Goal: Transaction & Acquisition: Purchase product/service

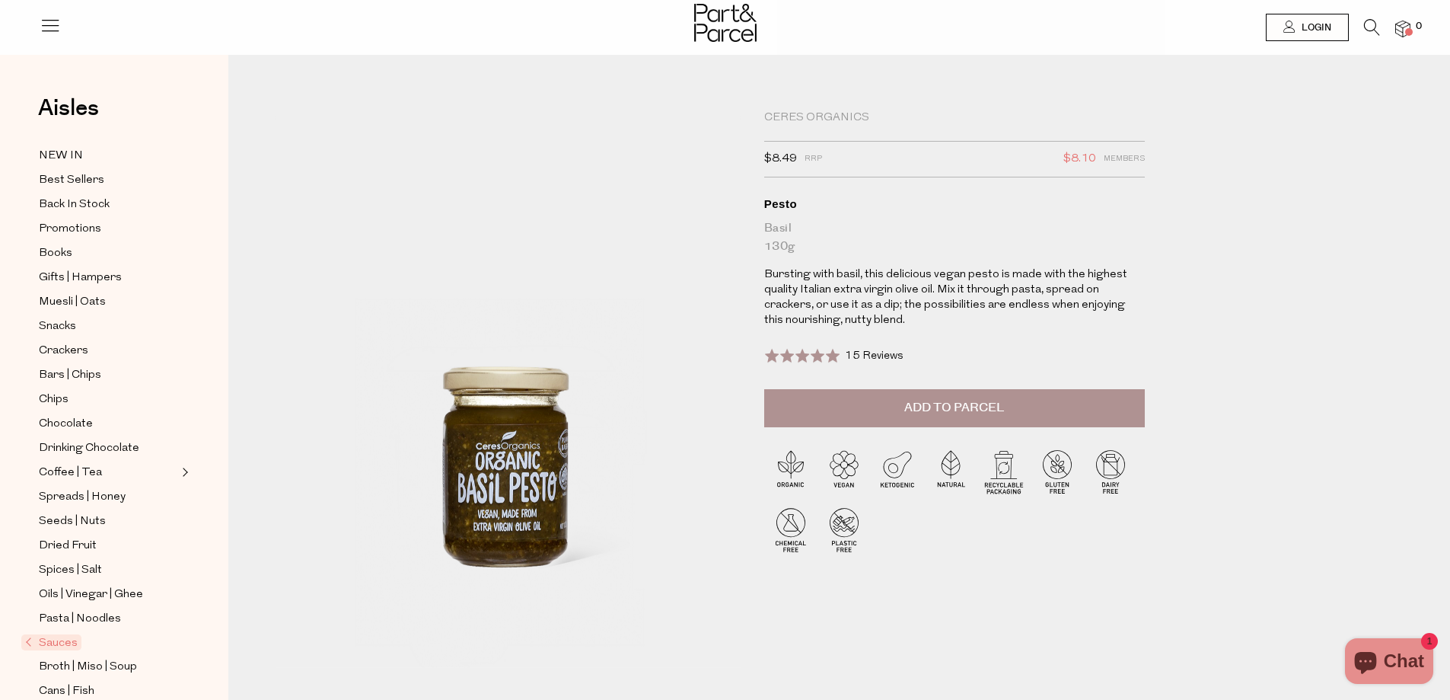
click at [915, 417] on button "Add to Parcel" at bounding box center [954, 408] width 381 height 38
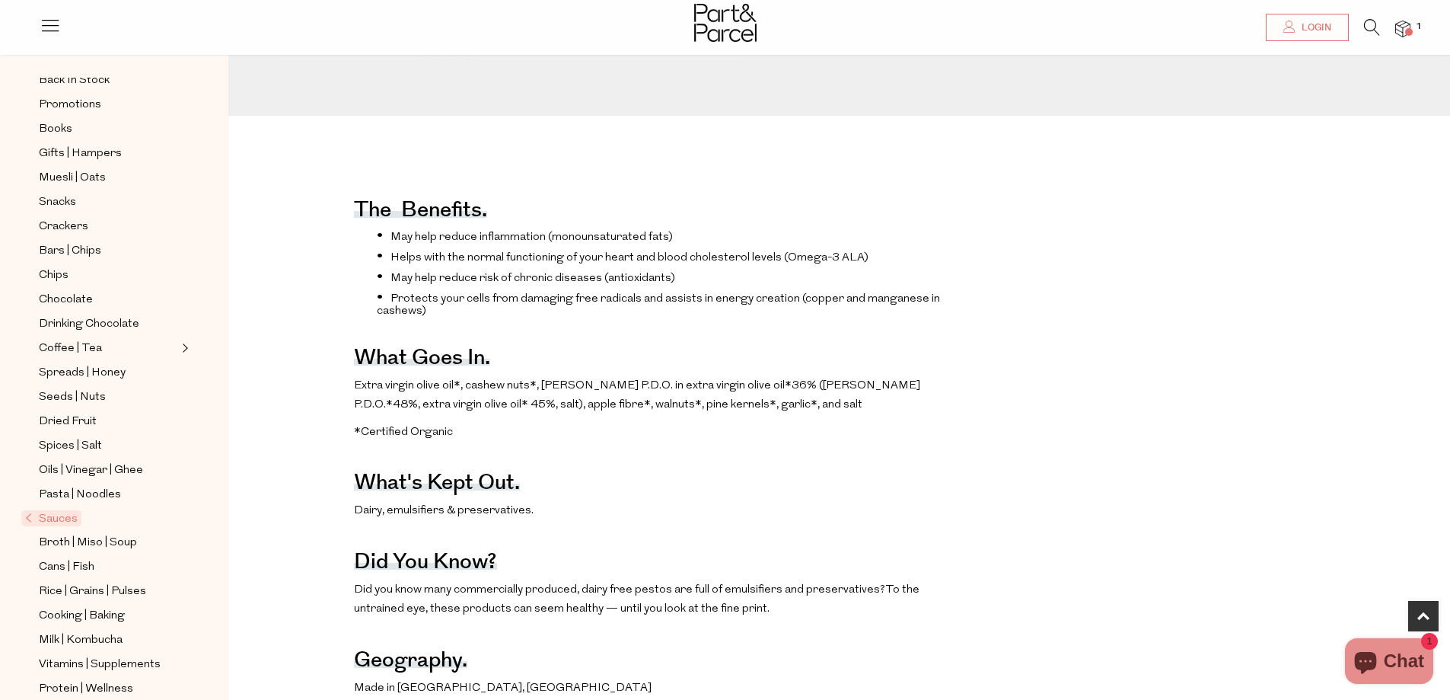
scroll to position [268, 0]
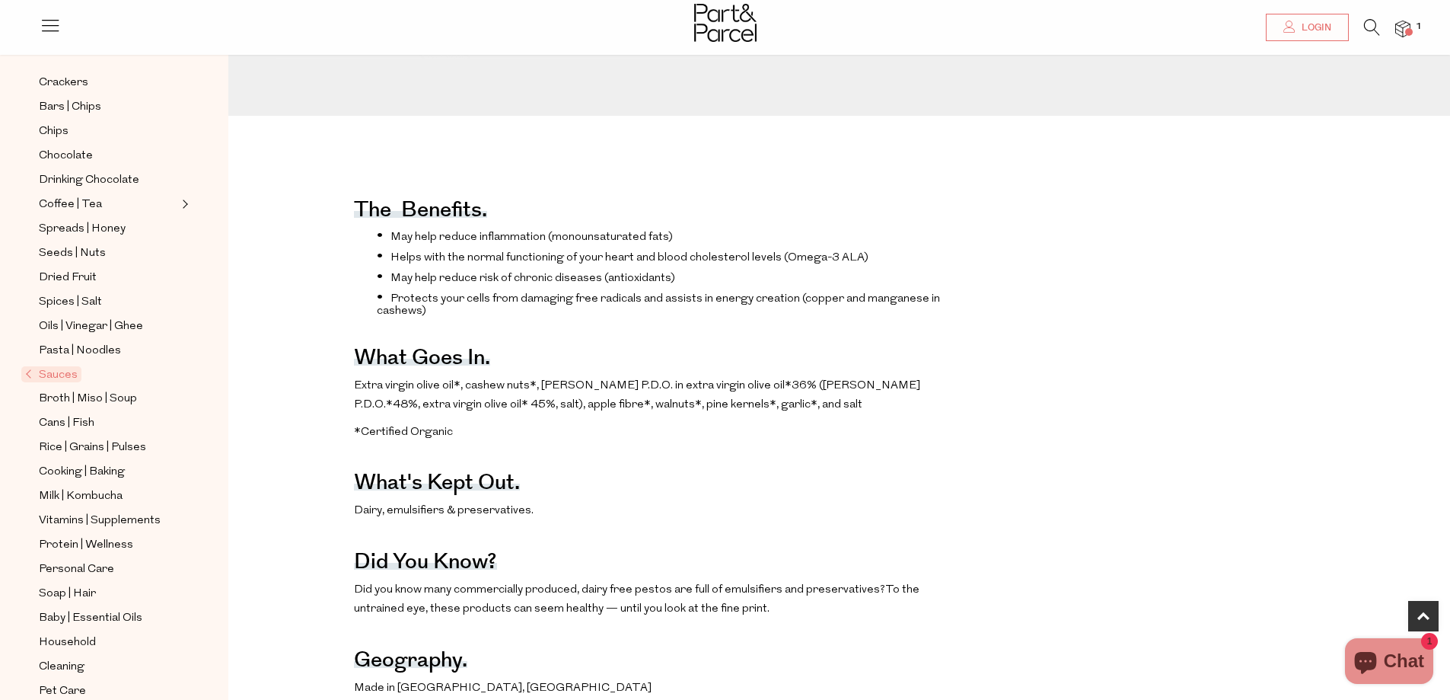
click at [62, 366] on span "Sauces" at bounding box center [51, 374] width 60 height 16
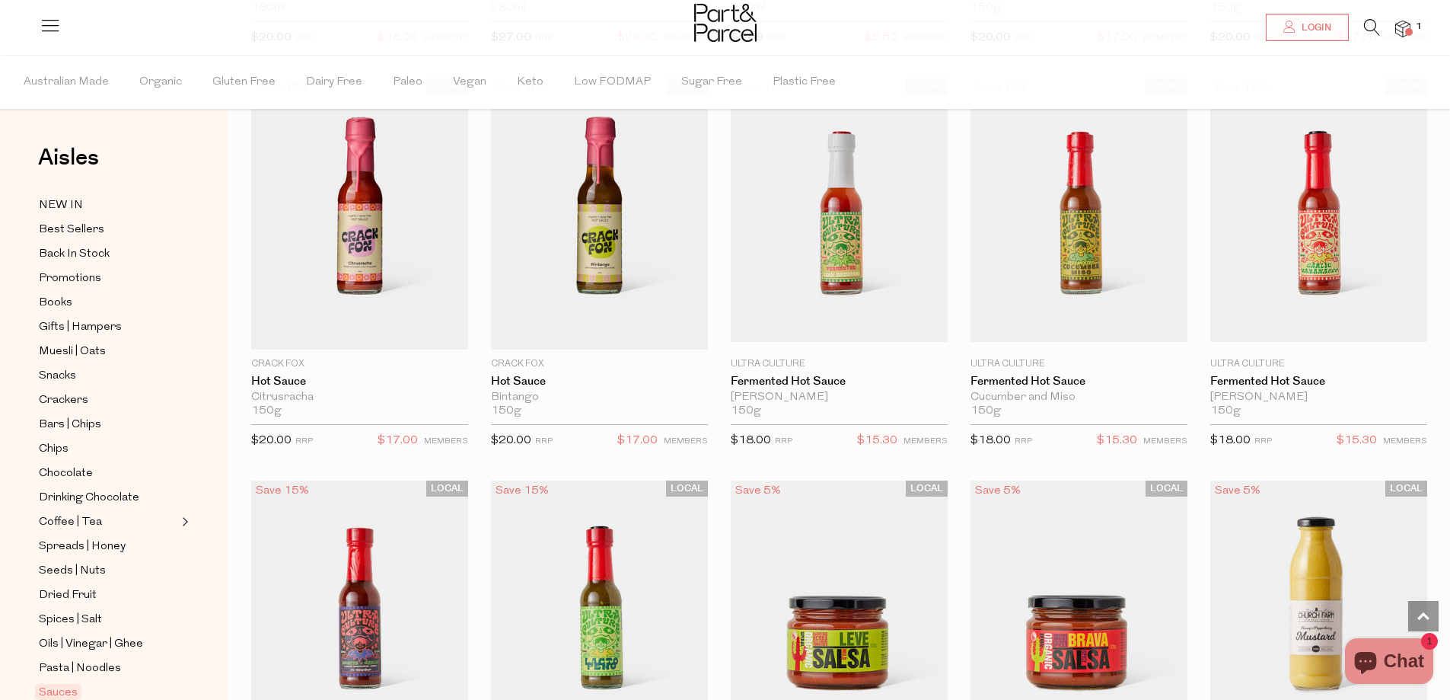
scroll to position [2741, 0]
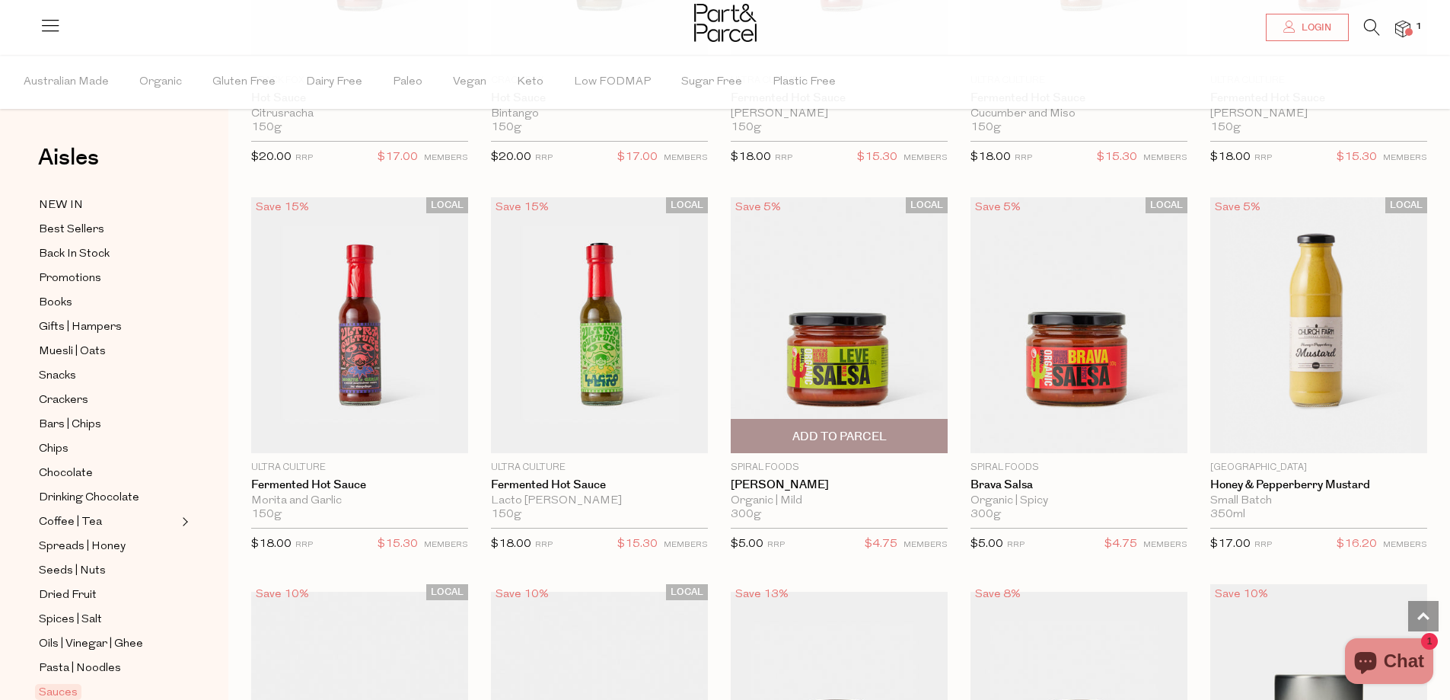
click at [799, 430] on span "Add To Parcel" at bounding box center [840, 437] width 94 height 16
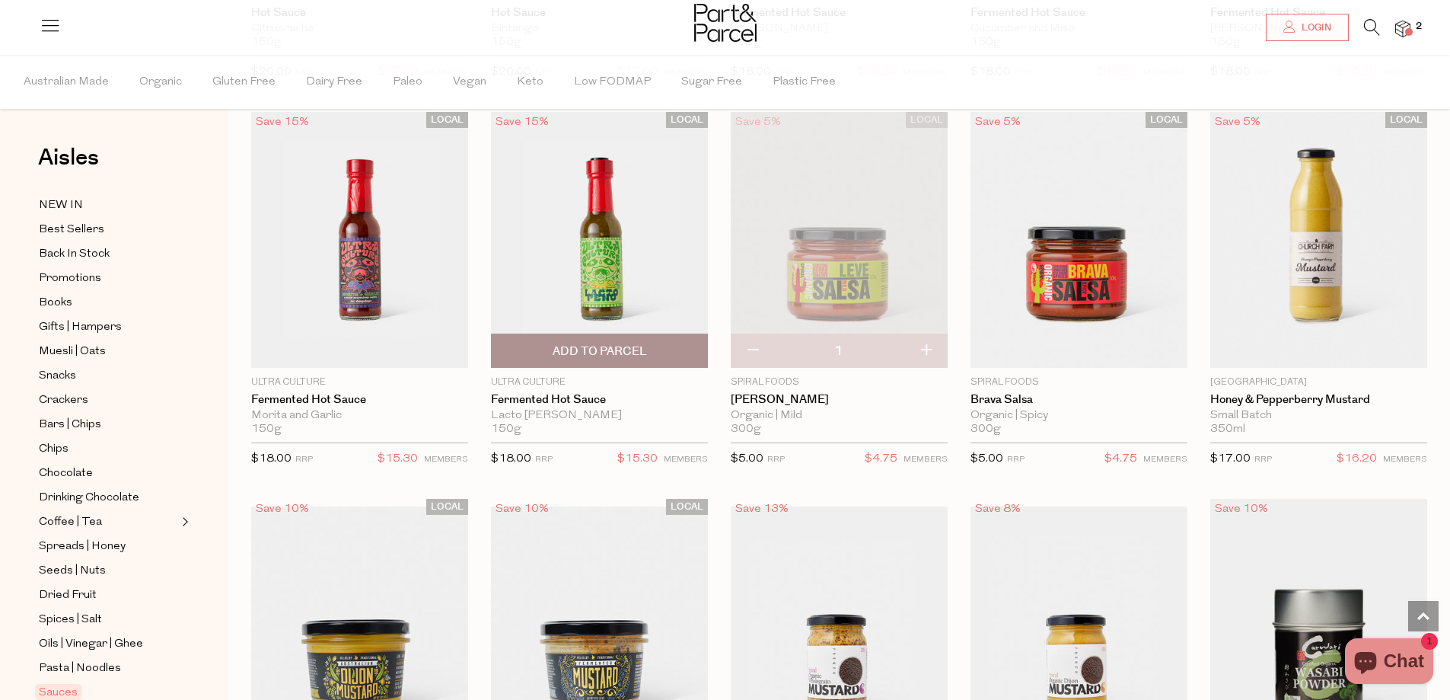
scroll to position [3198, 0]
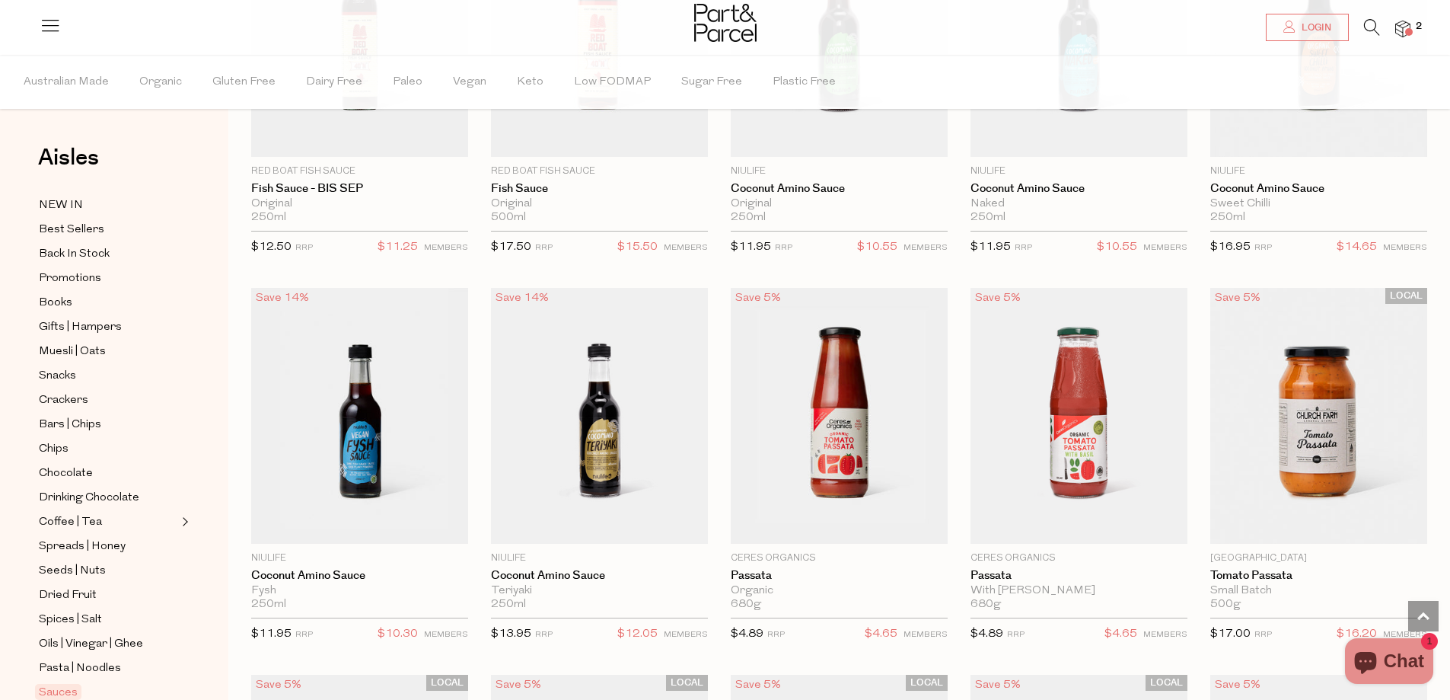
scroll to position [4340, 0]
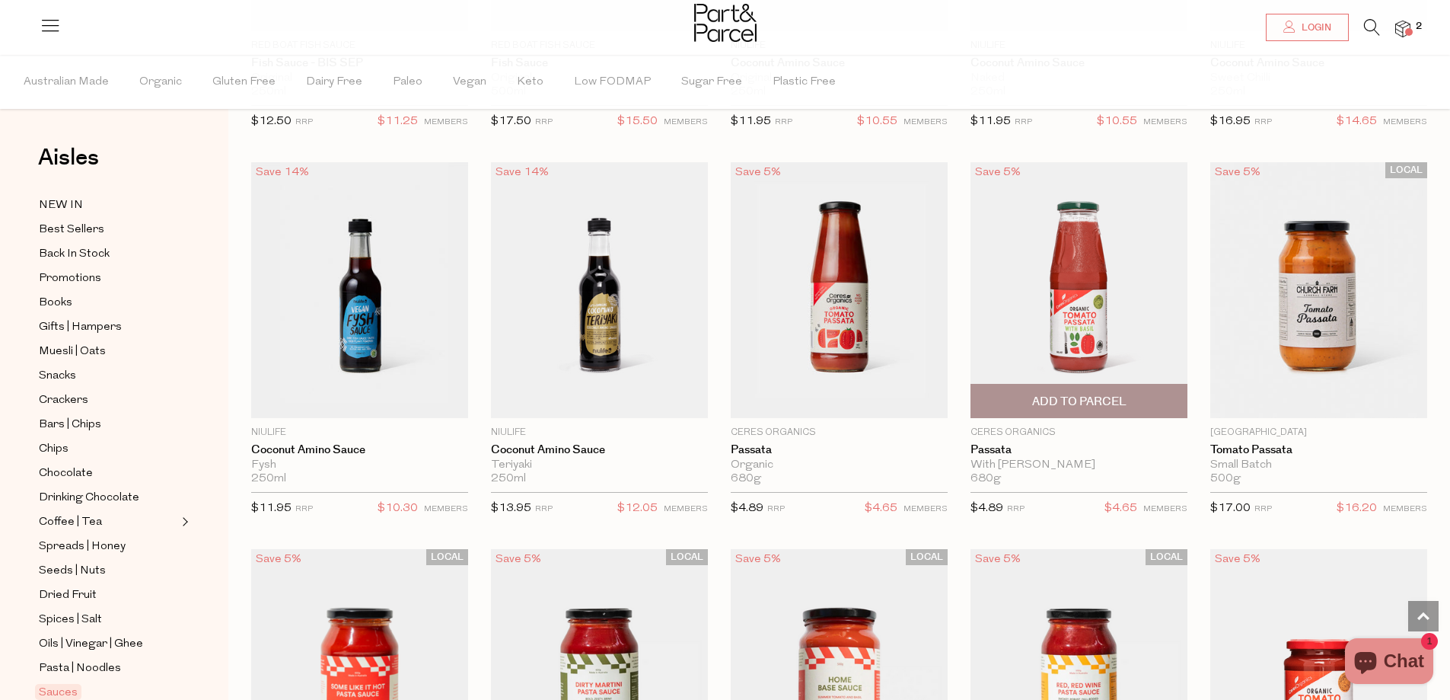
click at [1094, 397] on span "Add To Parcel" at bounding box center [1079, 402] width 94 height 16
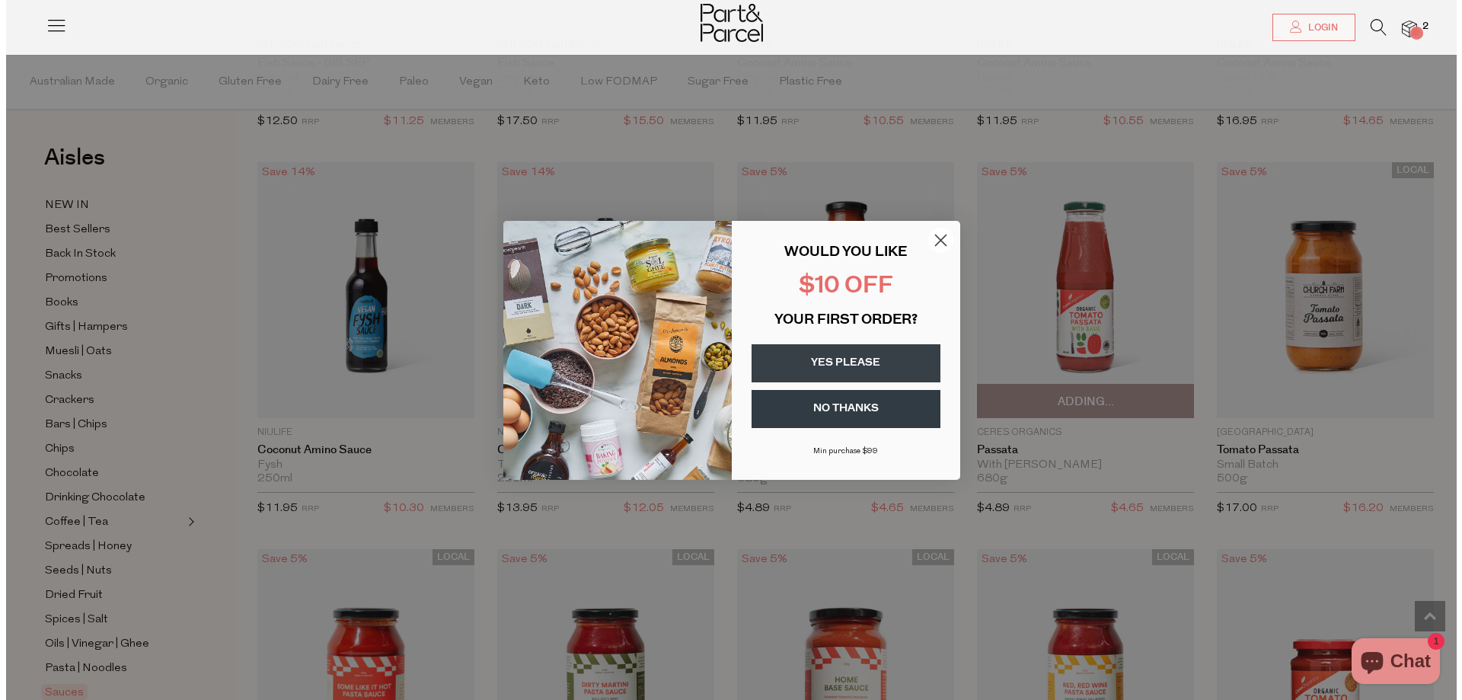
scroll to position [4367, 0]
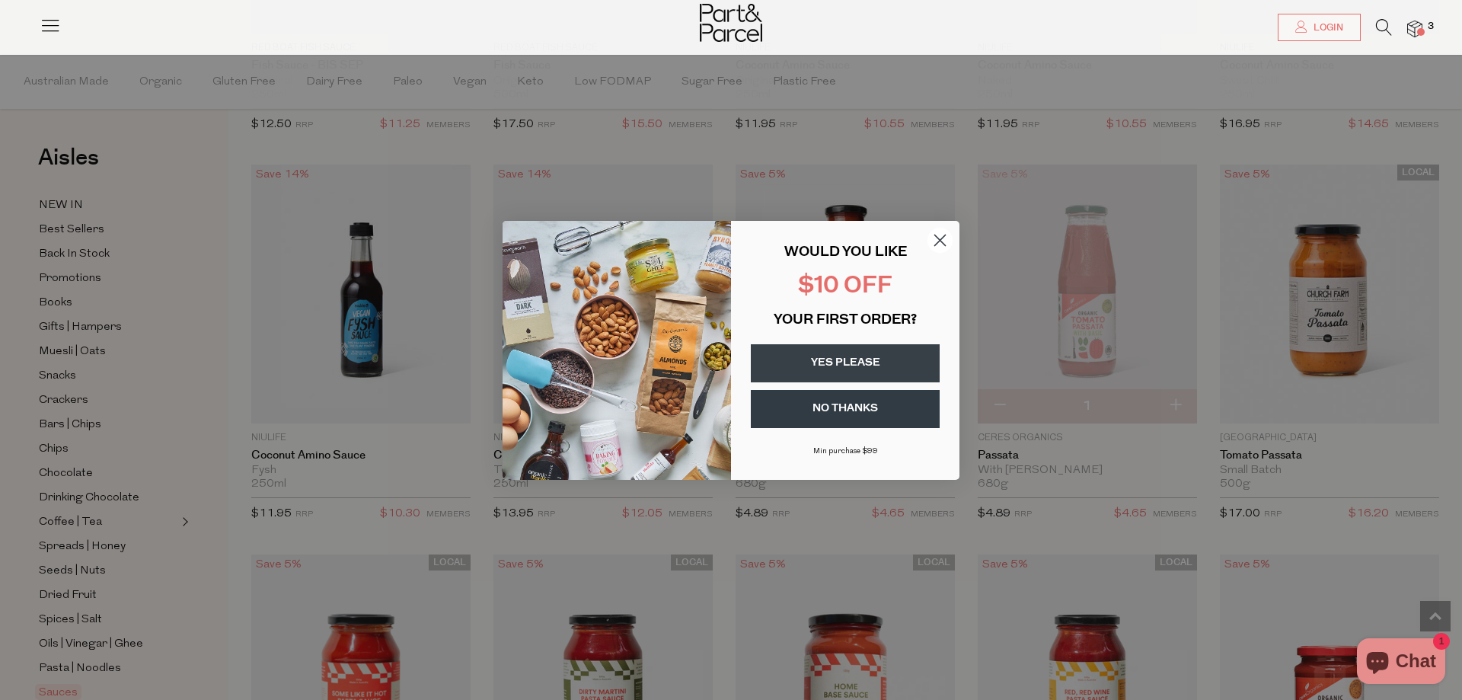
click at [948, 241] on circle "Close dialog" at bounding box center [939, 239] width 25 height 25
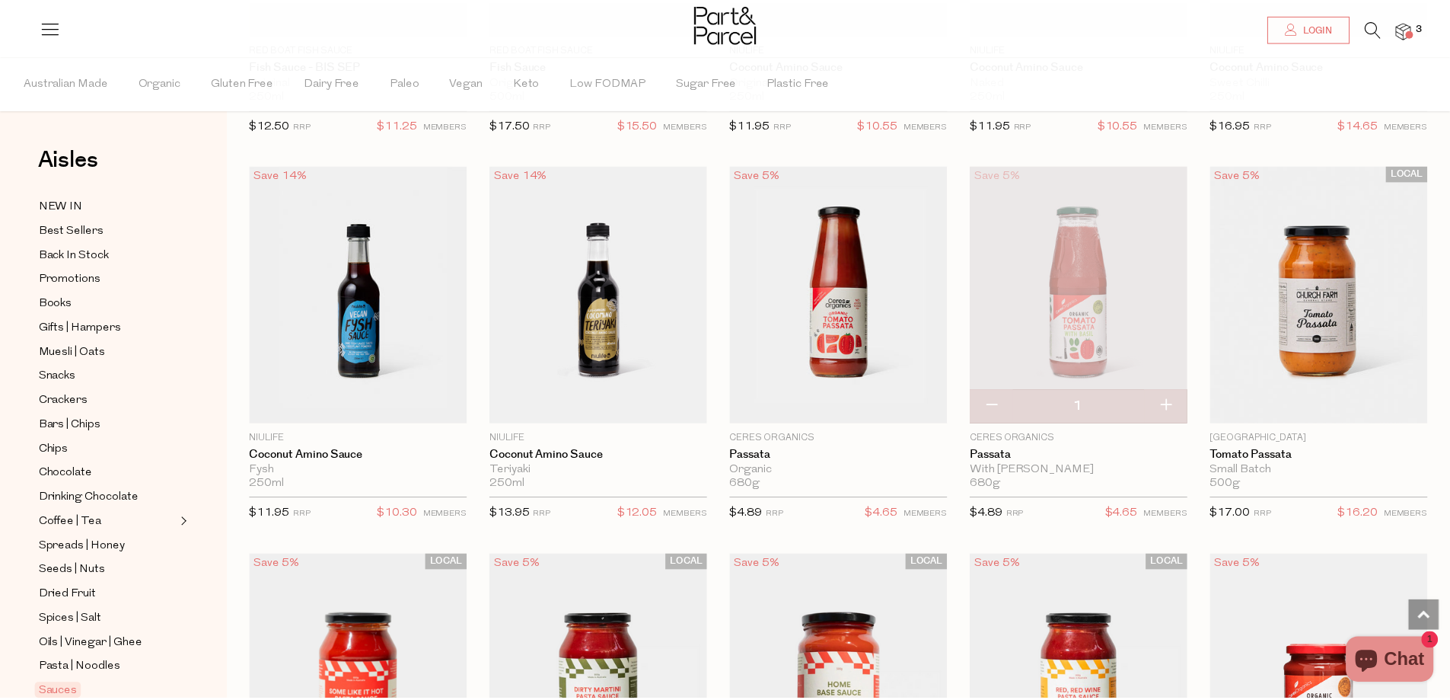
scroll to position [4340, 0]
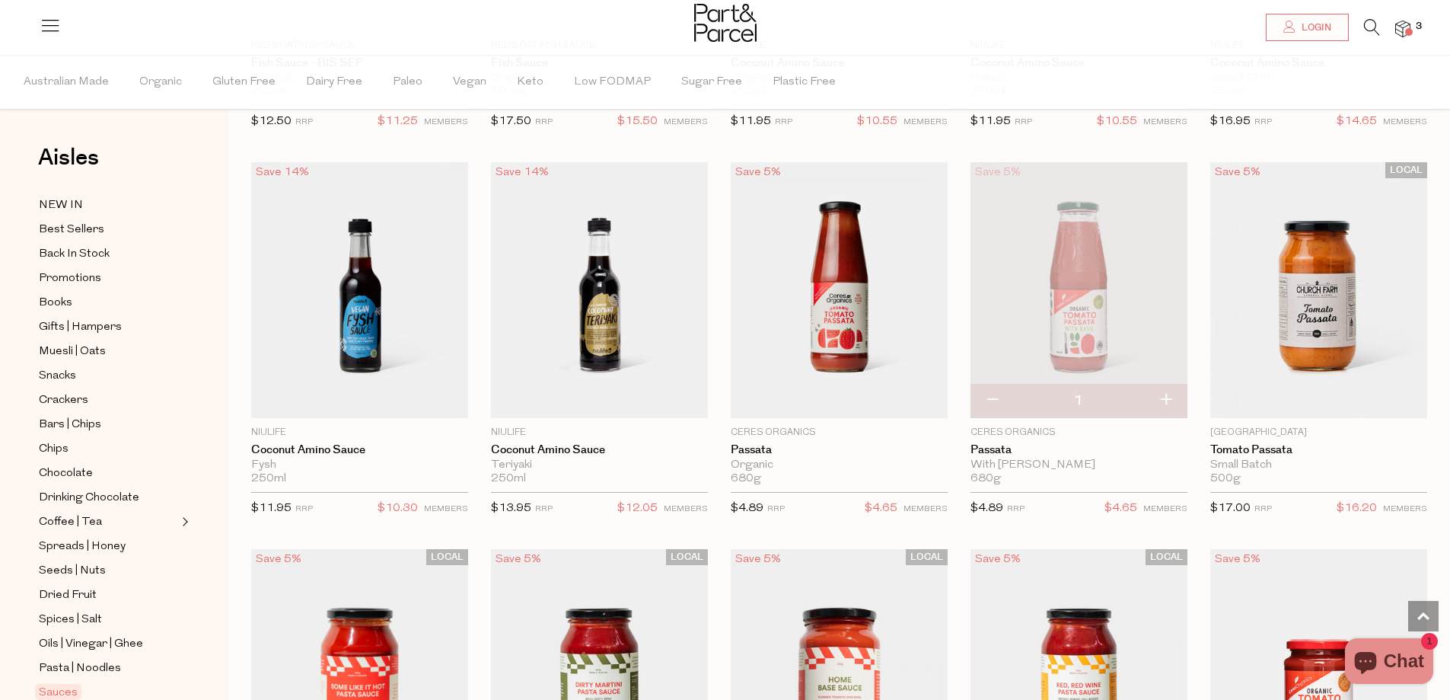
click at [1116, 305] on img at bounding box center [1079, 289] width 217 height 256
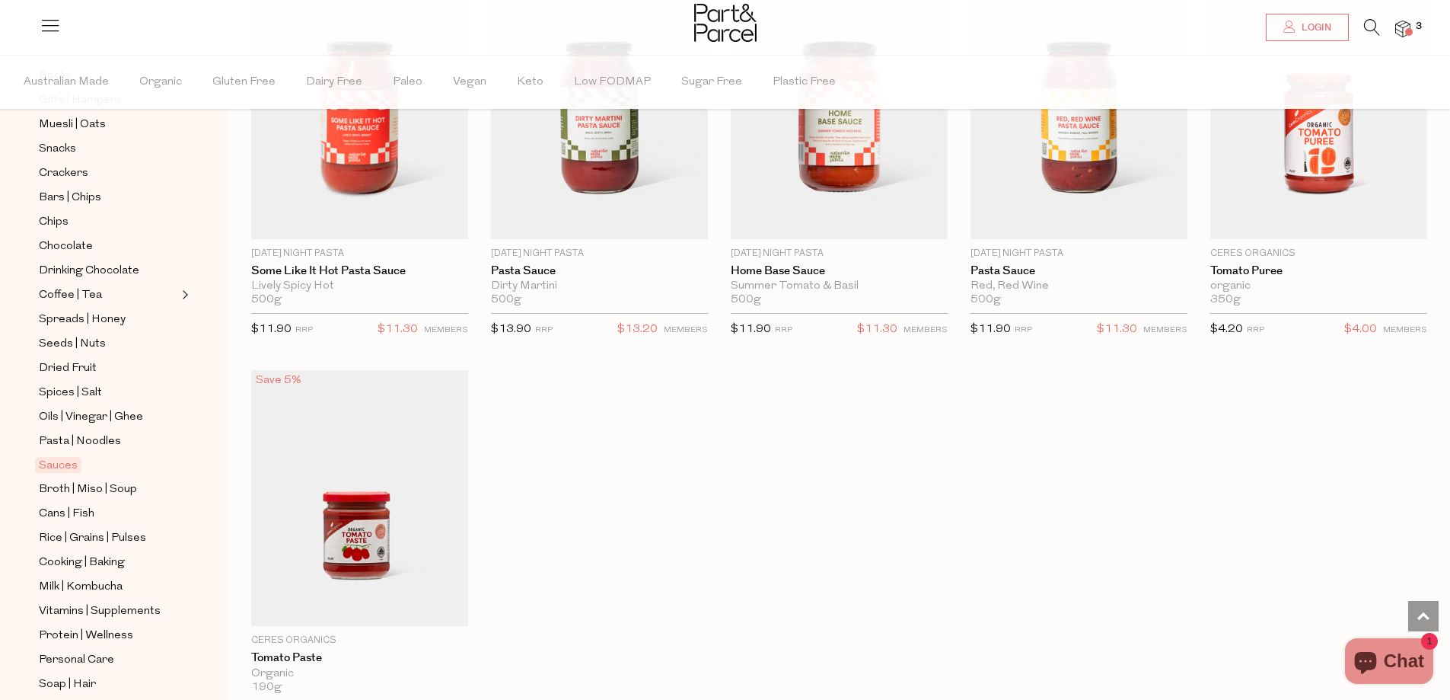
scroll to position [228, 0]
click at [735, 27] on img at bounding box center [725, 23] width 62 height 38
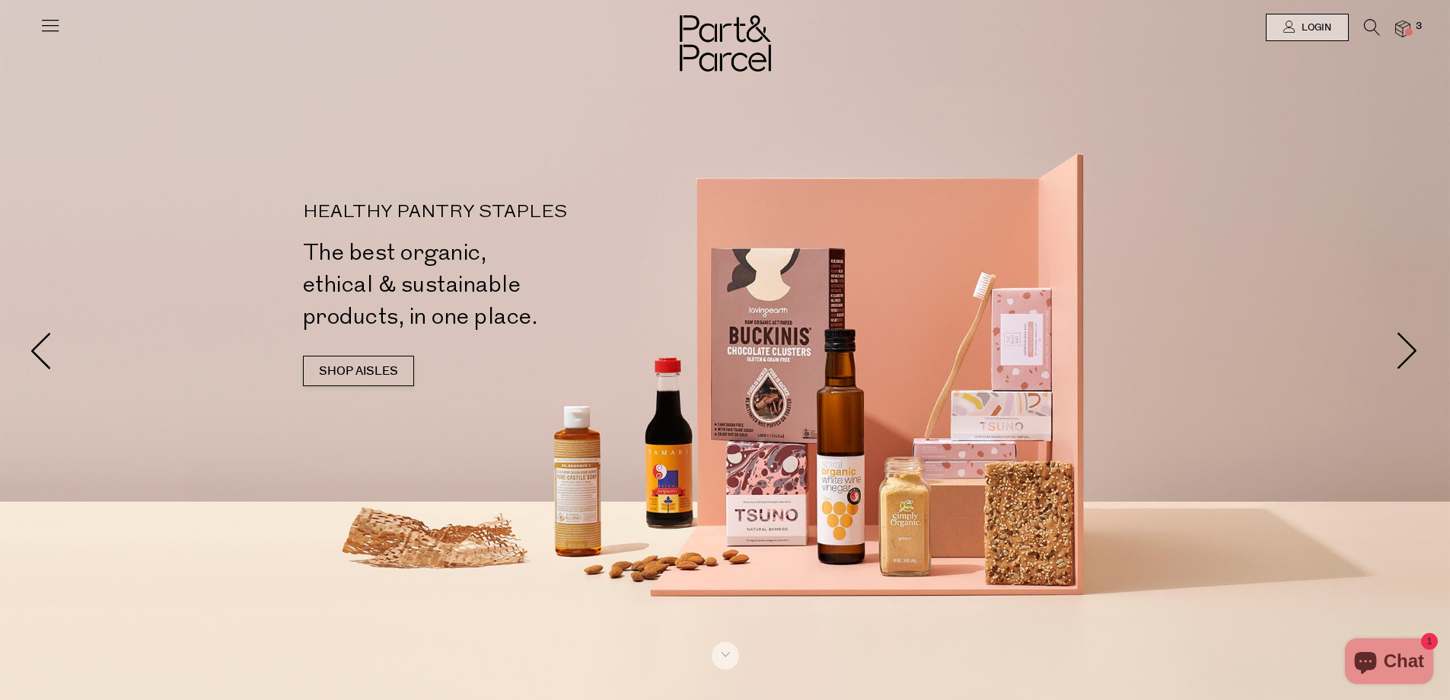
click at [49, 21] on icon at bounding box center [50, 24] width 21 height 21
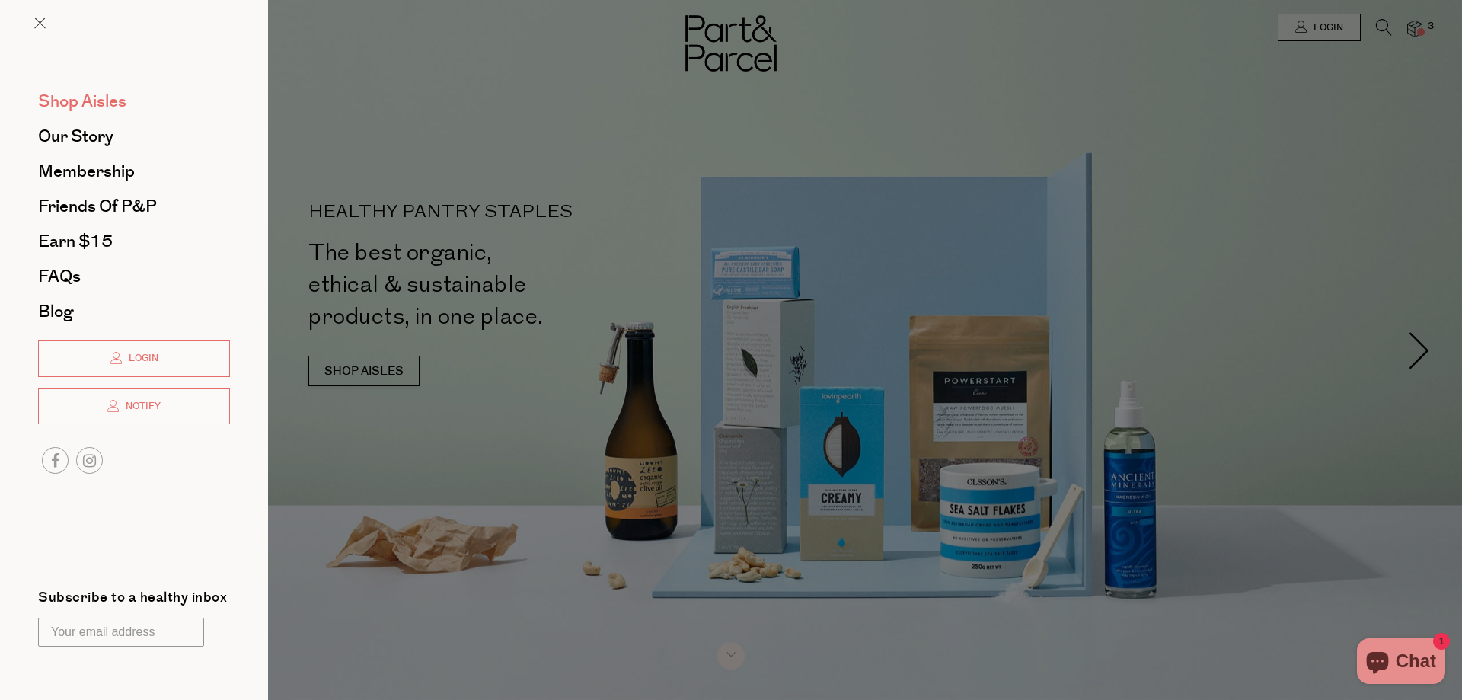
click at [116, 104] on span "Shop Aisles" at bounding box center [82, 101] width 88 height 24
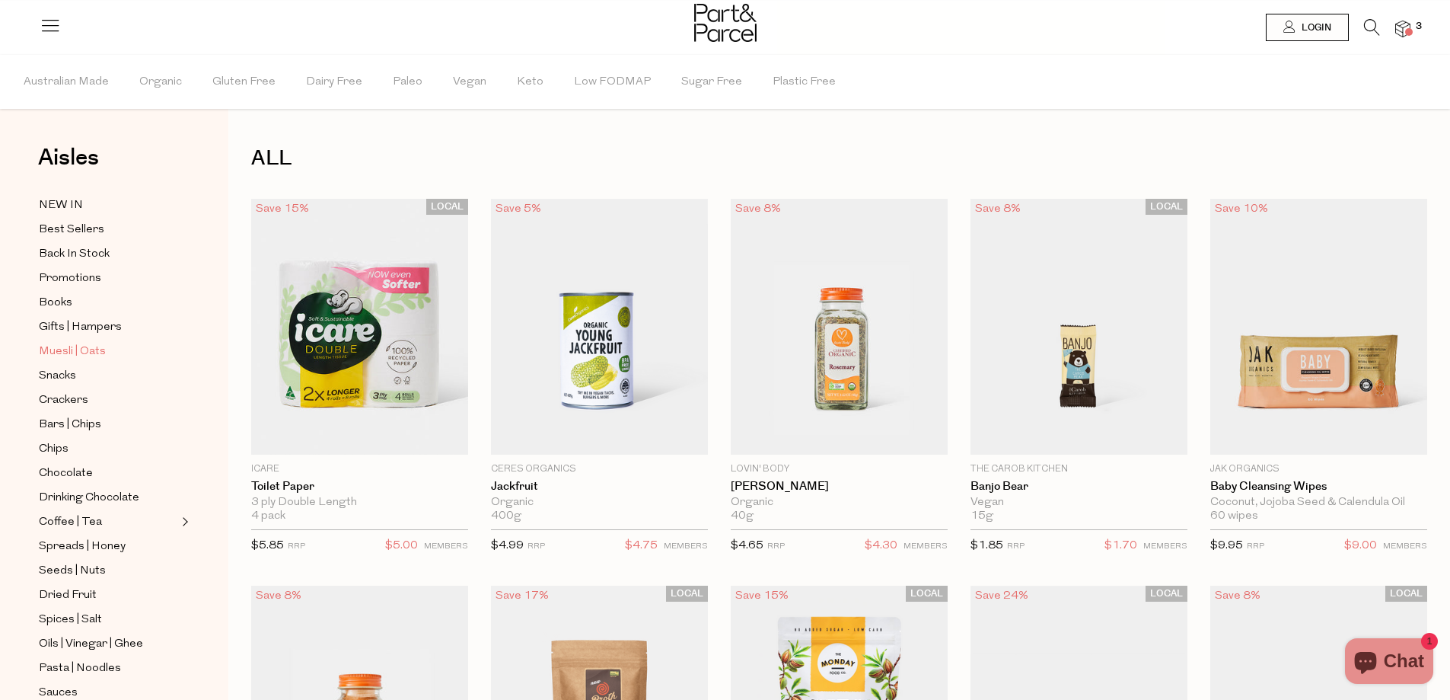
click at [99, 343] on span "Muesli | Oats" at bounding box center [72, 352] width 67 height 18
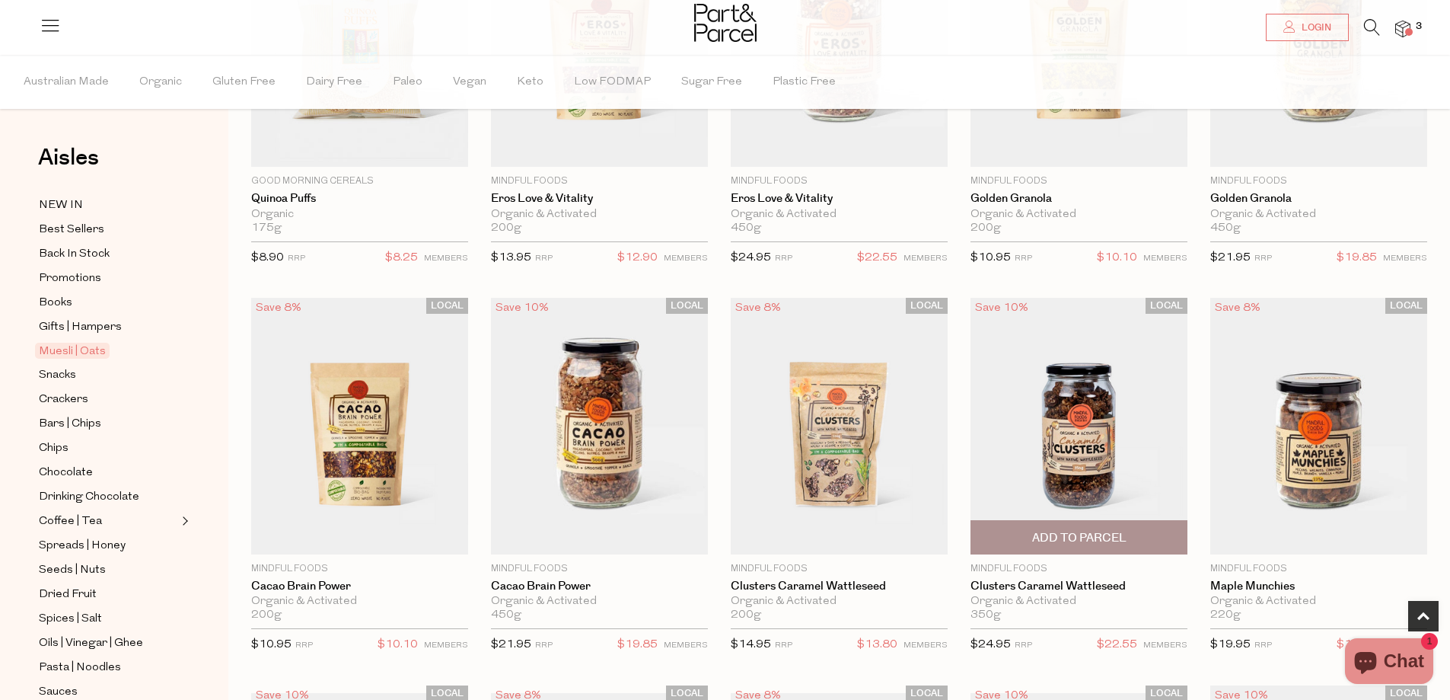
scroll to position [685, 0]
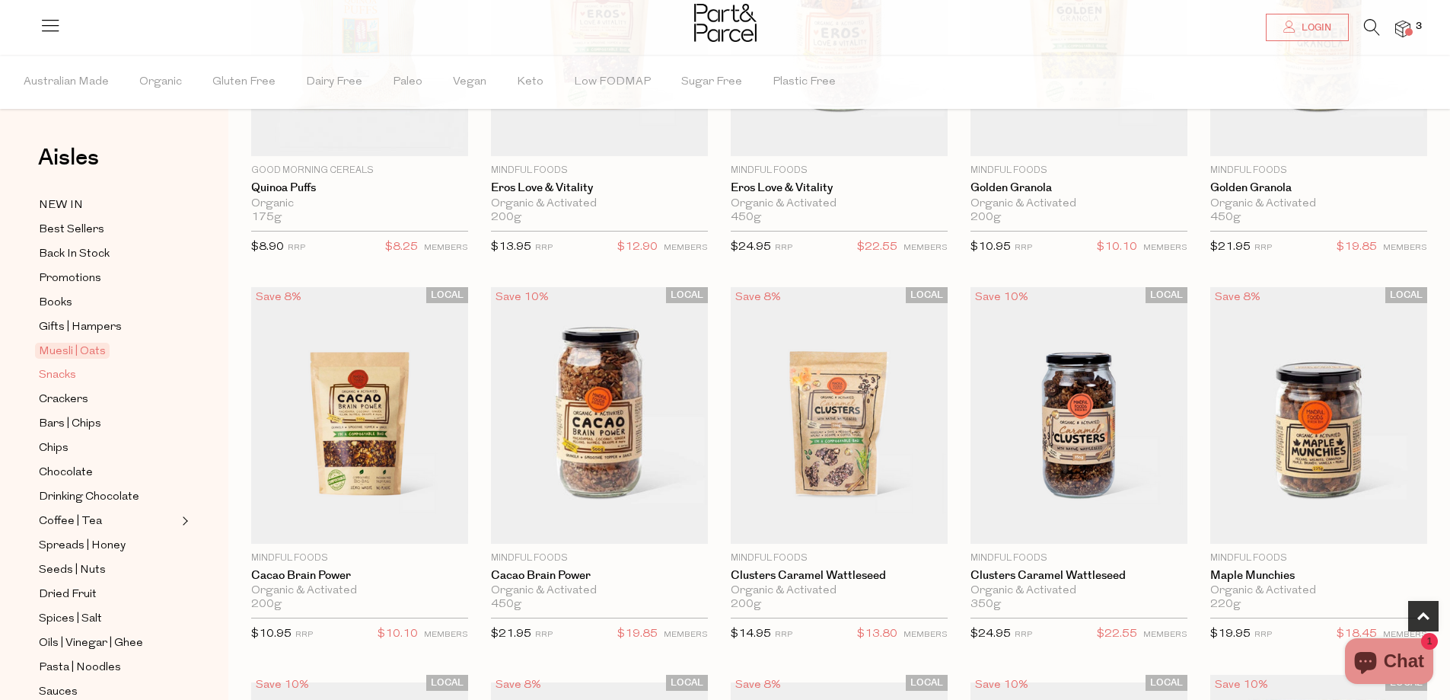
click at [69, 366] on span "Snacks" at bounding box center [57, 375] width 37 height 18
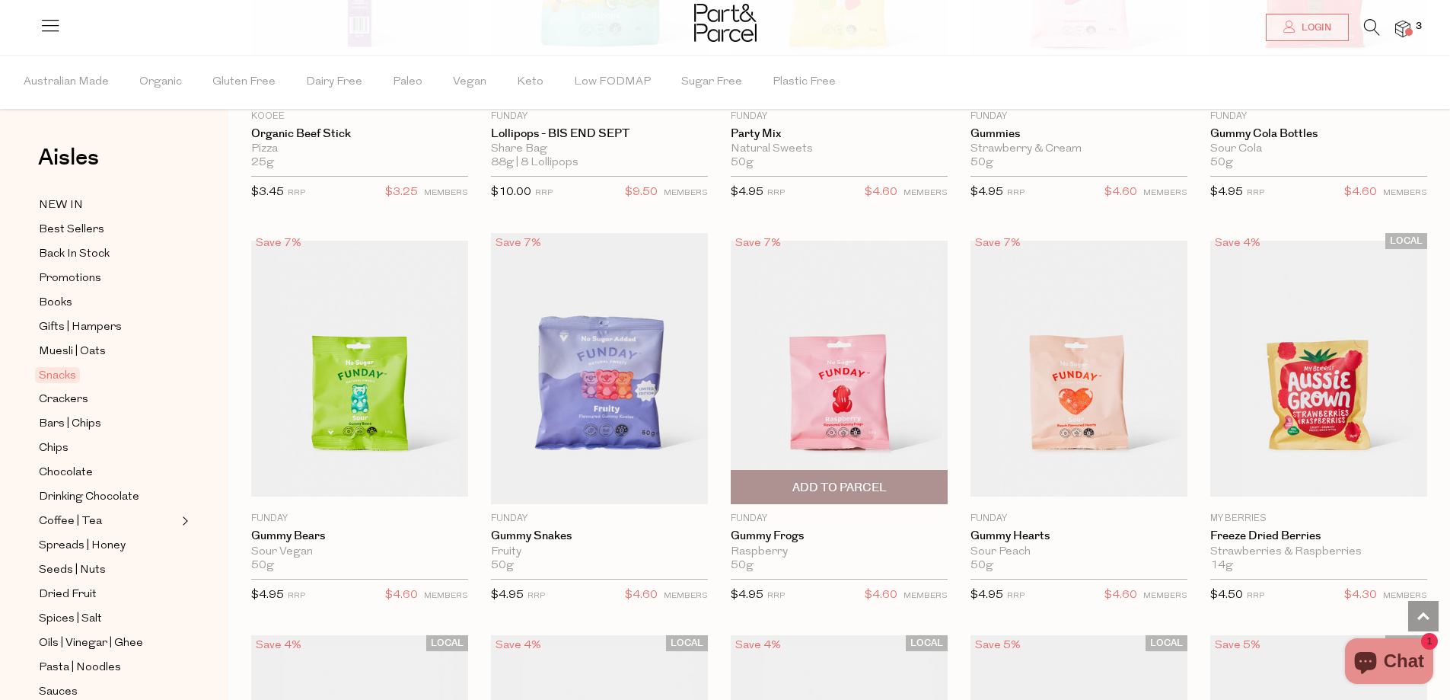
scroll to position [1218, 0]
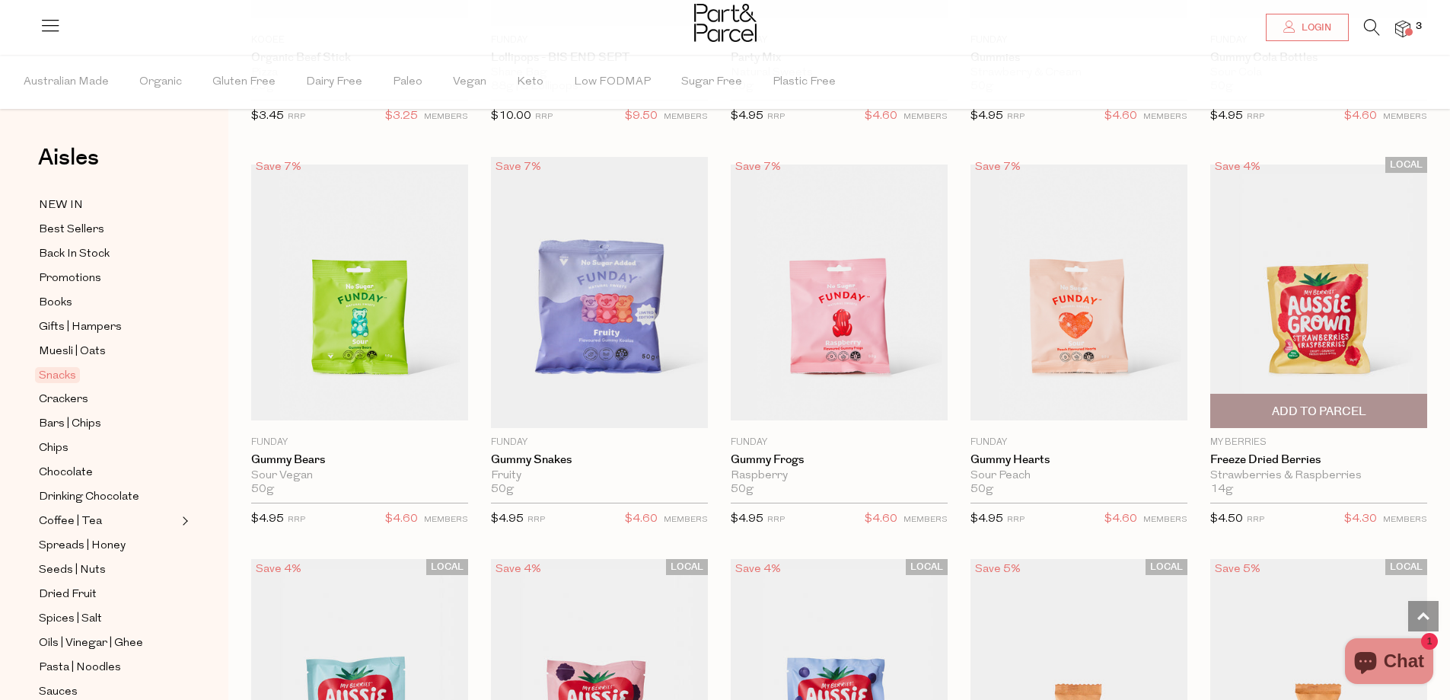
click at [1333, 309] on img at bounding box center [1319, 292] width 217 height 256
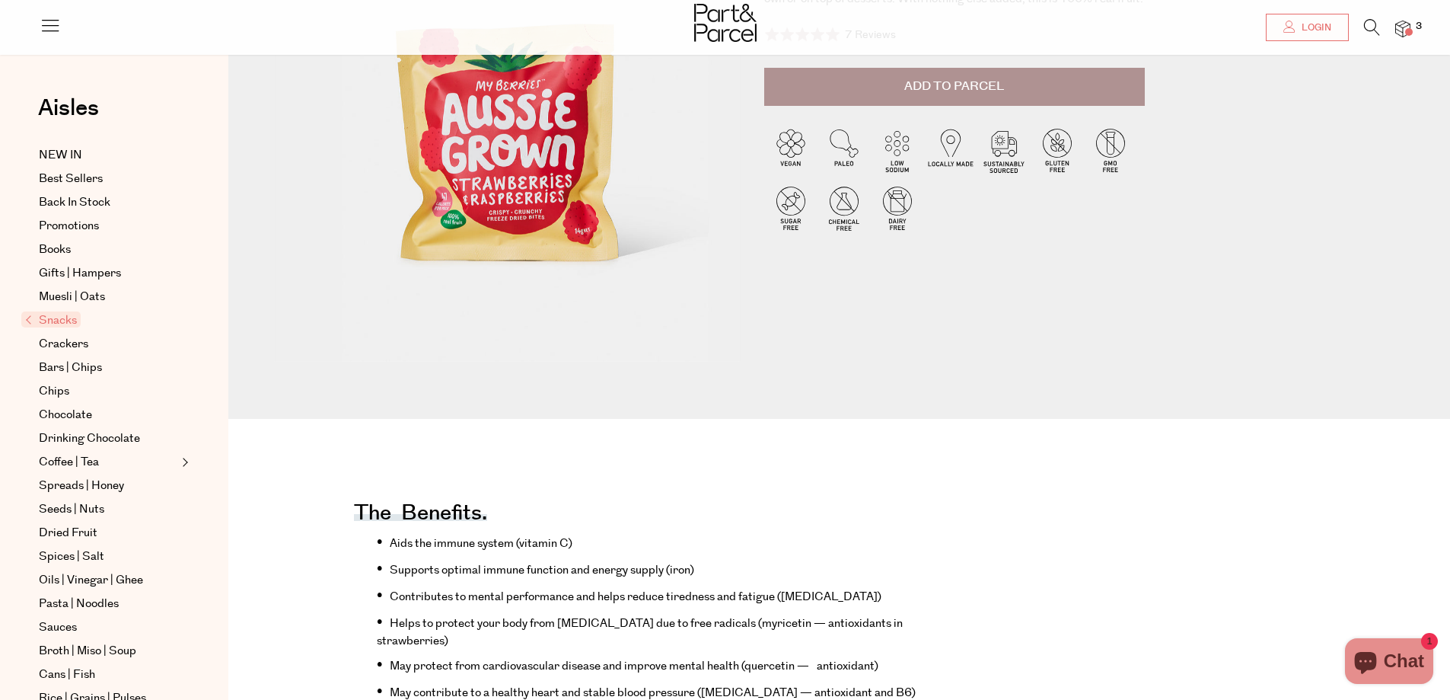
scroll to position [152, 0]
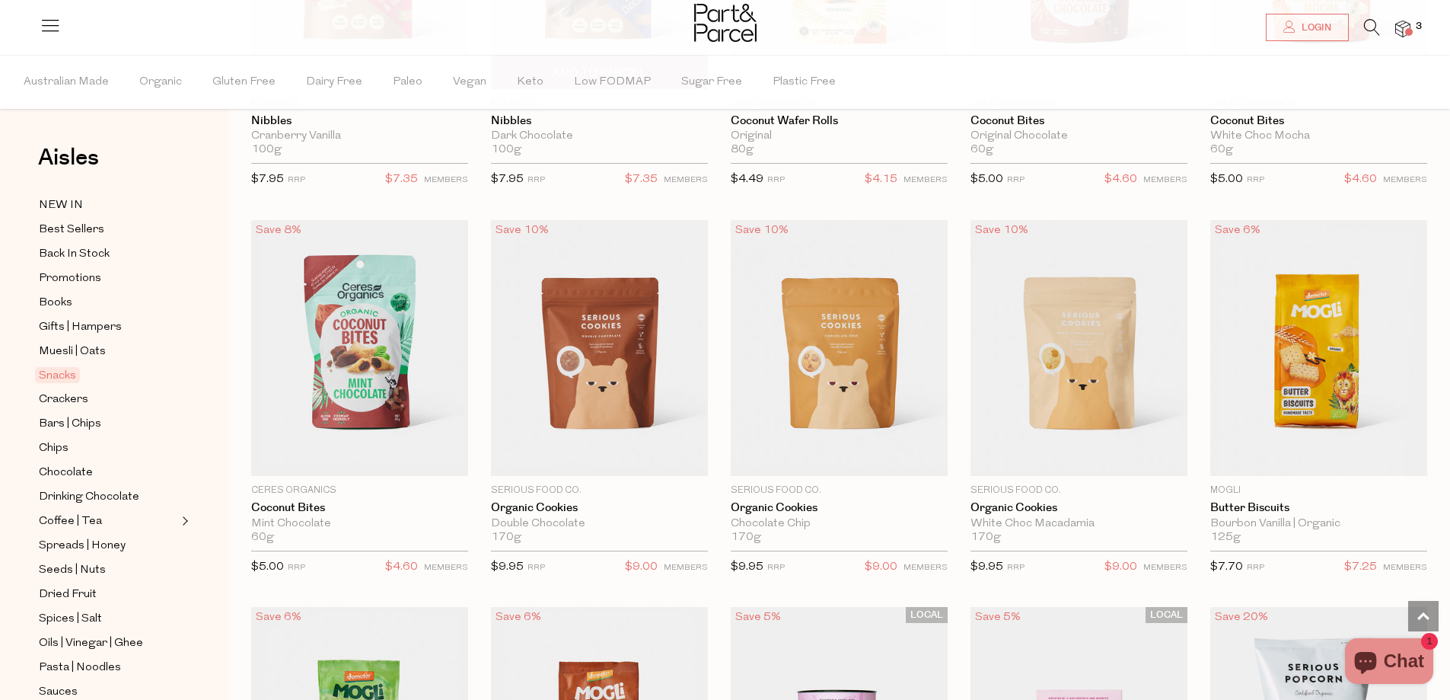
scroll to position [2354, 0]
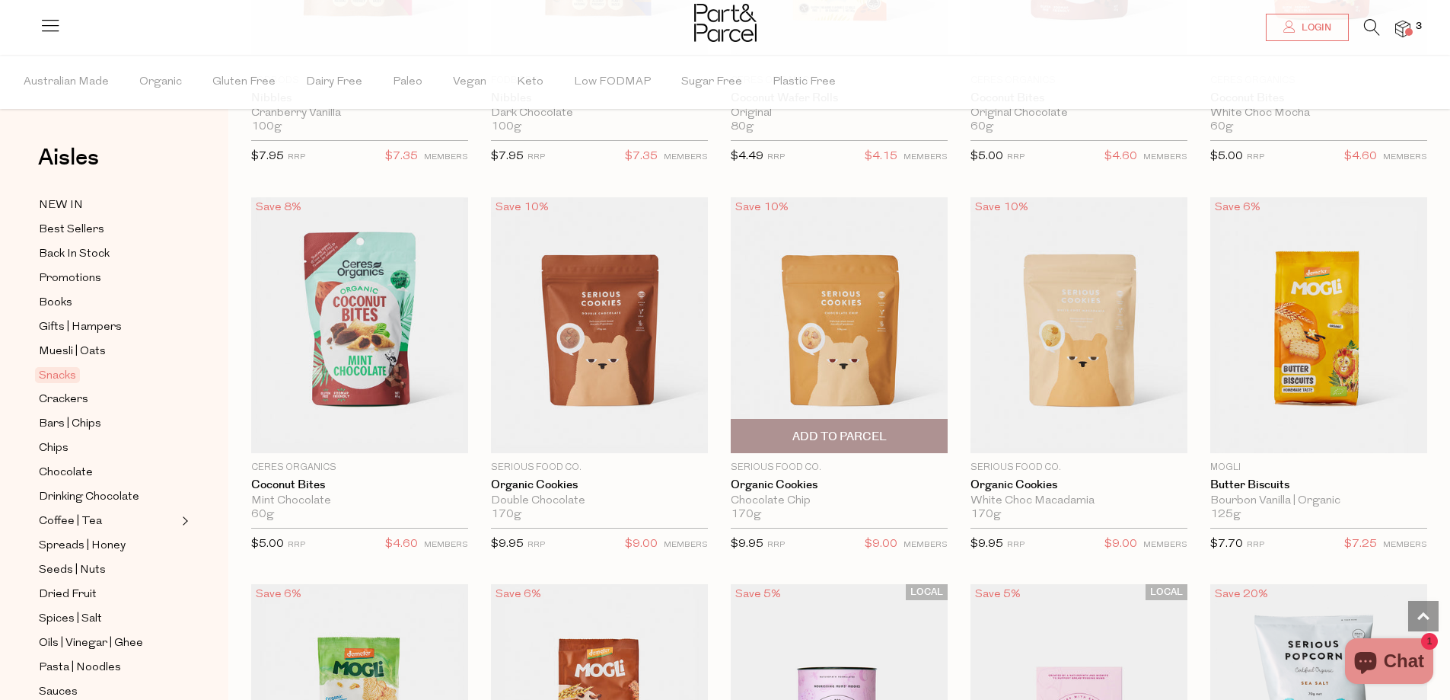
click at [841, 381] on img at bounding box center [839, 325] width 217 height 256
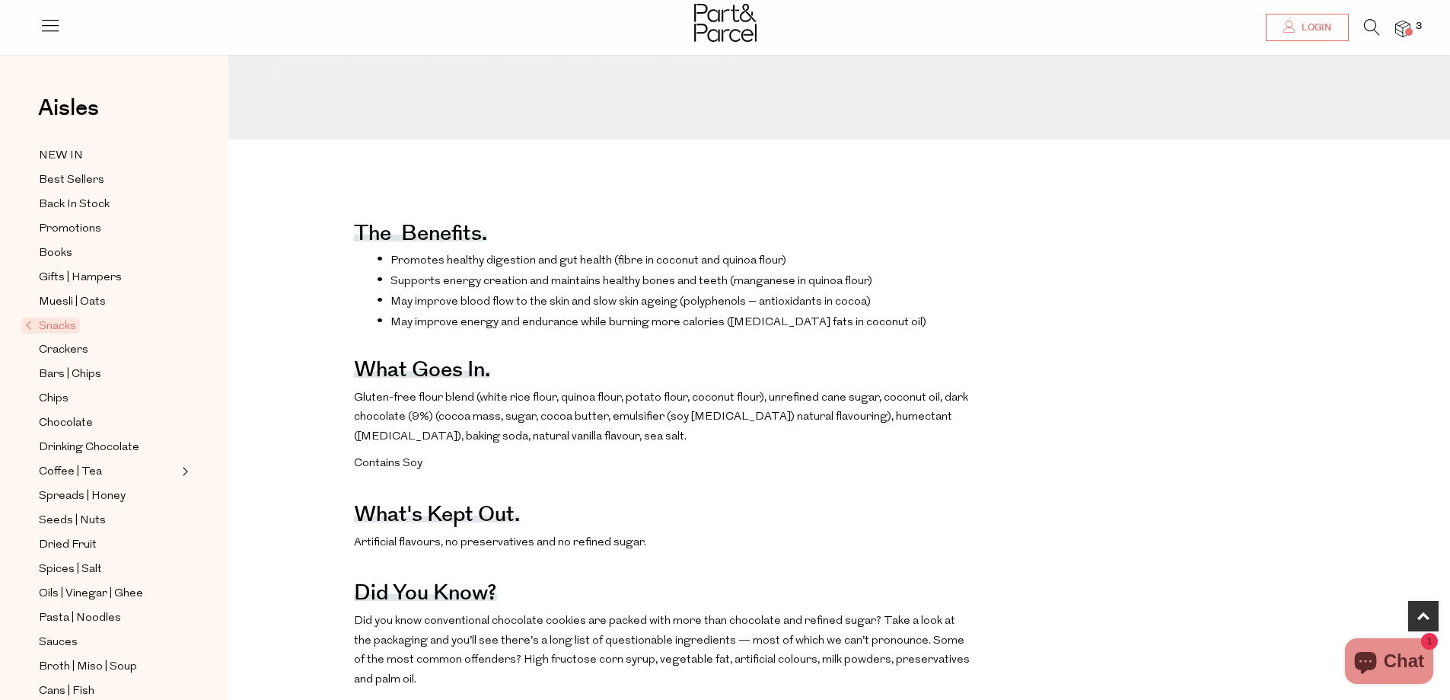
scroll to position [609, 0]
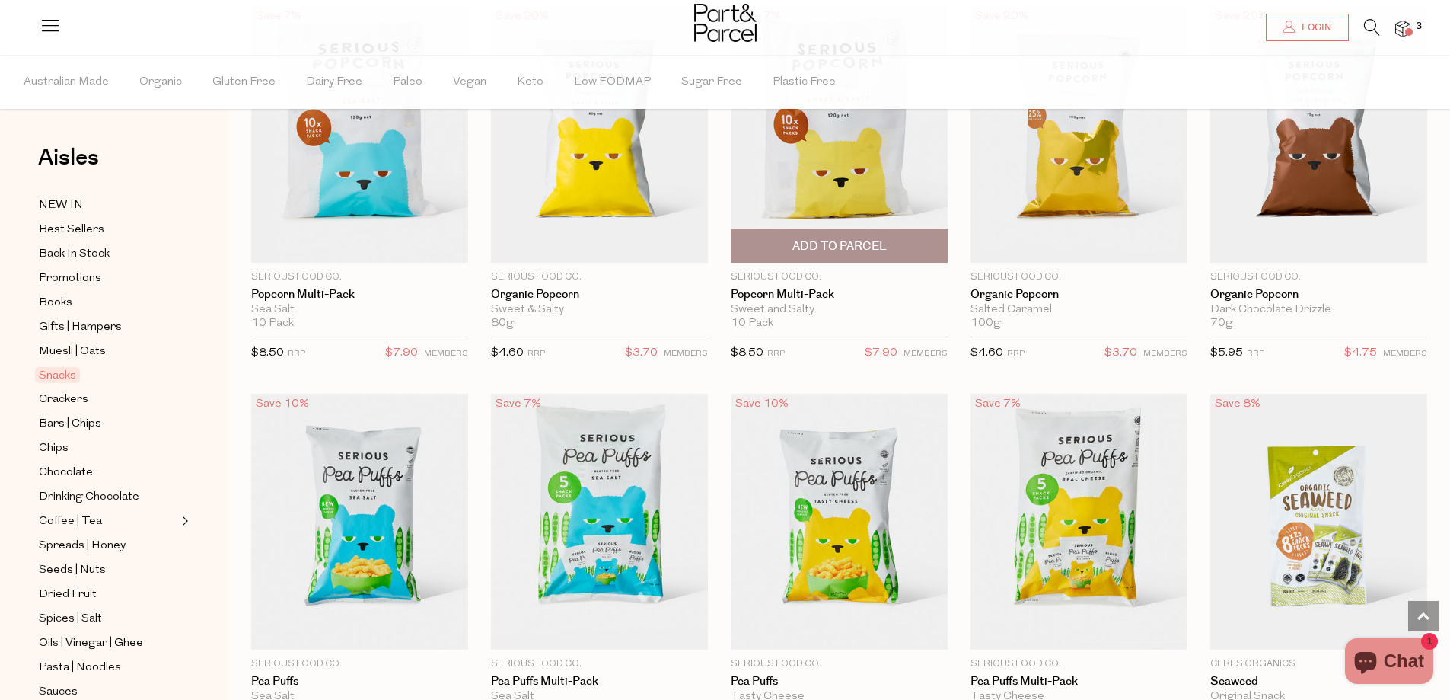
scroll to position [3405, 0]
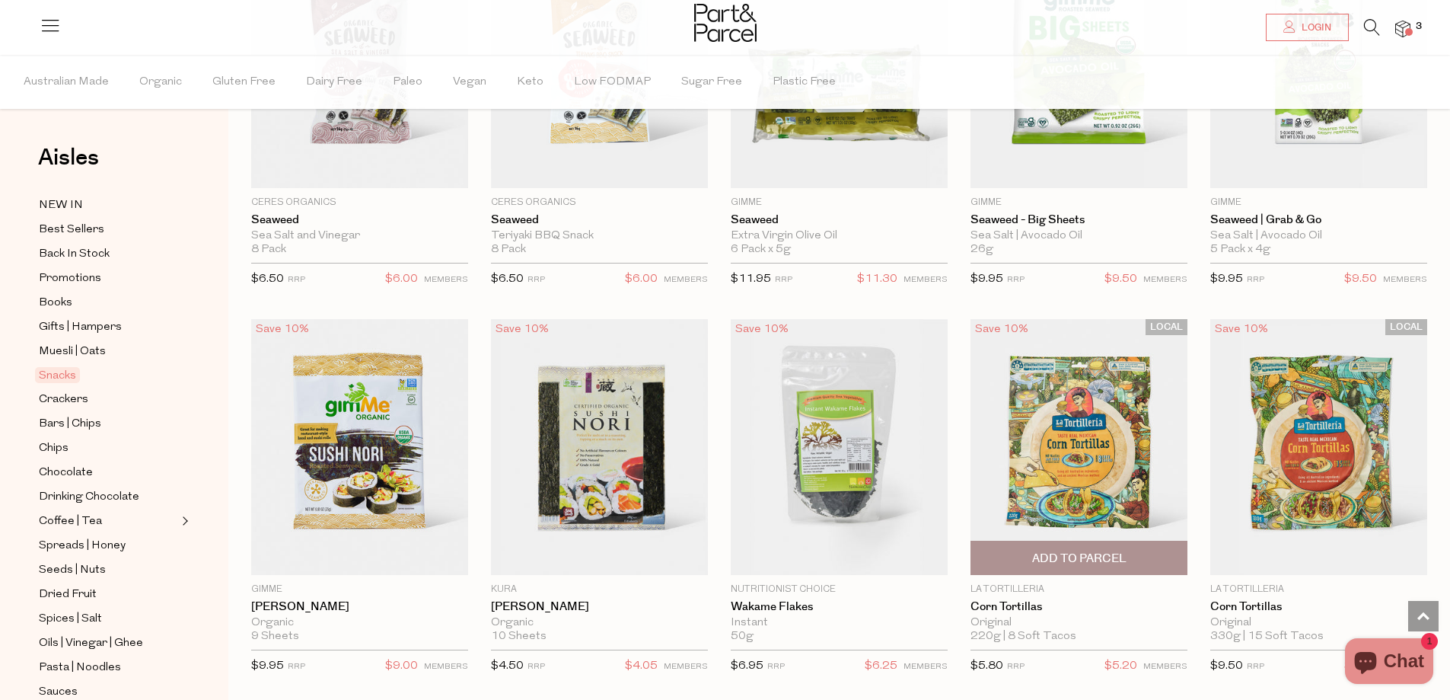
scroll to position [4243, 0]
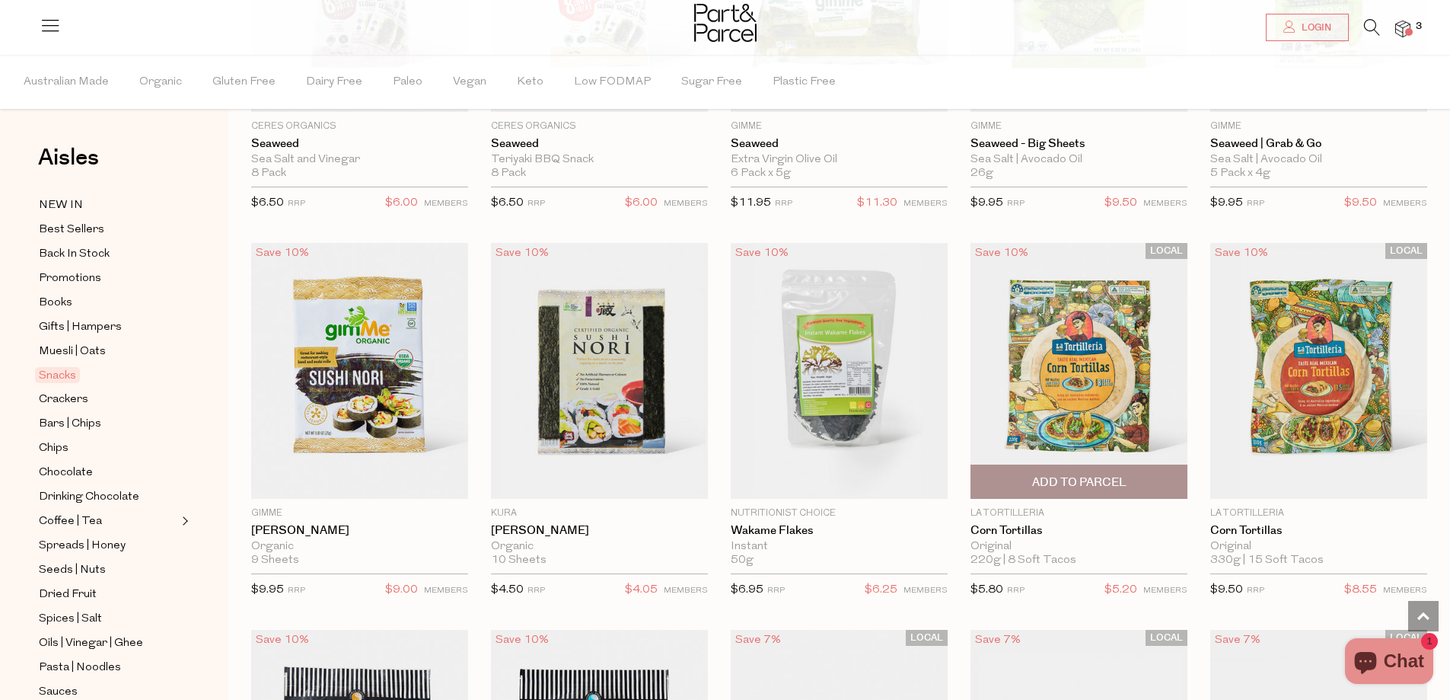
click at [1102, 396] on img at bounding box center [1079, 371] width 217 height 256
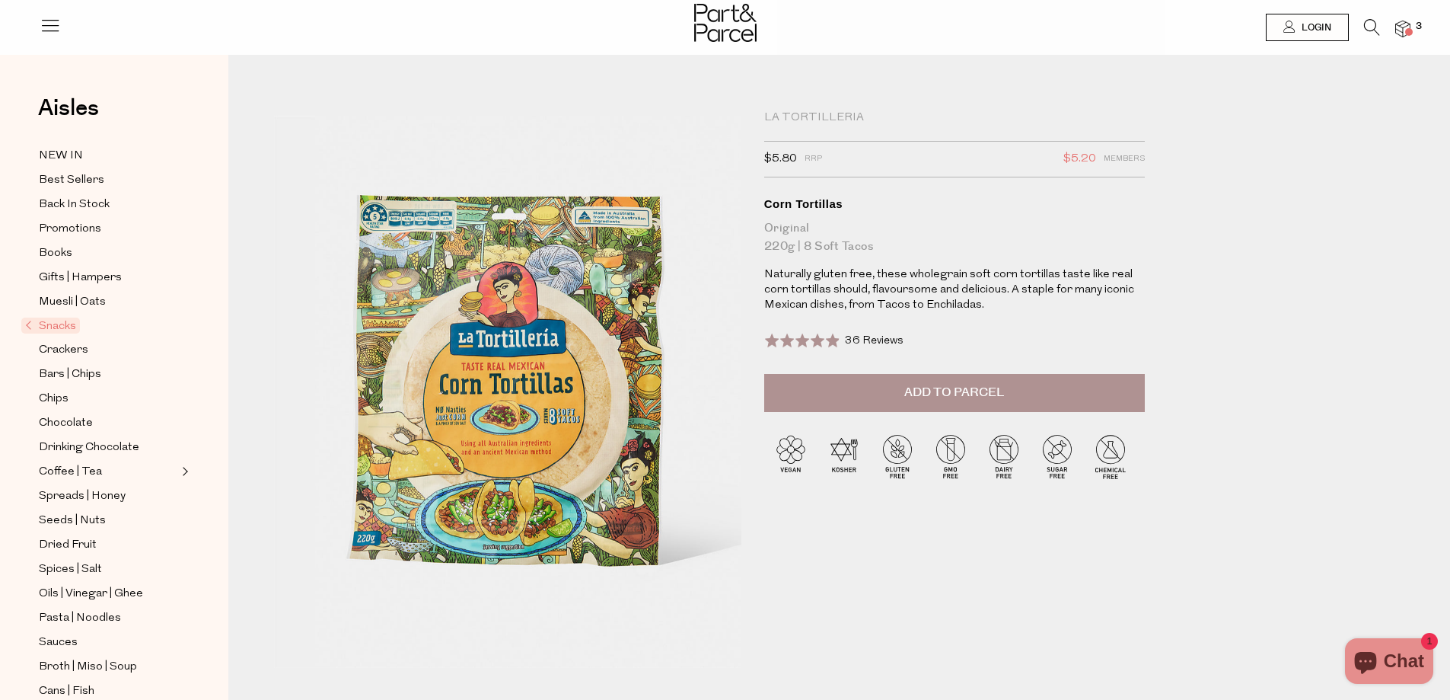
click at [938, 403] on button "Add to Parcel" at bounding box center [954, 393] width 381 height 38
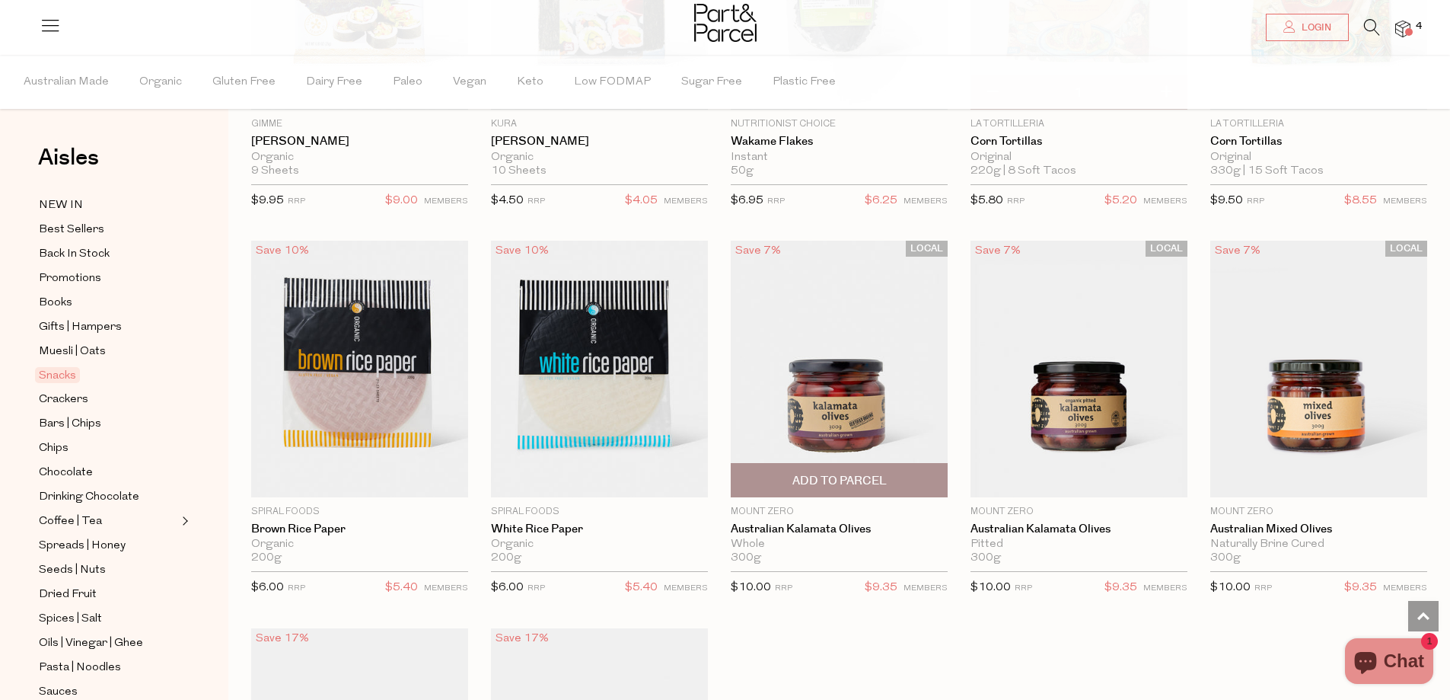
scroll to position [734, 0]
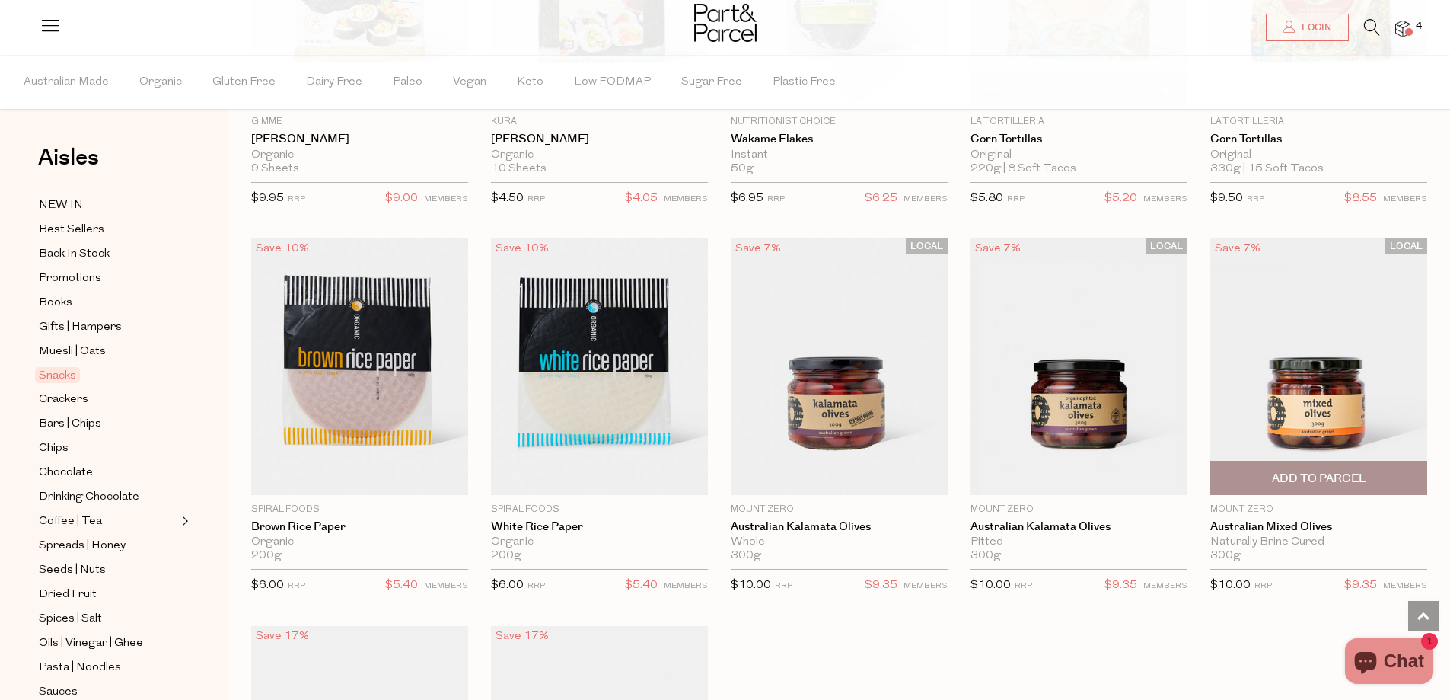
click at [1342, 401] on img at bounding box center [1319, 366] width 217 height 256
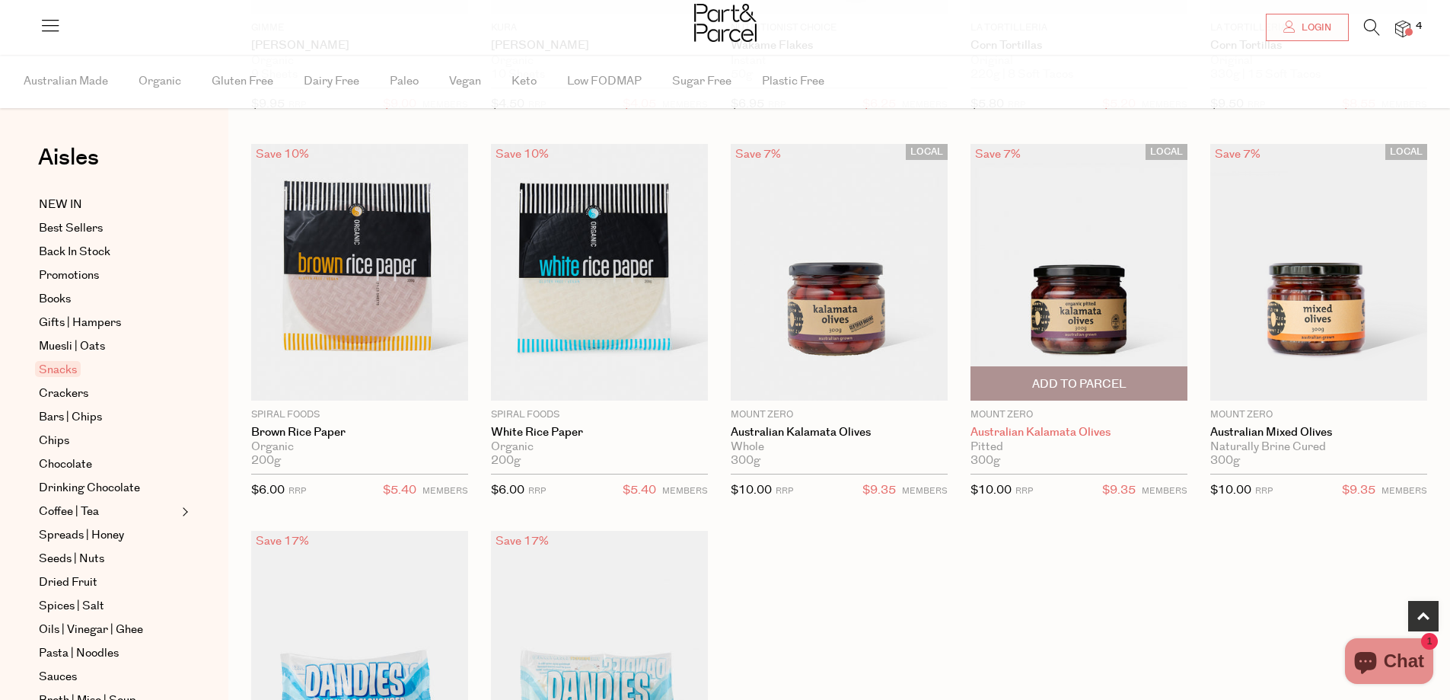
scroll to position [731, 0]
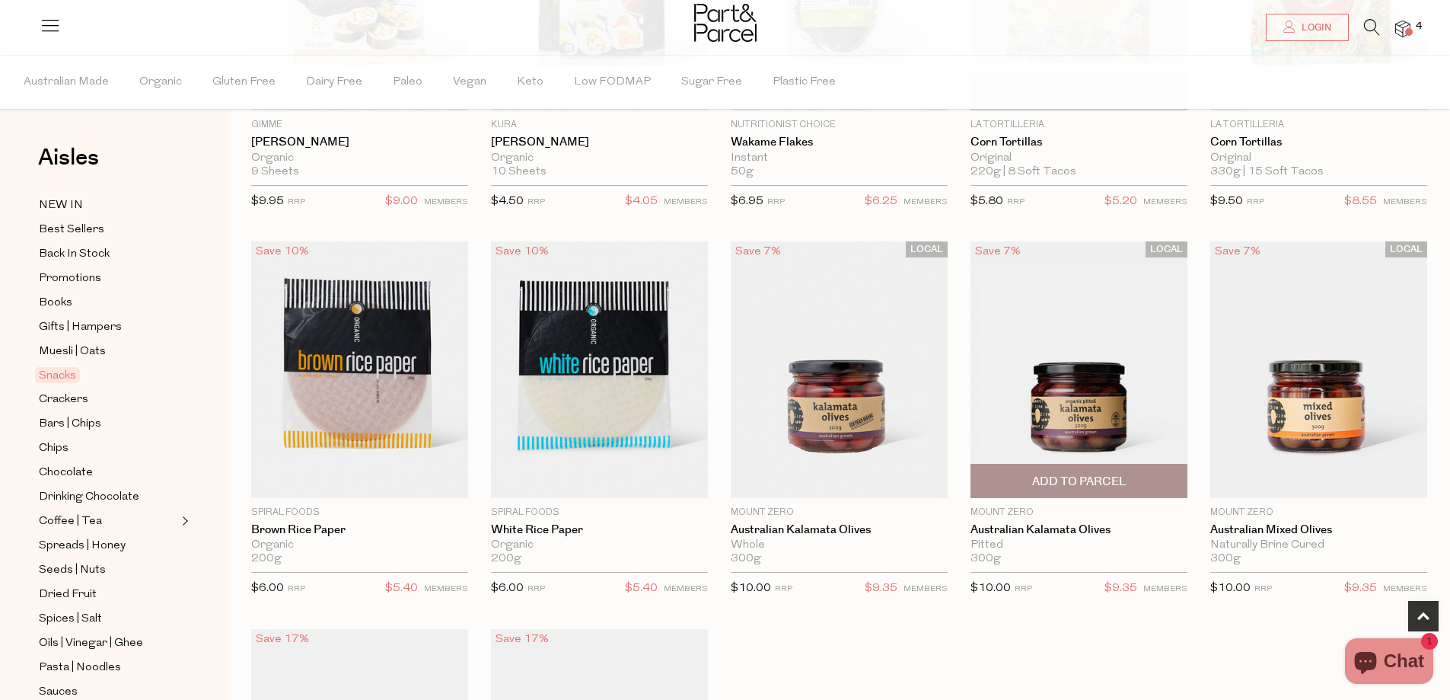
click at [1097, 399] on img at bounding box center [1079, 369] width 217 height 256
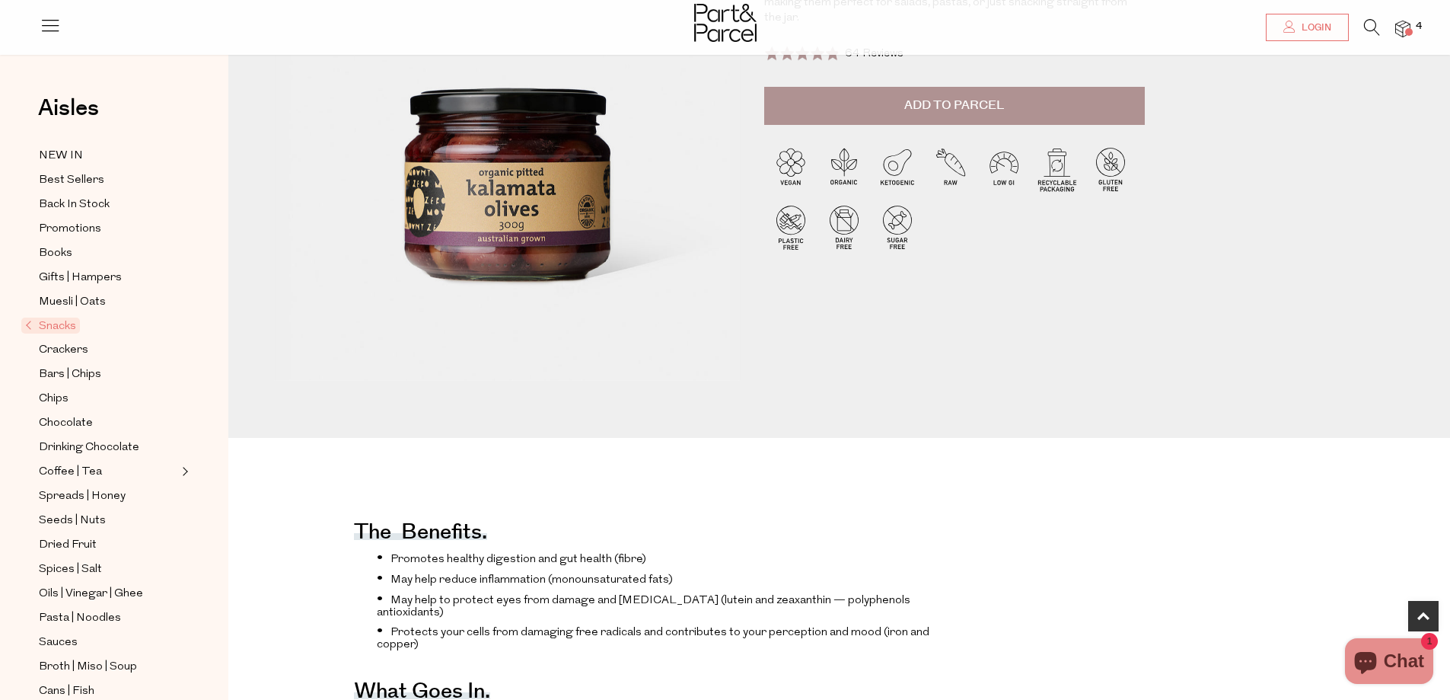
scroll to position [228, 0]
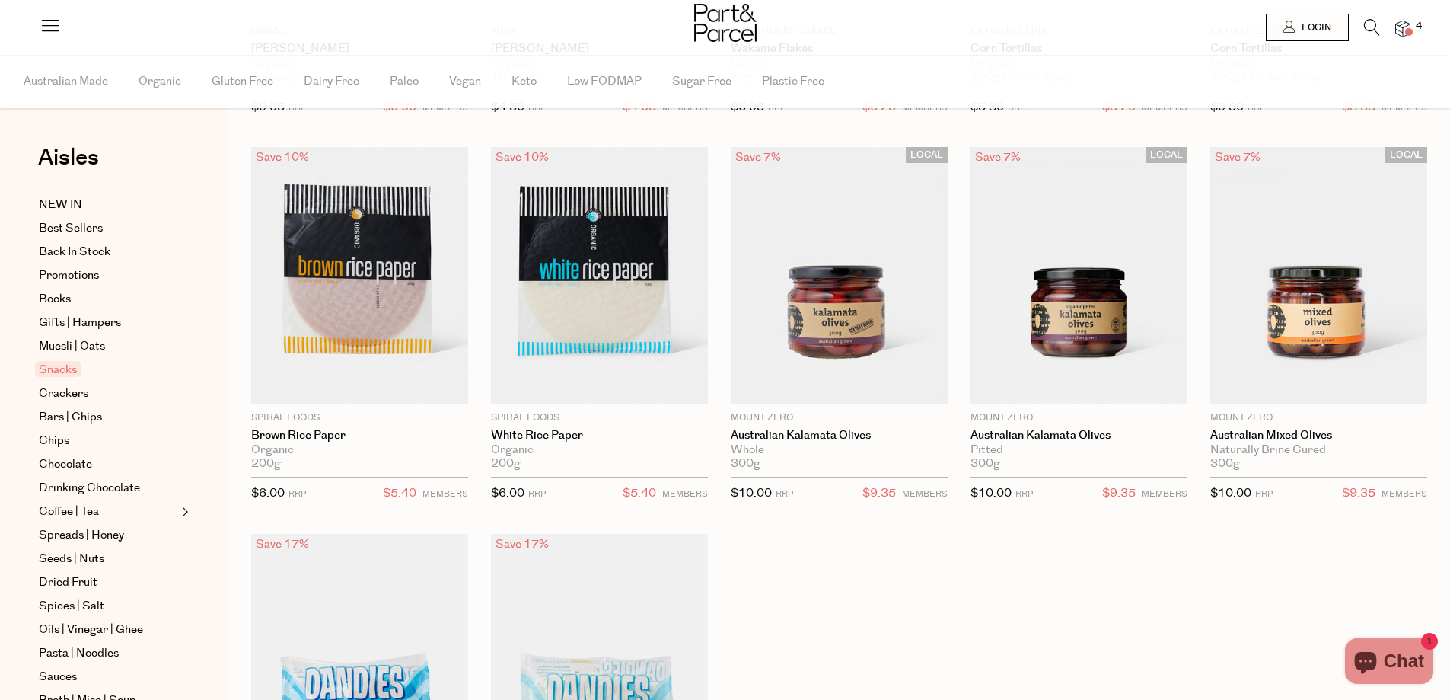
scroll to position [728, 0]
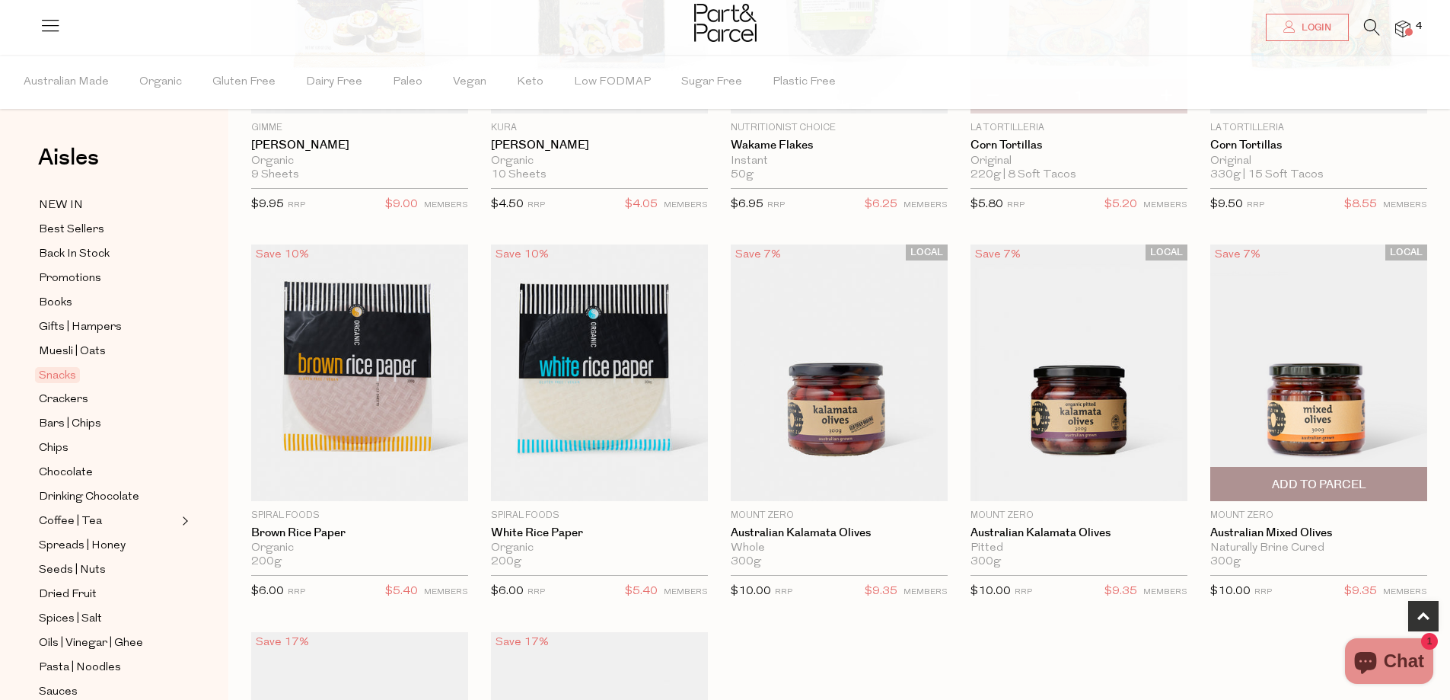
click at [1285, 481] on span "Add To Parcel" at bounding box center [1319, 485] width 94 height 16
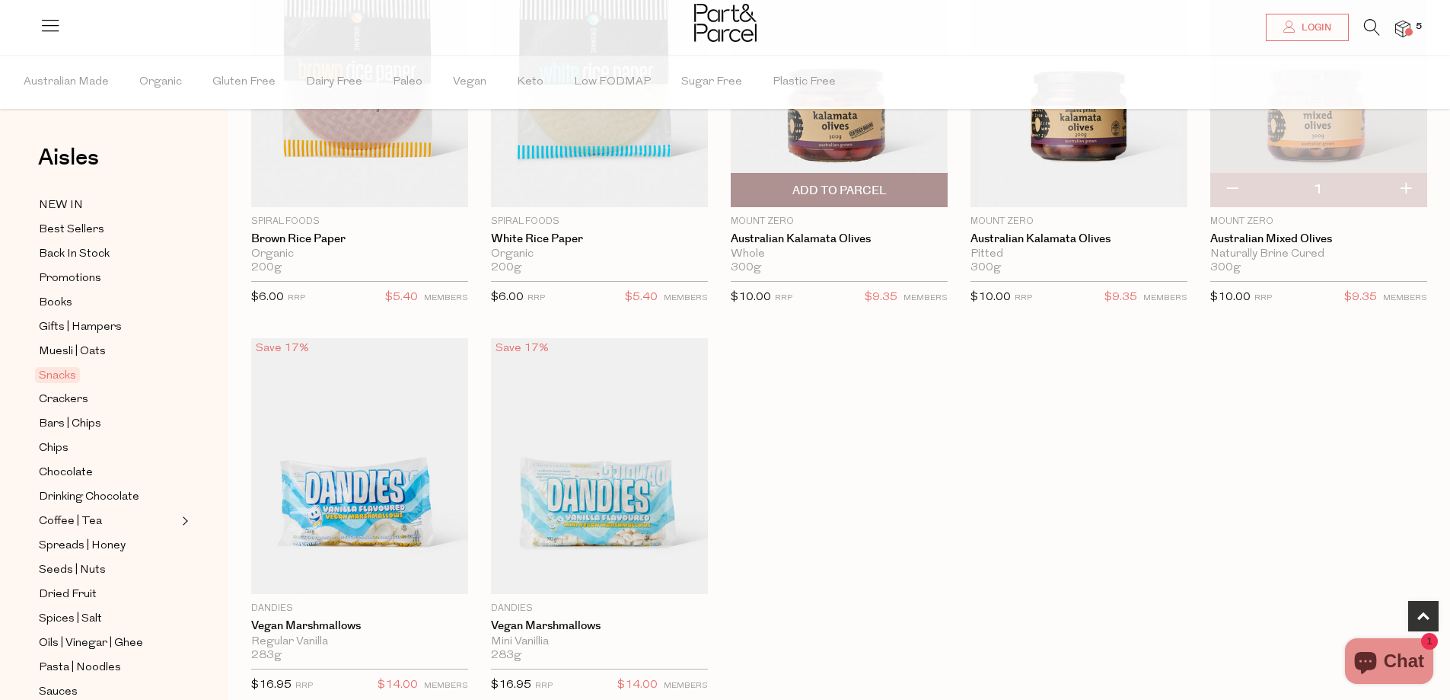
scroll to position [1032, 0]
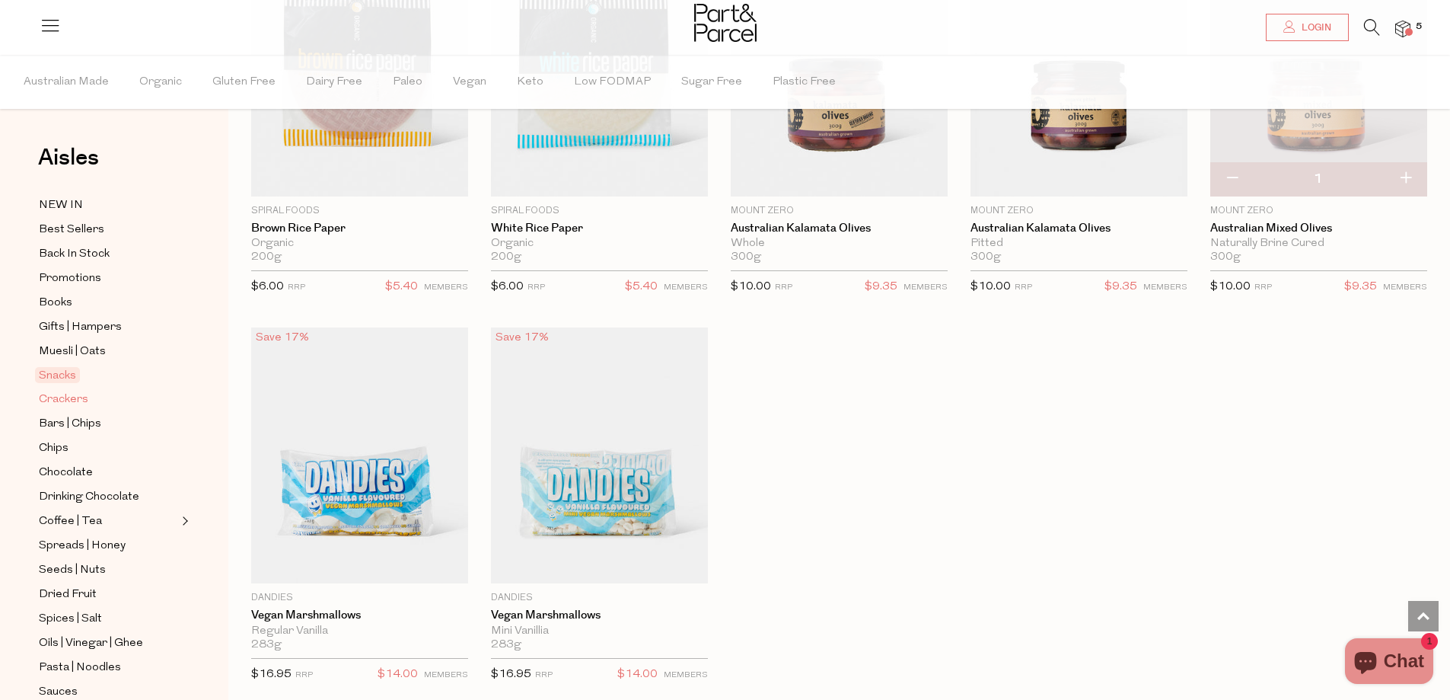
click at [72, 394] on span "Crackers" at bounding box center [63, 400] width 49 height 18
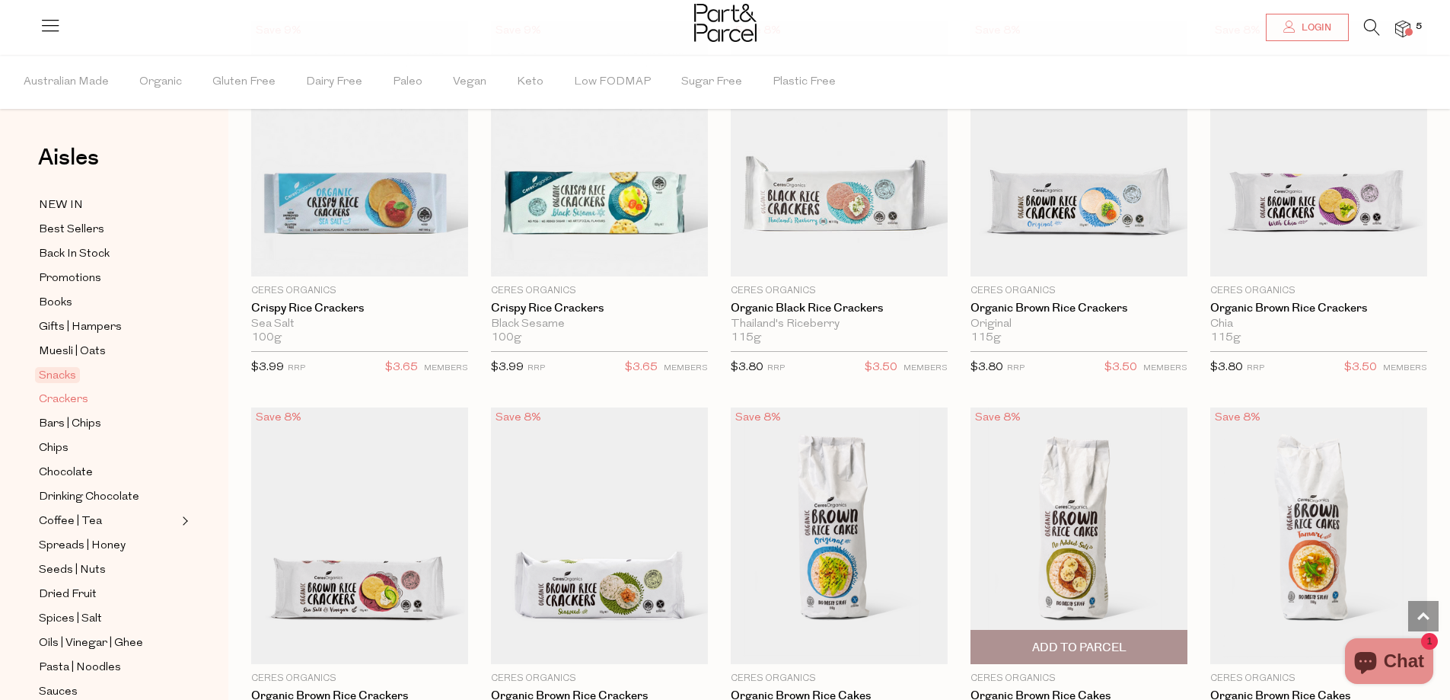
scroll to position [3350, 0]
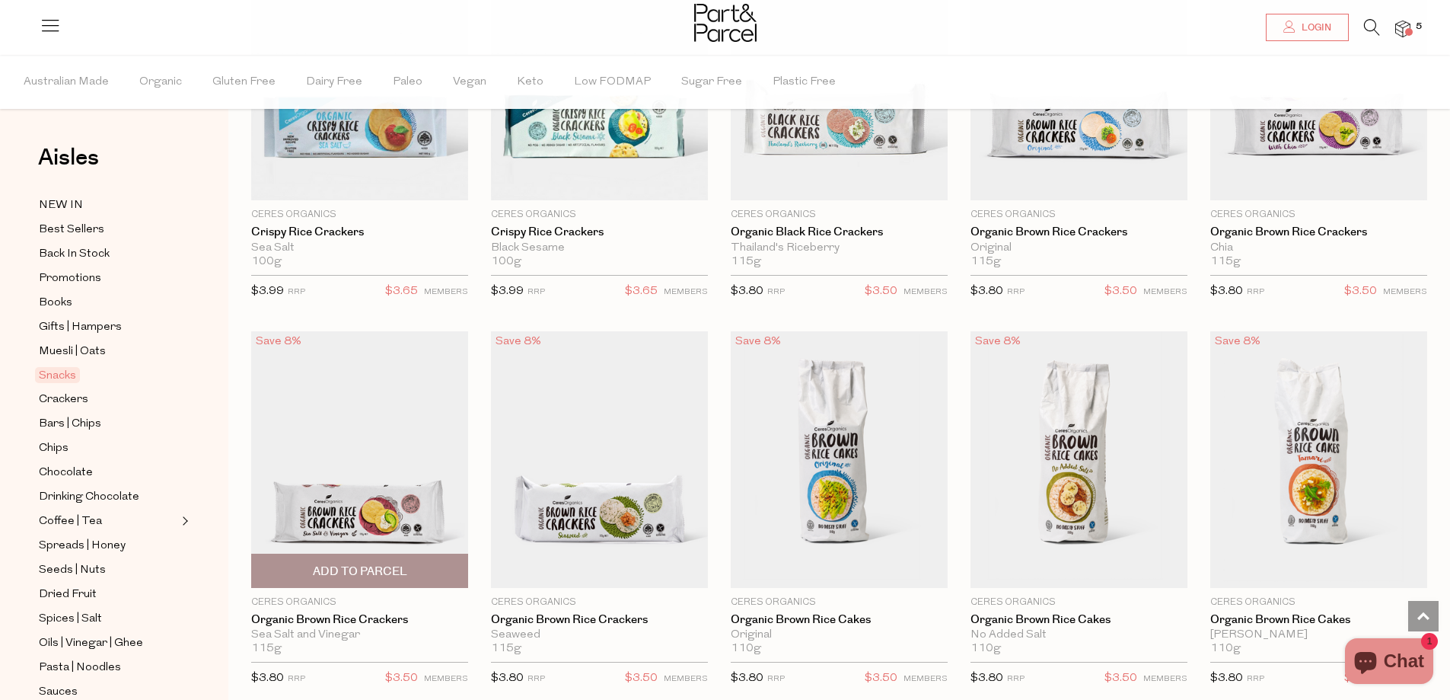
click at [383, 511] on img at bounding box center [359, 459] width 217 height 256
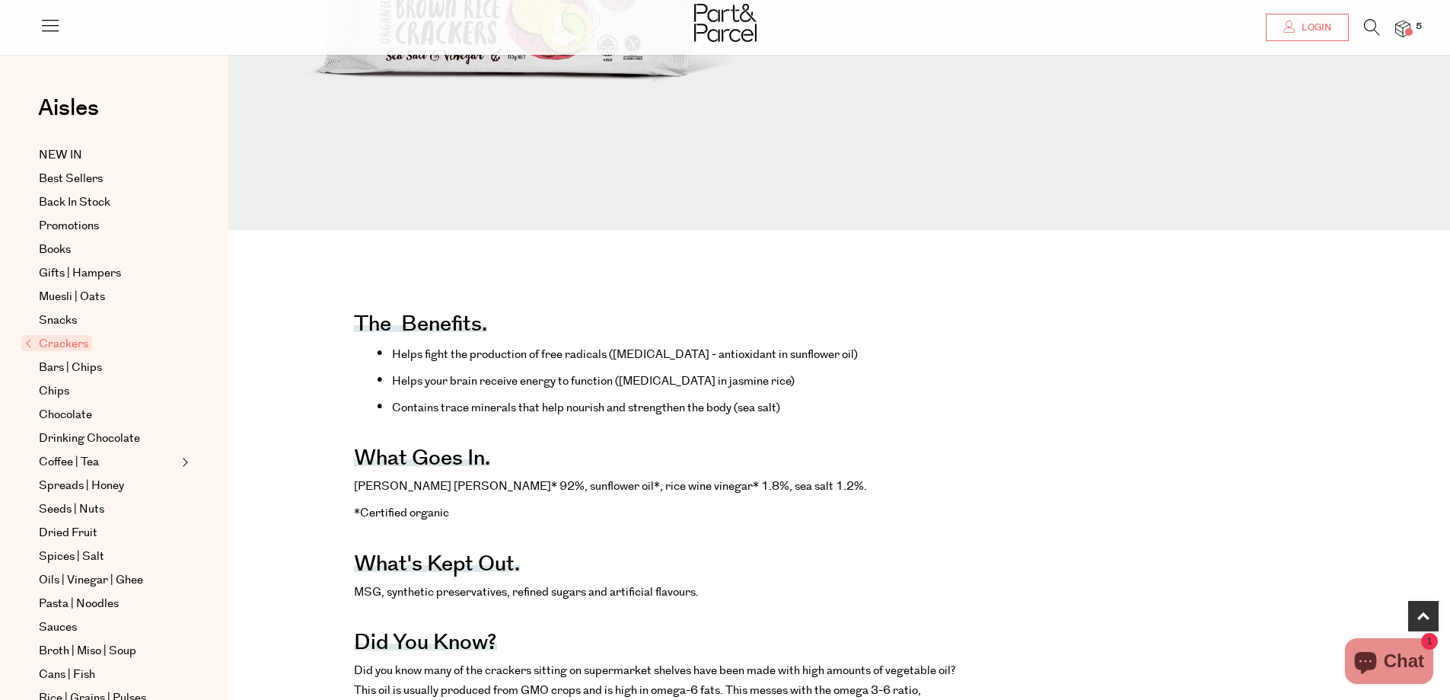
scroll to position [533, 0]
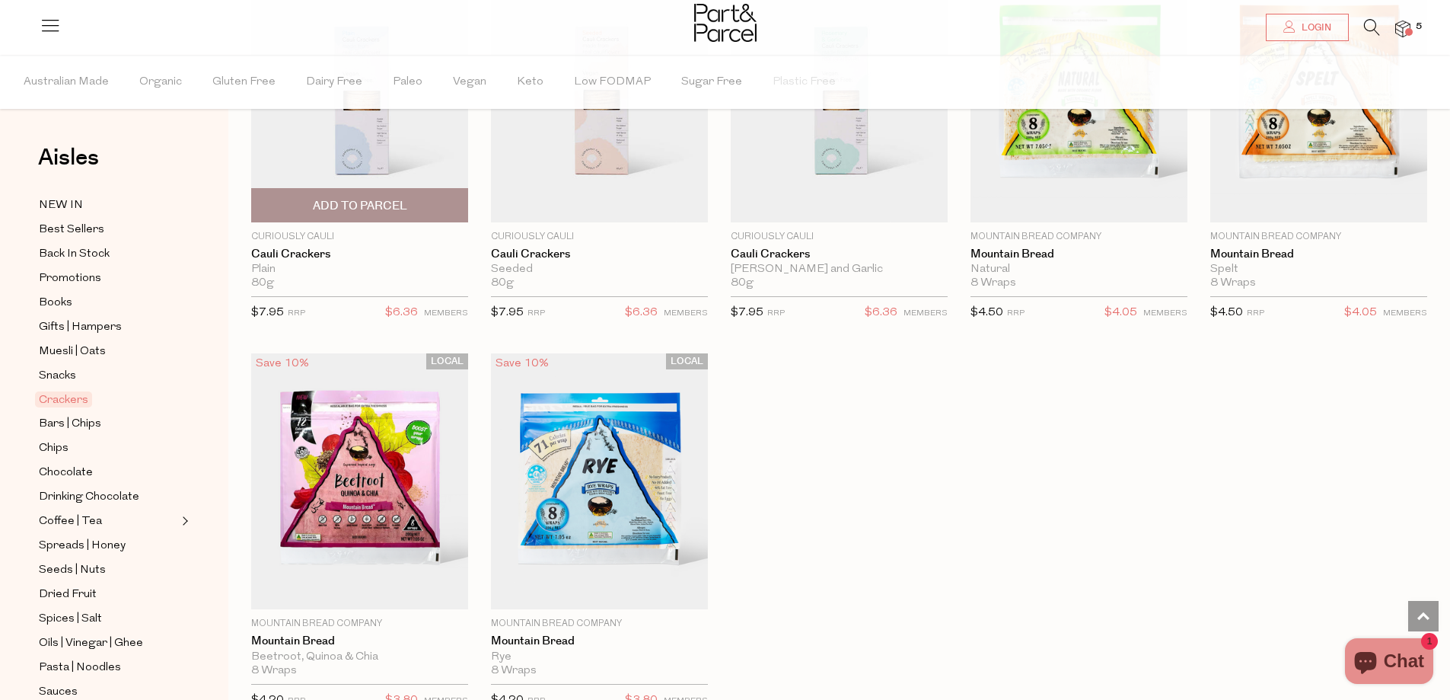
scroll to position [2830, 0]
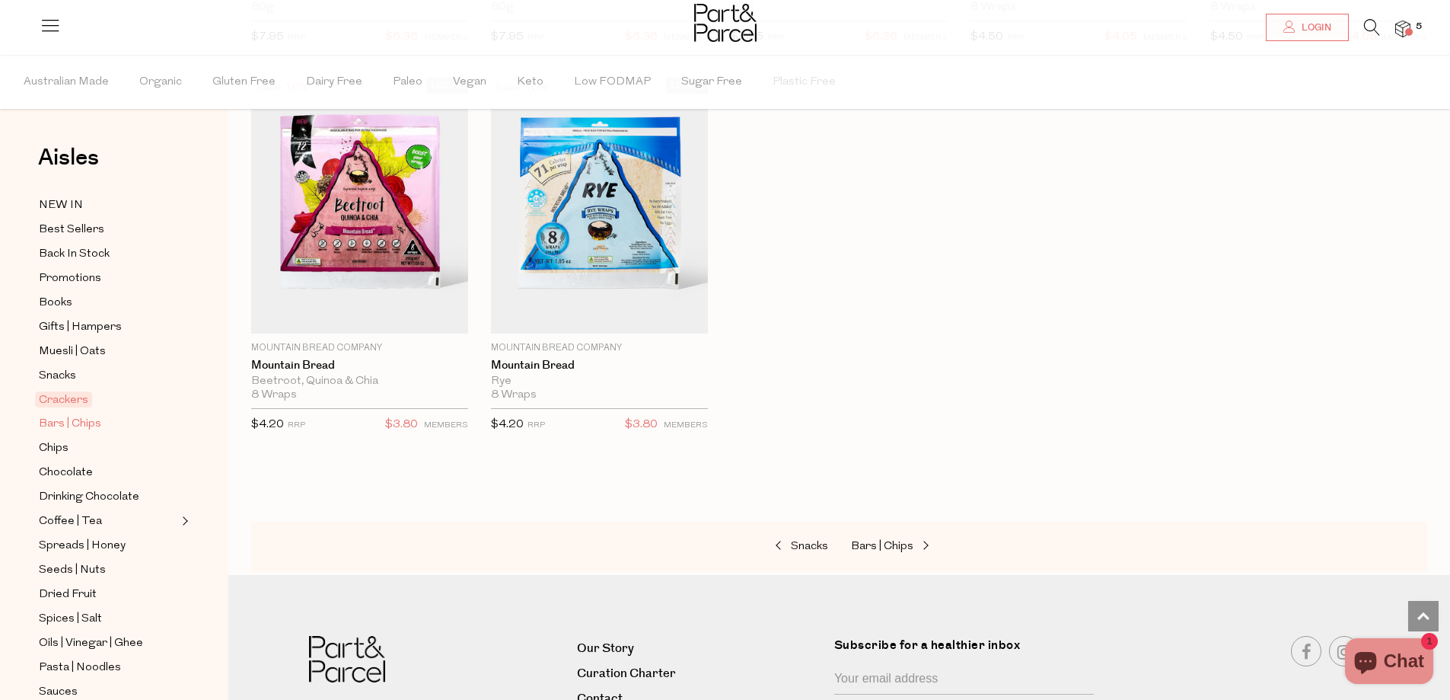
click at [85, 422] on span "Bars | Chips" at bounding box center [70, 424] width 62 height 18
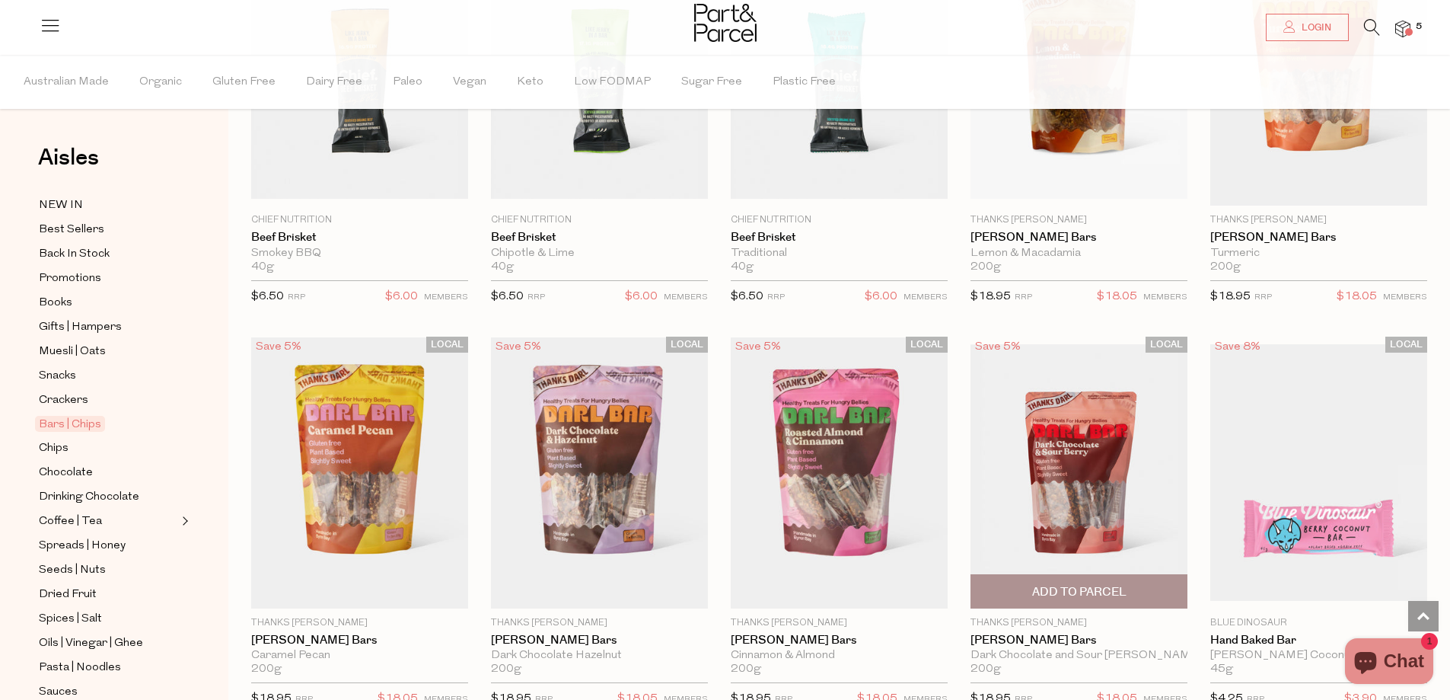
scroll to position [1675, 0]
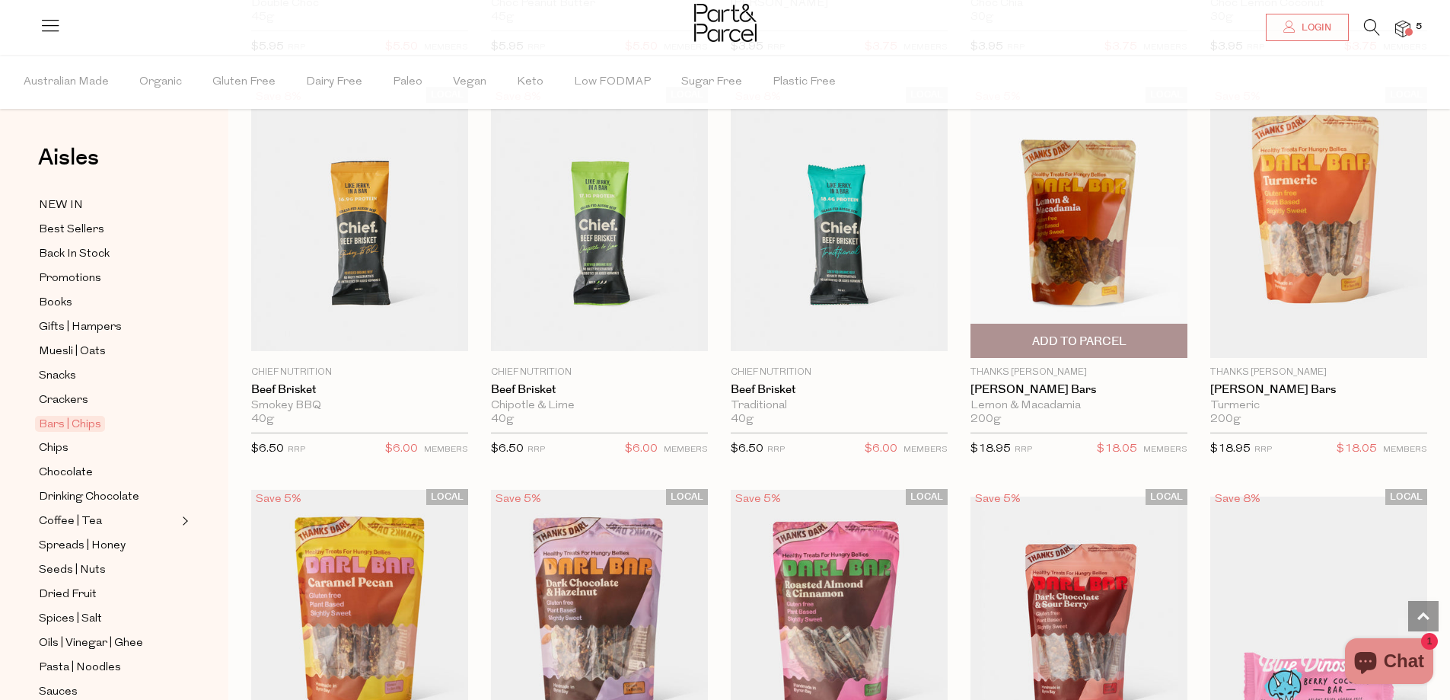
click at [1075, 243] on img at bounding box center [1079, 222] width 217 height 256
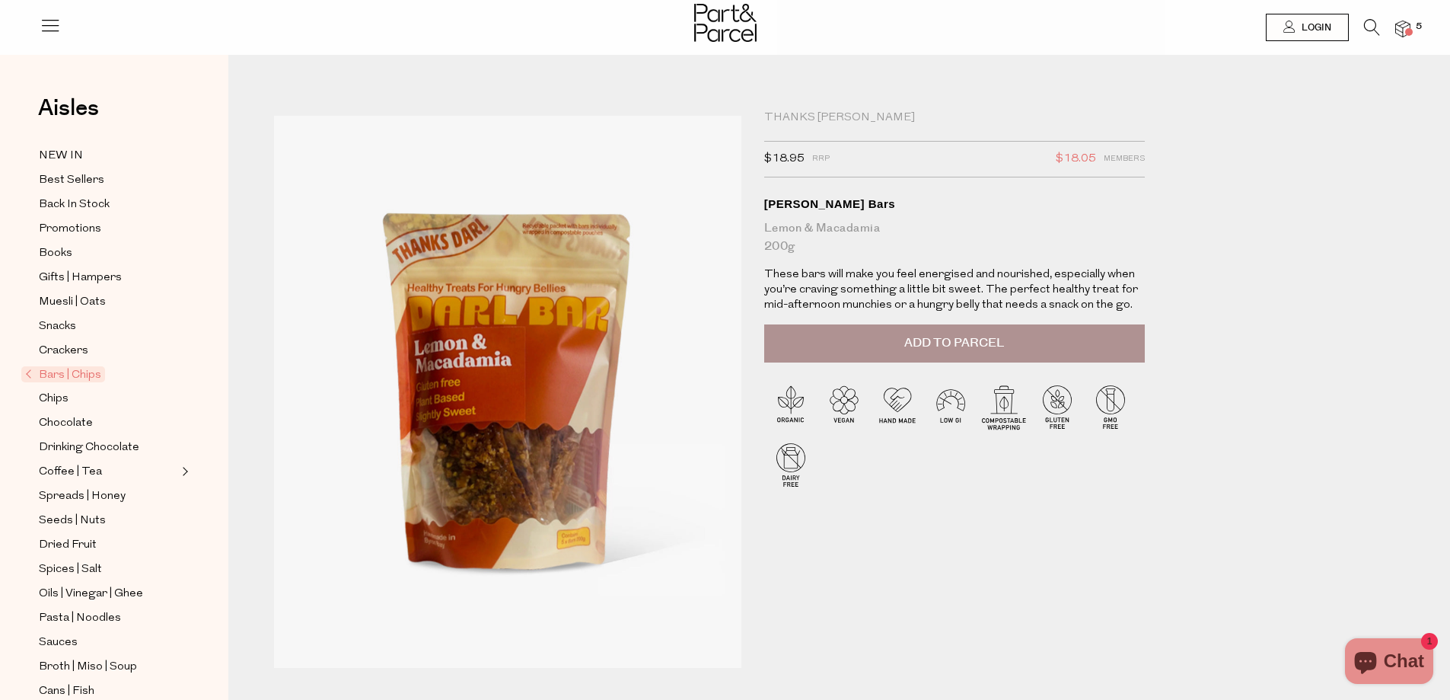
click at [834, 355] on button "Add to Parcel" at bounding box center [954, 343] width 381 height 38
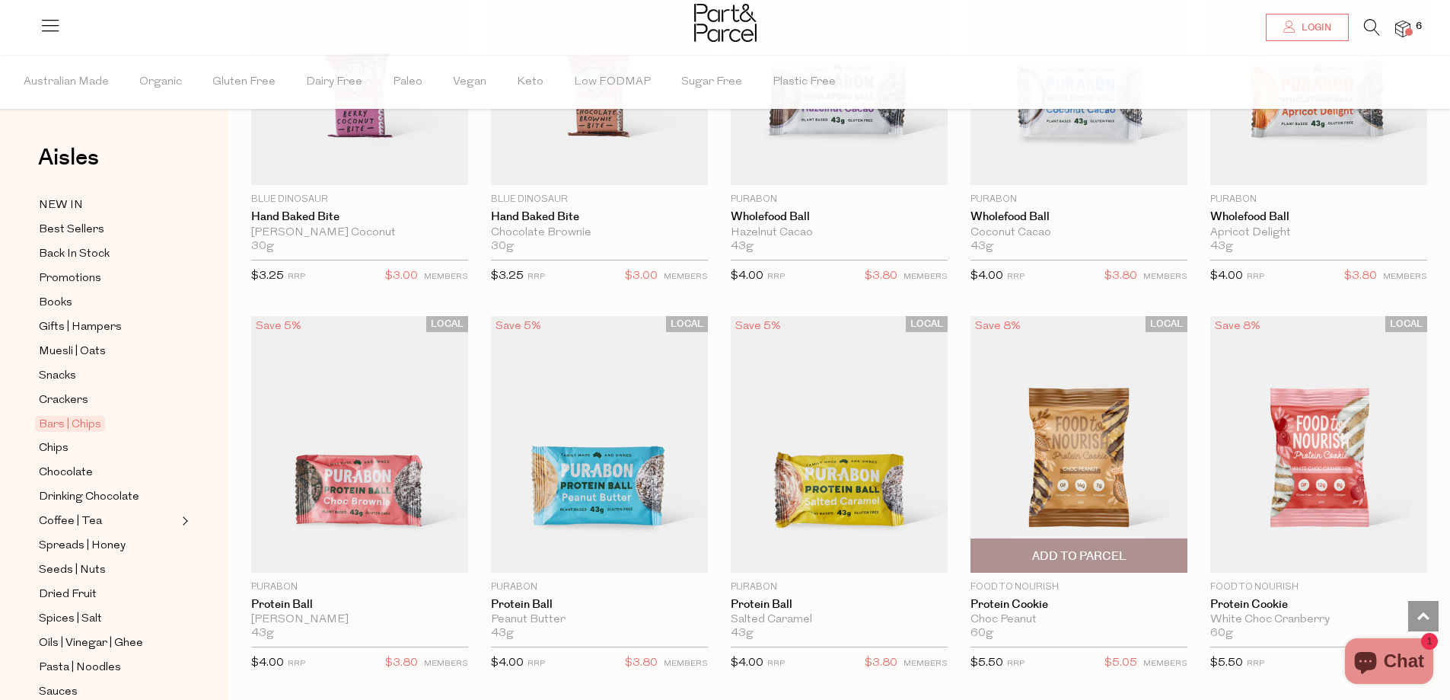
scroll to position [2959, 0]
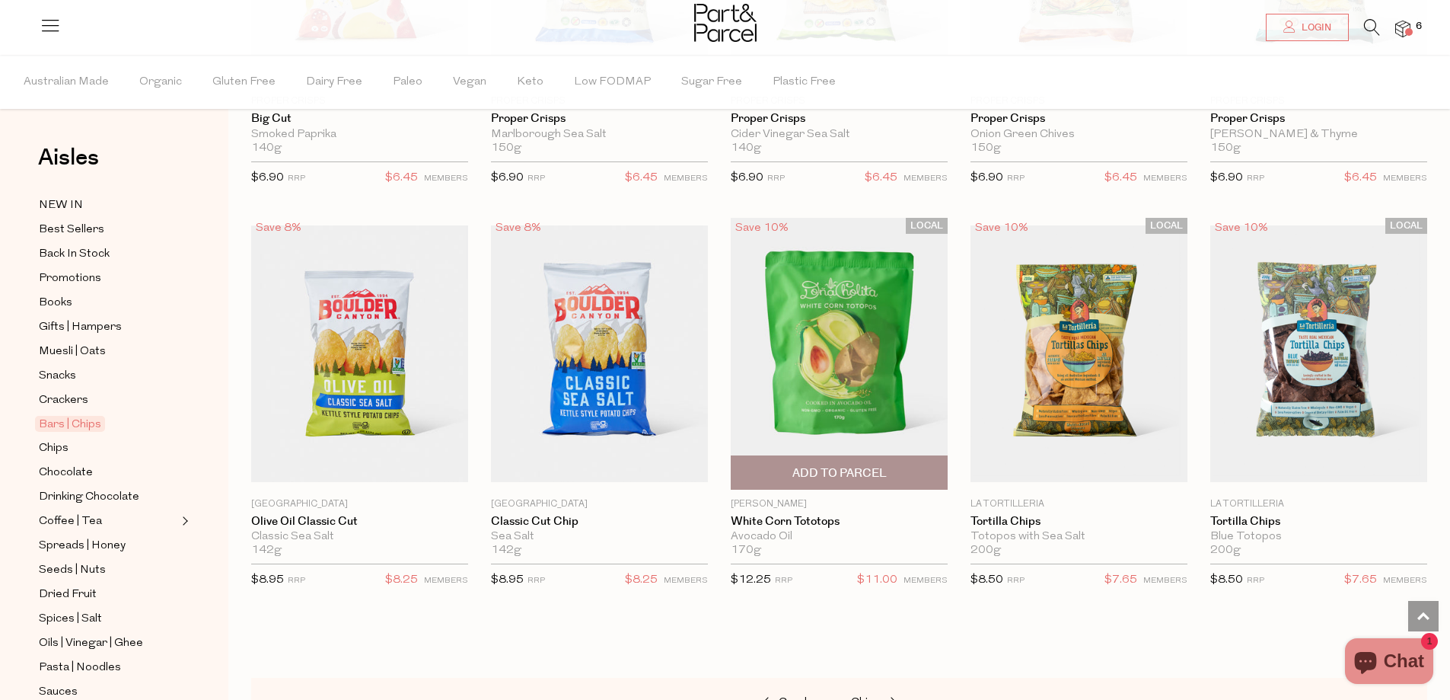
scroll to position [5166, 0]
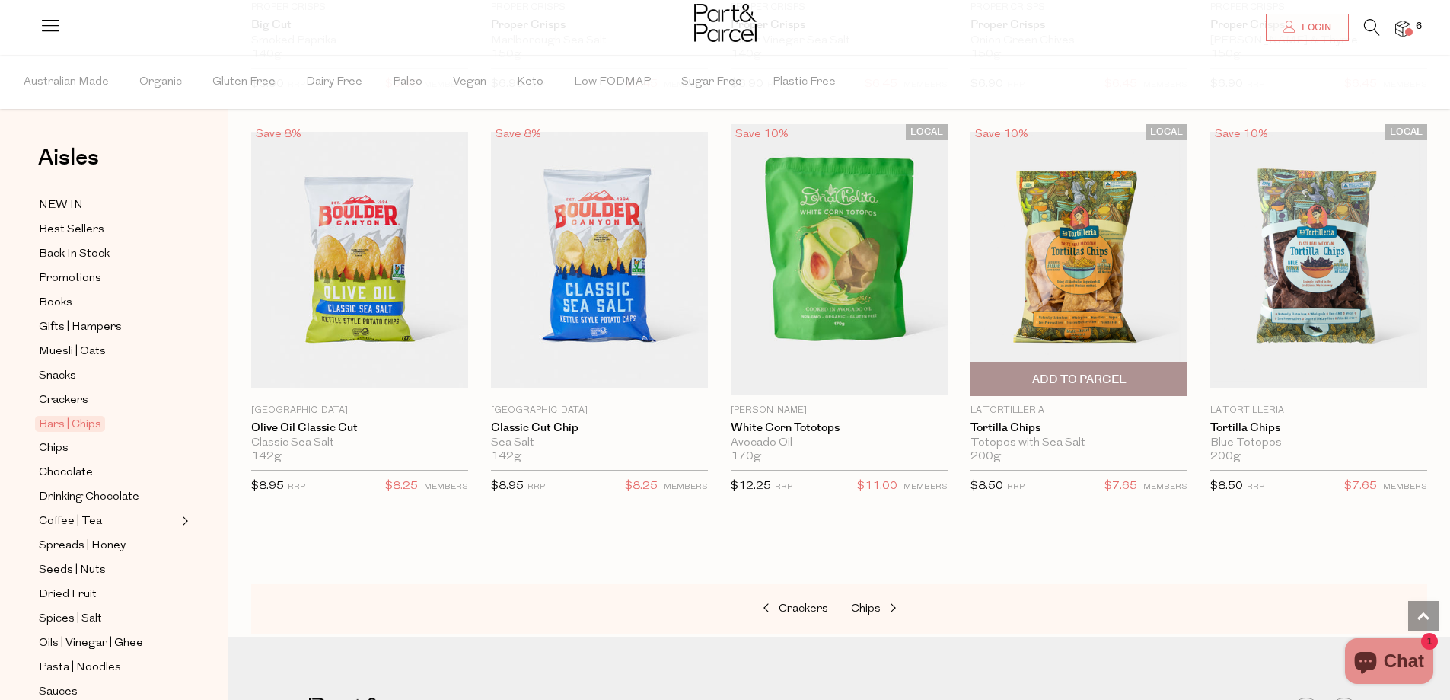
click at [1073, 292] on img at bounding box center [1079, 260] width 217 height 256
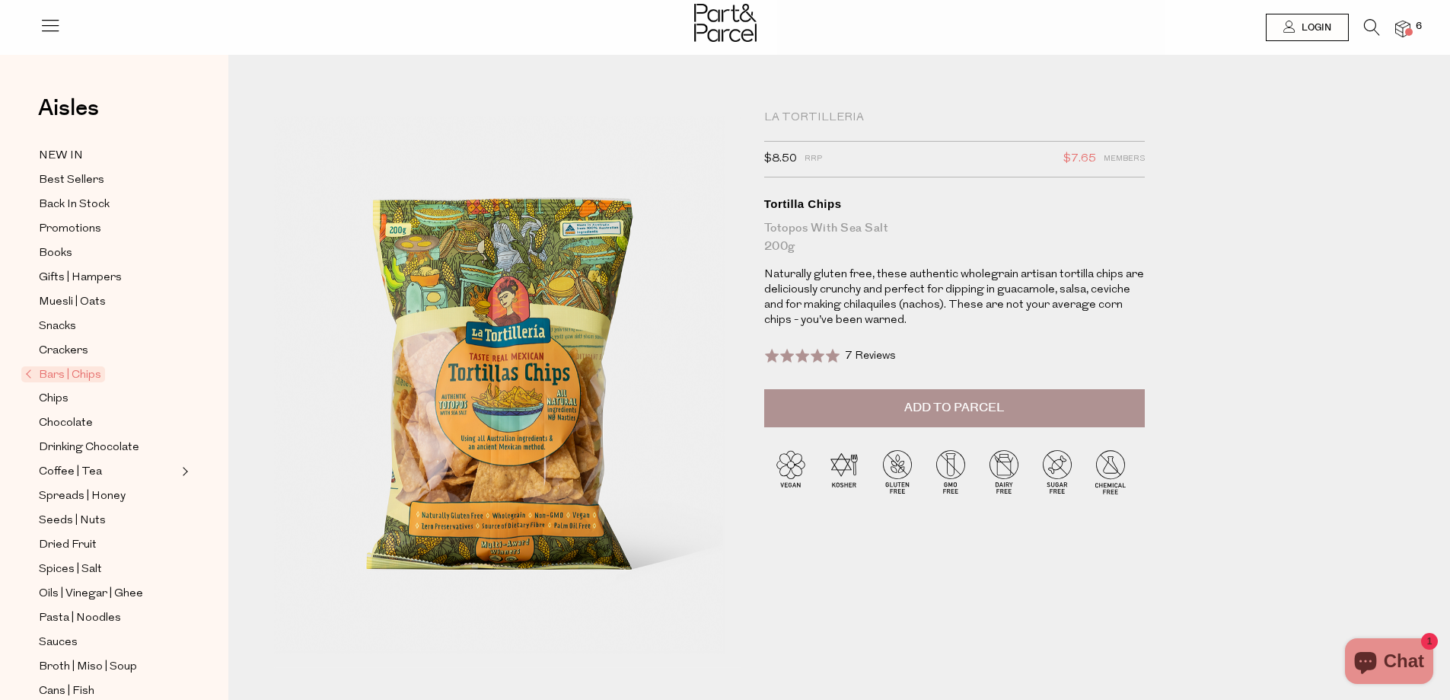
drag, startPoint x: 890, startPoint y: 405, endPoint x: 871, endPoint y: 381, distance: 30.9
click at [890, 405] on button "Add to Parcel" at bounding box center [954, 408] width 381 height 38
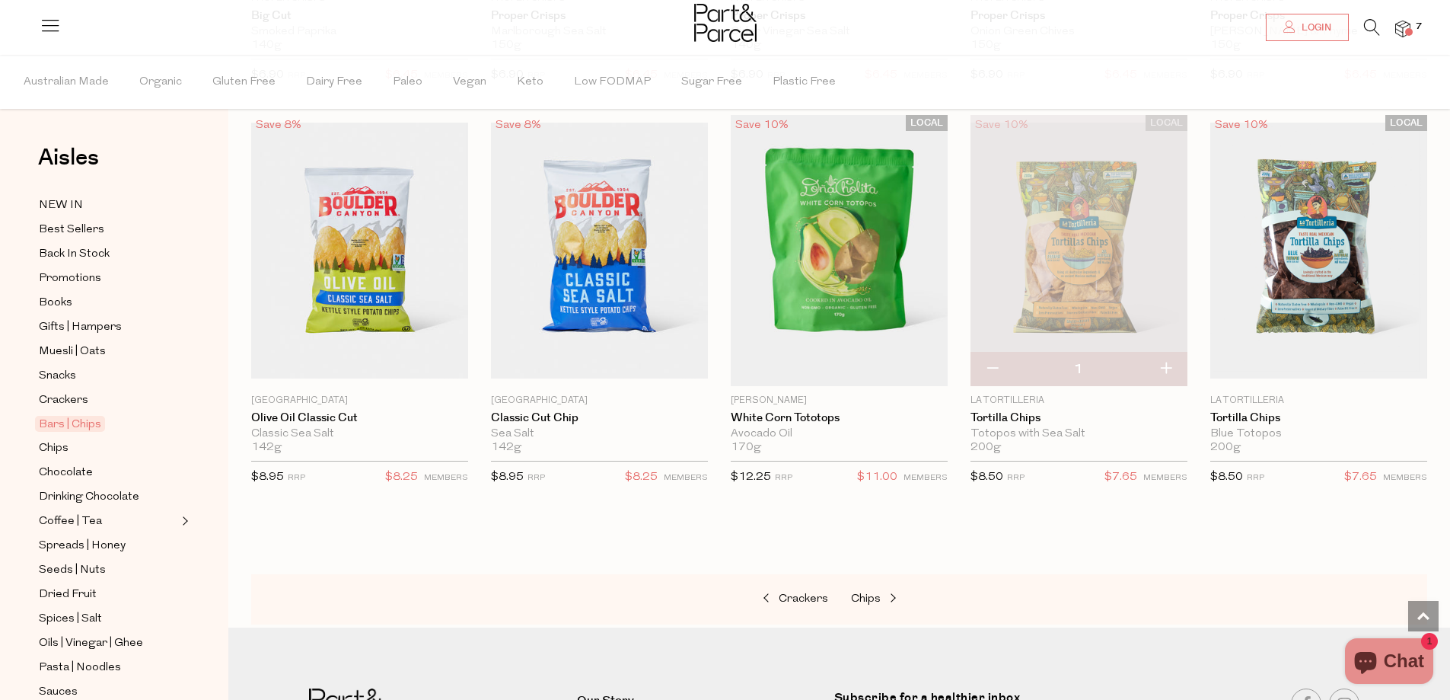
scroll to position [1235, 0]
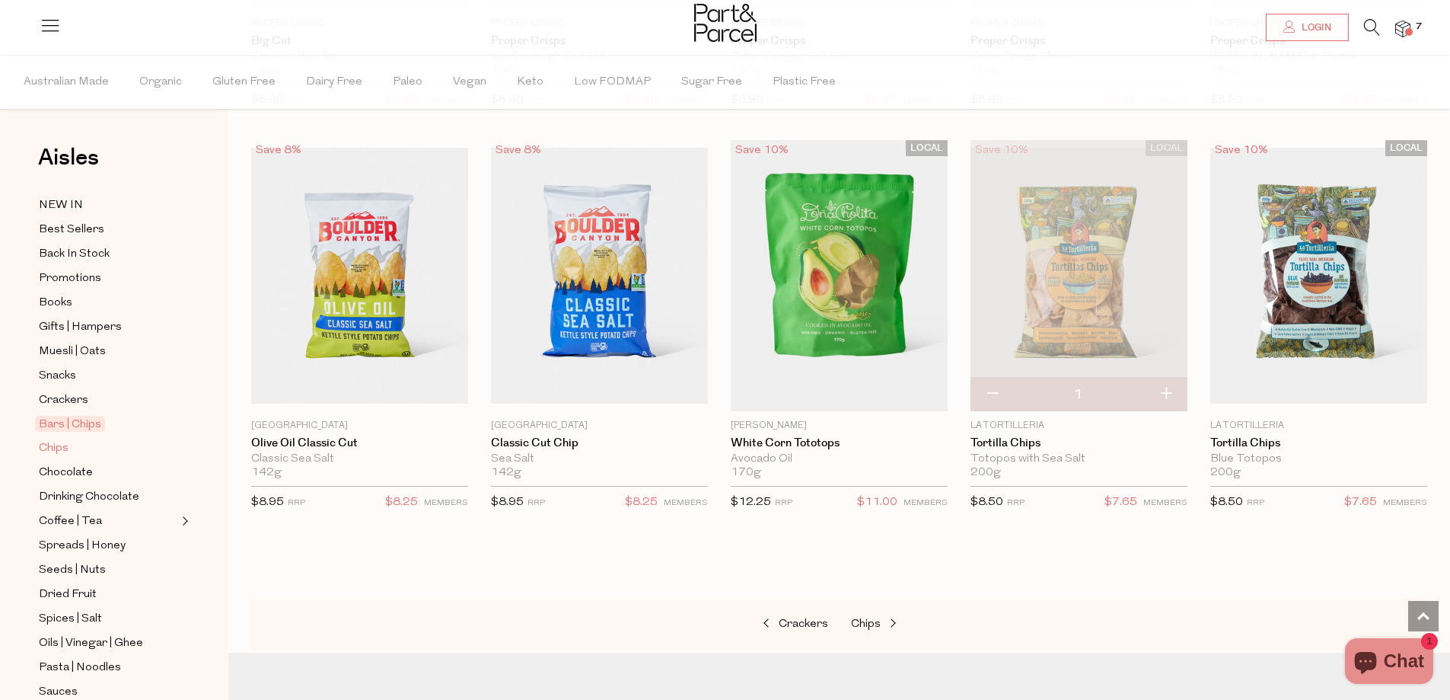
click at [66, 439] on span "Chips" at bounding box center [54, 448] width 30 height 18
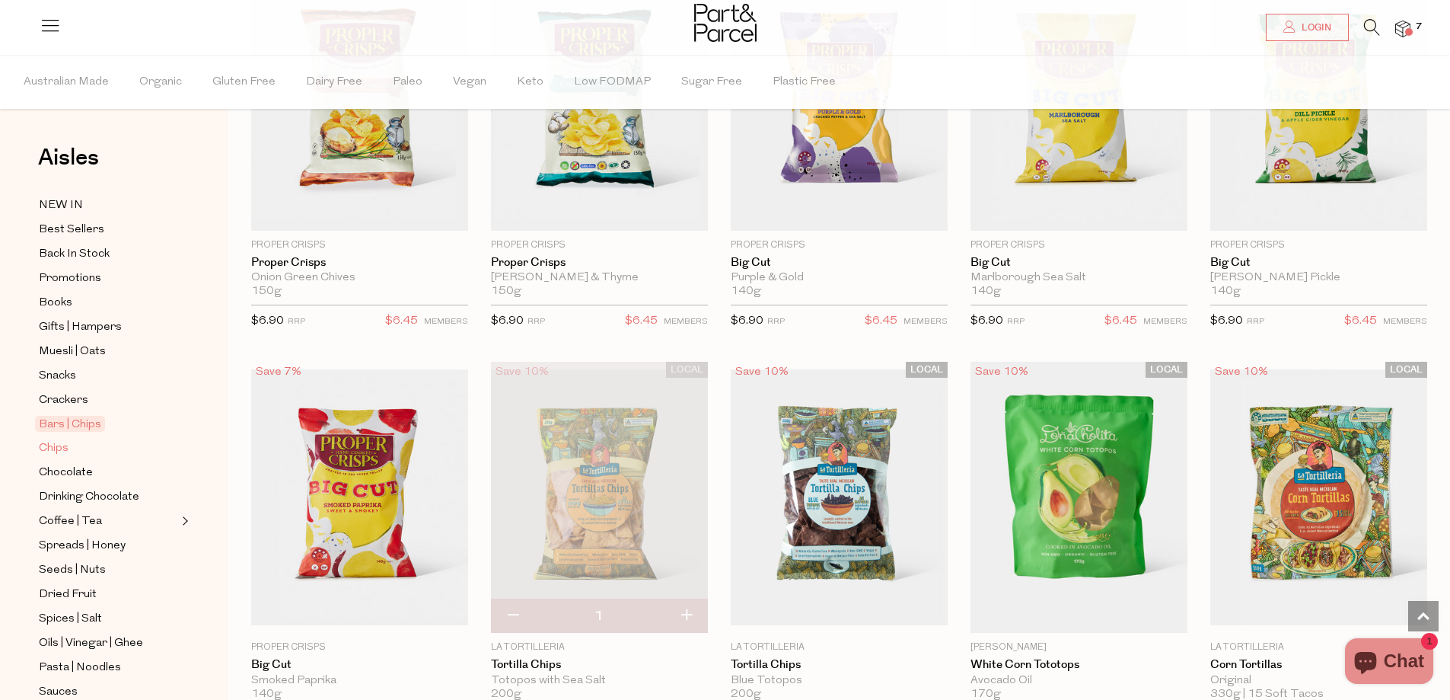
scroll to position [2436, 0]
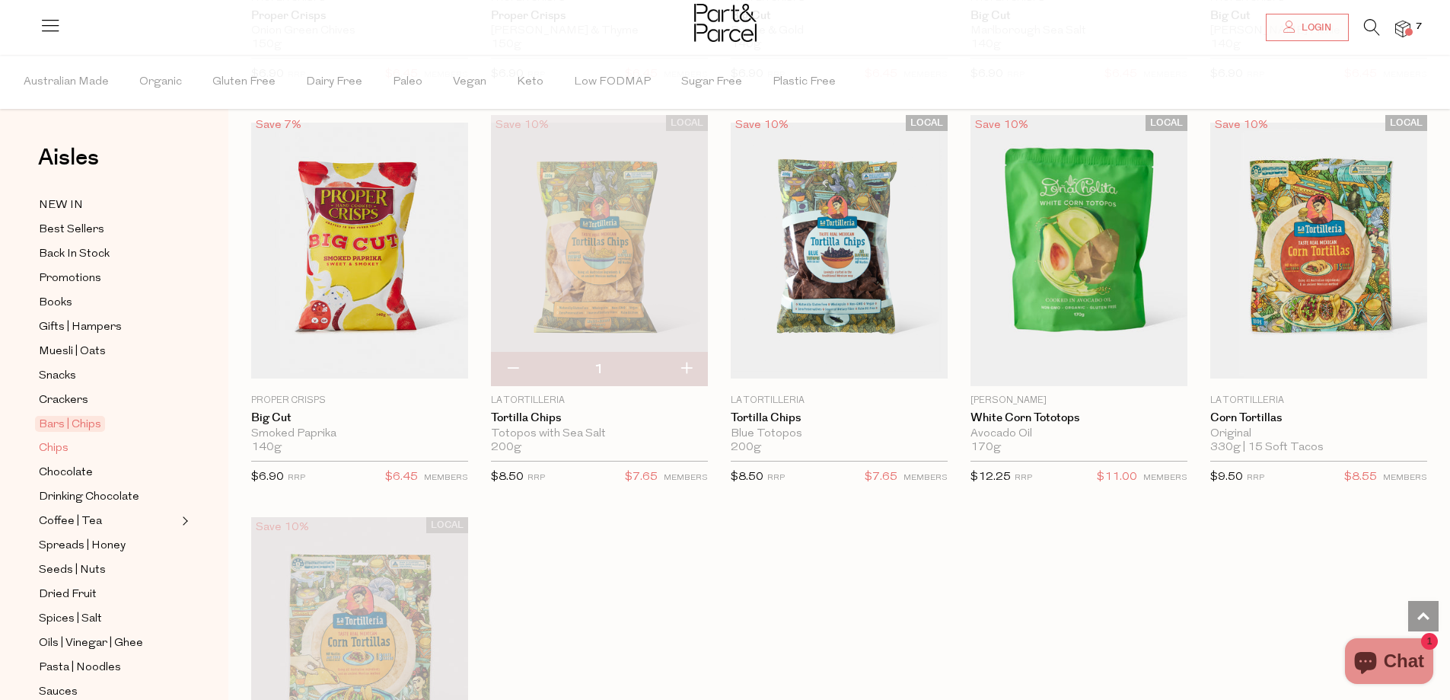
click at [57, 445] on span "Chips" at bounding box center [54, 448] width 30 height 18
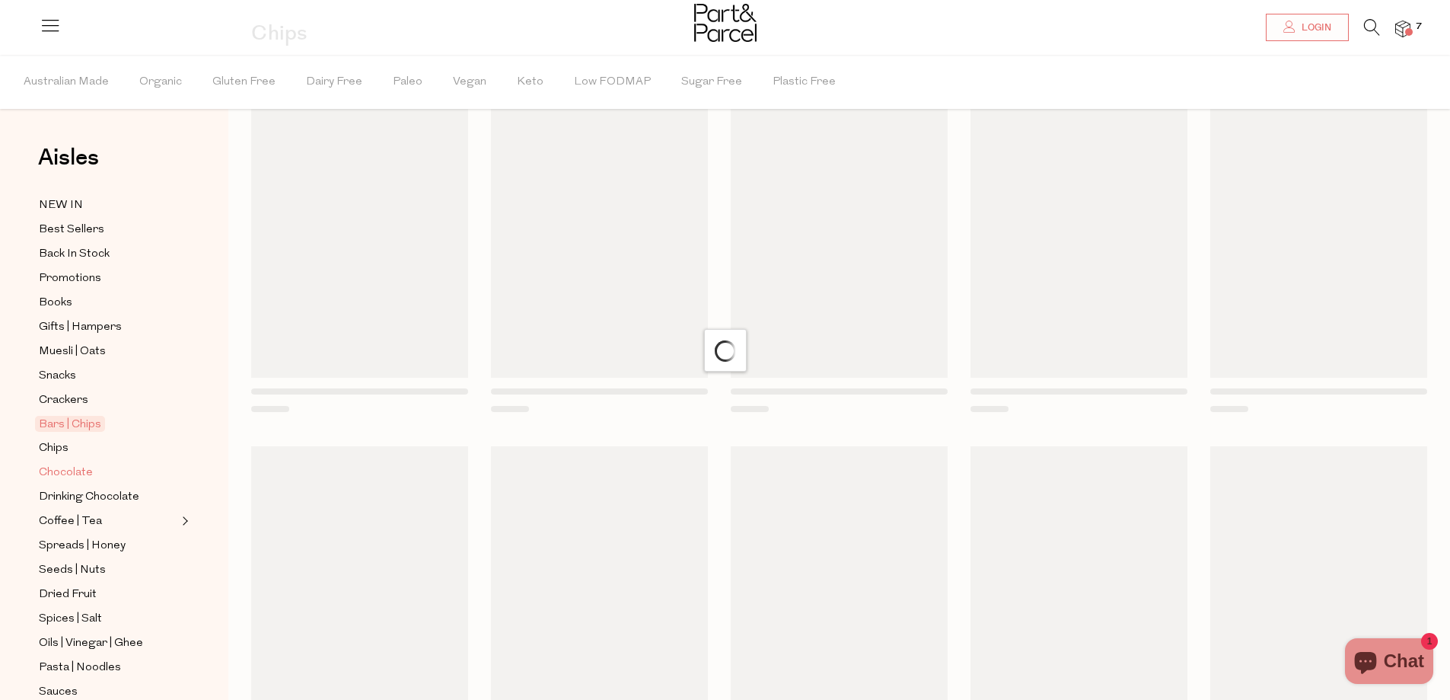
scroll to position [9, 0]
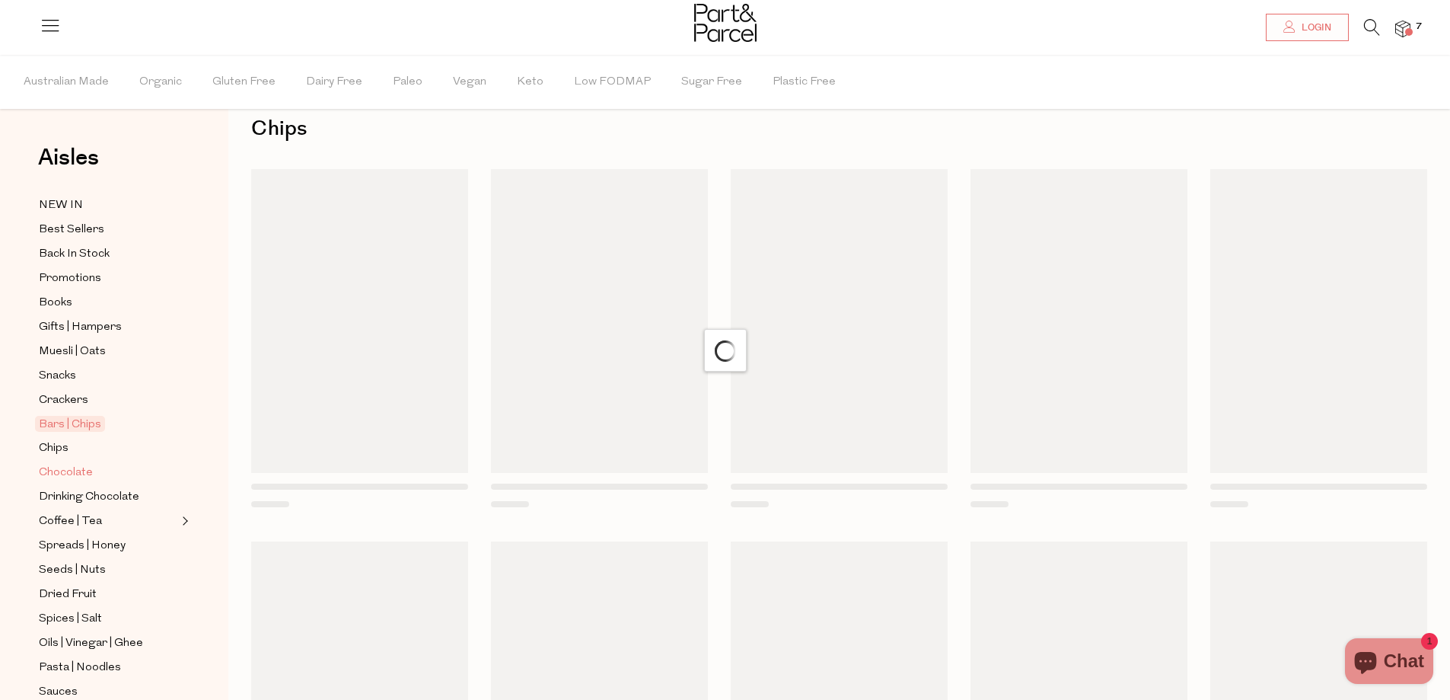
click at [56, 467] on span "Chocolate" at bounding box center [66, 473] width 54 height 18
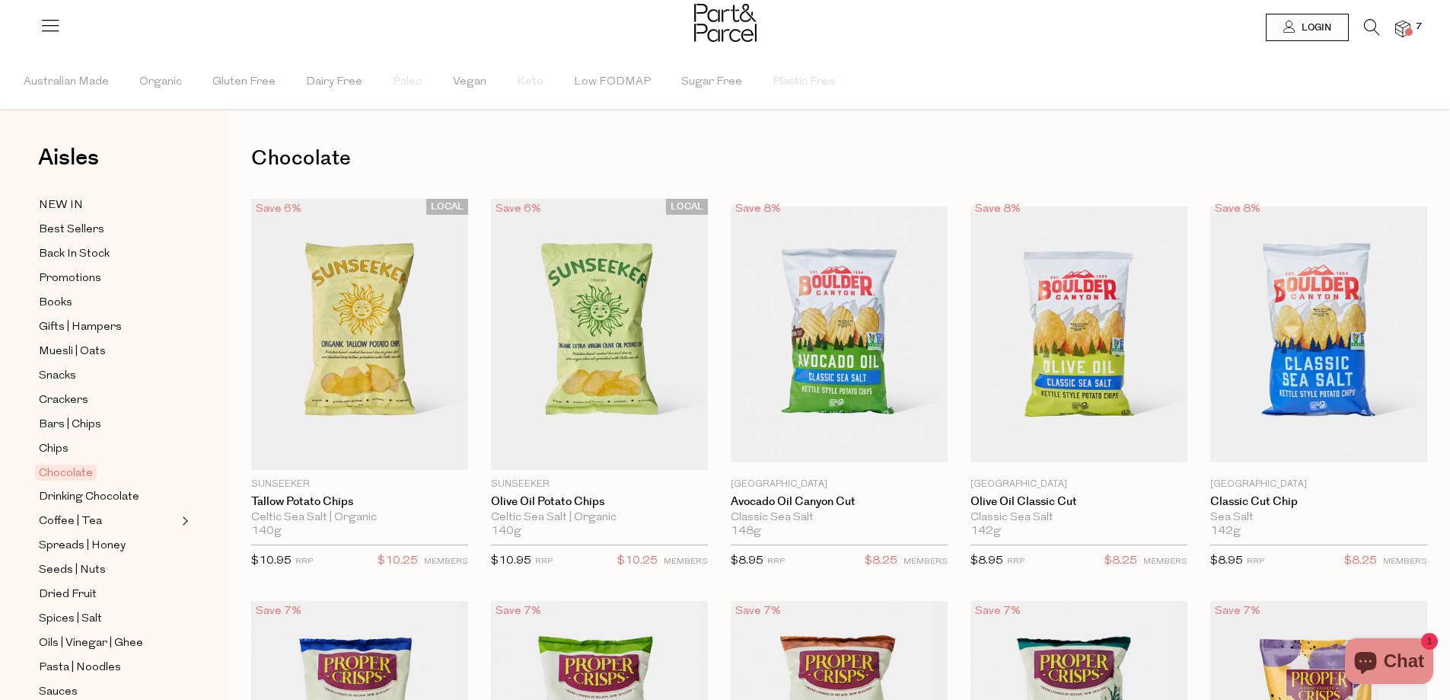
click at [59, 464] on span "Chocolate" at bounding box center [66, 472] width 62 height 16
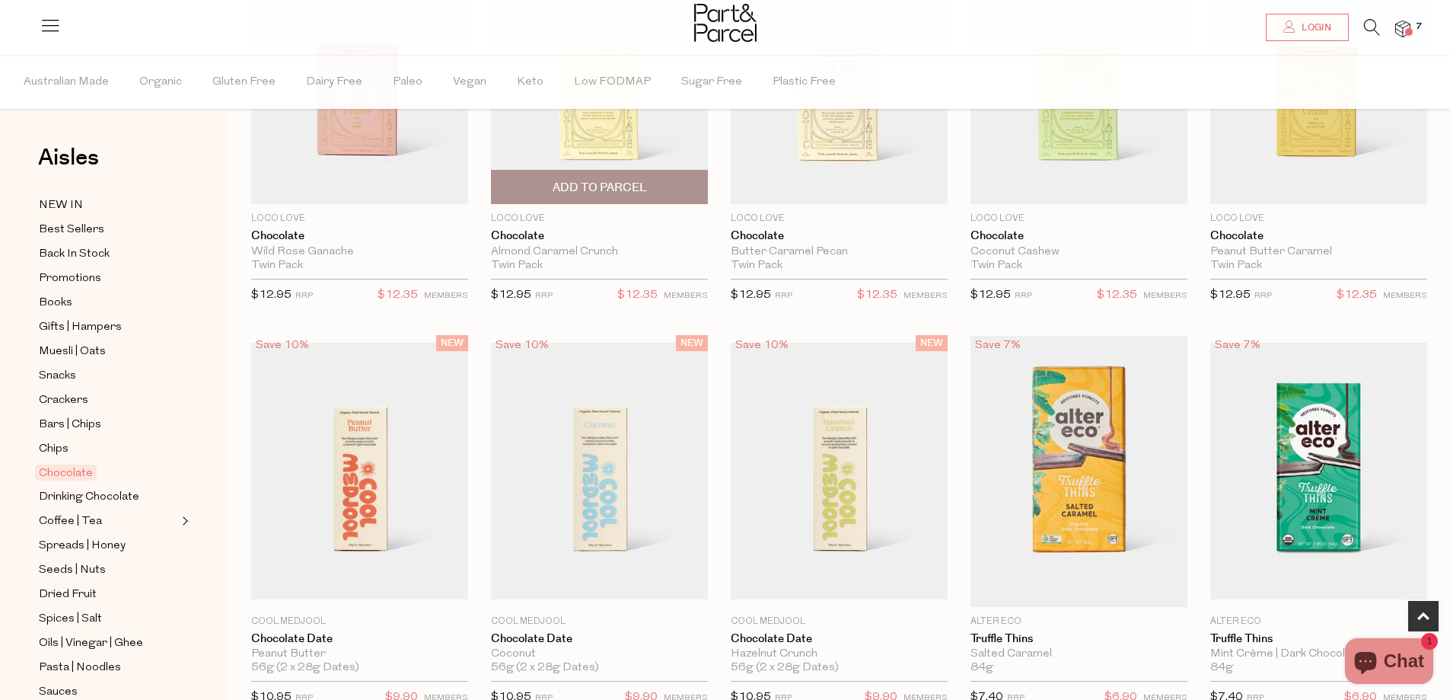
scroll to position [685, 0]
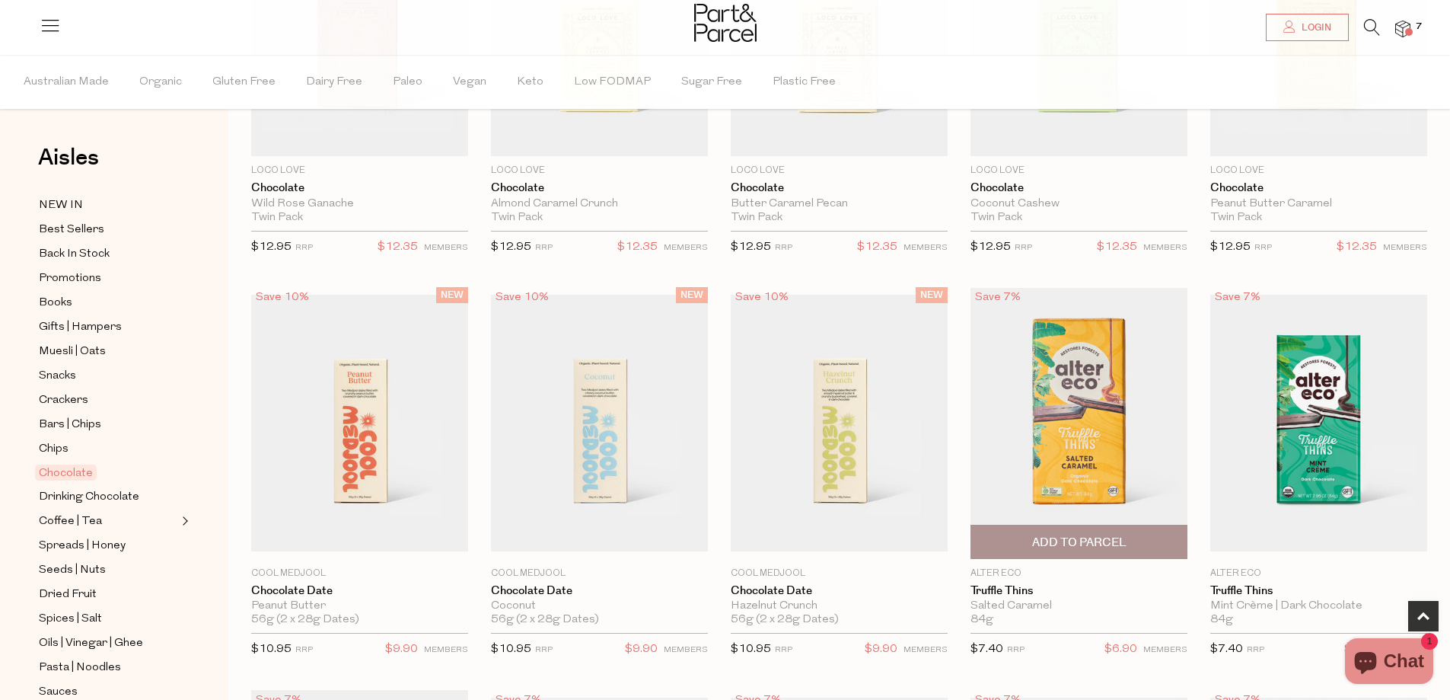
click at [1061, 479] on img at bounding box center [1079, 423] width 217 height 271
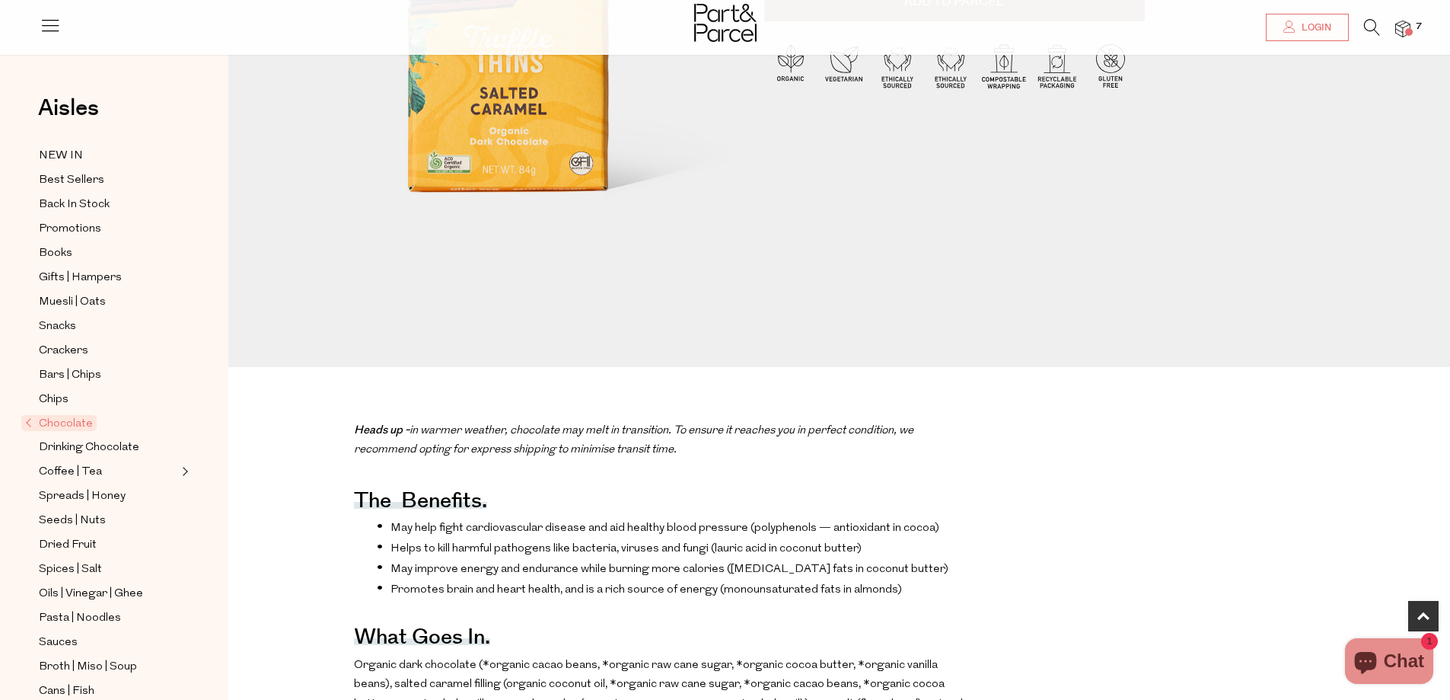
scroll to position [533, 0]
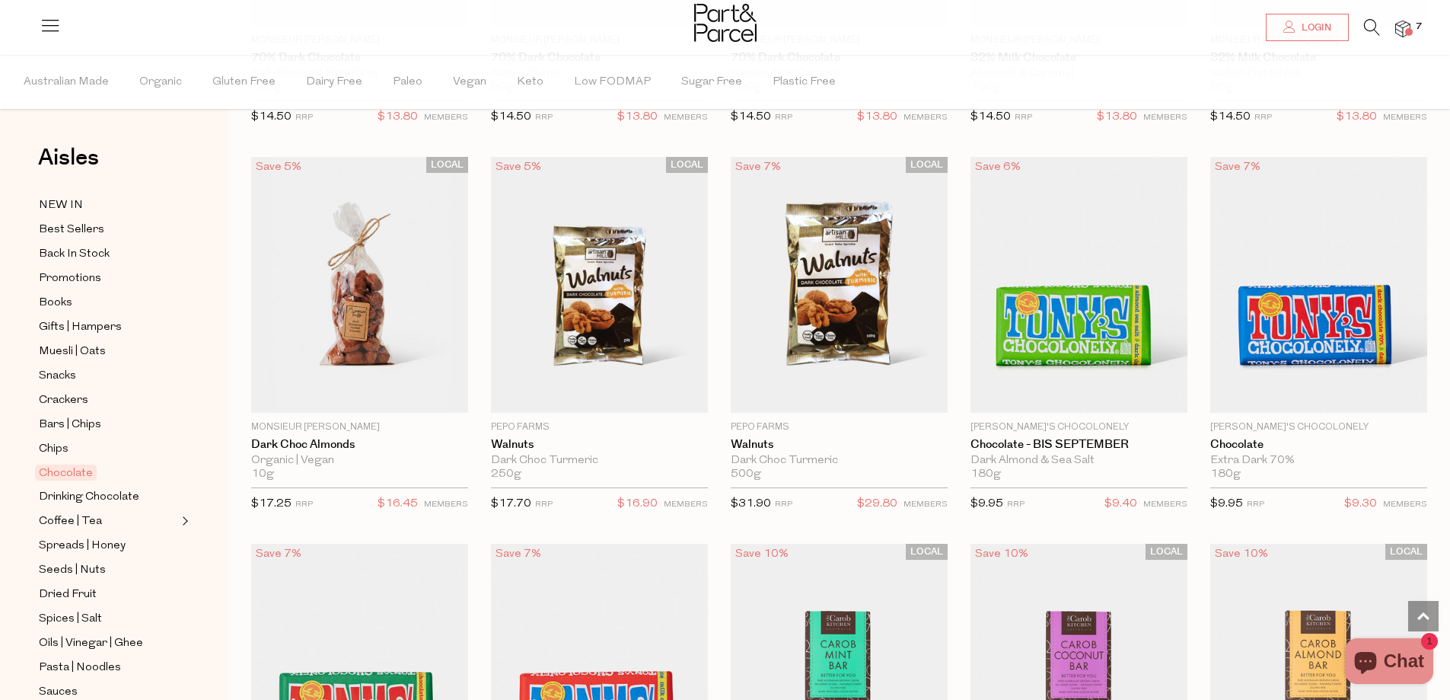
scroll to position [3119, 0]
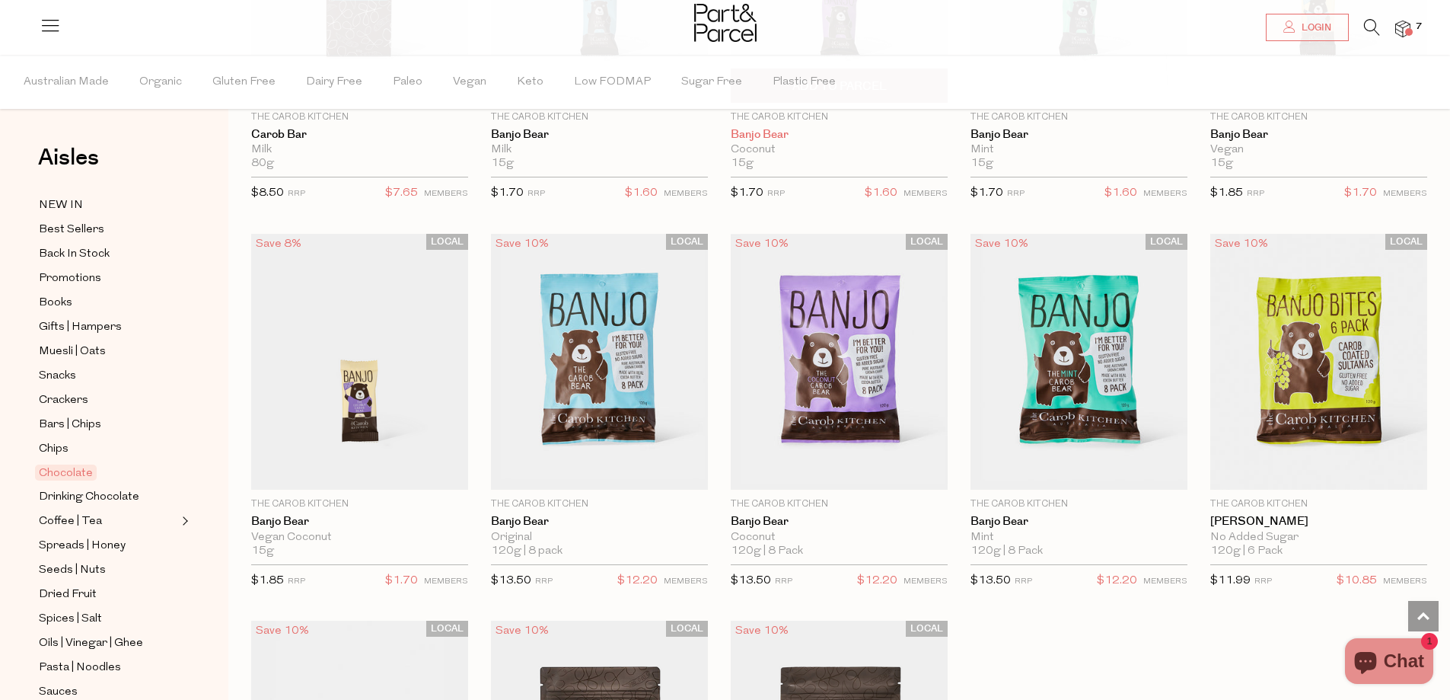
scroll to position [3576, 0]
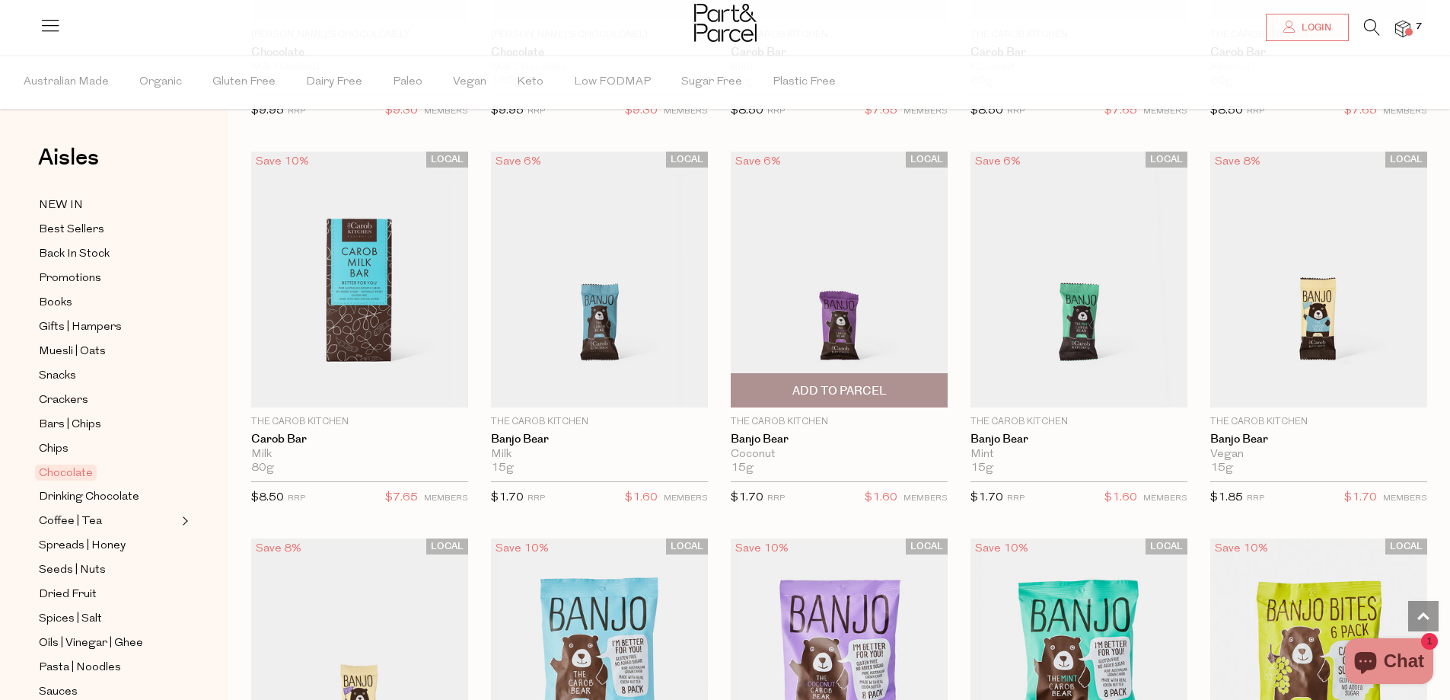
click at [792, 325] on img at bounding box center [839, 280] width 217 height 256
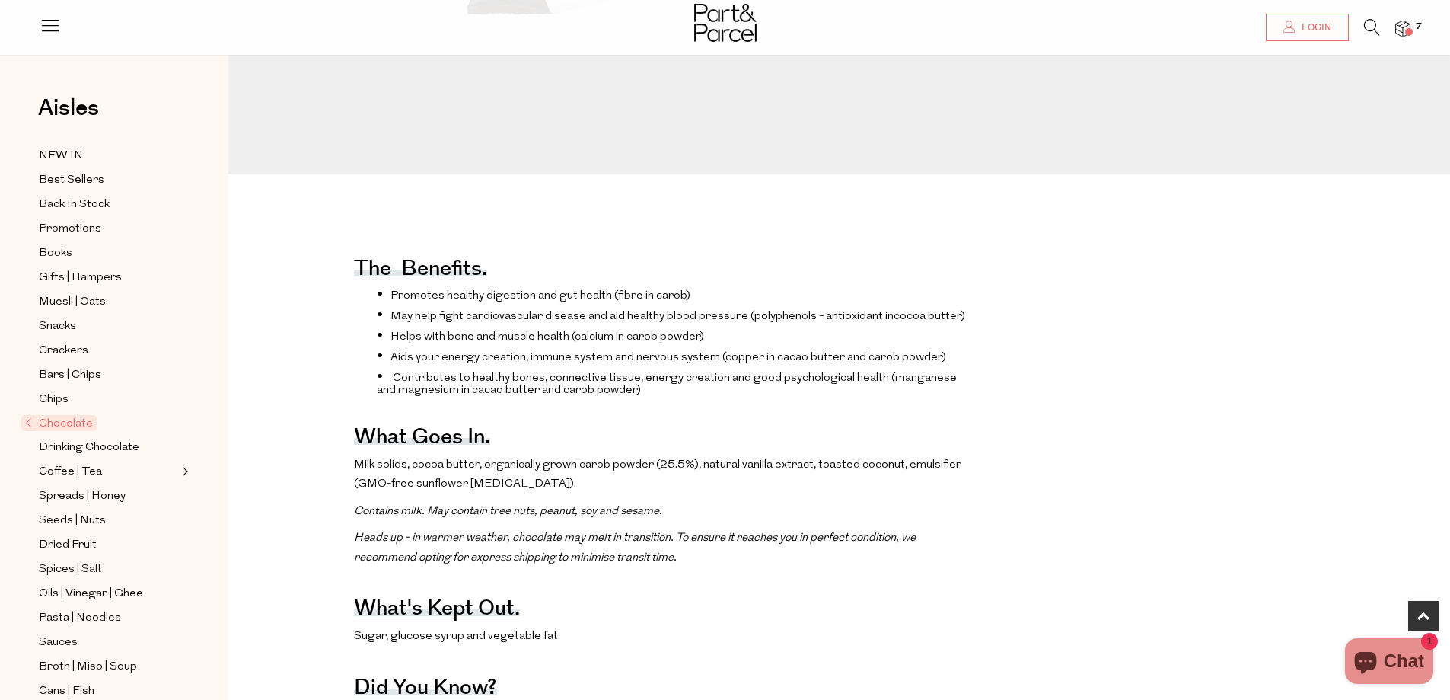
scroll to position [609, 0]
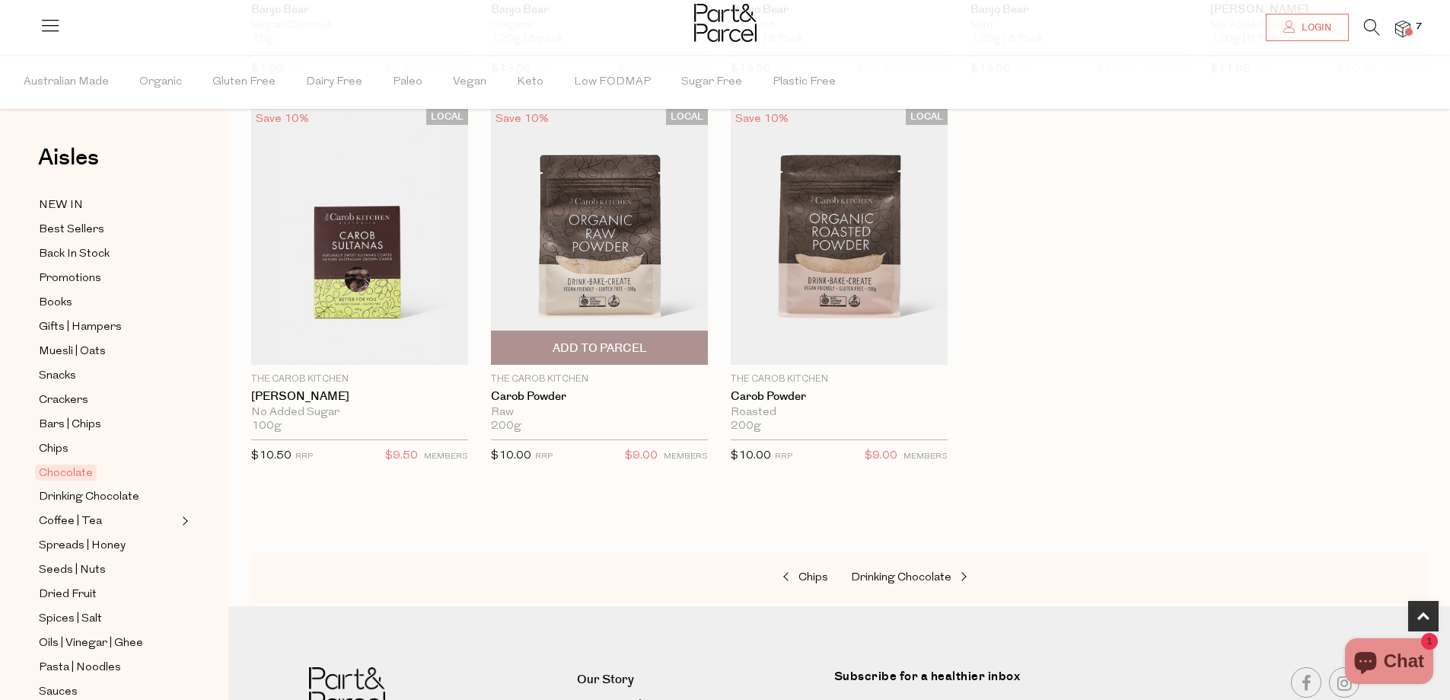
scroll to position [457, 0]
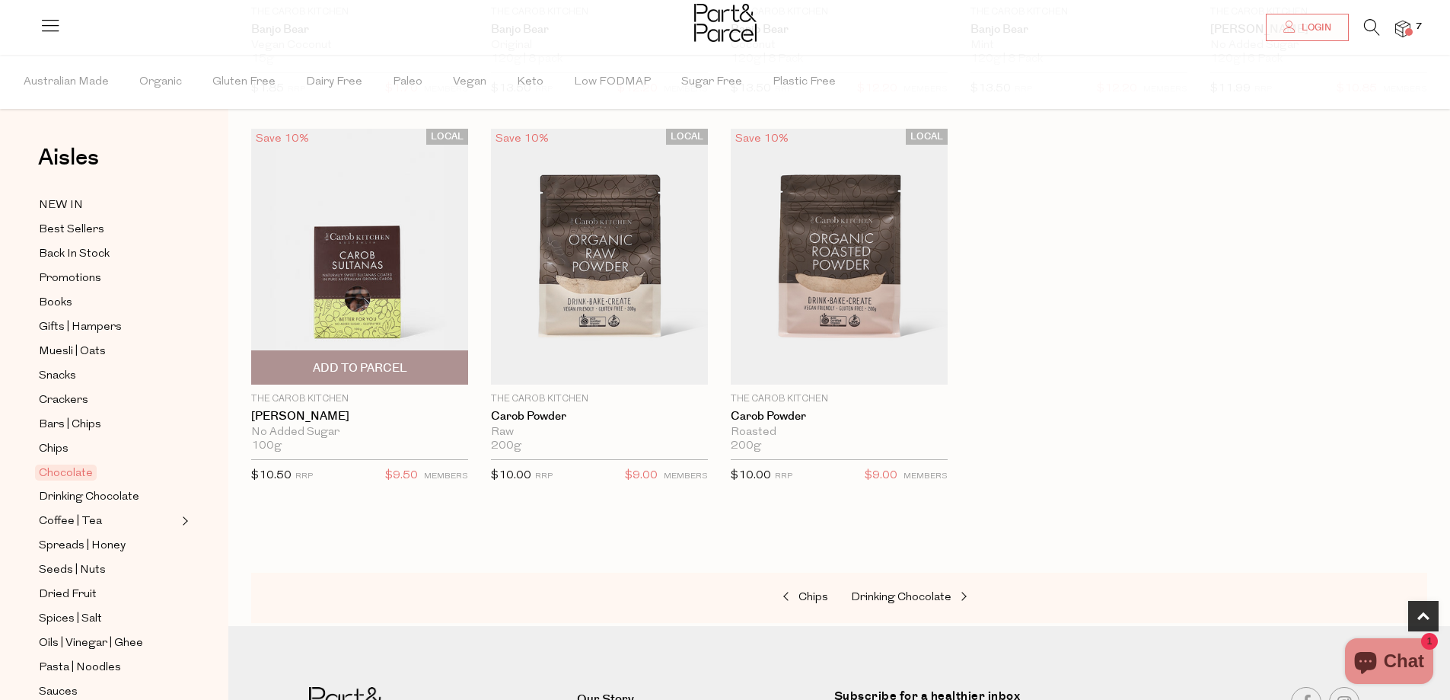
click at [391, 242] on img at bounding box center [359, 257] width 217 height 256
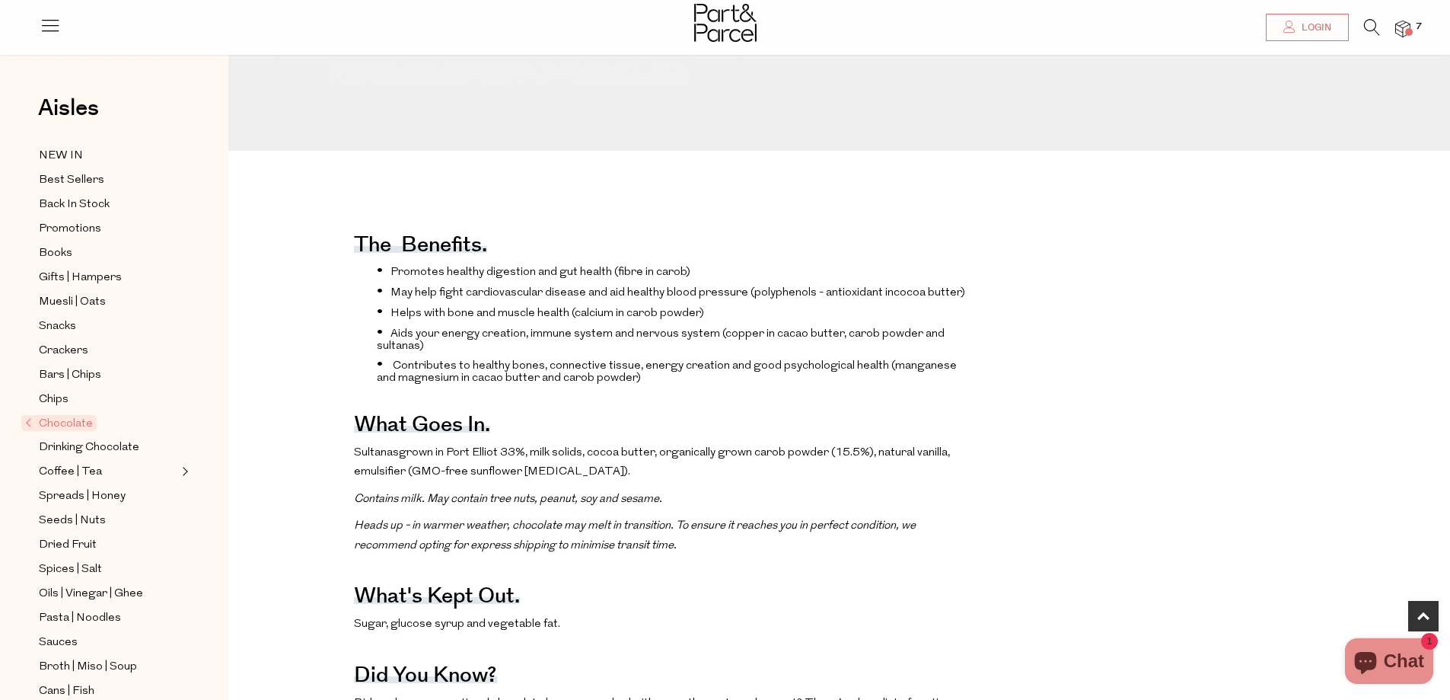
scroll to position [609, 0]
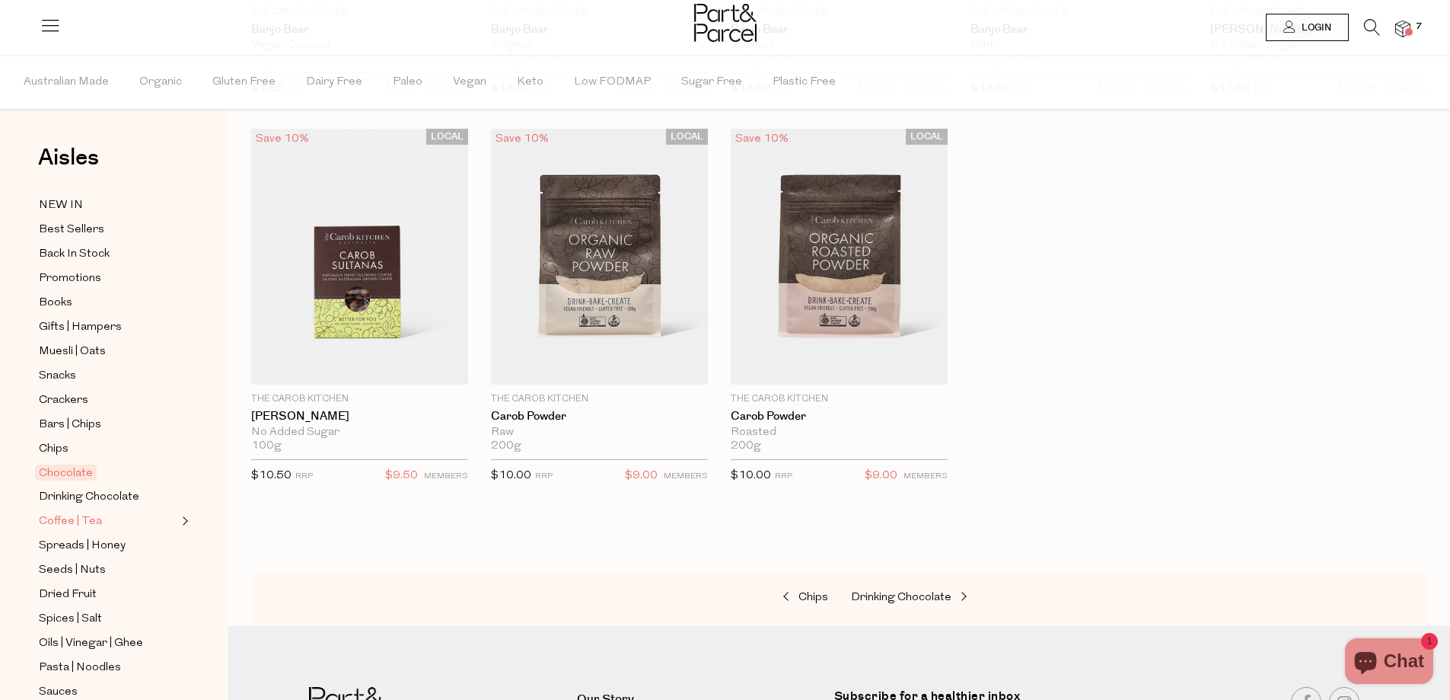
click at [113, 512] on link "Coffee | Tea" at bounding box center [108, 521] width 139 height 19
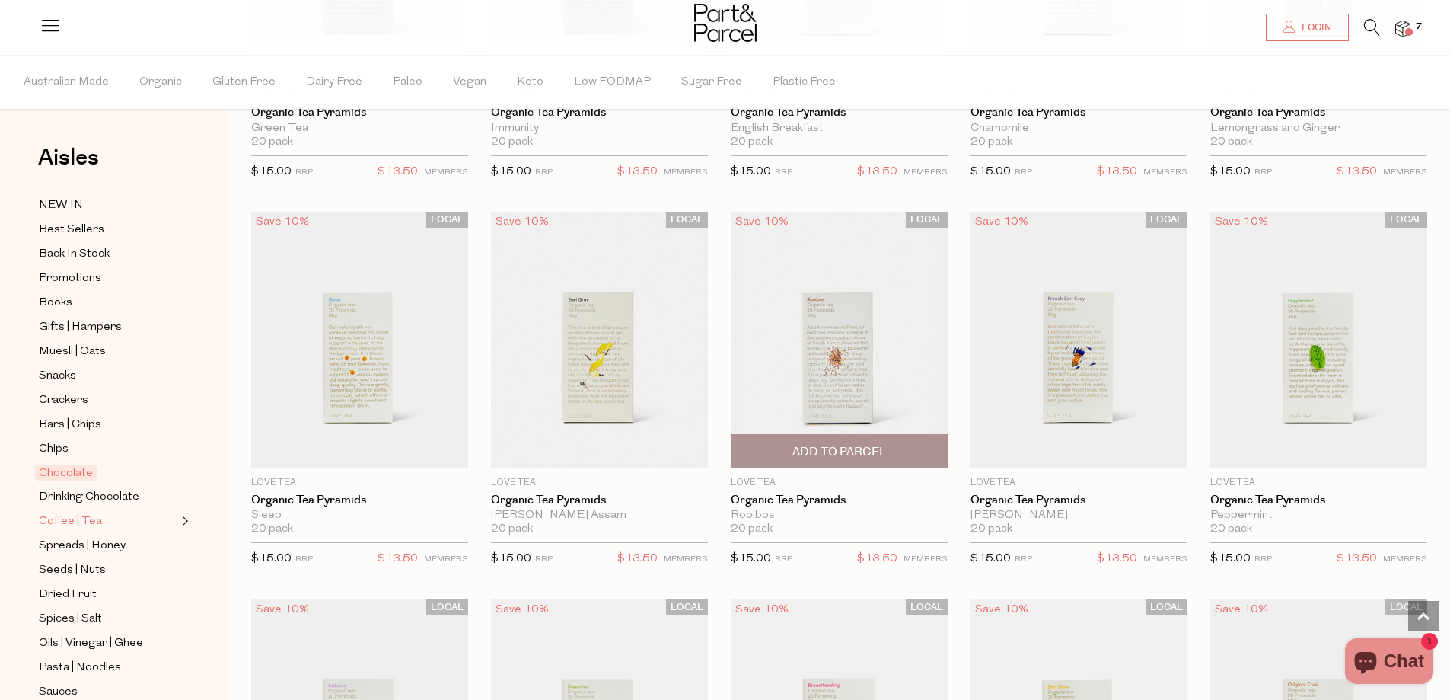
scroll to position [4332, 0]
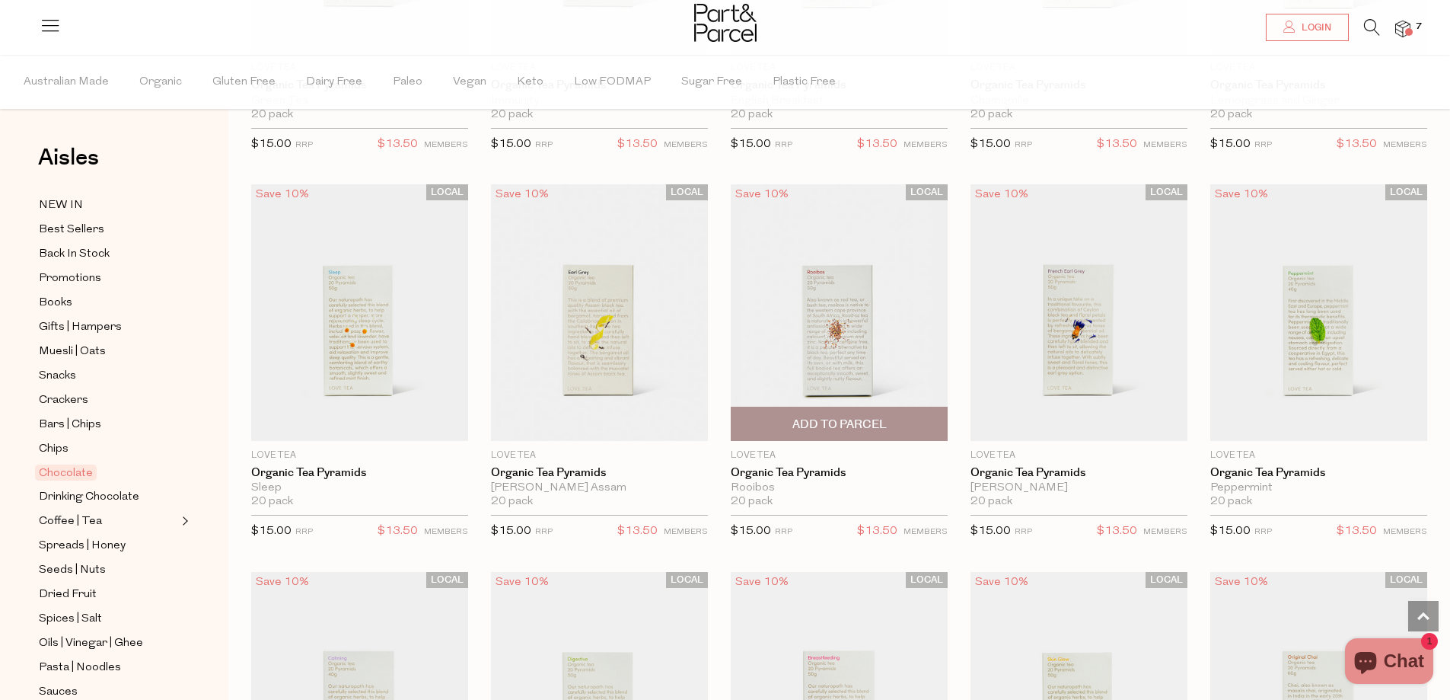
click at [865, 330] on img at bounding box center [839, 312] width 217 height 256
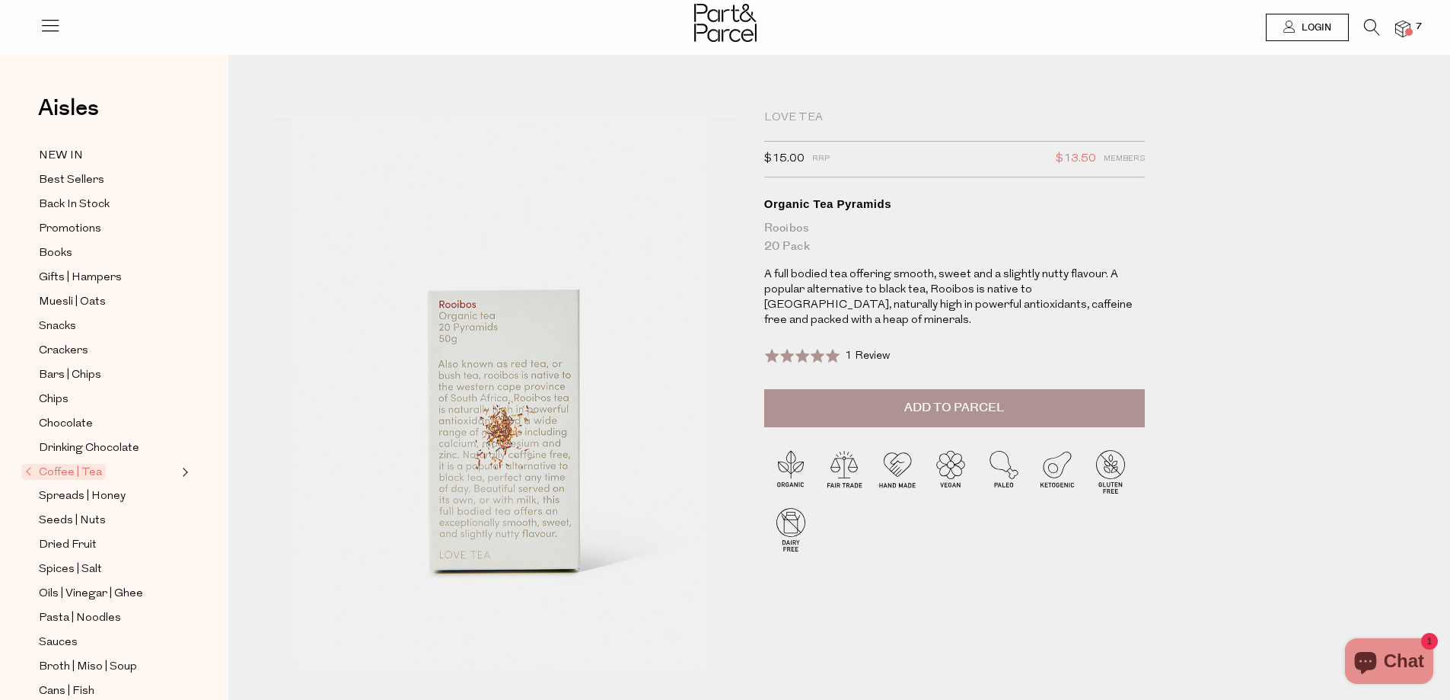
click at [989, 413] on span "Add to Parcel" at bounding box center [954, 408] width 100 height 18
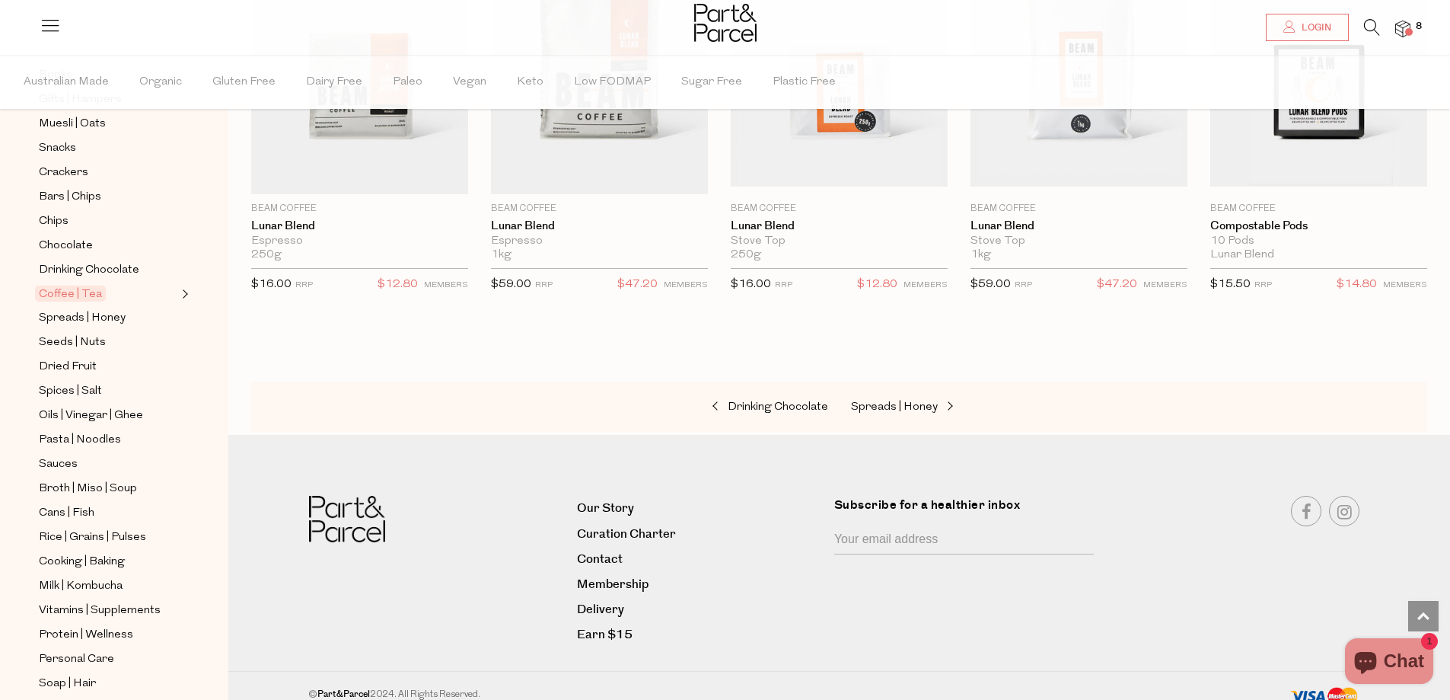
scroll to position [228, 0]
click at [111, 308] on span "Spreads | Honey" at bounding box center [82, 317] width 87 height 18
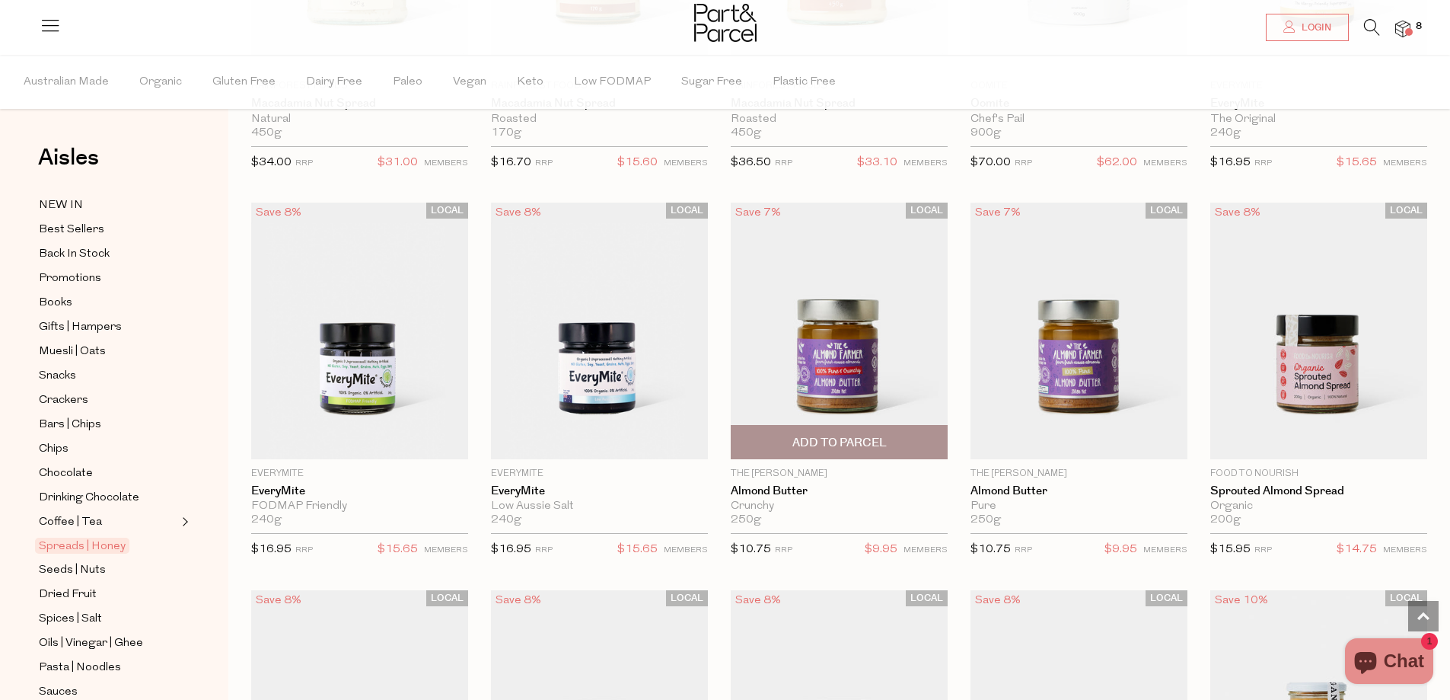
scroll to position [1903, 0]
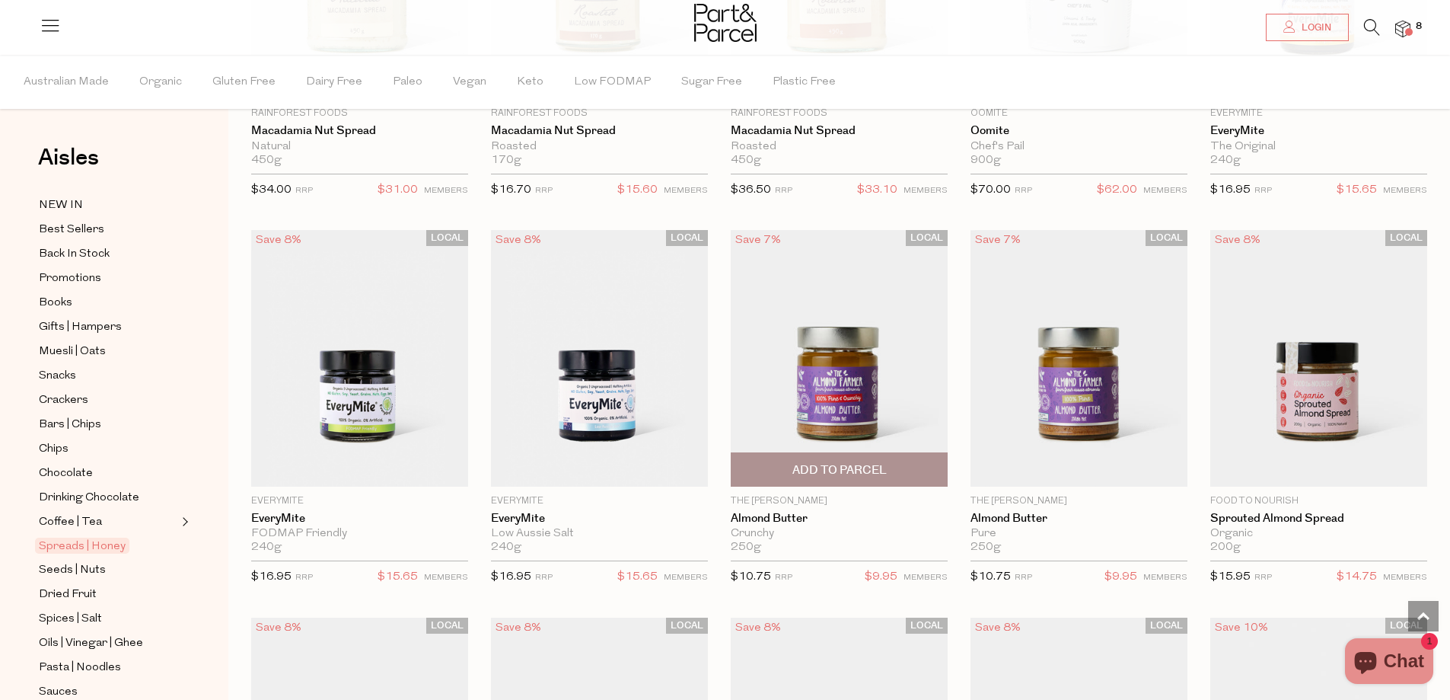
click at [849, 415] on img at bounding box center [839, 358] width 217 height 256
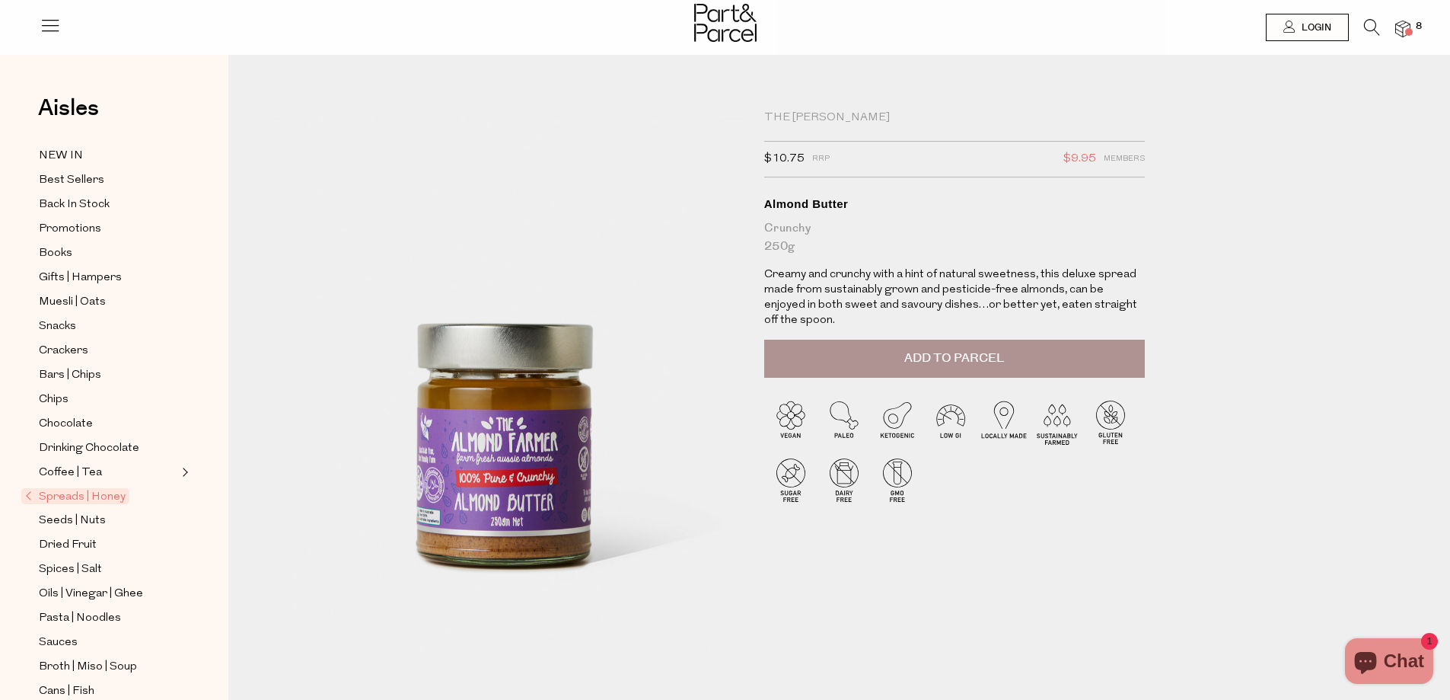
click at [977, 367] on span "Add to Parcel" at bounding box center [954, 358] width 100 height 18
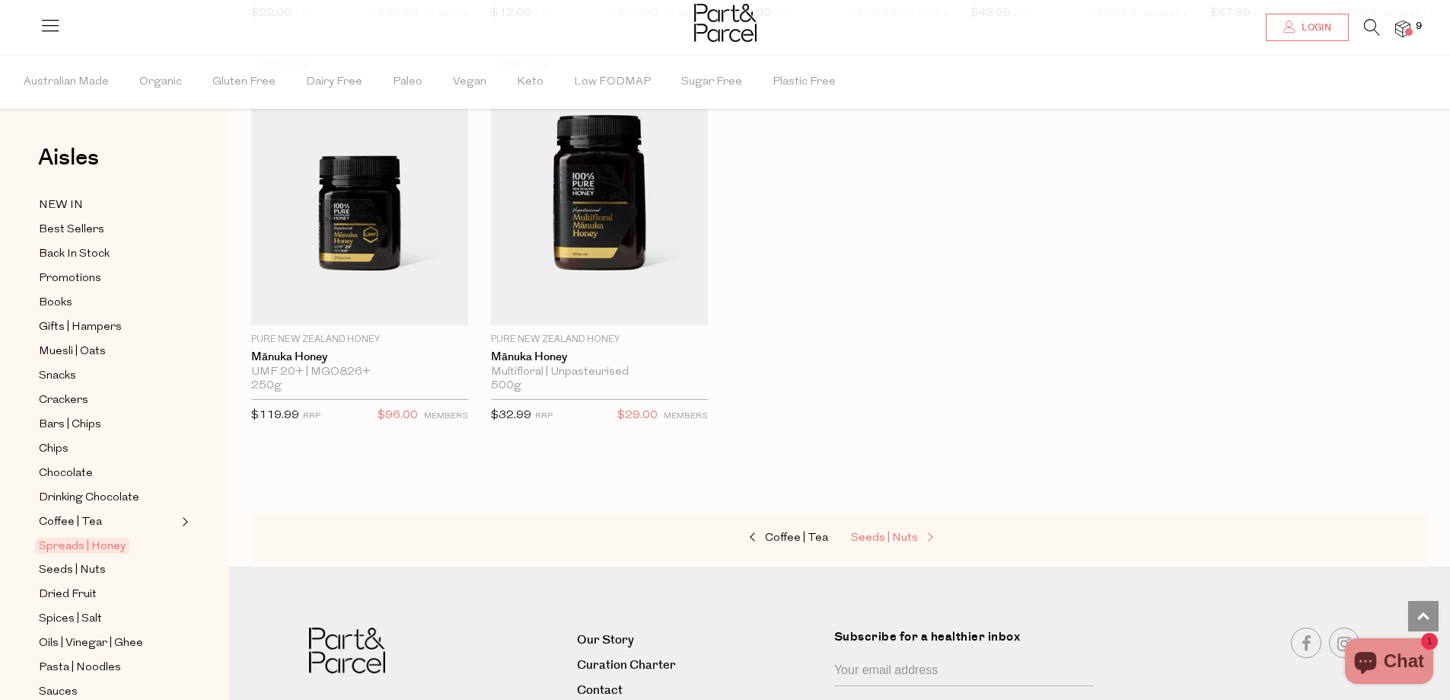
scroll to position [3644, 0]
click at [98, 561] on span "Seeds | Nuts" at bounding box center [72, 570] width 67 height 18
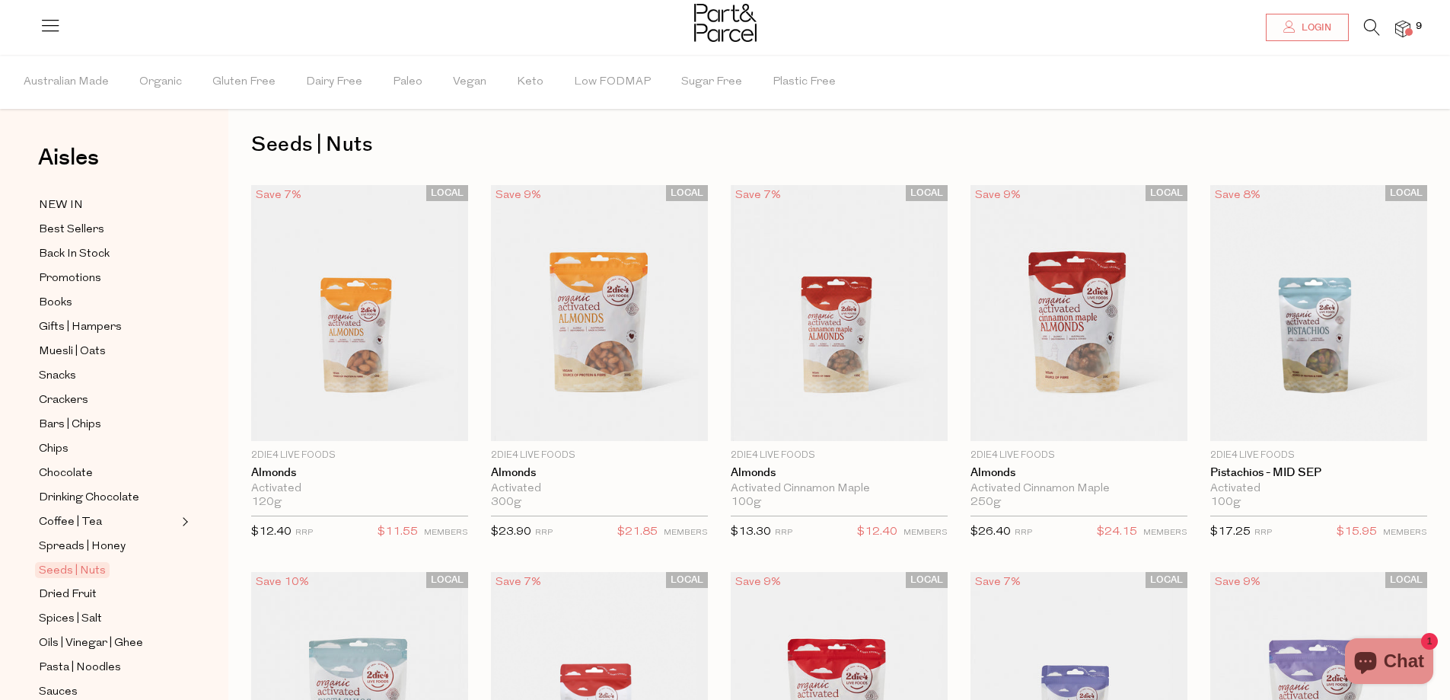
scroll to position [8, 0]
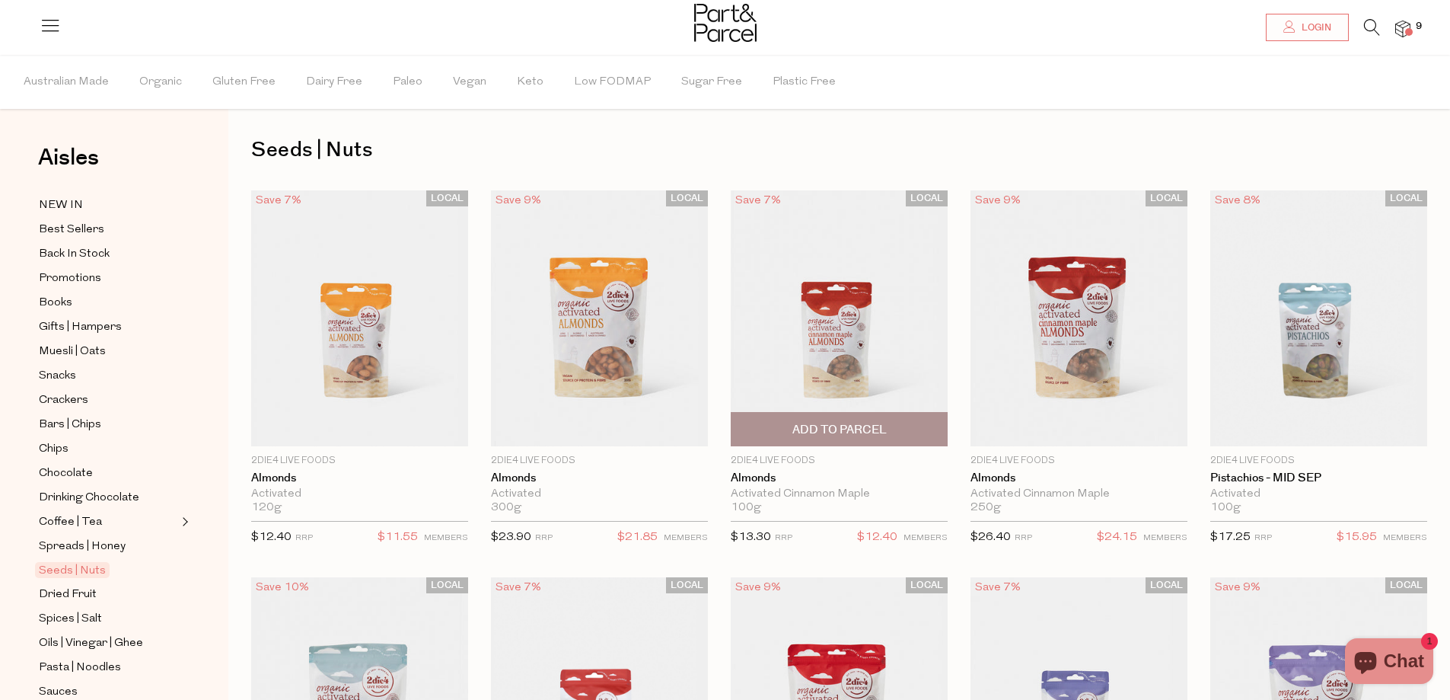
click at [830, 394] on img at bounding box center [839, 318] width 217 height 256
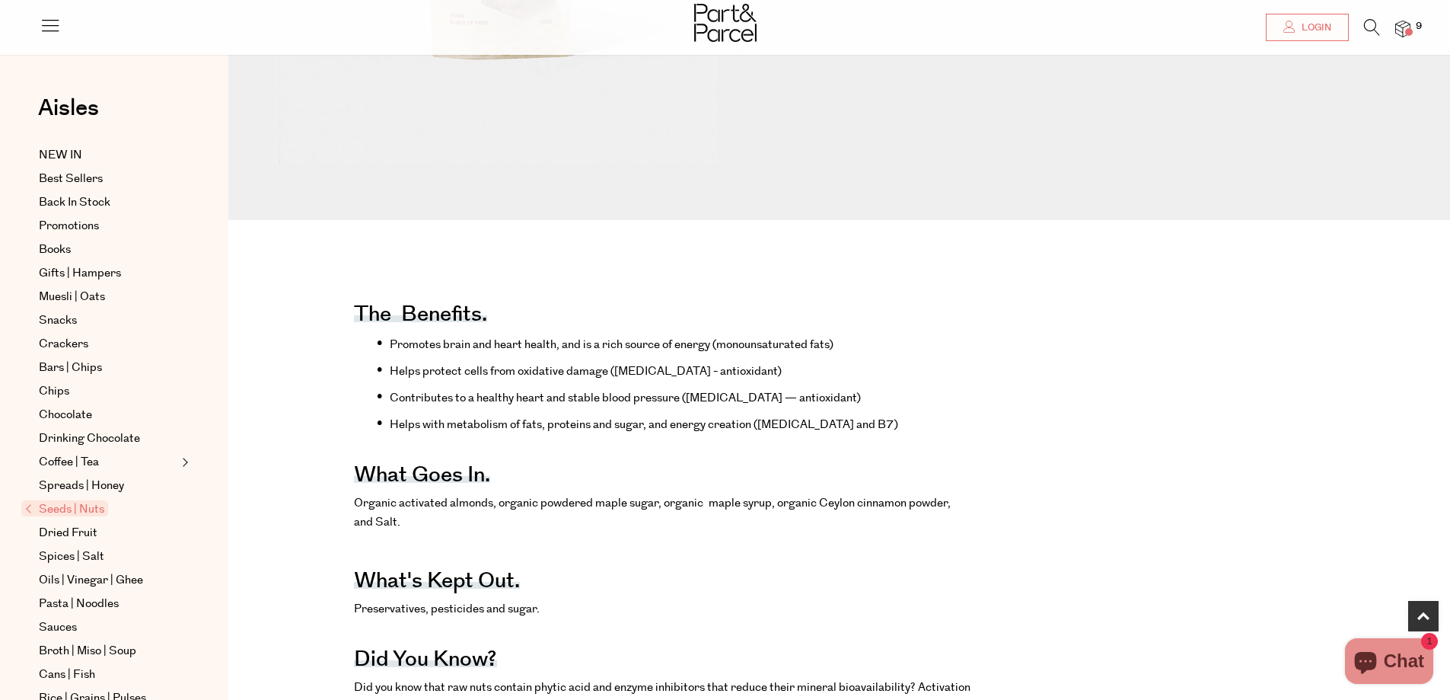
scroll to position [609, 0]
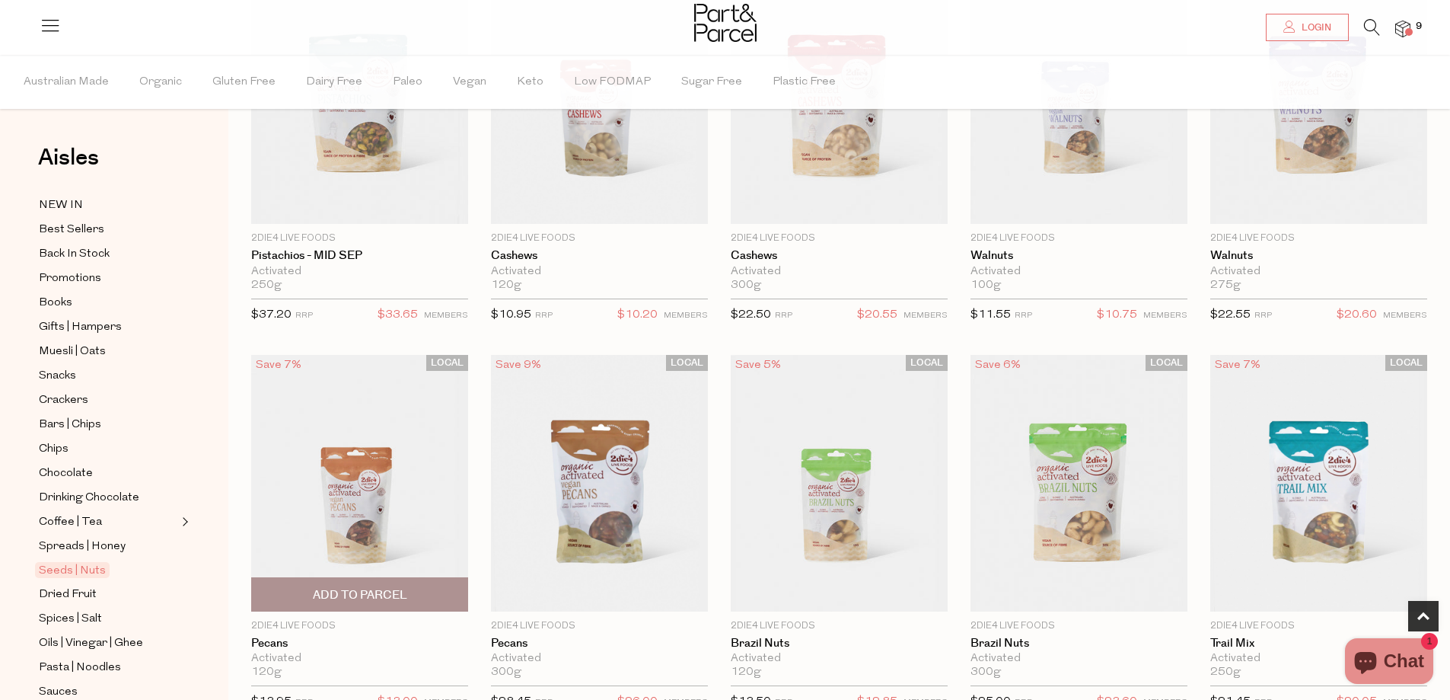
scroll to position [694, 0]
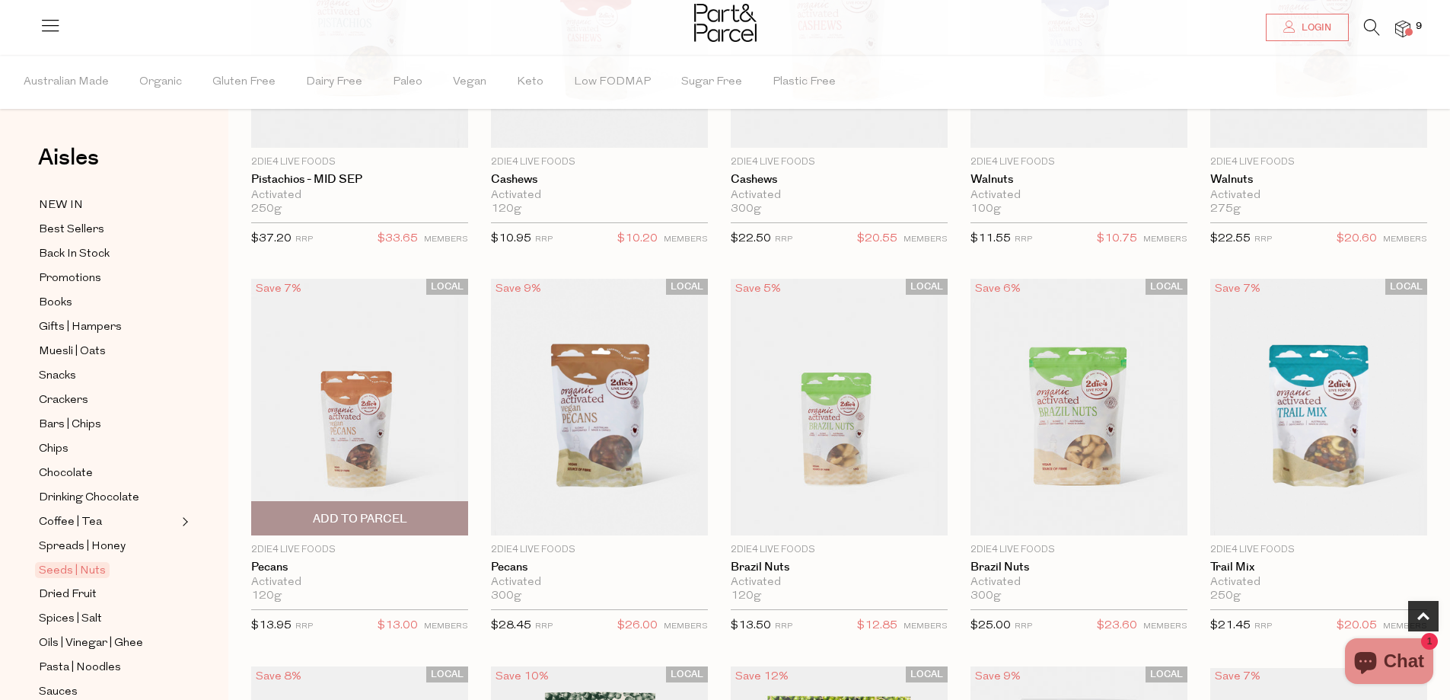
click at [401, 513] on span "Add To Parcel" at bounding box center [360, 519] width 94 height 16
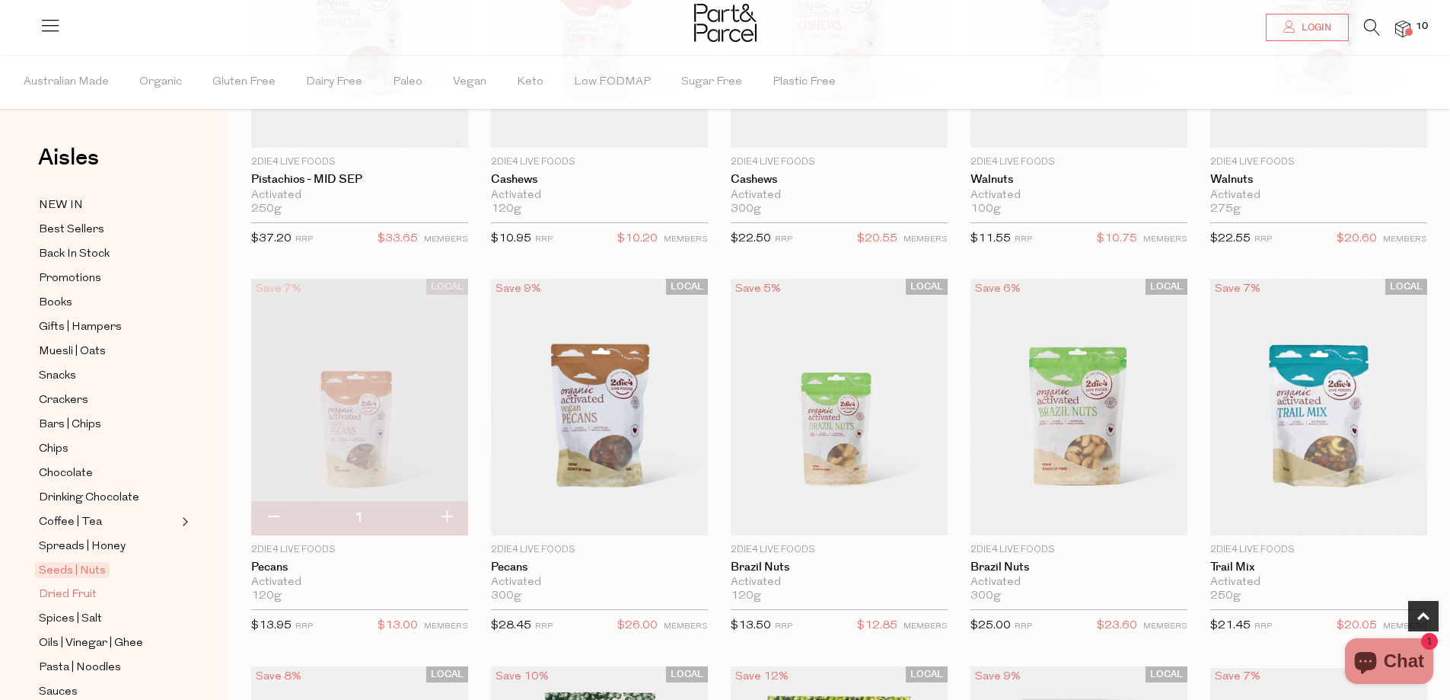
click at [70, 585] on span "Dried Fruit" at bounding box center [68, 594] width 58 height 18
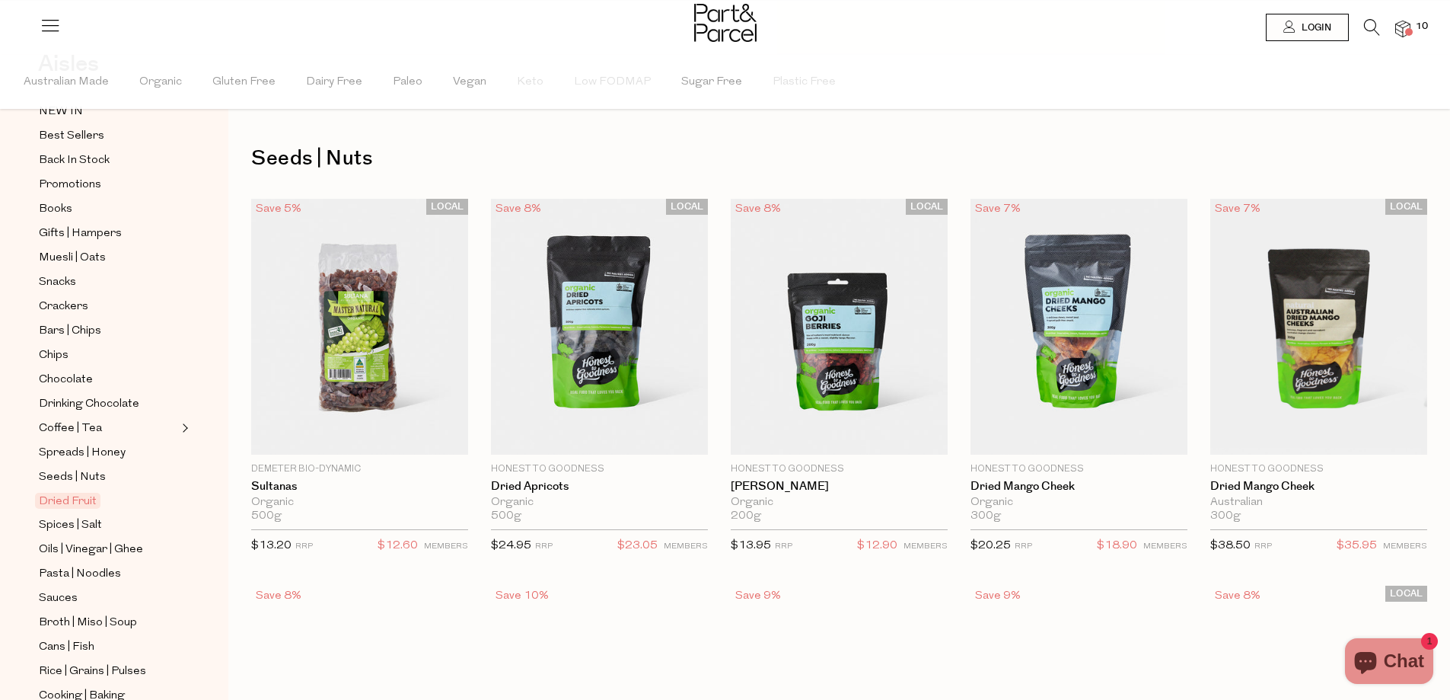
scroll to position [152, 0]
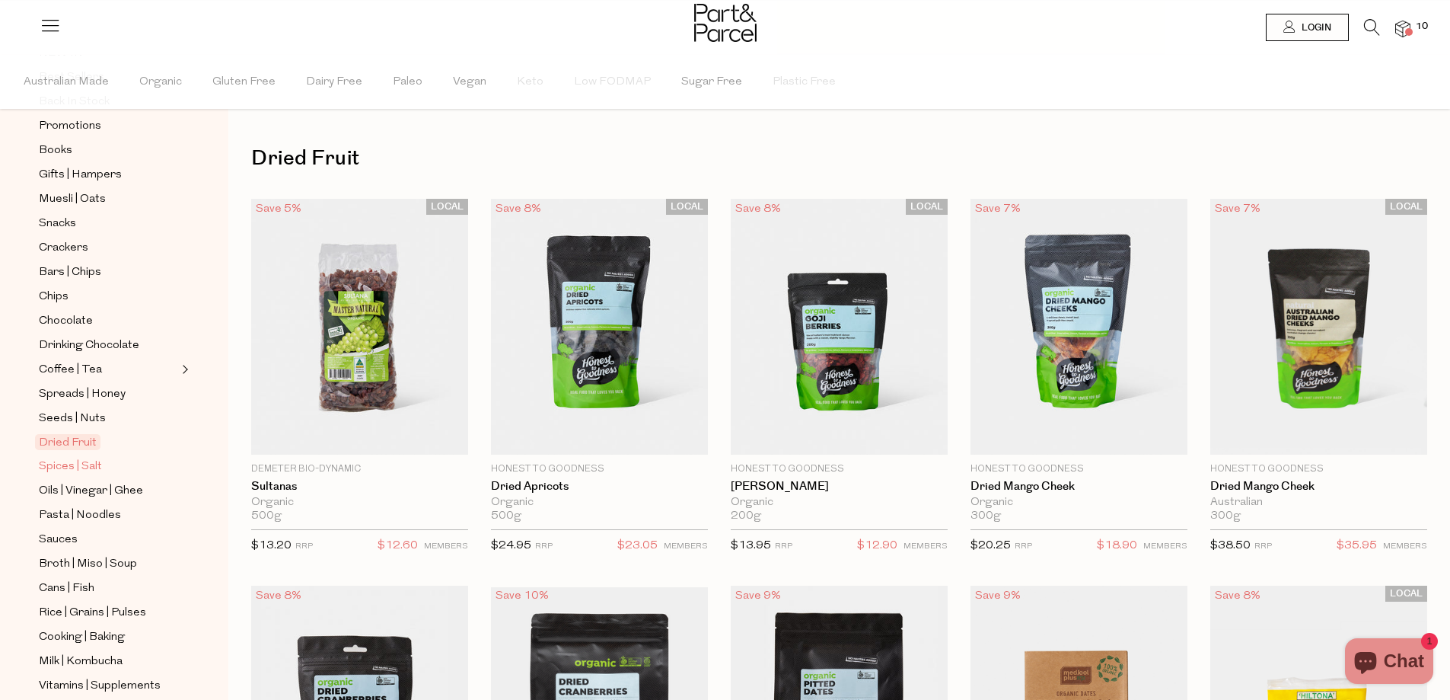
click at [80, 458] on span "Spices | Salt" at bounding box center [70, 467] width 63 height 18
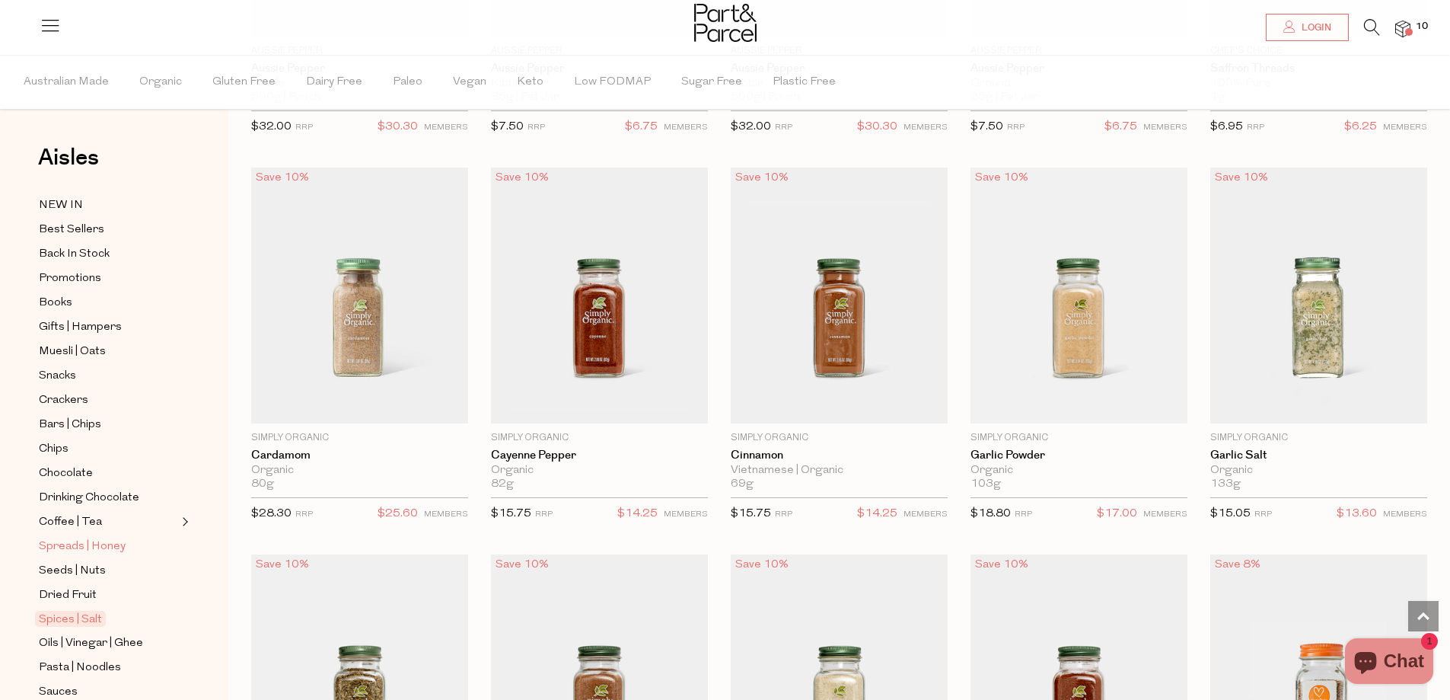
scroll to position [152, 0]
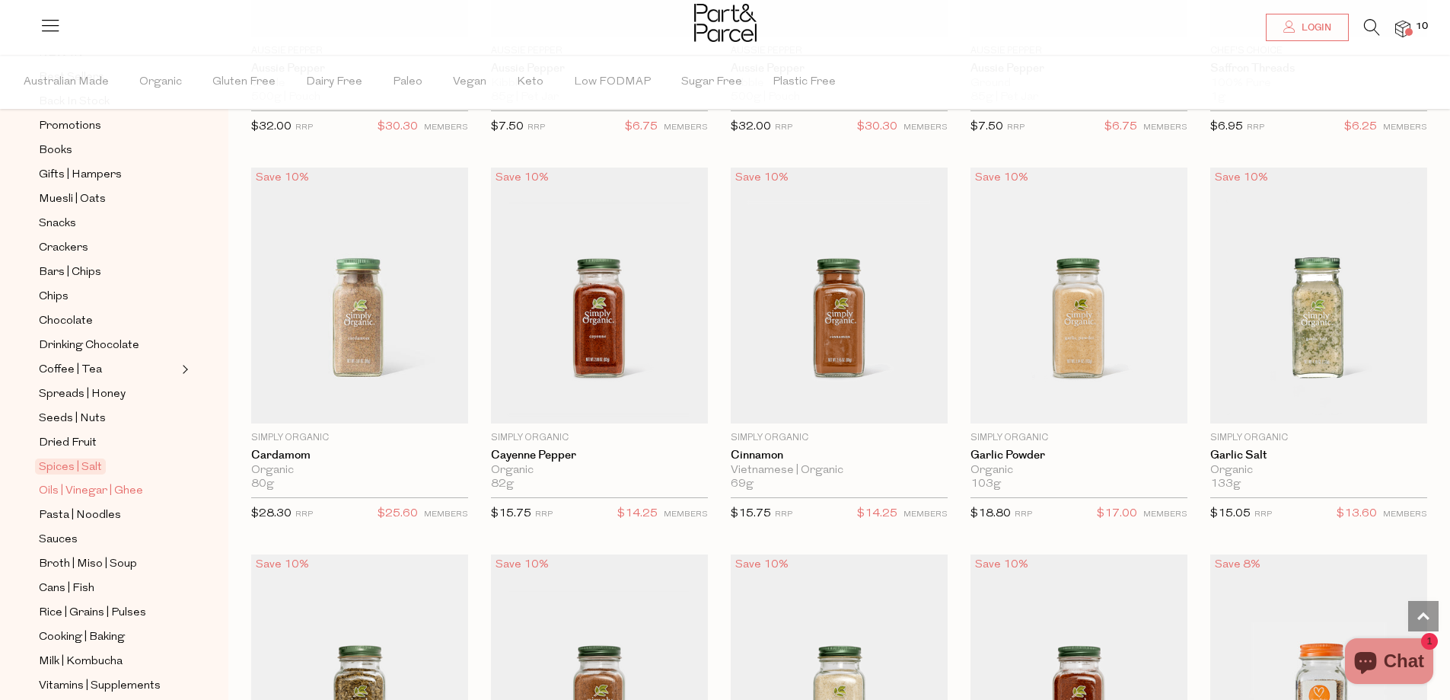
click at [120, 482] on span "Oils | Vinegar | Ghee" at bounding box center [91, 491] width 104 height 18
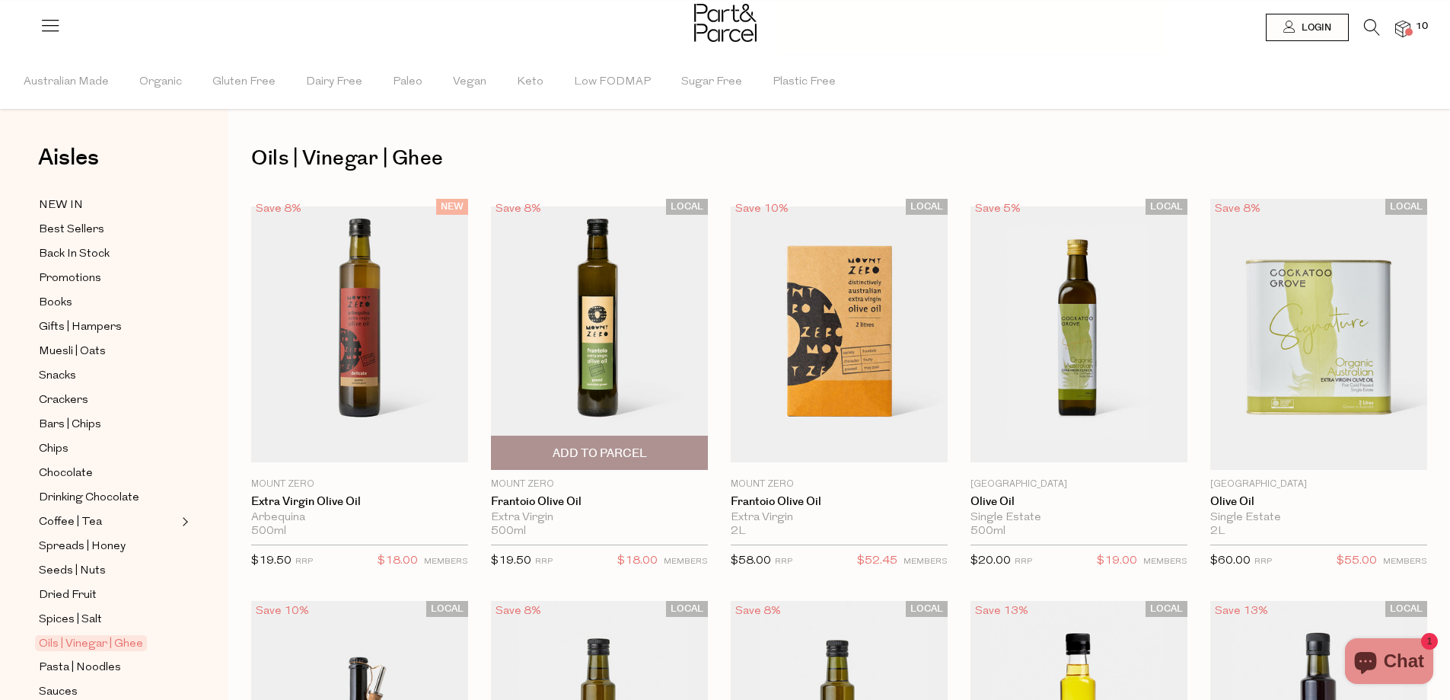
click at [544, 451] on span "Add To Parcel" at bounding box center [600, 452] width 208 height 33
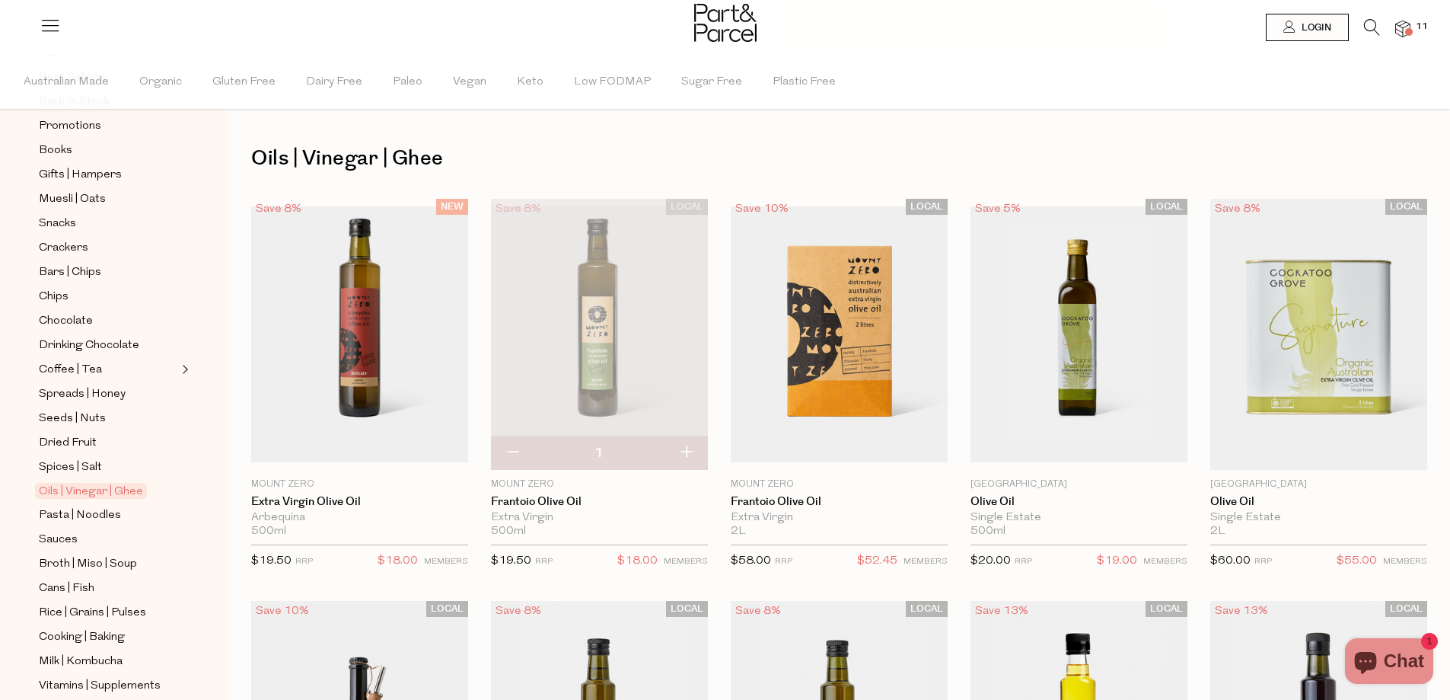
scroll to position [228, 0]
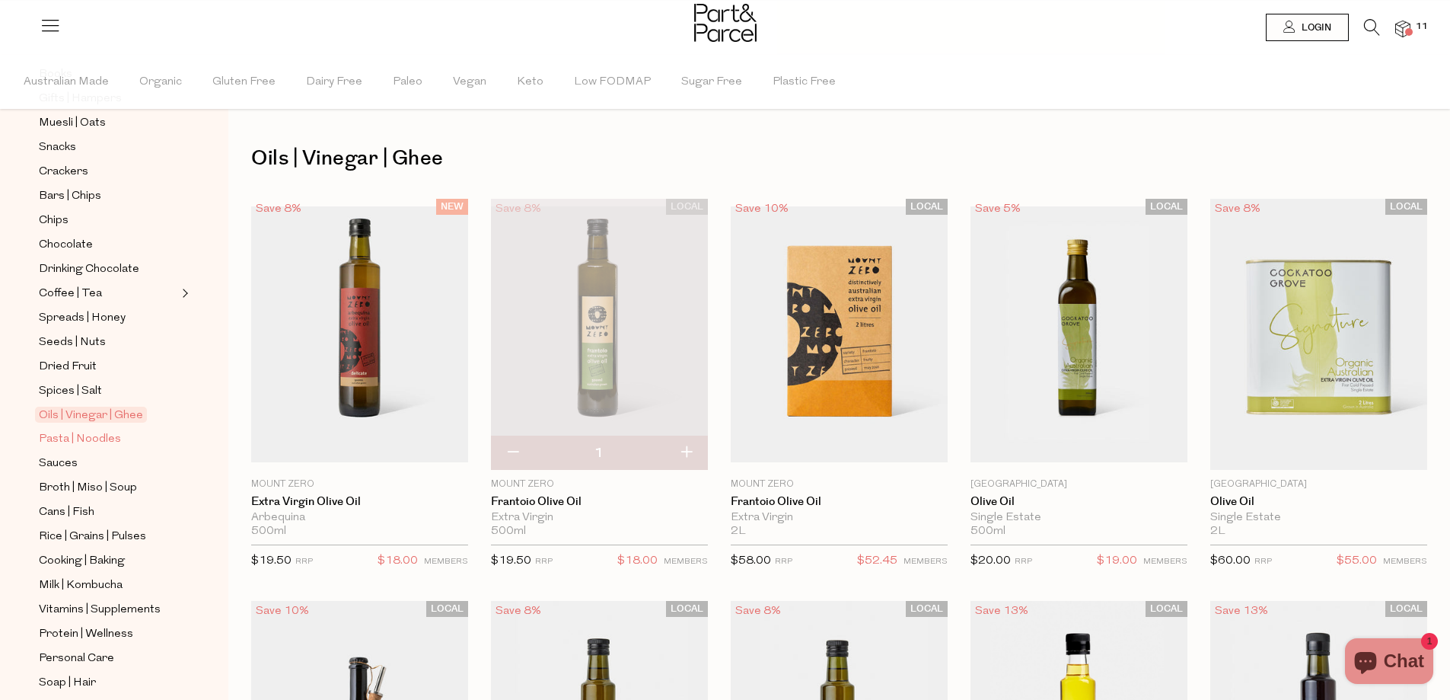
click at [81, 430] on span "Pasta | Noodles" at bounding box center [80, 439] width 82 height 18
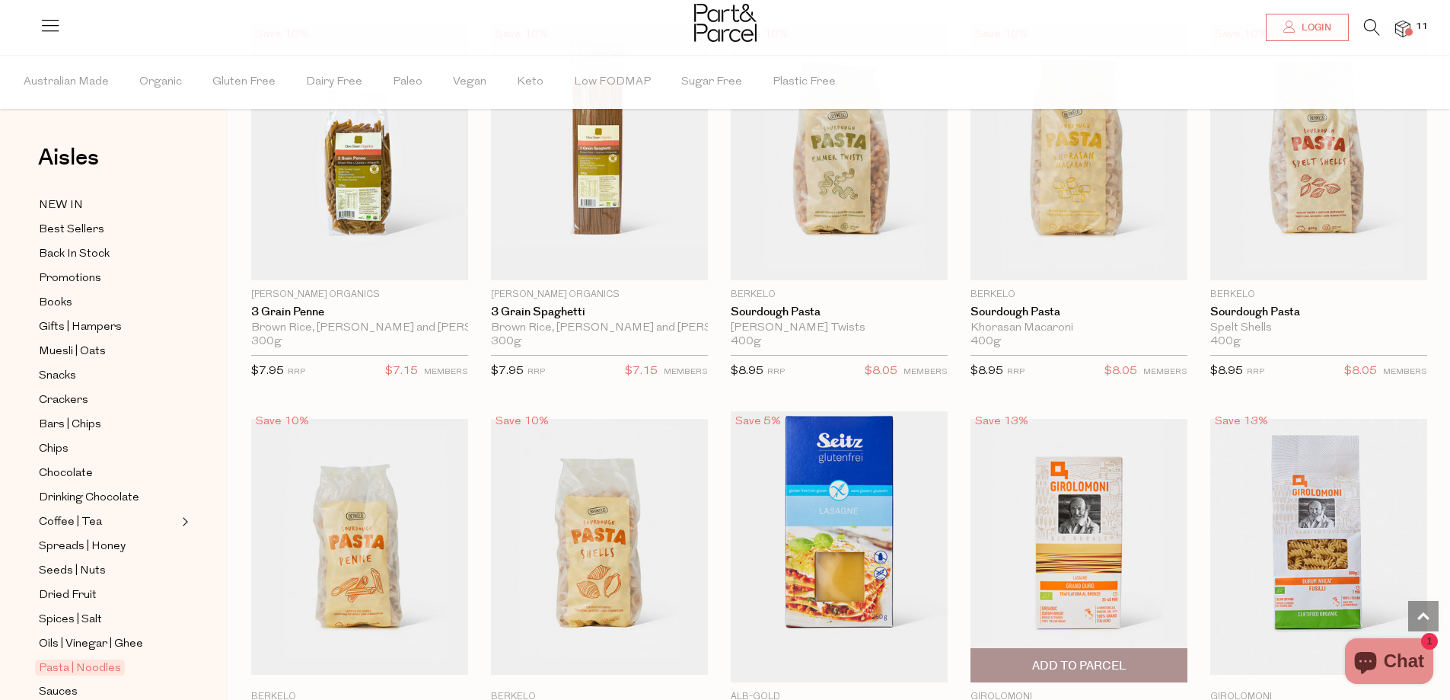
scroll to position [1218, 0]
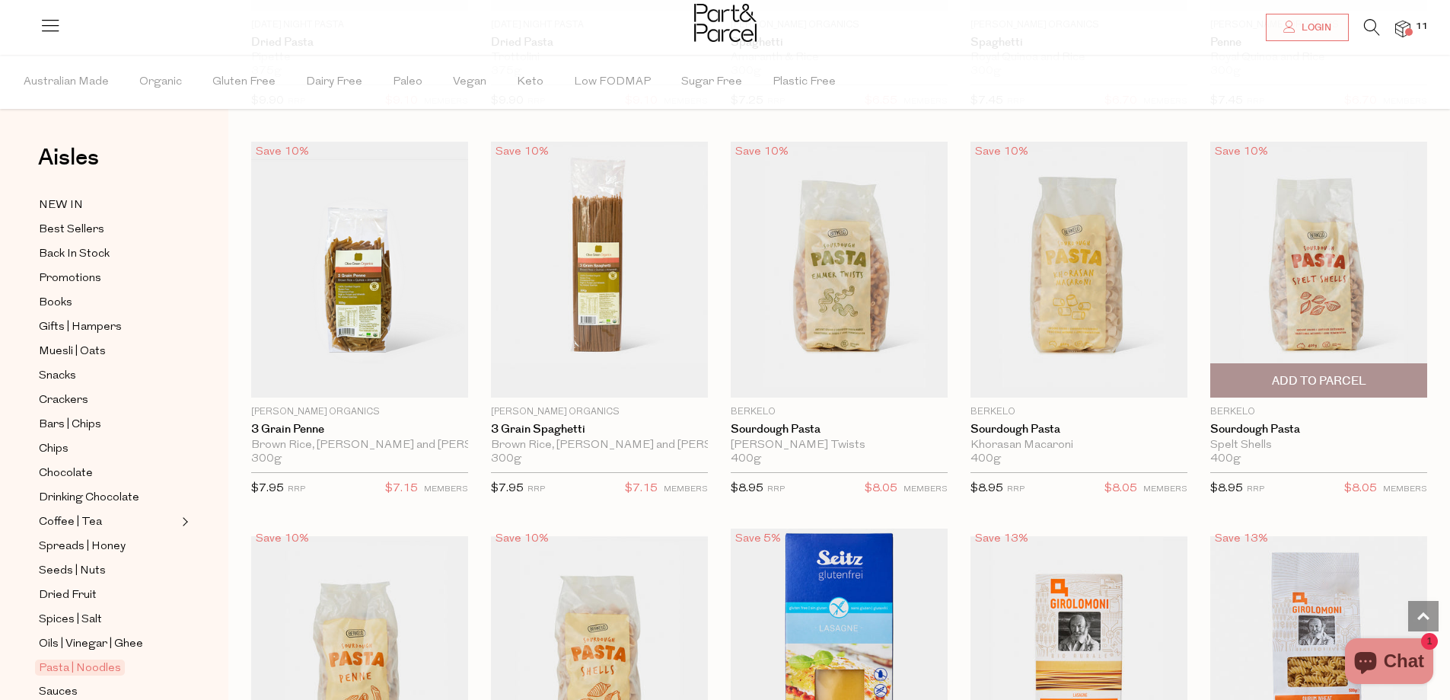
click at [1322, 381] on span "Add To Parcel" at bounding box center [1319, 381] width 94 height 16
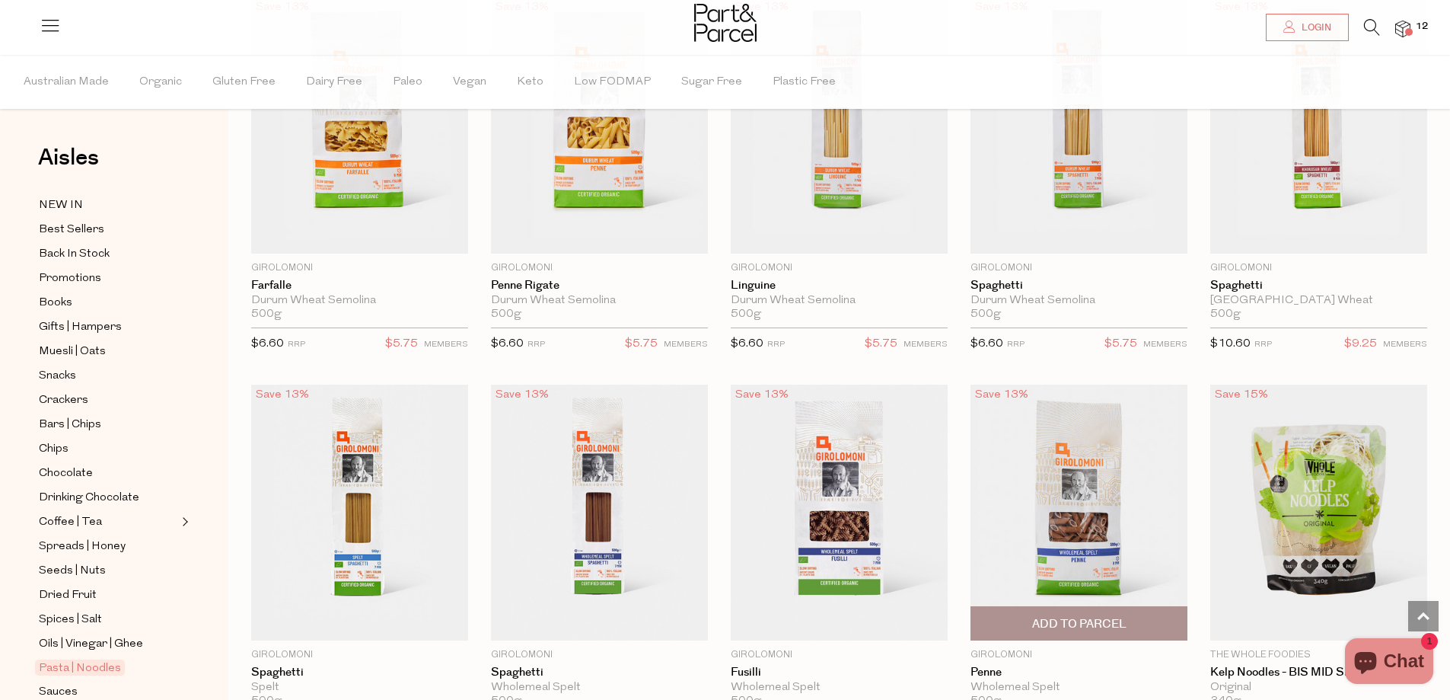
scroll to position [2284, 0]
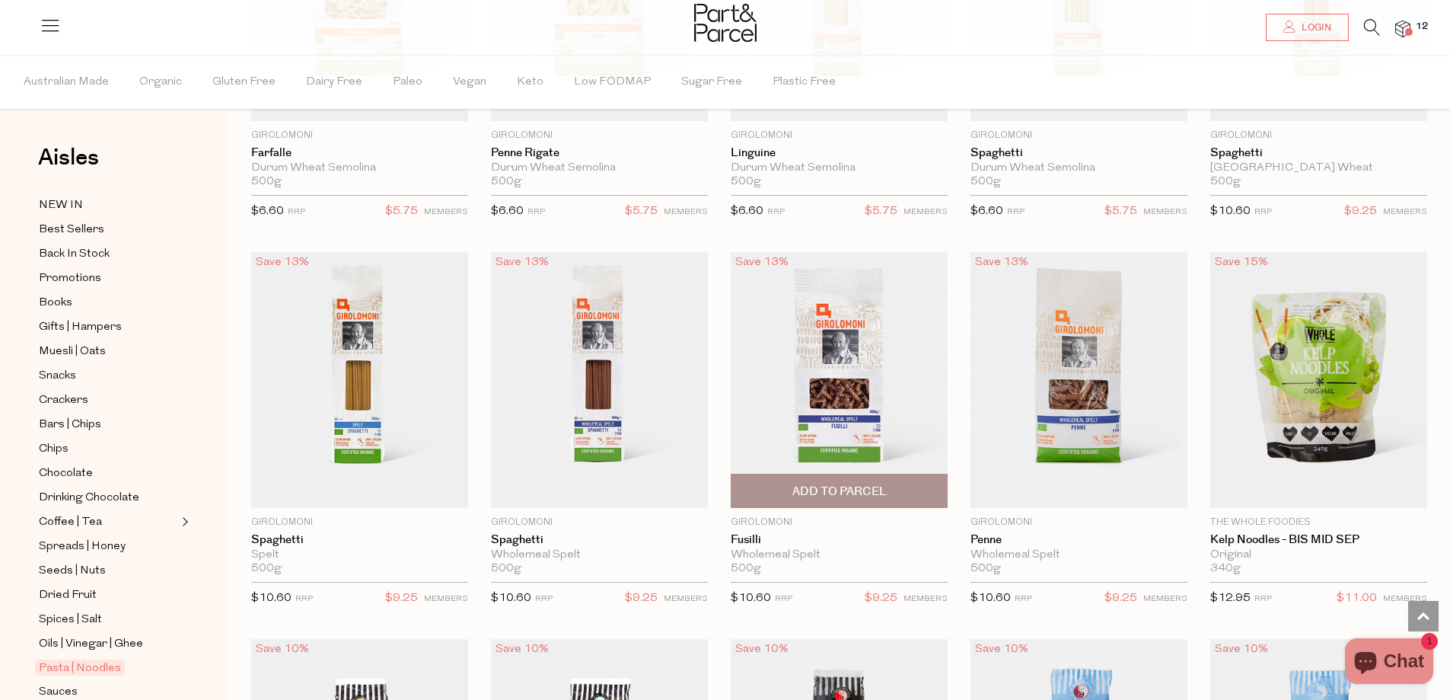
click at [845, 483] on span "Add To Parcel" at bounding box center [840, 491] width 94 height 16
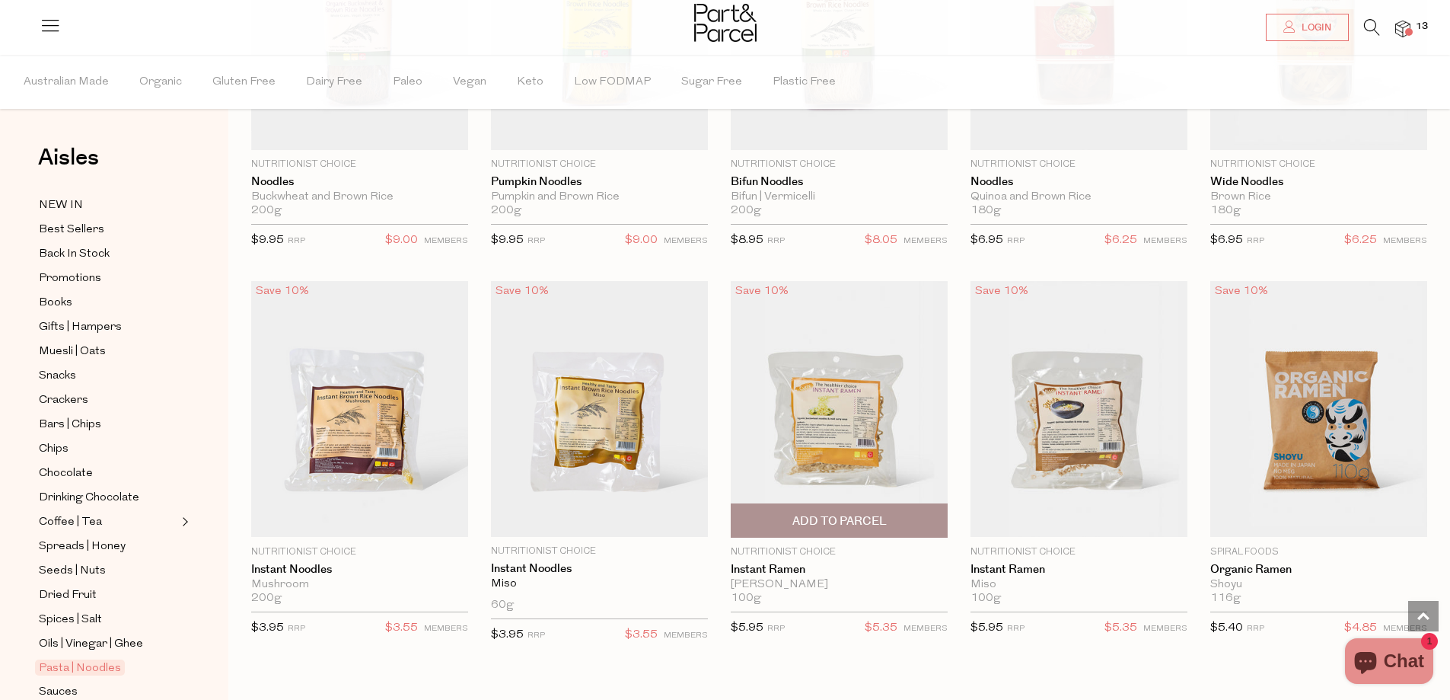
scroll to position [3426, 0]
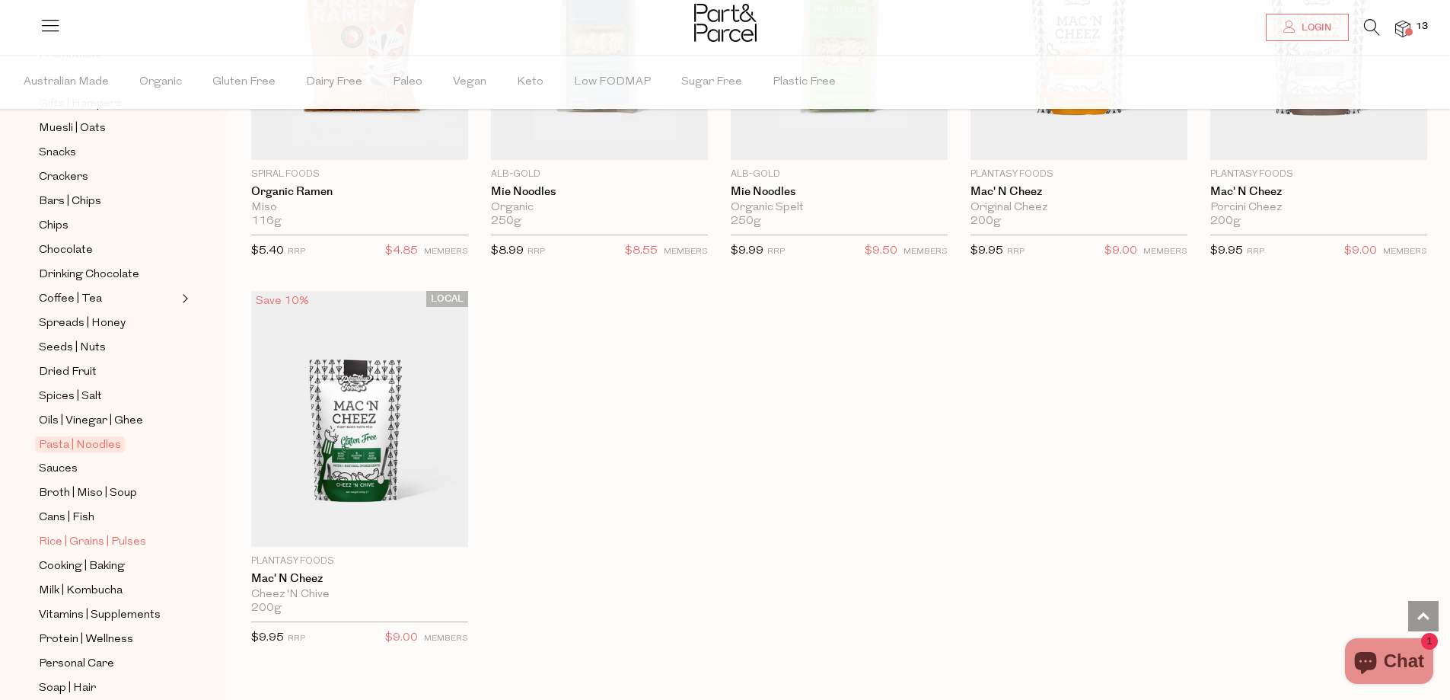
scroll to position [228, 0]
click at [51, 455] on span "Sauces" at bounding box center [58, 464] width 39 height 18
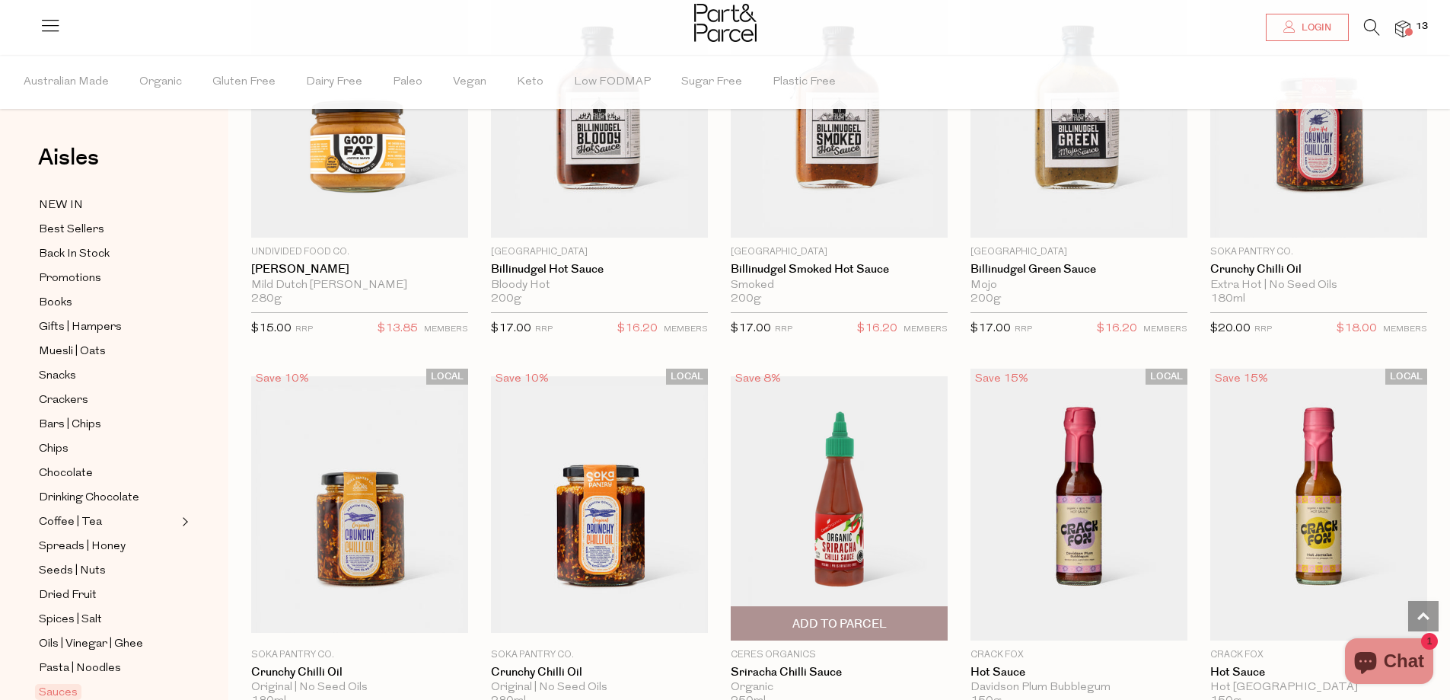
scroll to position [2056, 0]
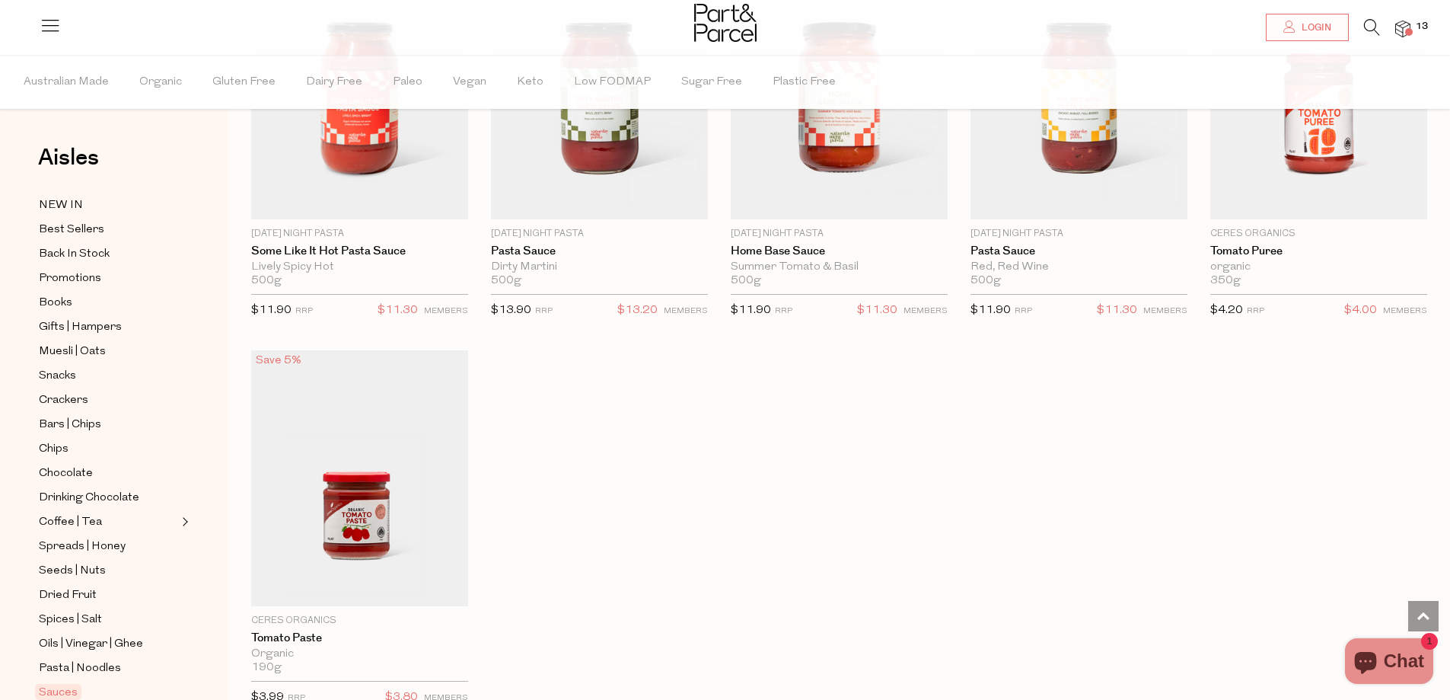
scroll to position [4949, 0]
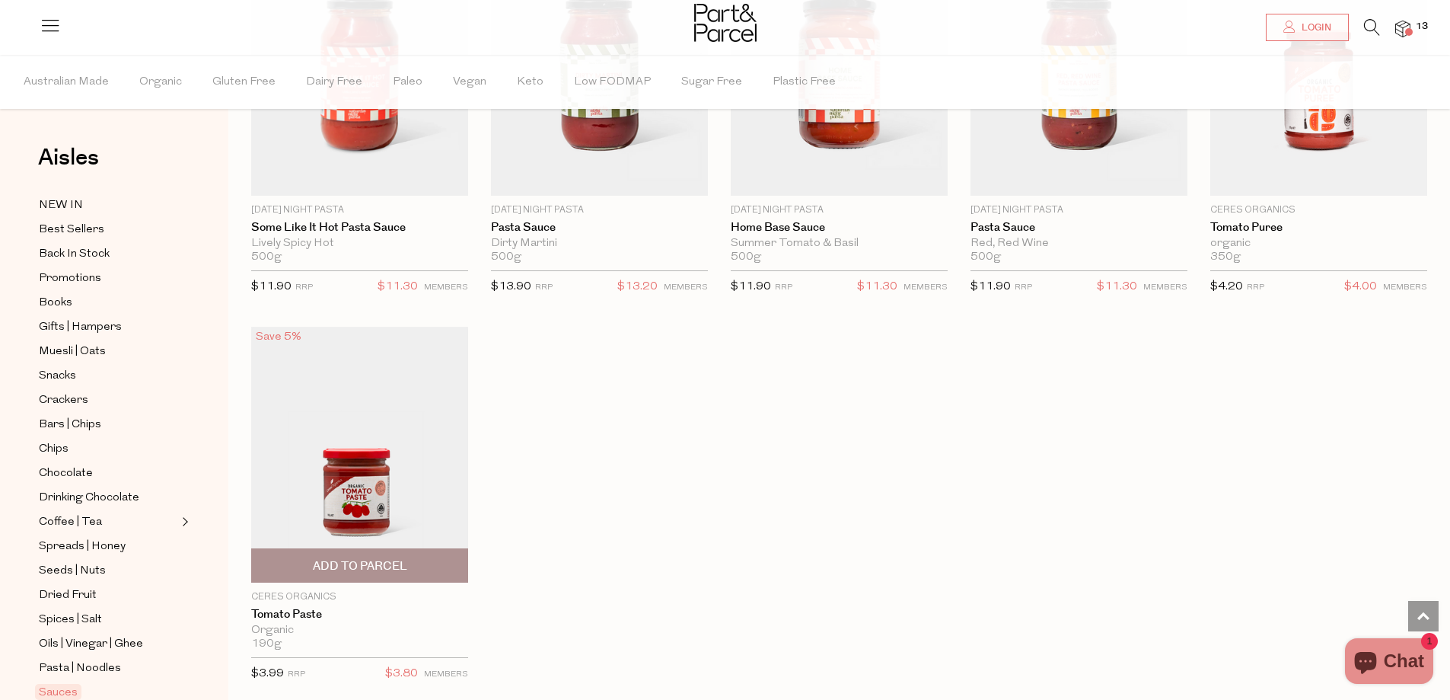
click at [372, 549] on span "Add To Parcel" at bounding box center [360, 565] width 208 height 33
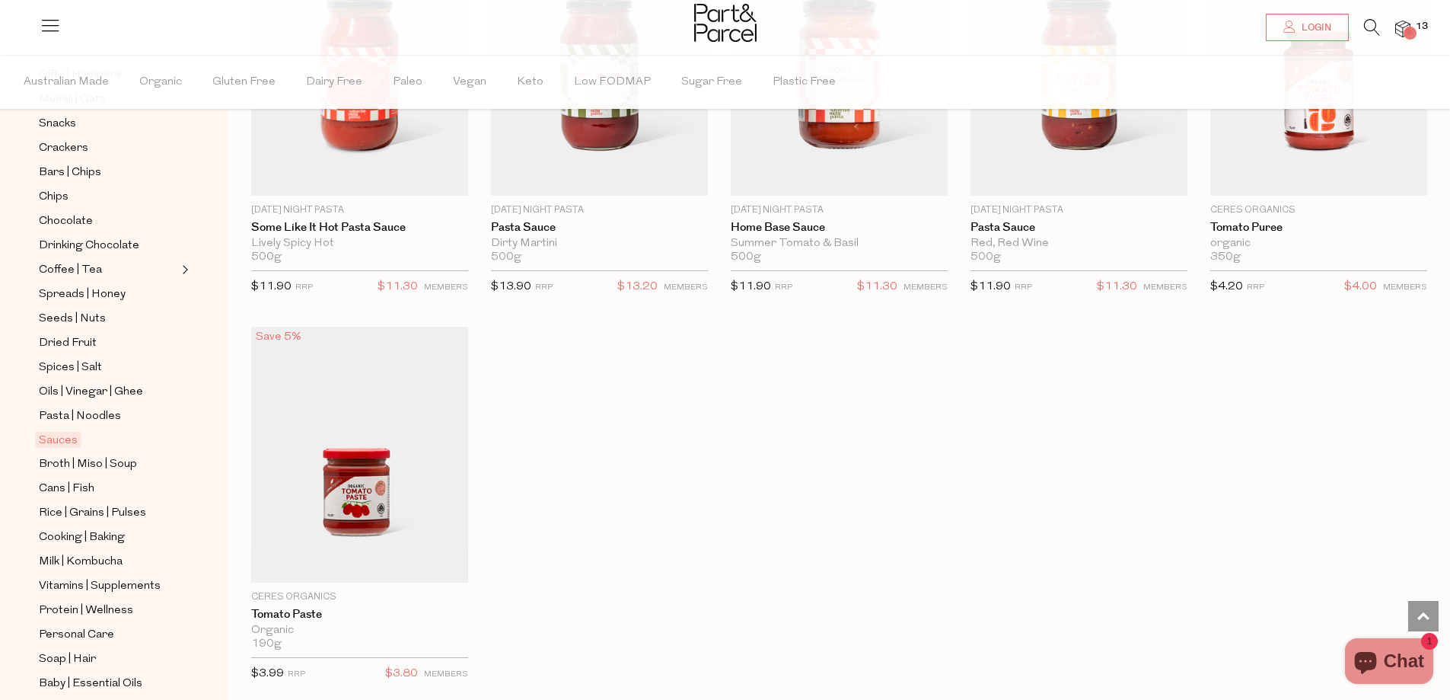
scroll to position [305, 0]
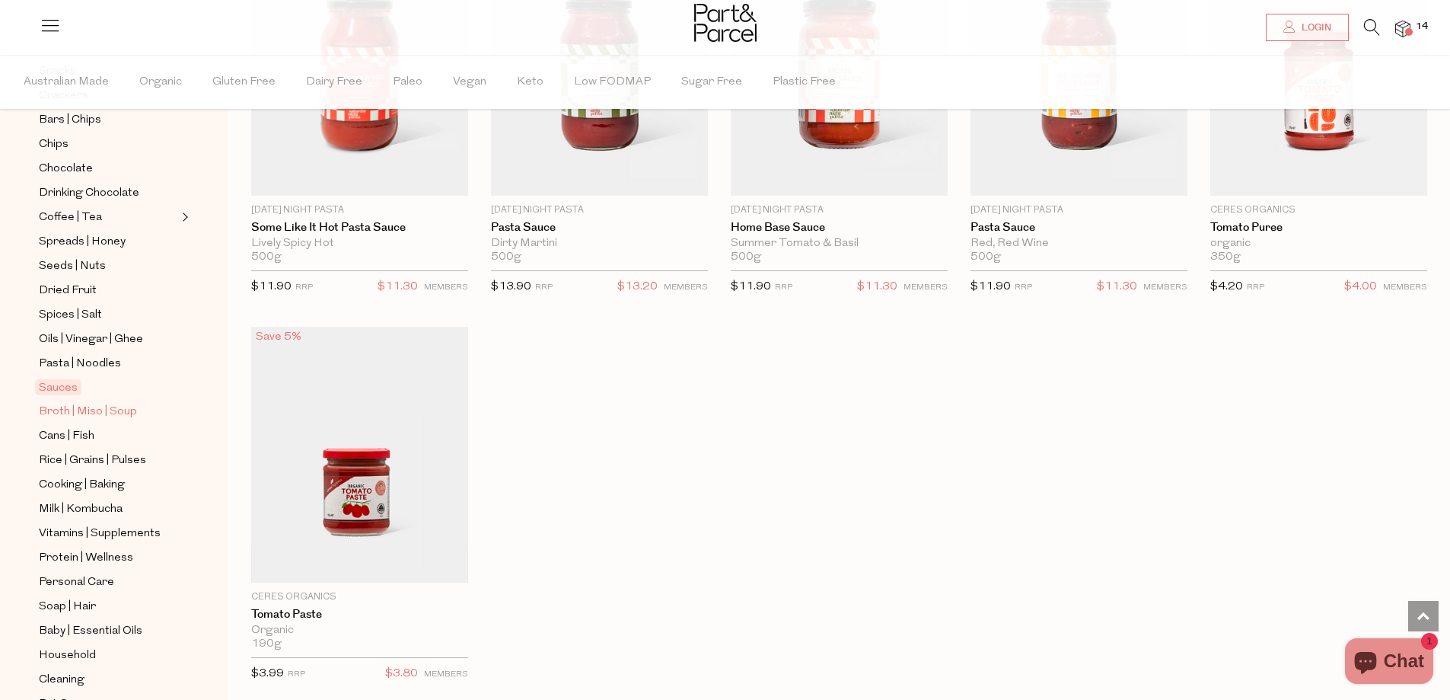
click at [94, 403] on span "Broth | Miso | Soup" at bounding box center [88, 412] width 98 height 18
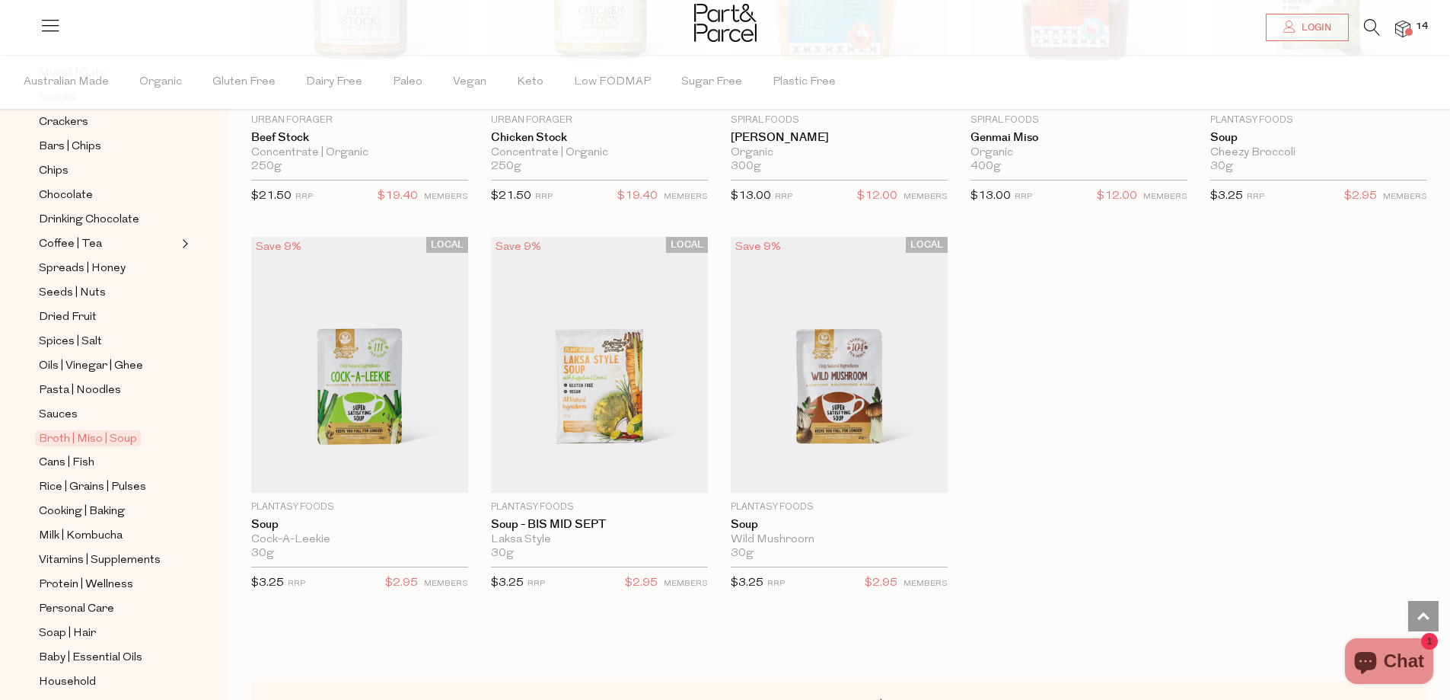
scroll to position [305, 0]
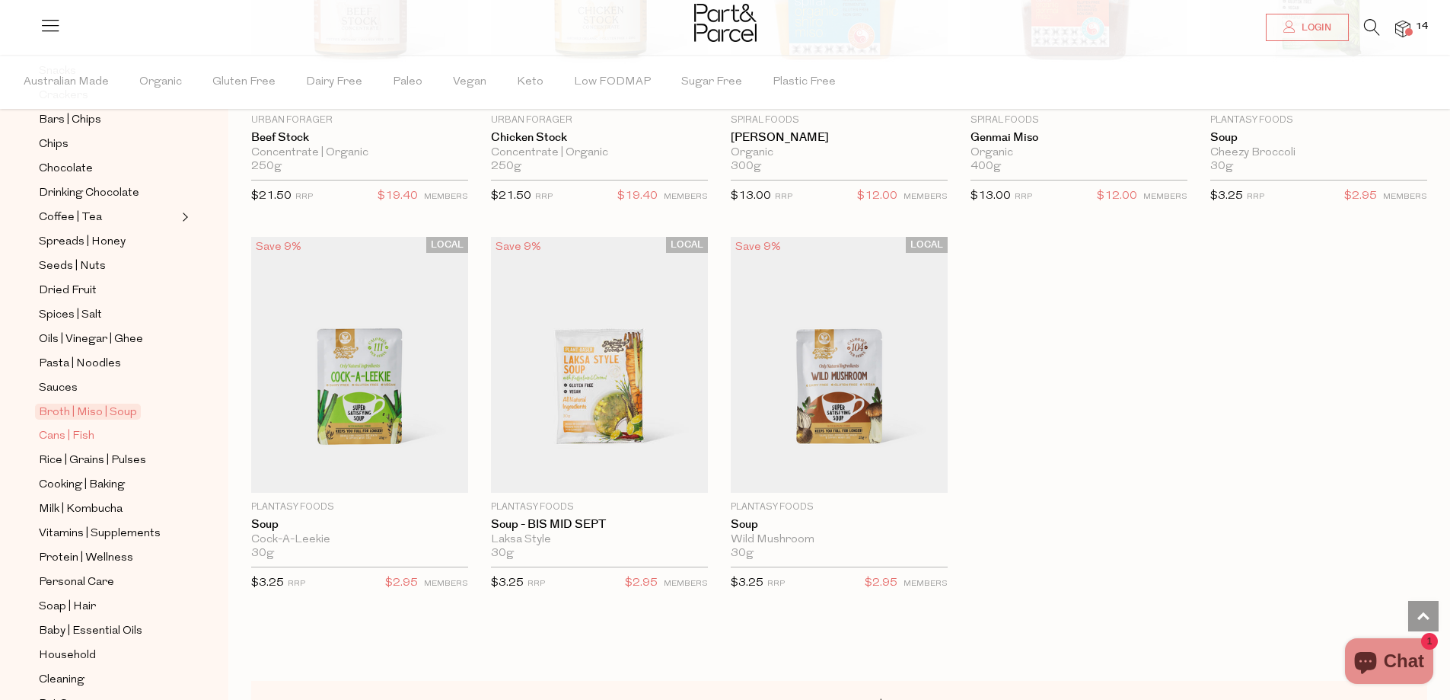
click at [78, 427] on span "Cans | Fish" at bounding box center [67, 436] width 56 height 18
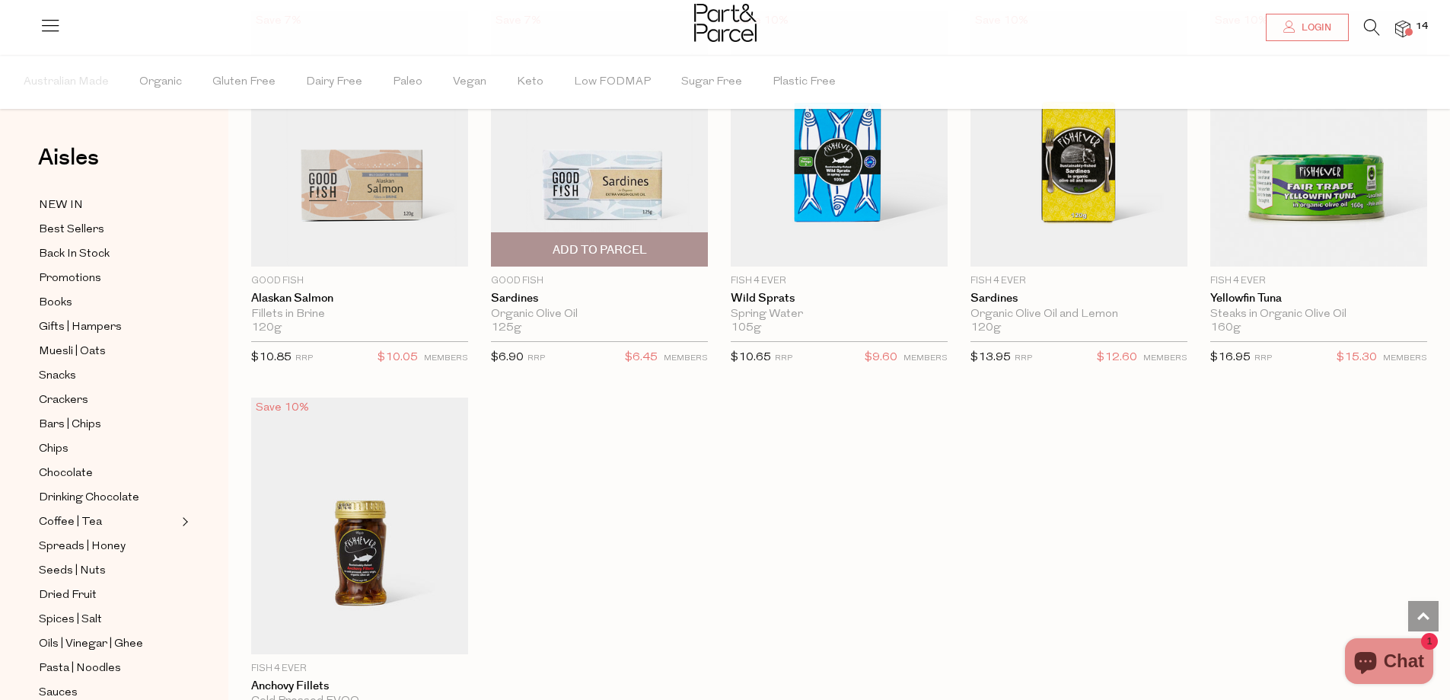
scroll to position [1523, 0]
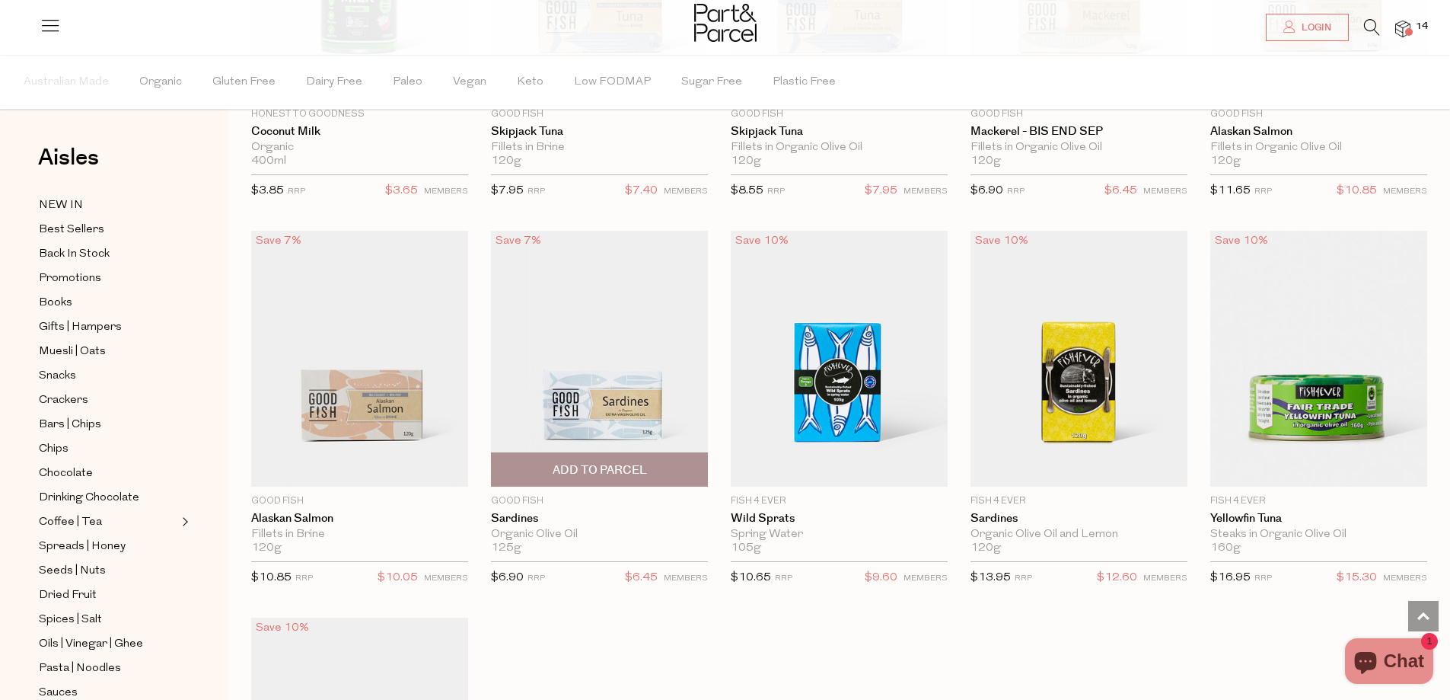
click at [605, 466] on span "Add To Parcel" at bounding box center [600, 470] width 94 height 16
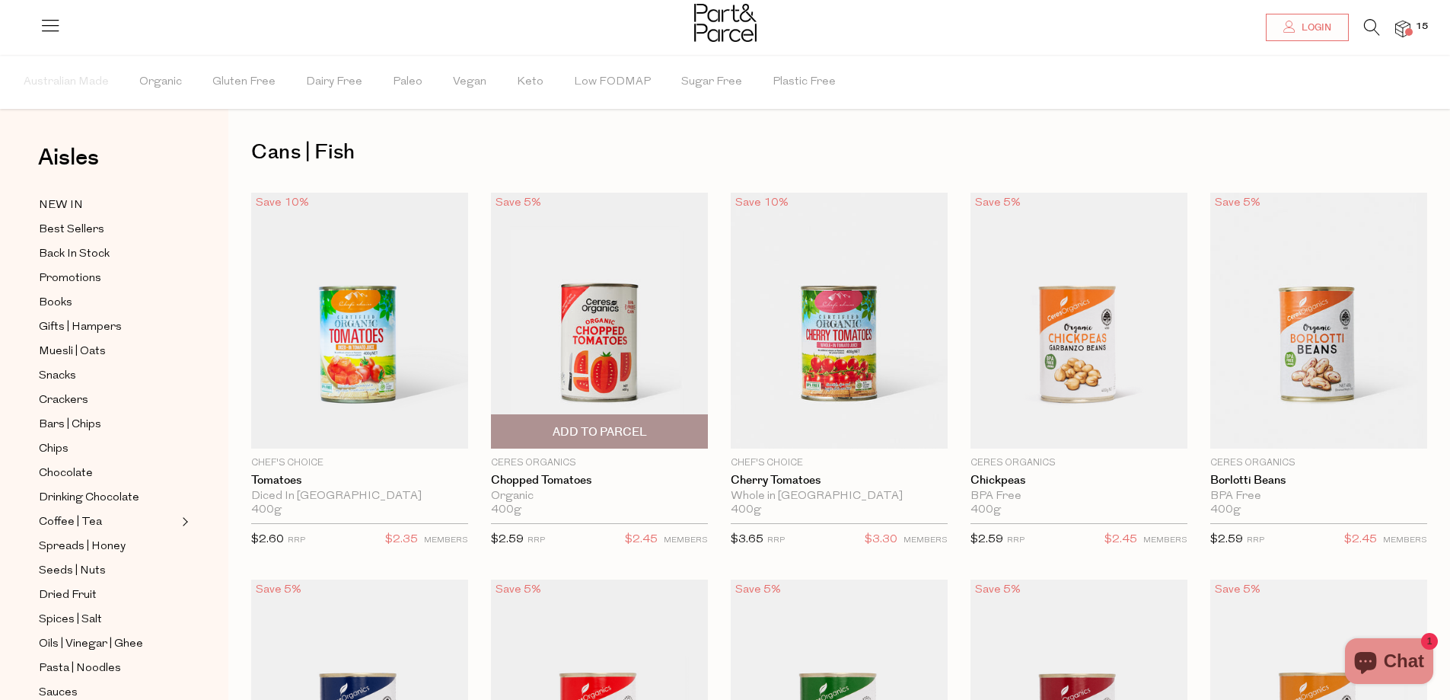
scroll to position [0, 0]
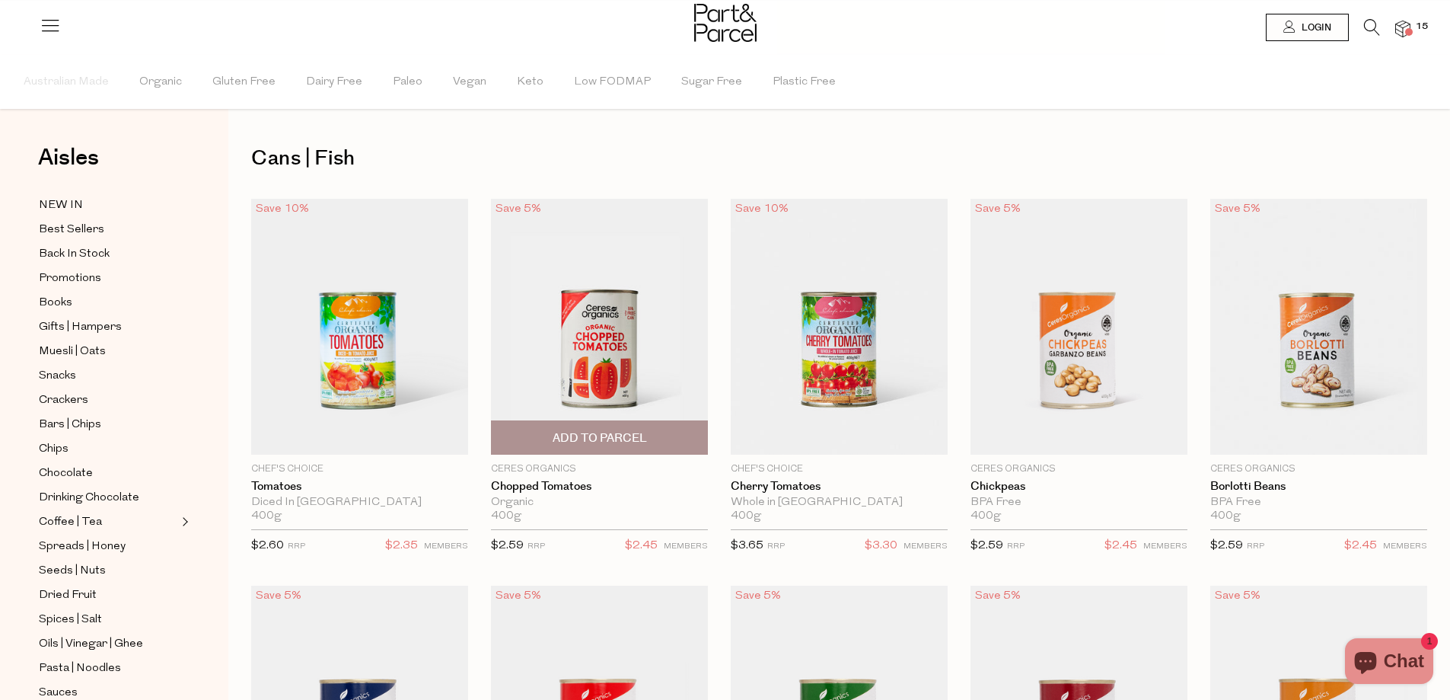
click at [617, 445] on span "Add To Parcel" at bounding box center [600, 438] width 94 height 16
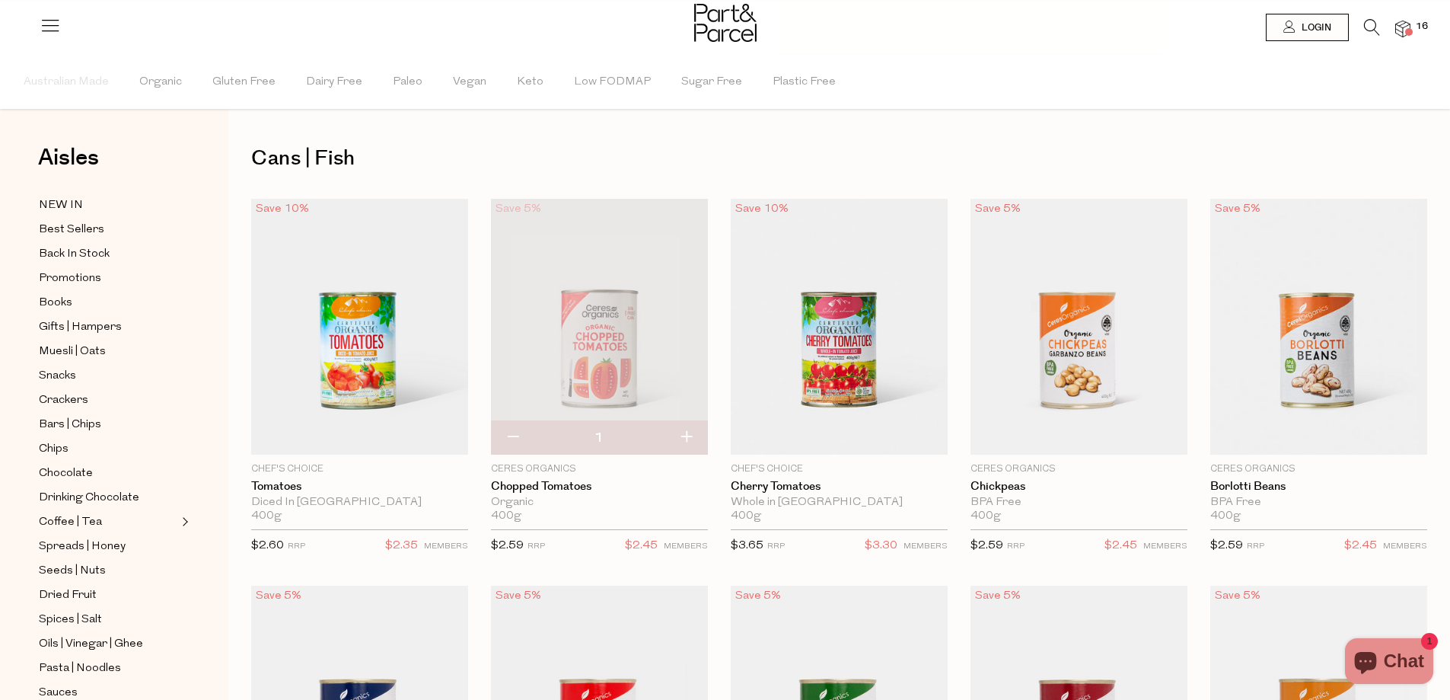
click at [684, 437] on button "button" at bounding box center [686, 437] width 43 height 33
type input "2"
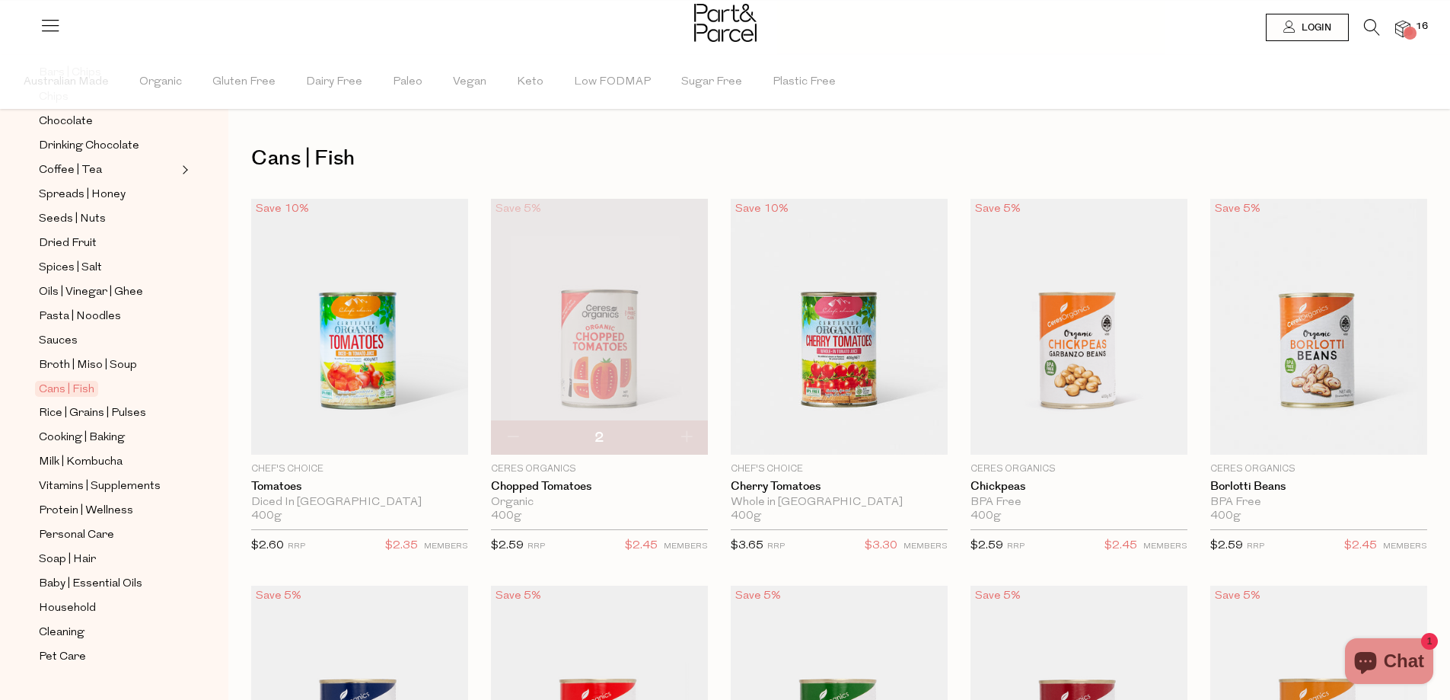
scroll to position [359, 0]
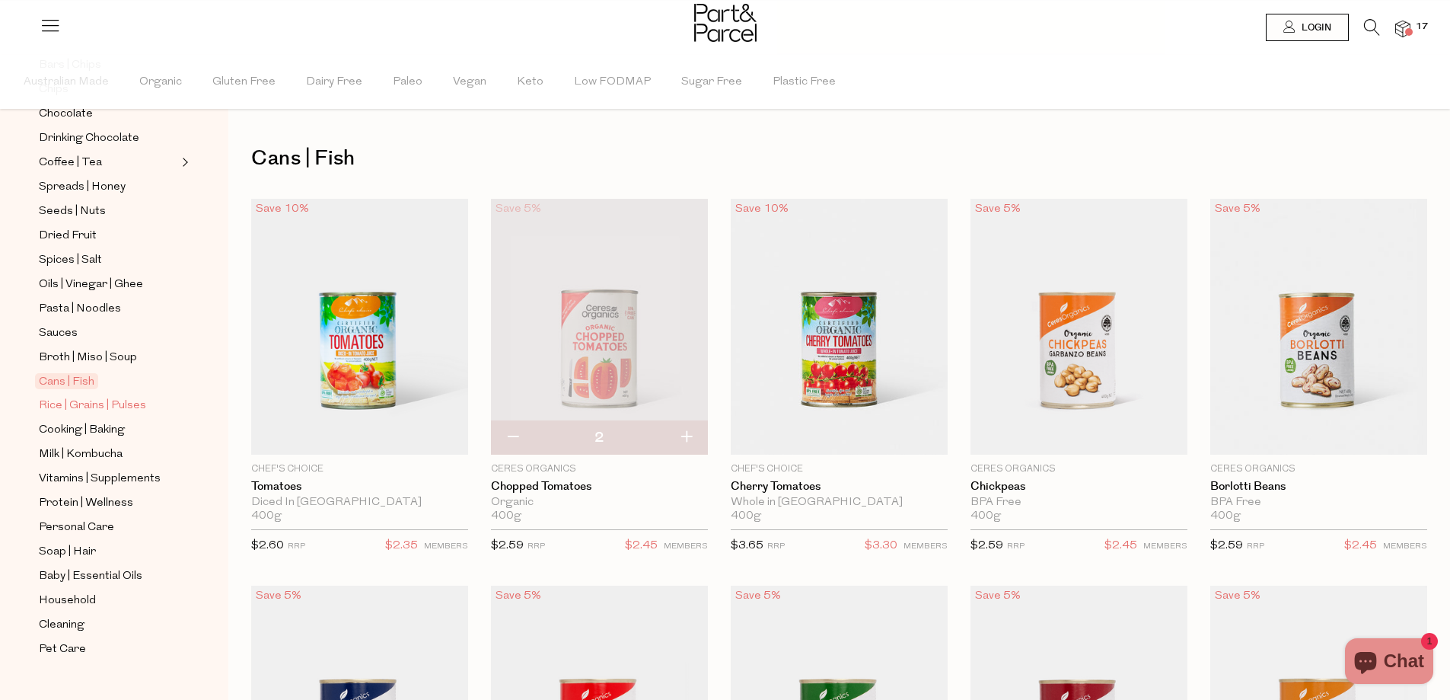
click at [98, 397] on span "Rice | Grains | Pulses" at bounding box center [92, 406] width 107 height 18
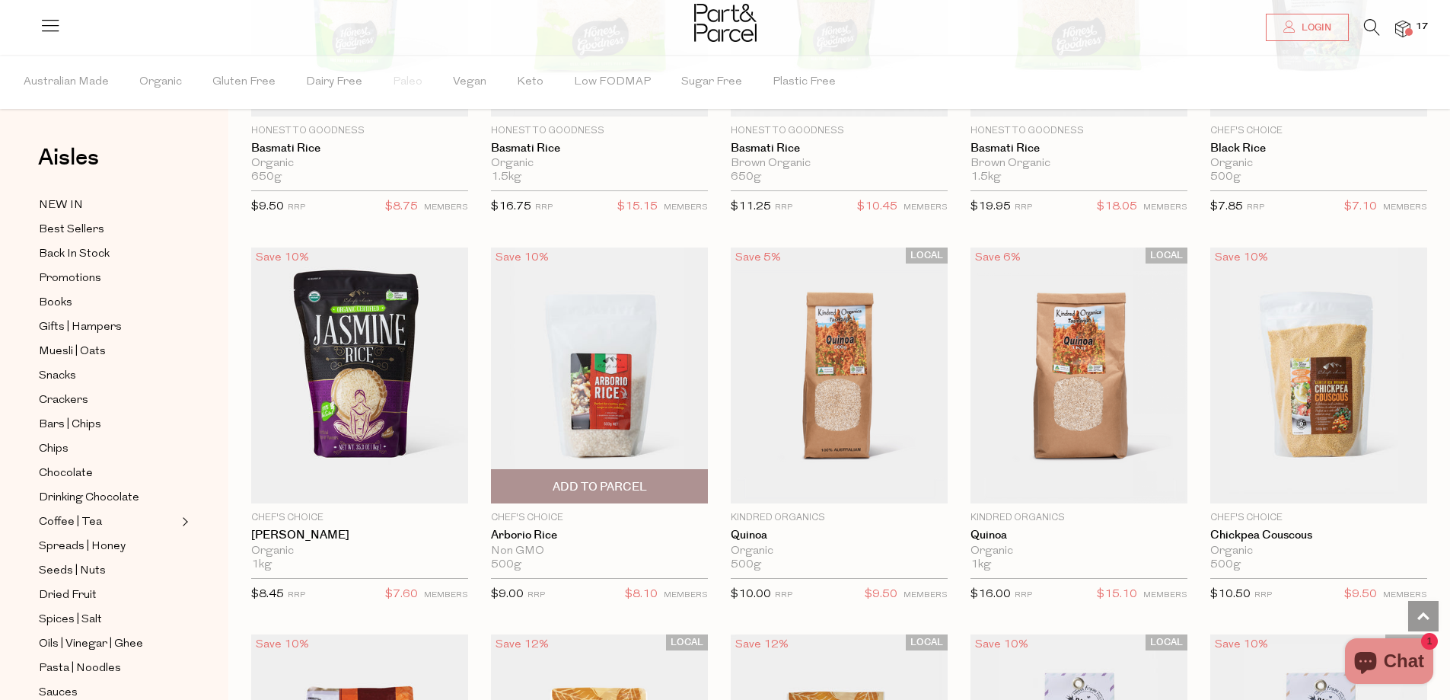
scroll to position [1218, 0]
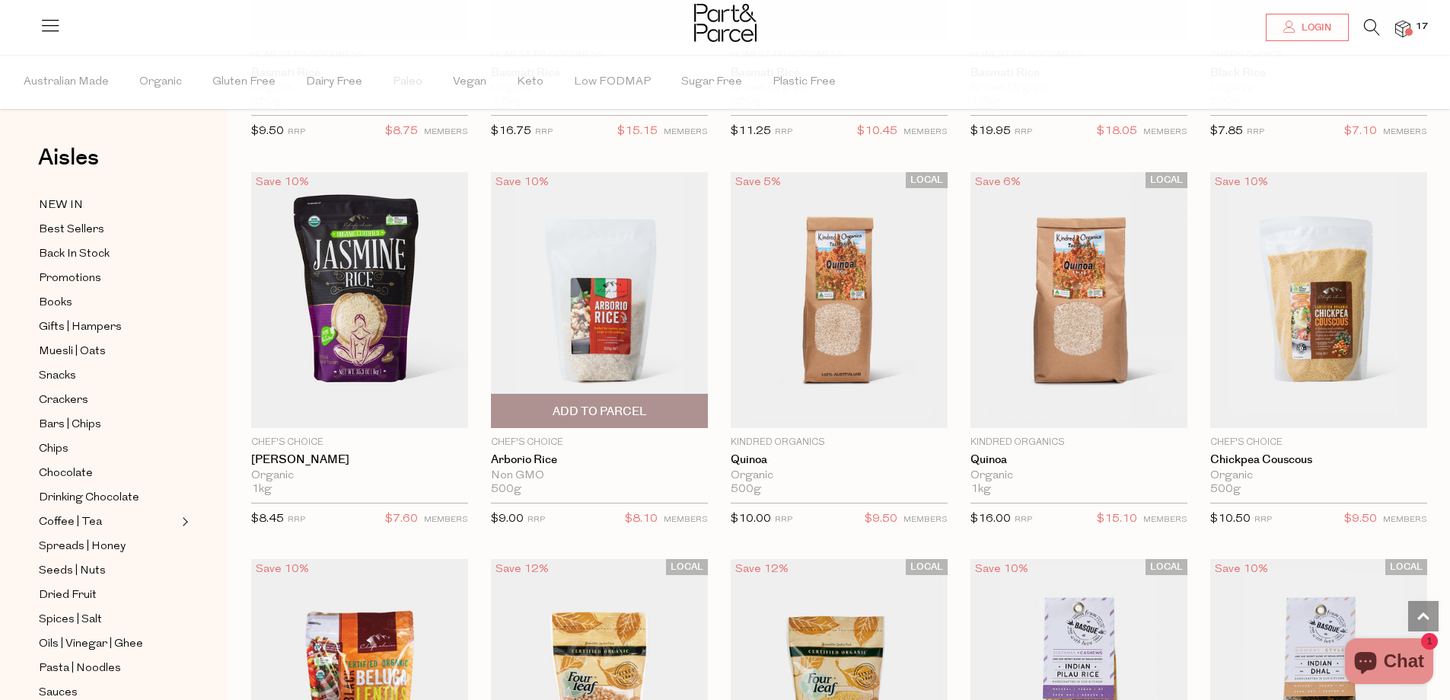
click at [597, 415] on span "Add To Parcel" at bounding box center [600, 412] width 94 height 16
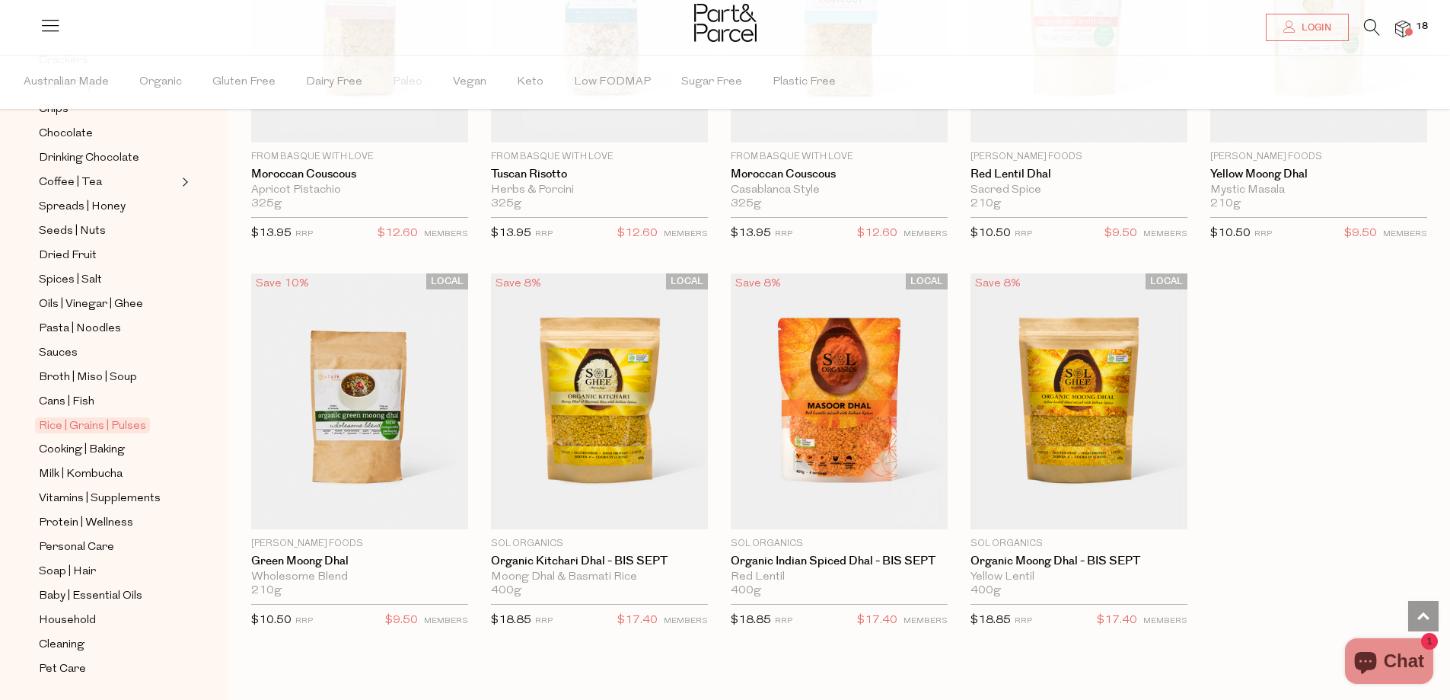
scroll to position [359, 0]
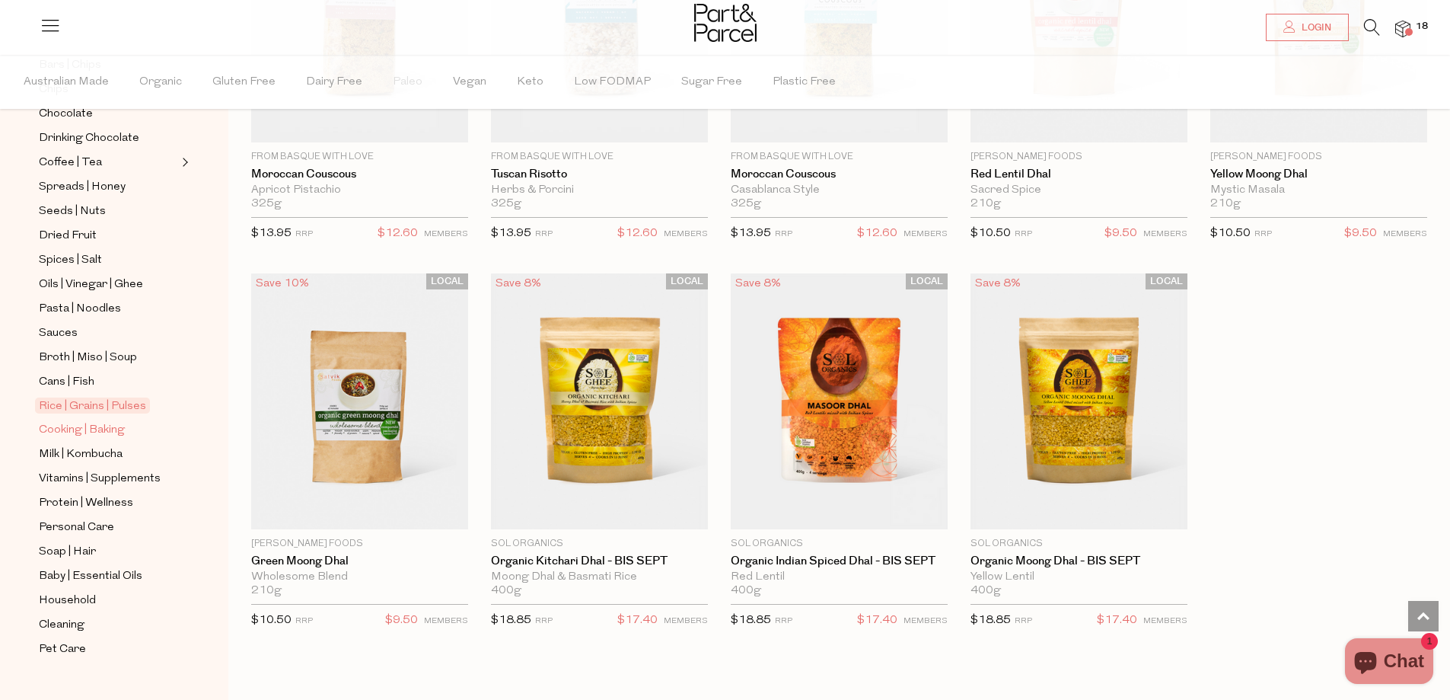
click at [91, 421] on span "Cooking | Baking" at bounding box center [82, 430] width 86 height 18
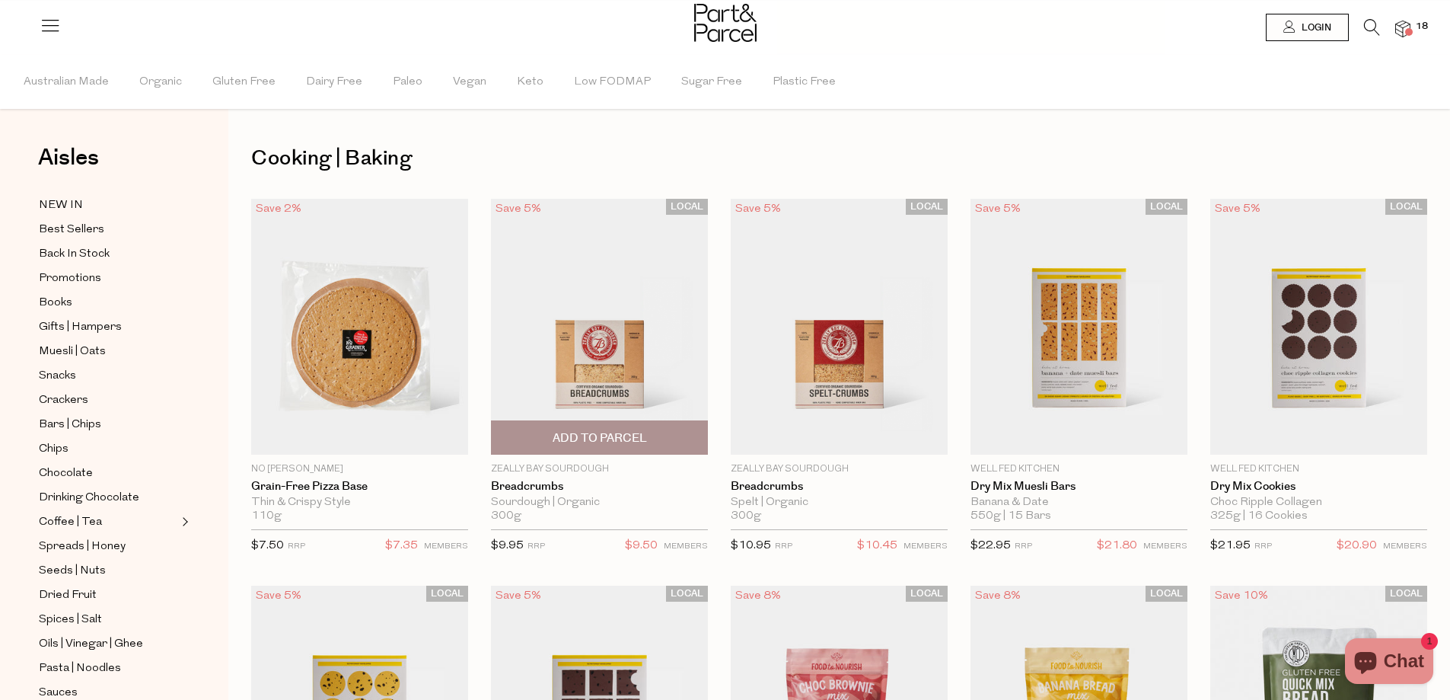
click at [665, 353] on img at bounding box center [599, 327] width 217 height 256
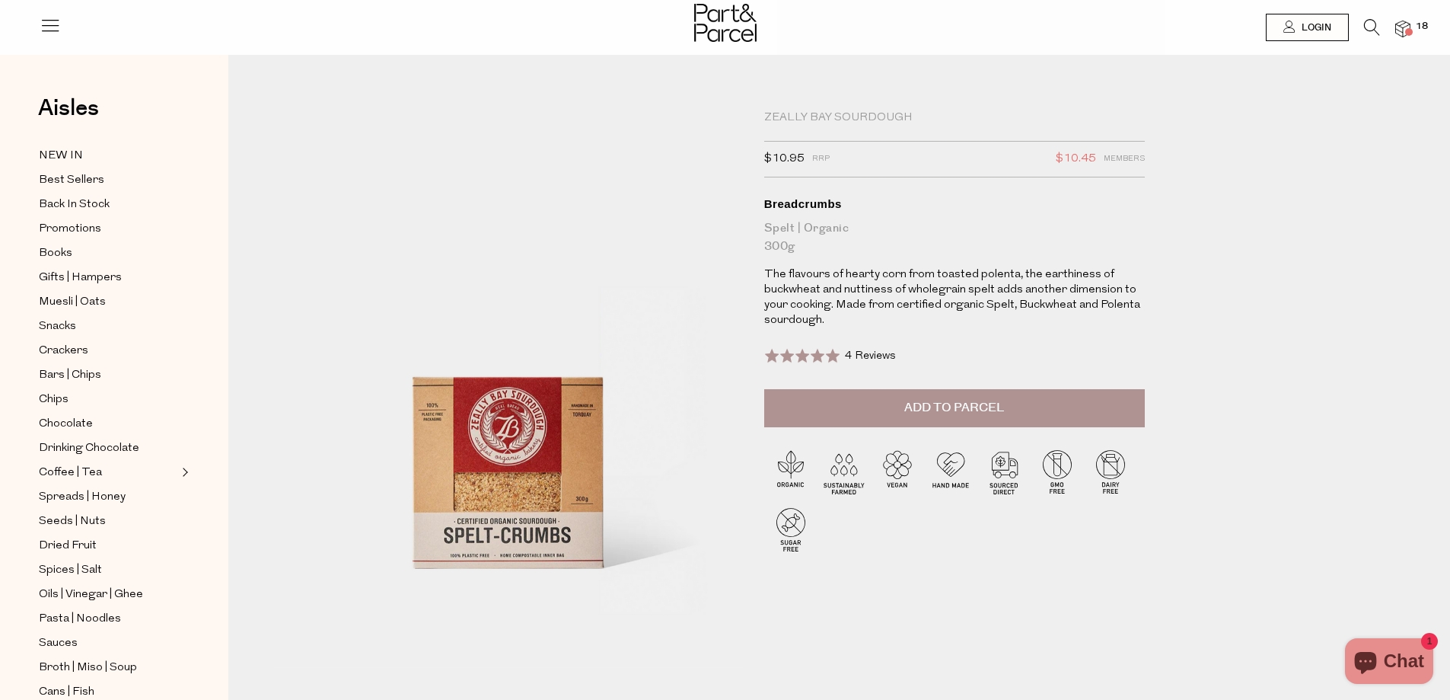
click at [833, 395] on button "Add to Parcel" at bounding box center [954, 408] width 381 height 38
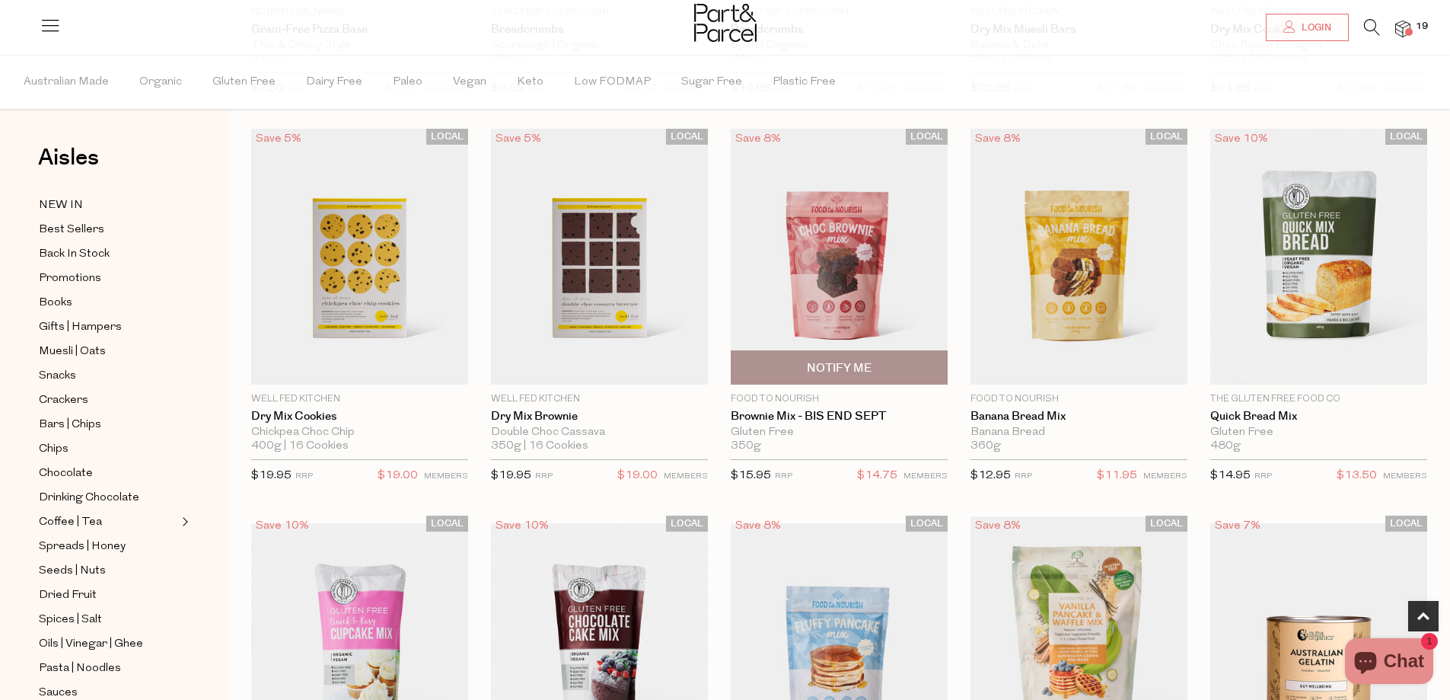
scroll to position [533, 0]
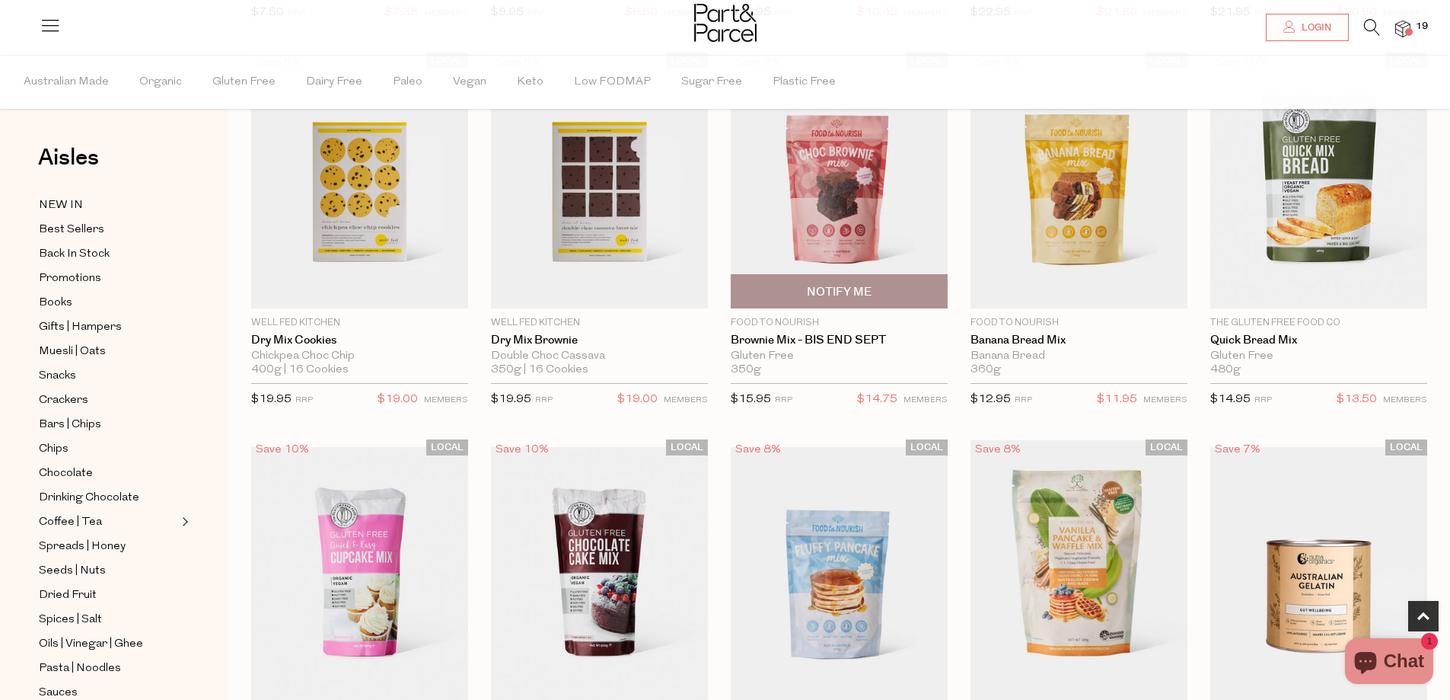
click at [832, 231] on img at bounding box center [839, 181] width 217 height 256
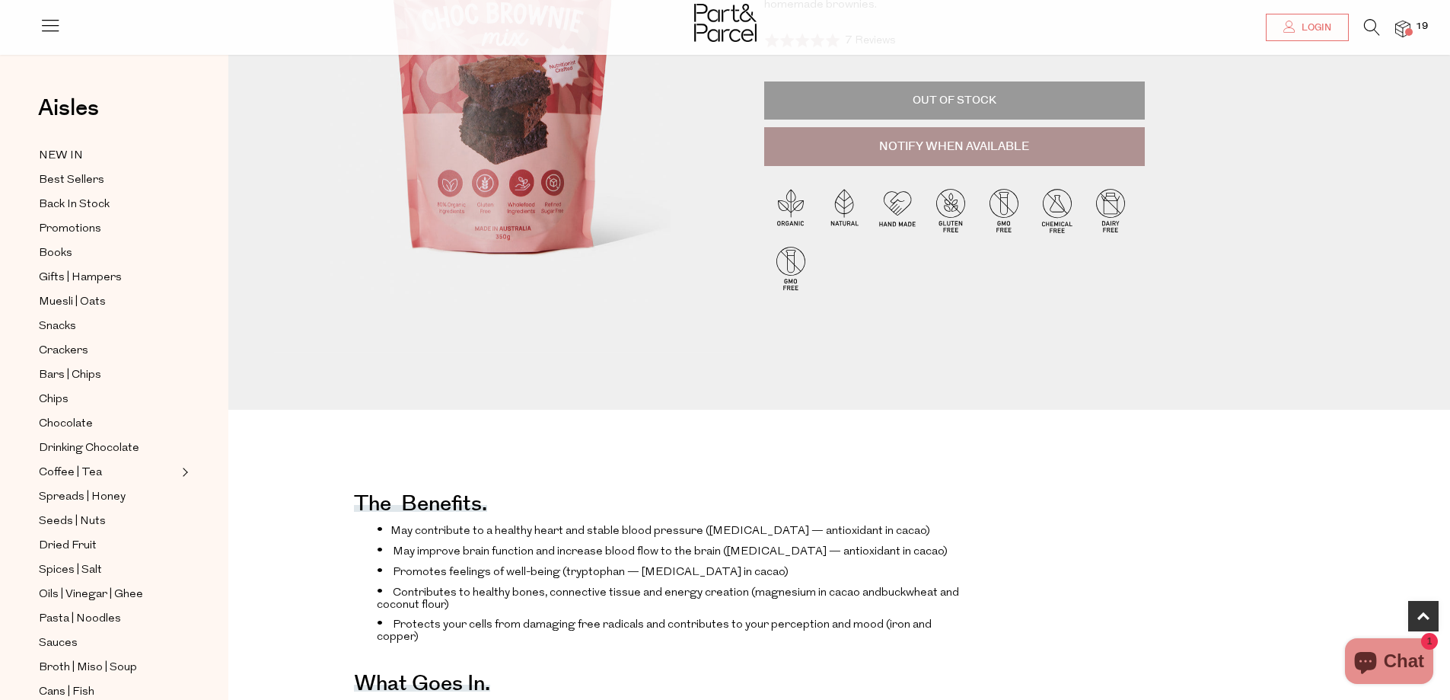
scroll to position [609, 0]
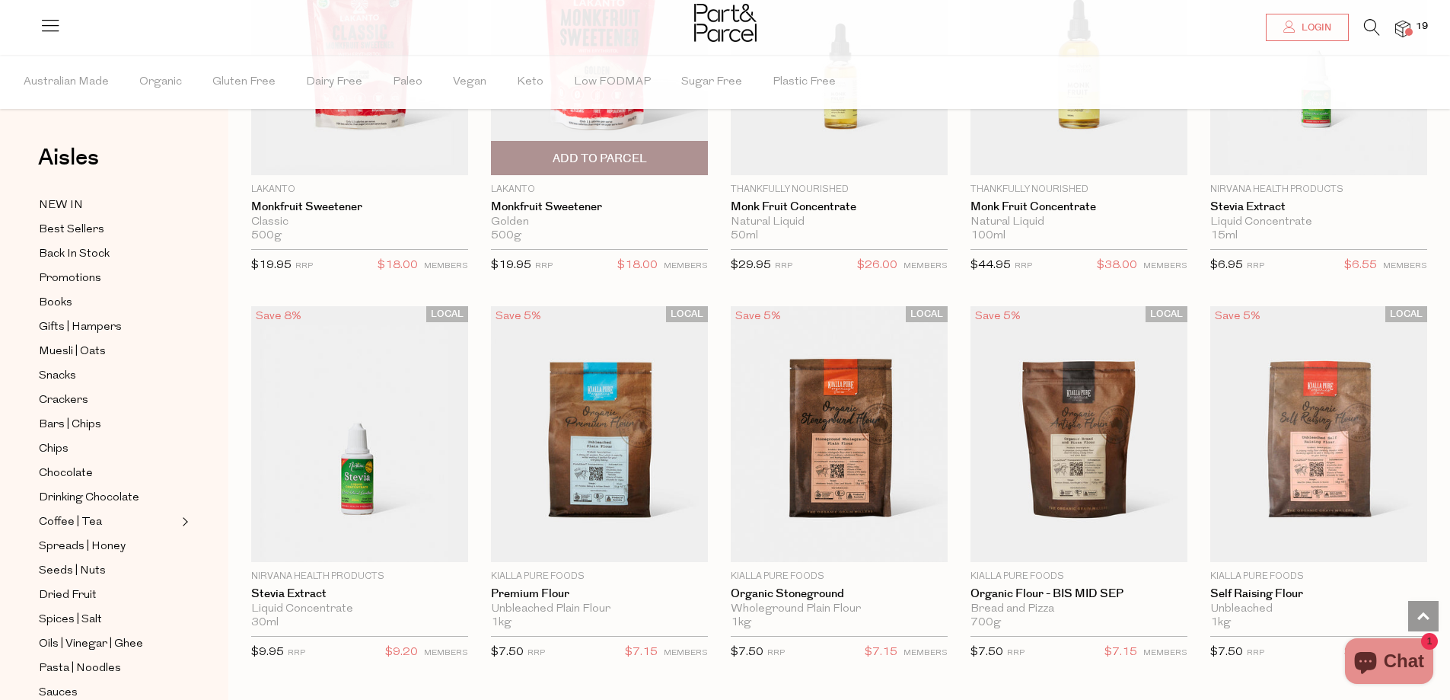
scroll to position [3426, 0]
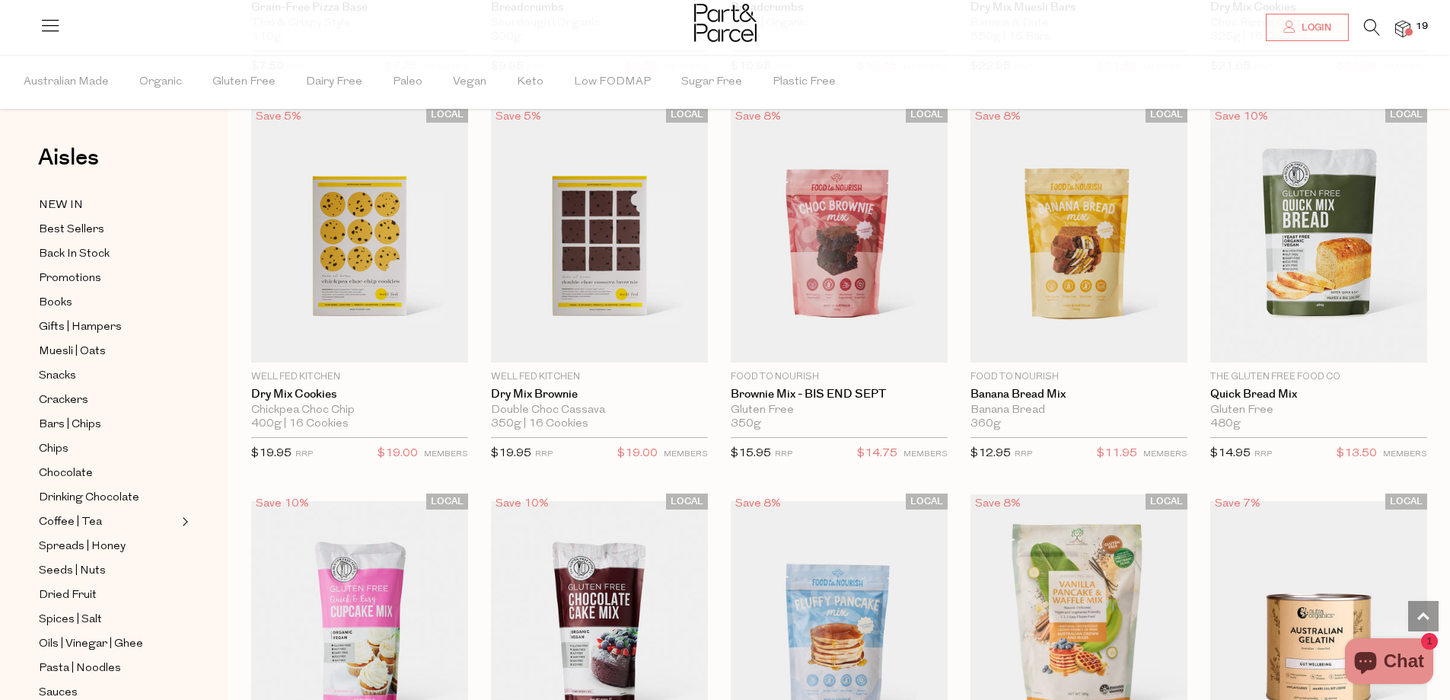
scroll to position [457, 0]
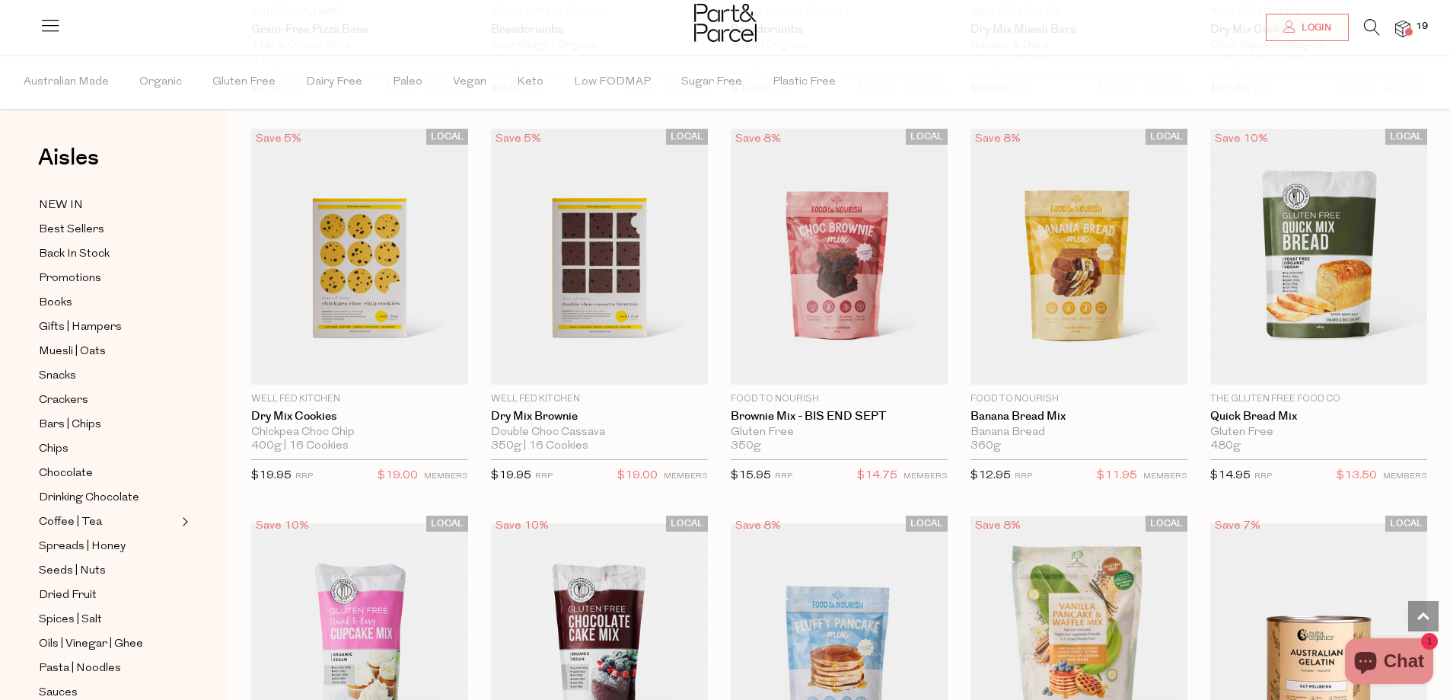
click at [408, 601] on img at bounding box center [359, 651] width 217 height 256
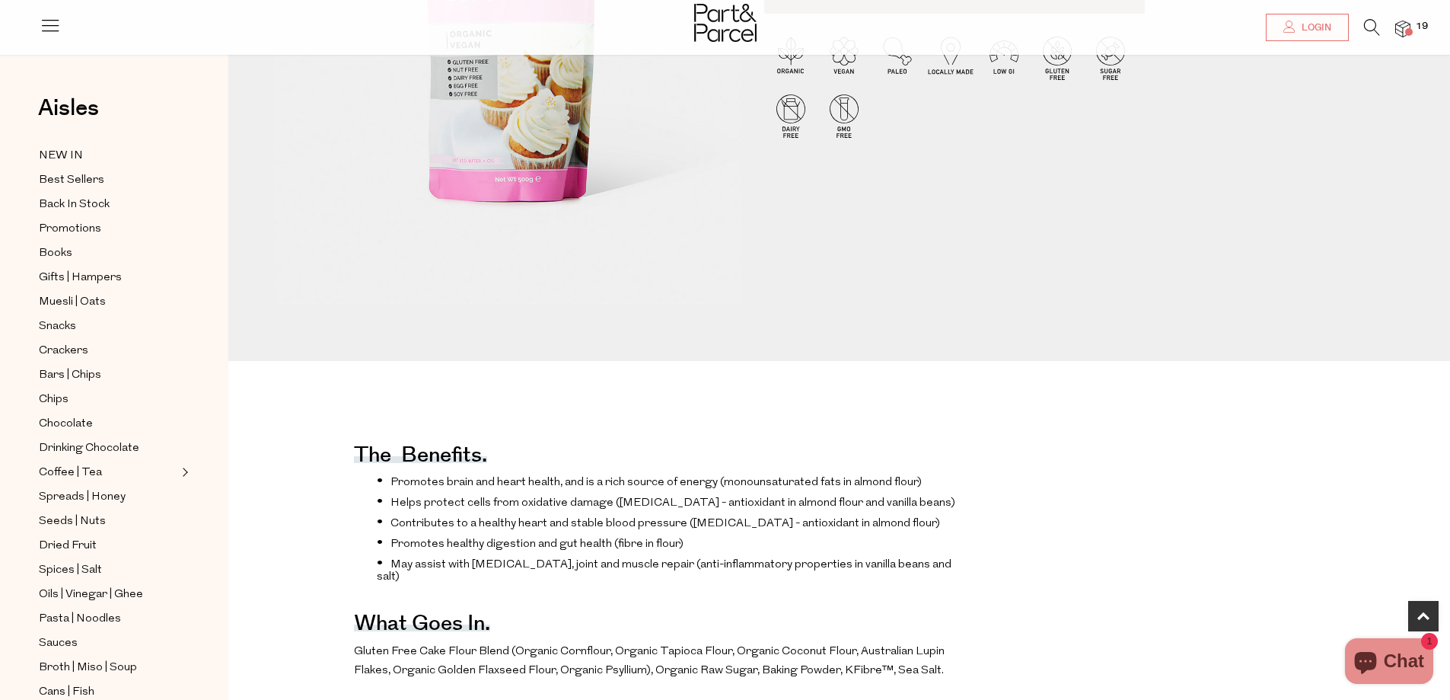
scroll to position [228, 0]
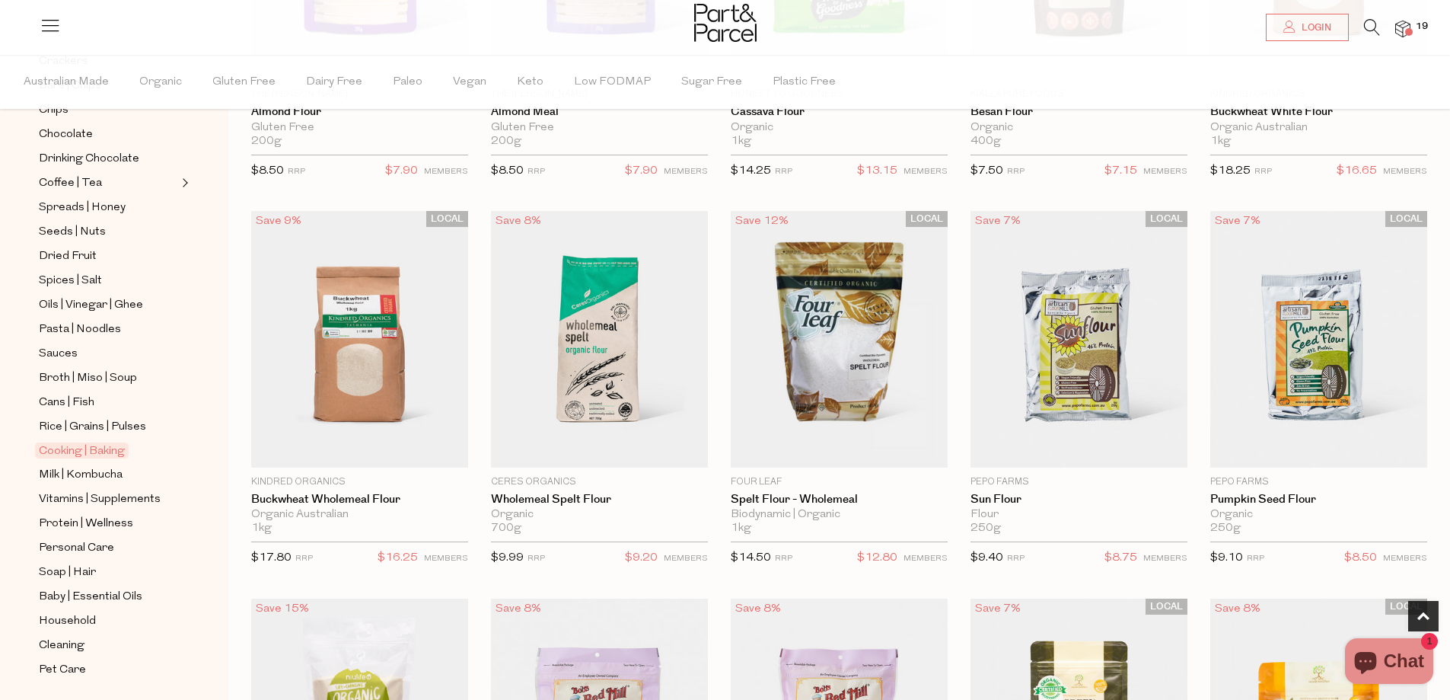
scroll to position [359, 0]
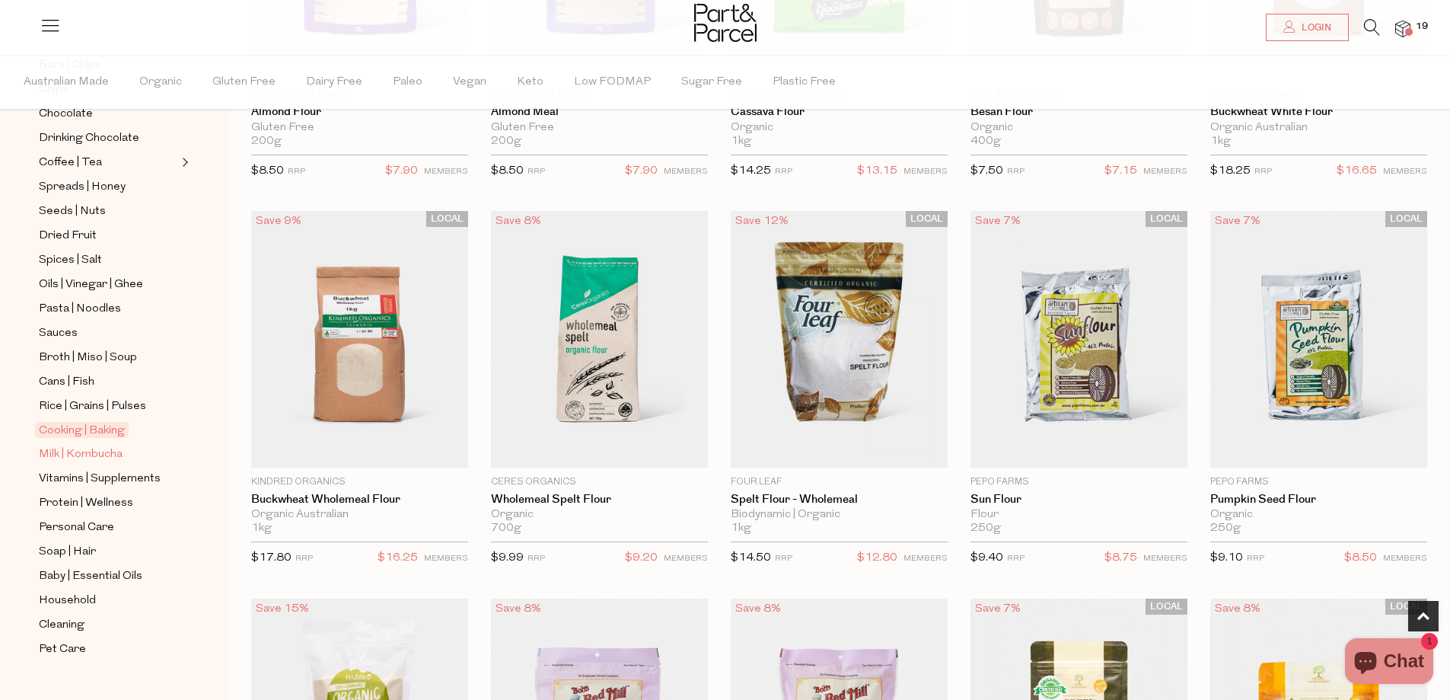
click at [102, 445] on span "Milk | Kombucha" at bounding box center [81, 454] width 84 height 18
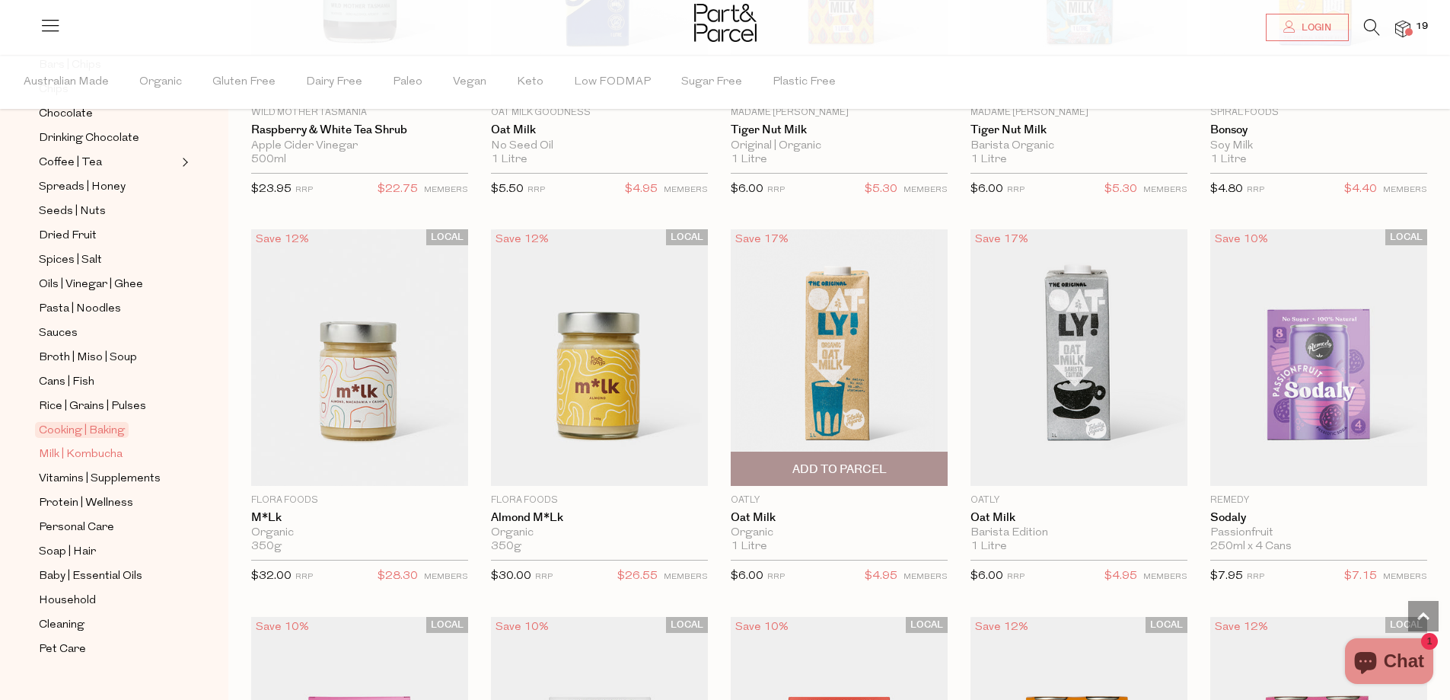
scroll to position [1218, 0]
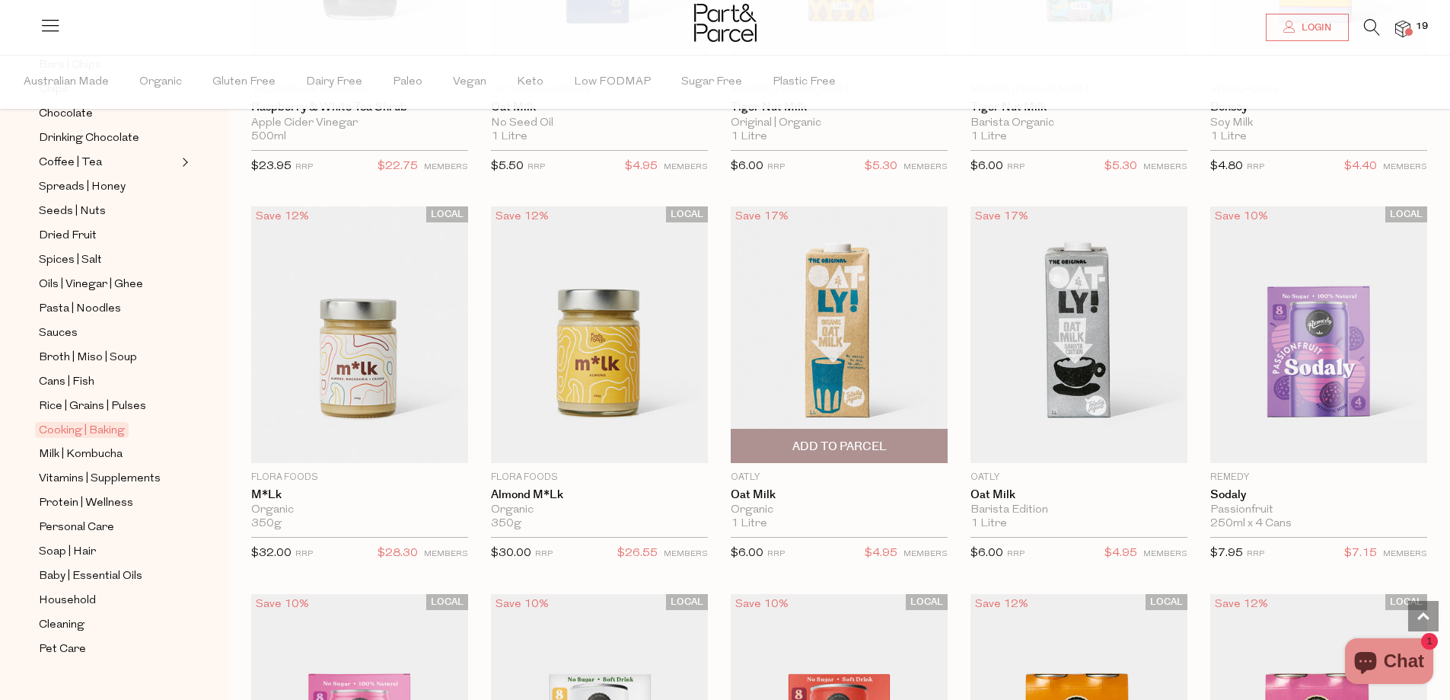
click at [853, 382] on img at bounding box center [839, 334] width 217 height 256
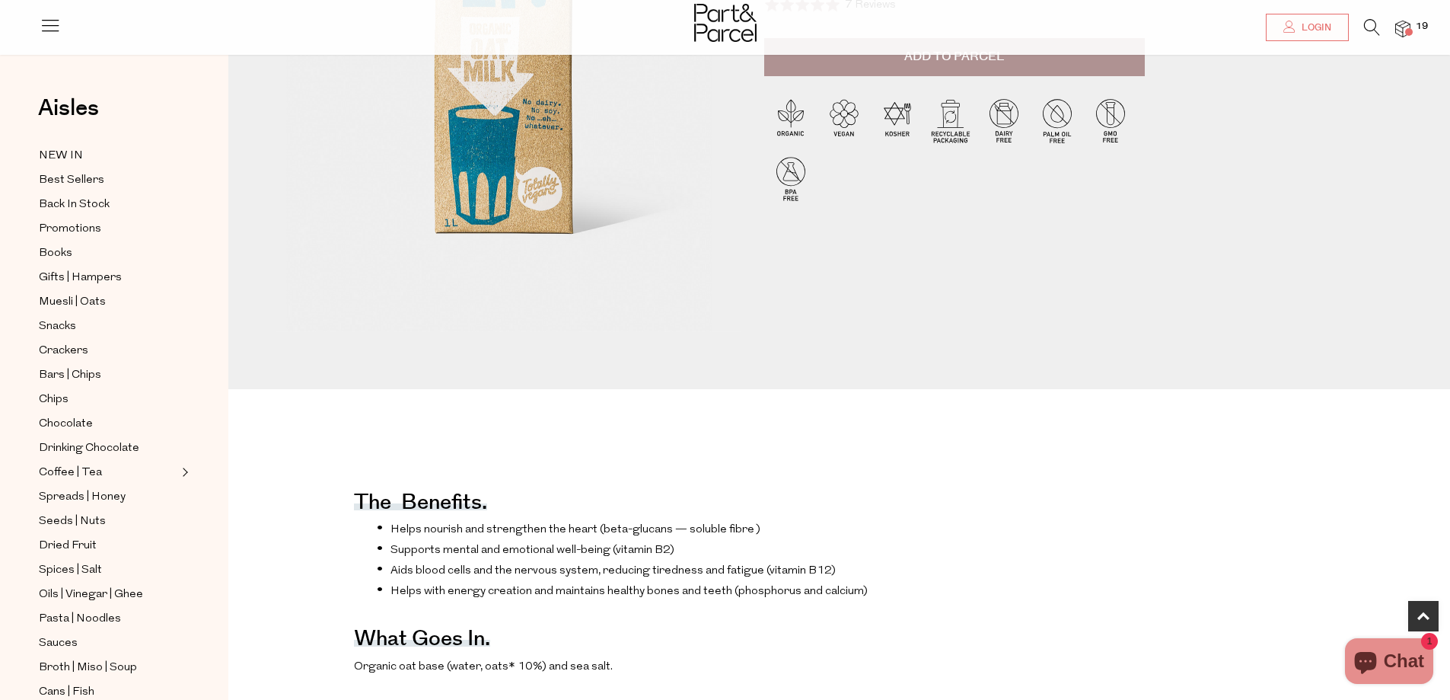
scroll to position [228, 0]
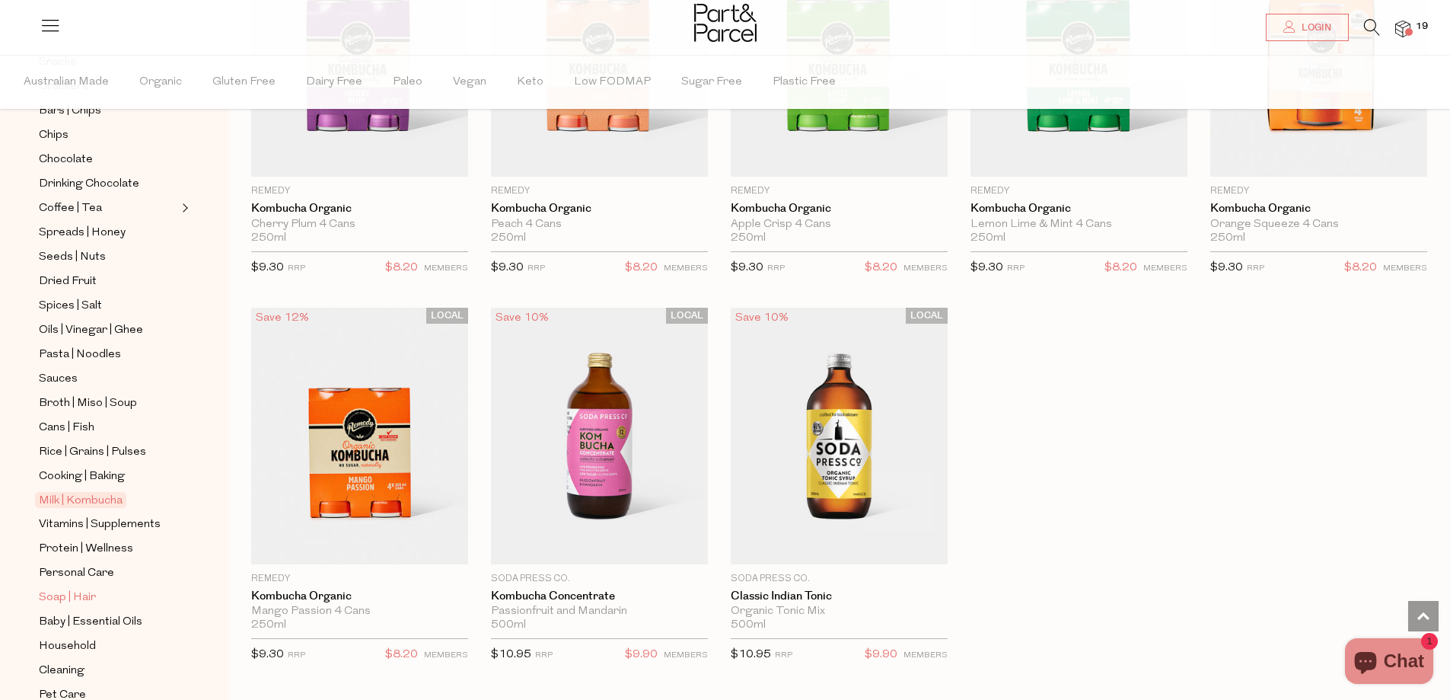
scroll to position [359, 0]
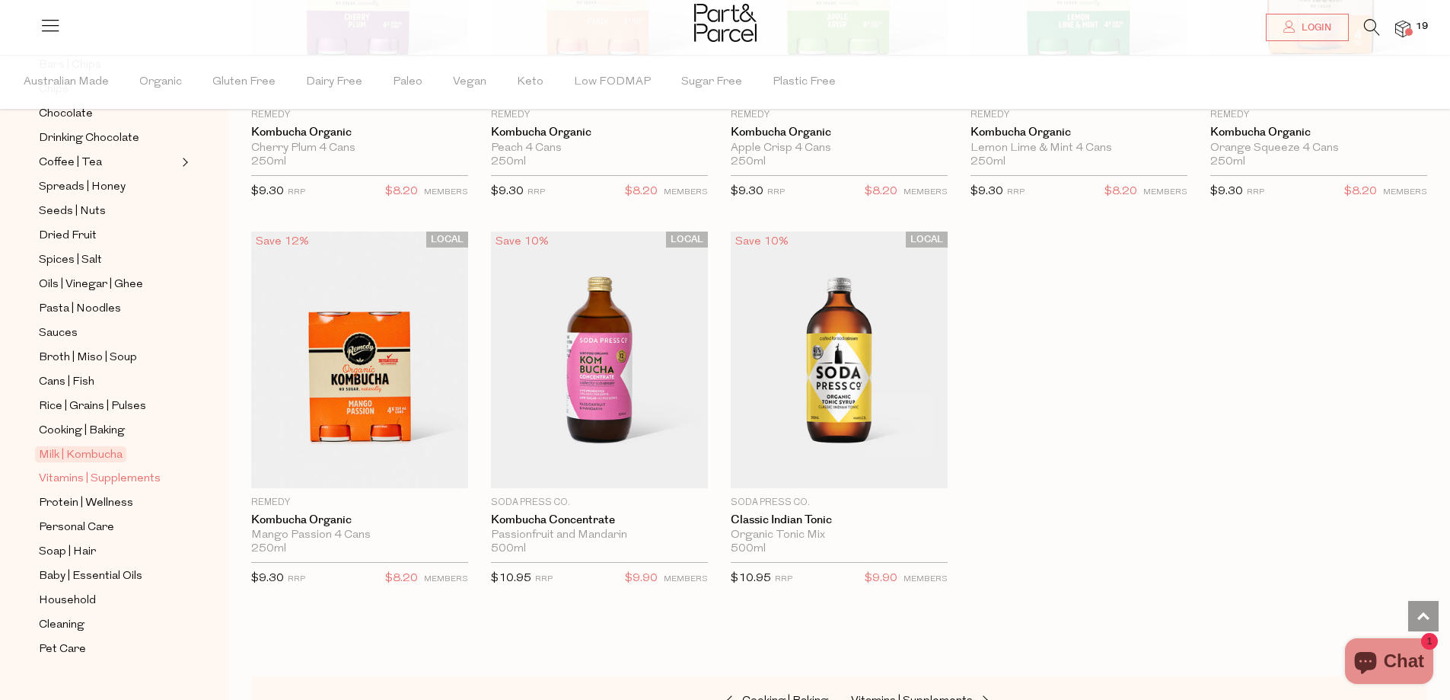
click at [128, 470] on span "Vitamins | Supplements" at bounding box center [100, 479] width 122 height 18
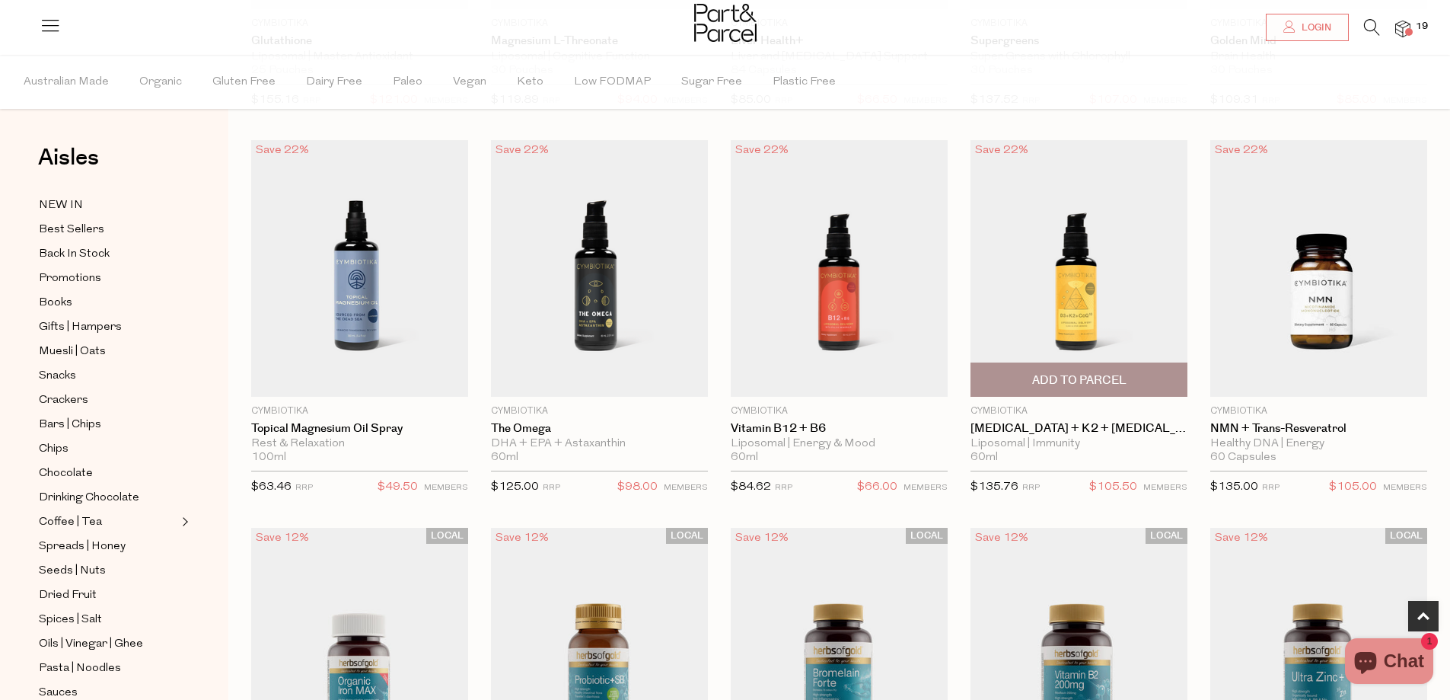
scroll to position [846, 0]
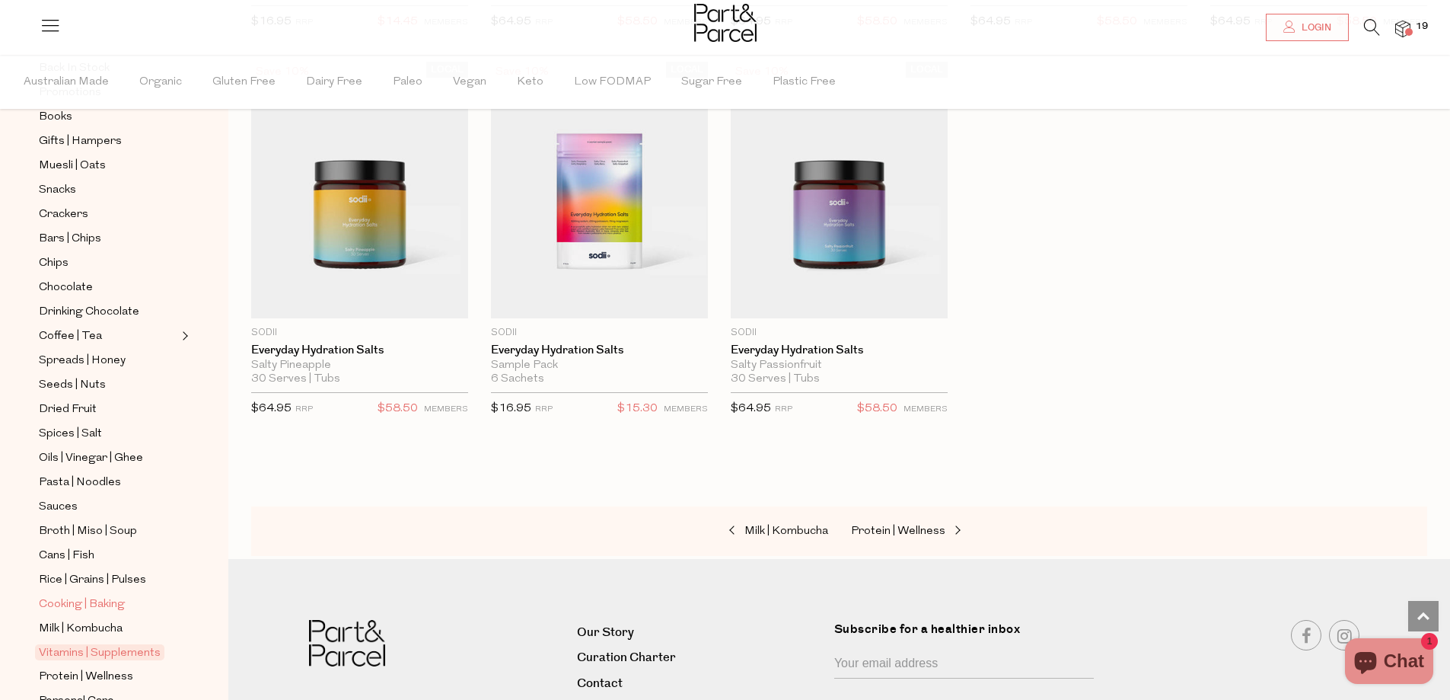
scroll to position [359, 0]
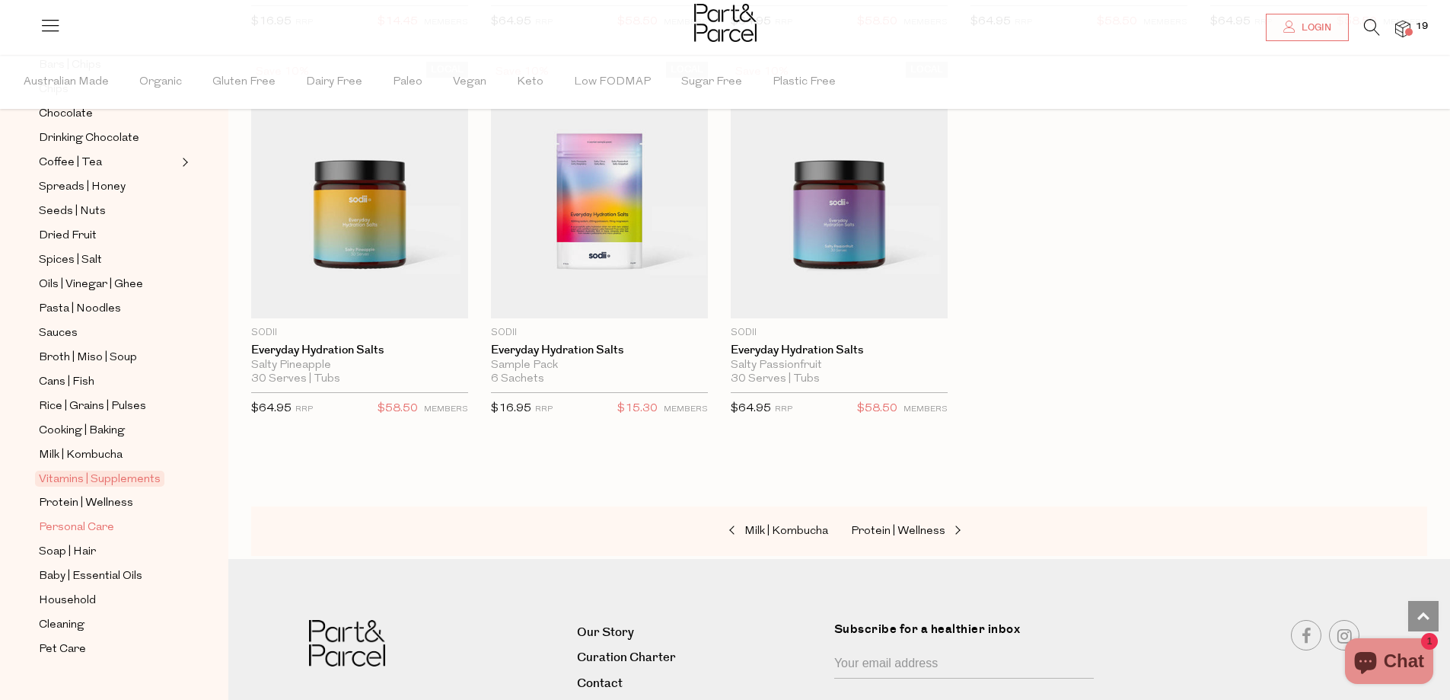
click at [108, 518] on span "Personal Care" at bounding box center [76, 527] width 75 height 18
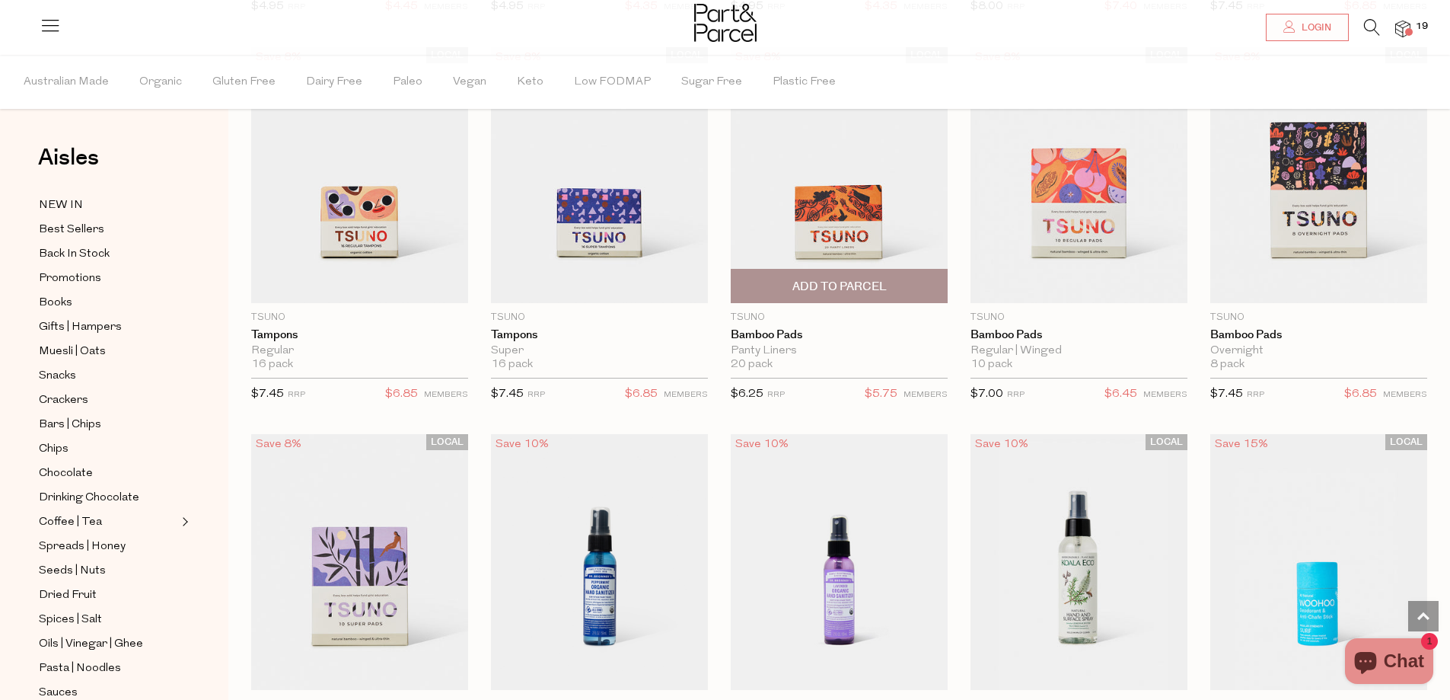
scroll to position [3045, 0]
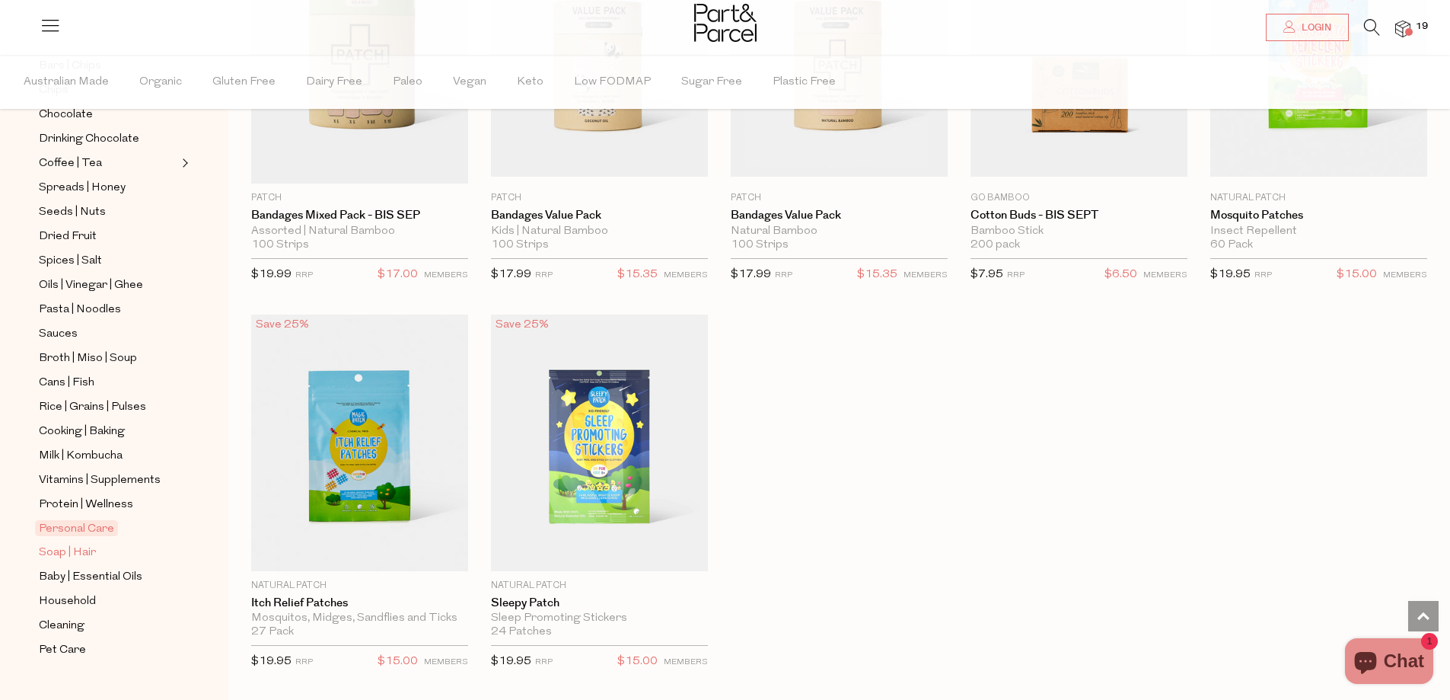
scroll to position [359, 0]
click at [94, 543] on span "Soap | Hair" at bounding box center [67, 552] width 57 height 18
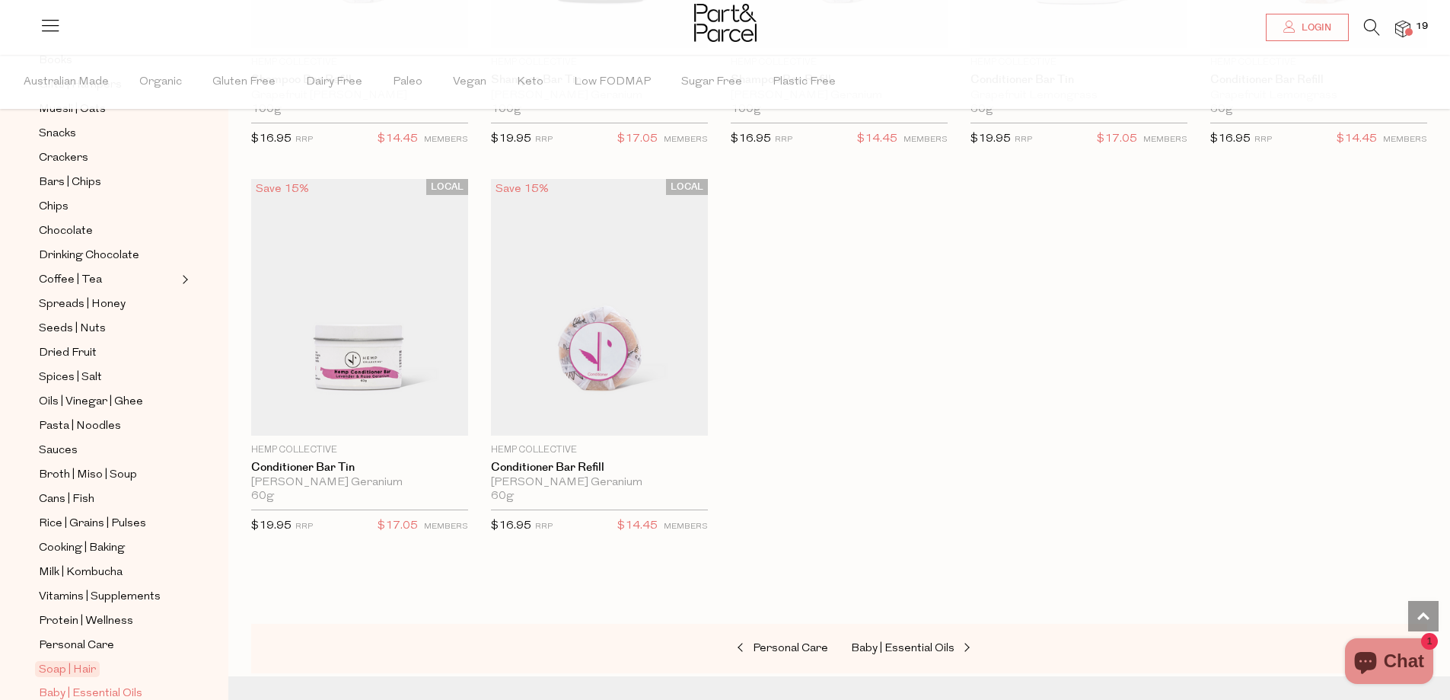
scroll to position [359, 0]
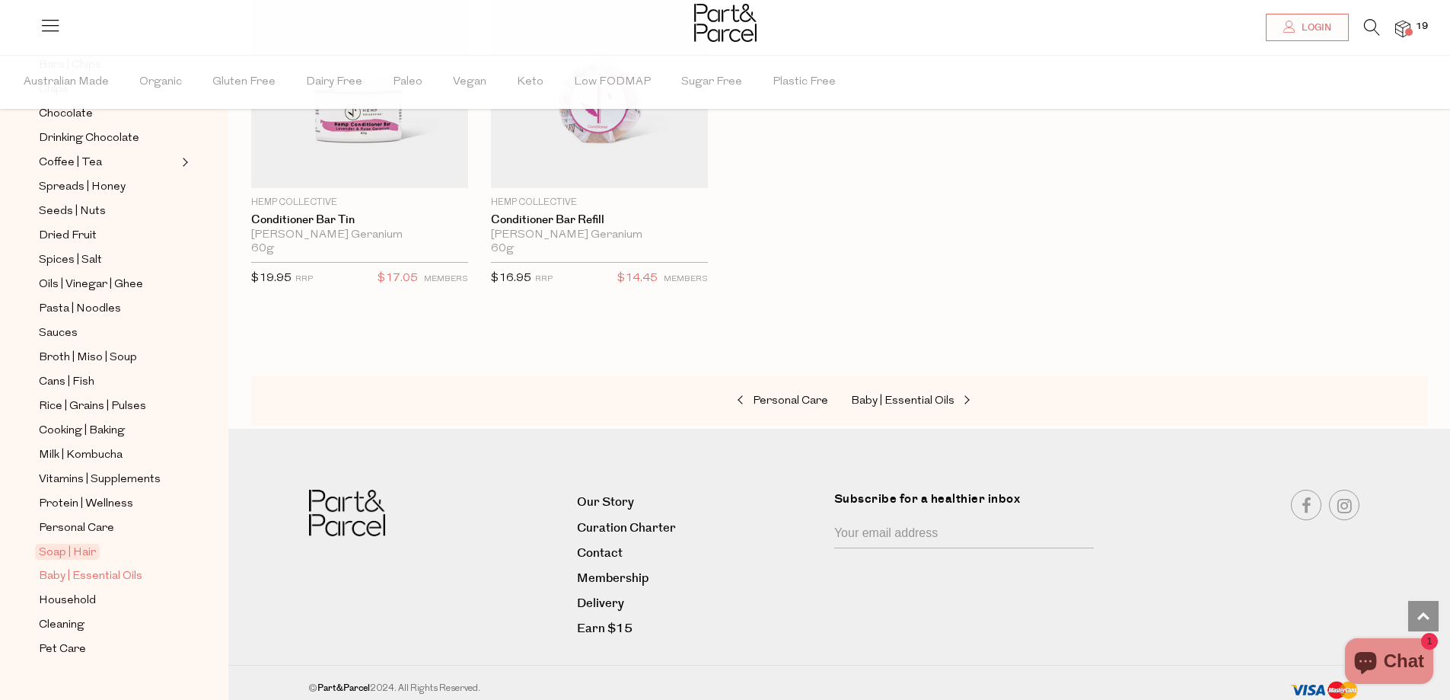
click at [132, 567] on span "Baby | Essential Oils" at bounding box center [91, 576] width 104 height 18
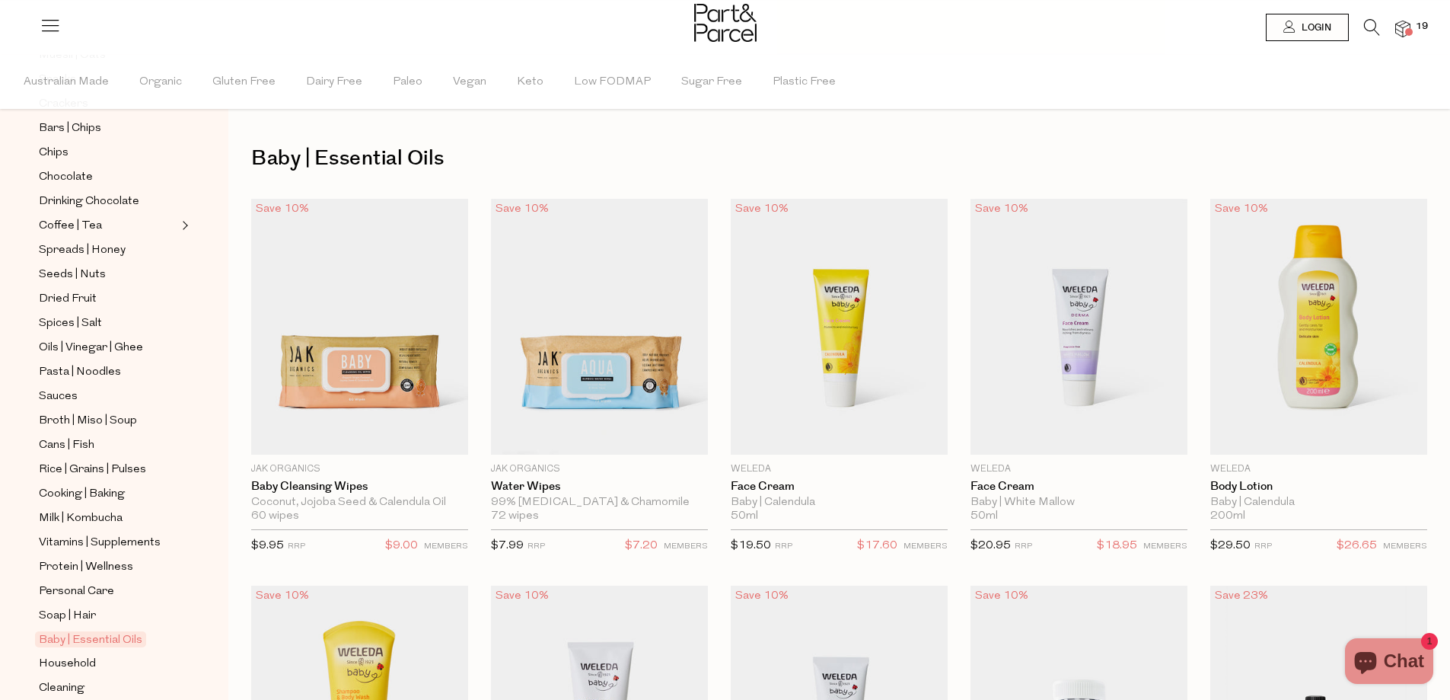
scroll to position [359, 0]
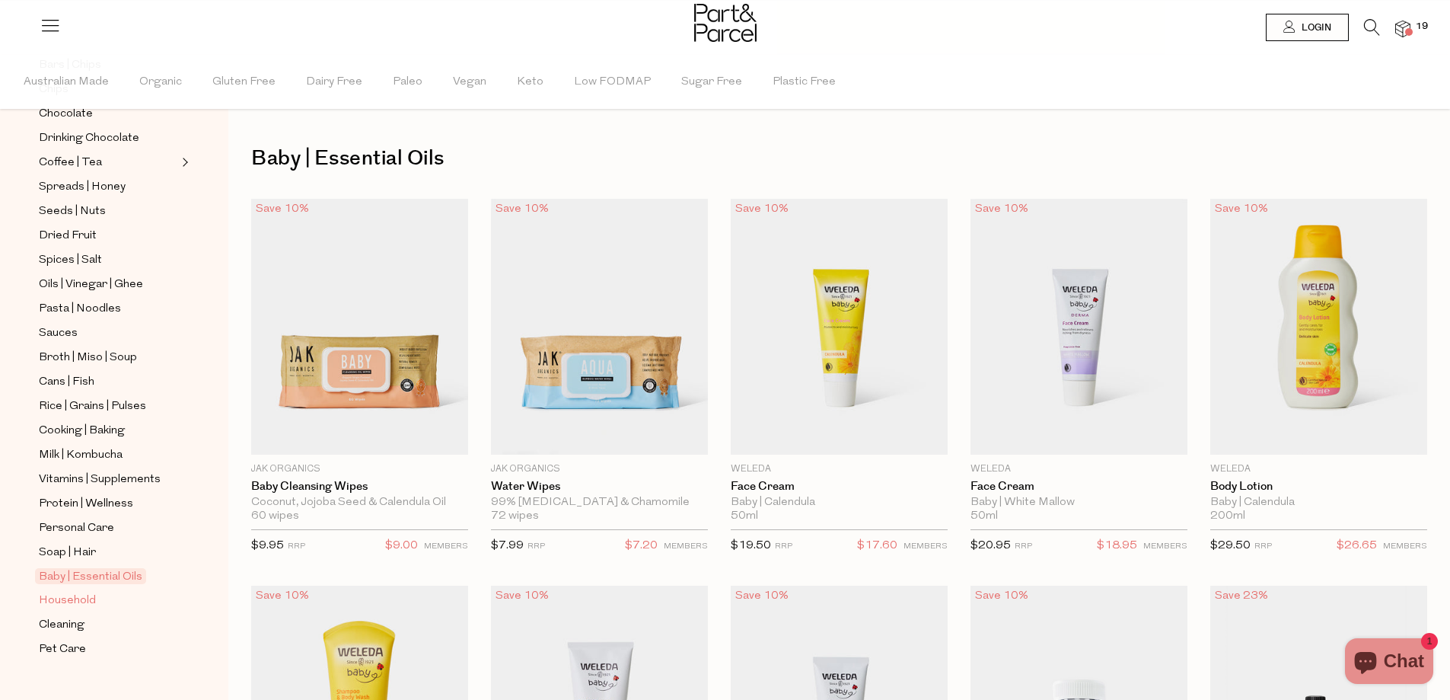
click at [87, 592] on span "Household" at bounding box center [67, 601] width 57 height 18
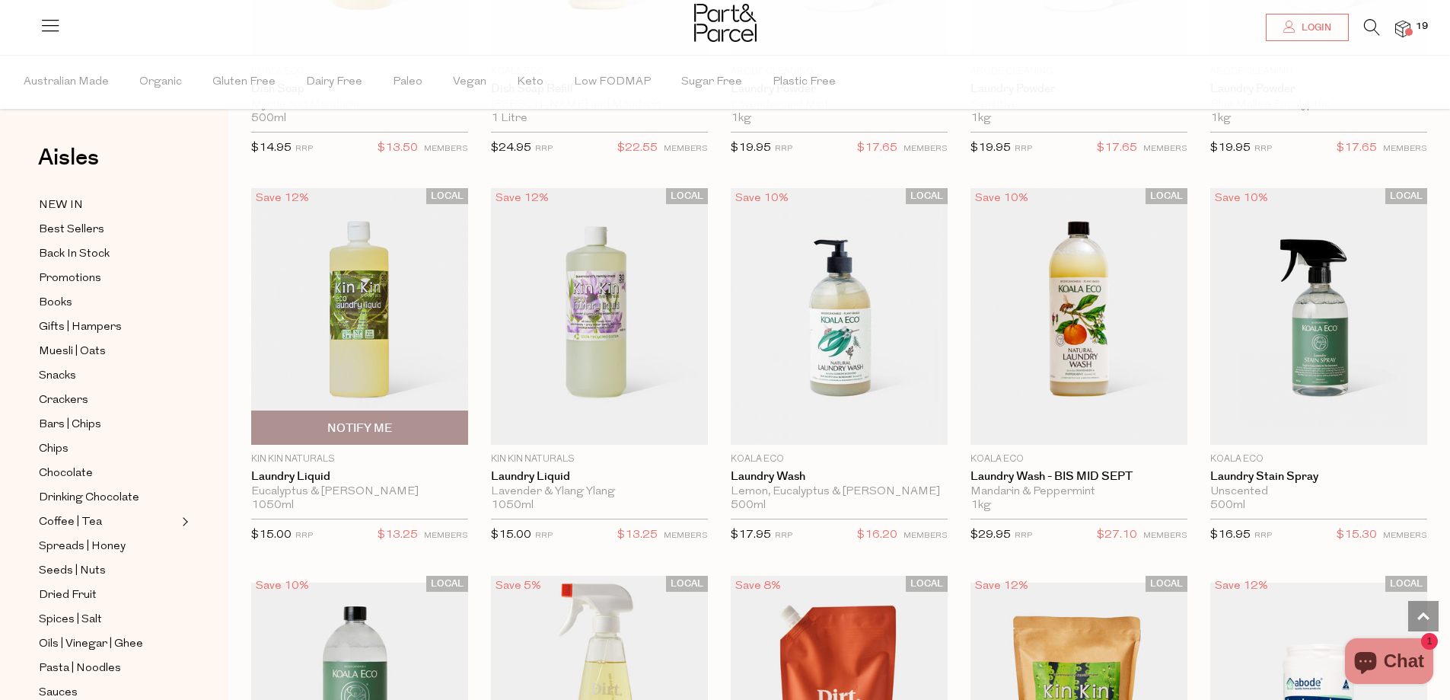
scroll to position [3198, 0]
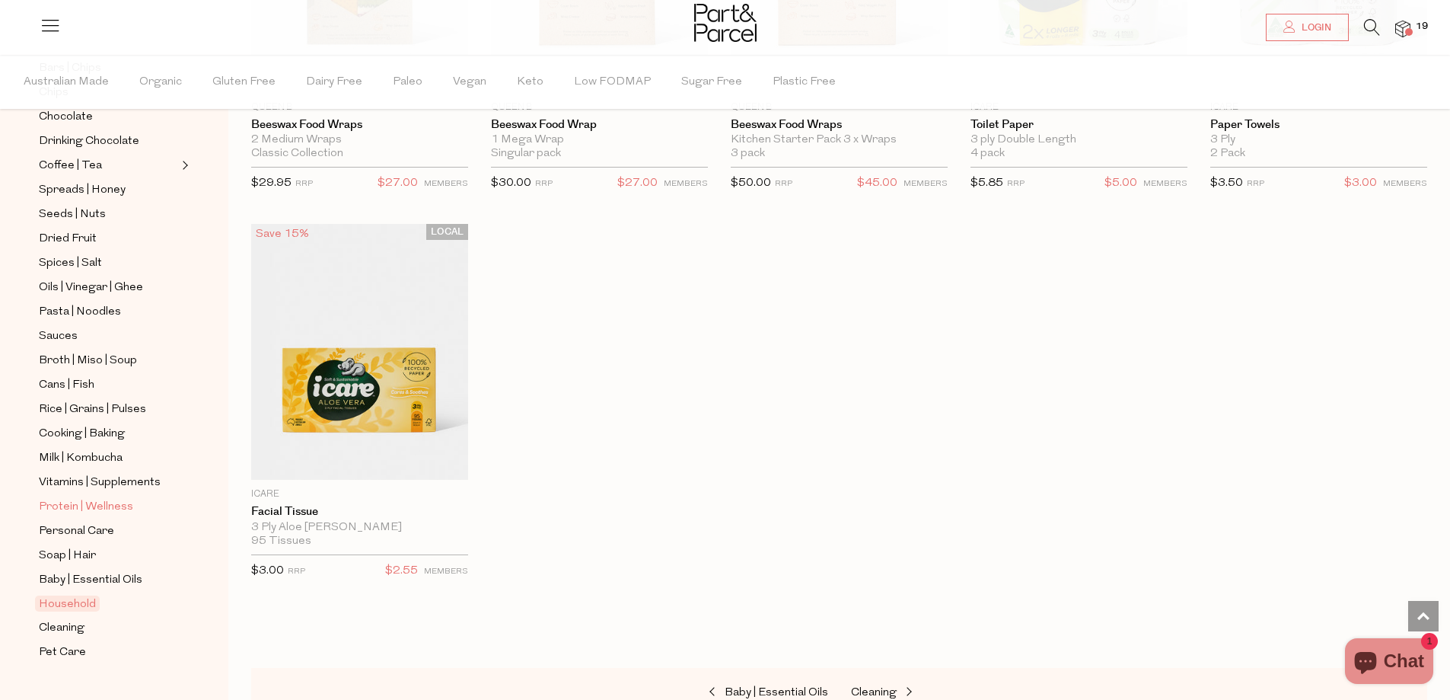
scroll to position [359, 0]
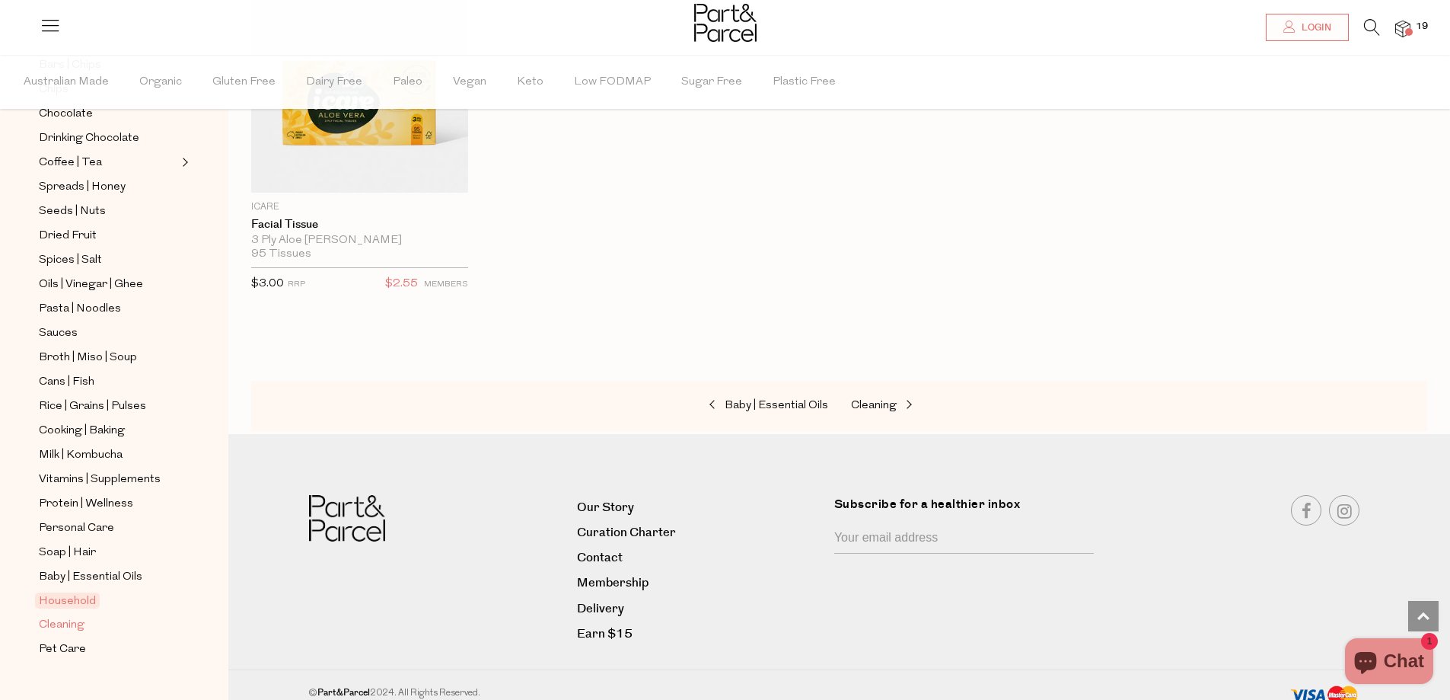
click at [78, 616] on span "Cleaning" at bounding box center [62, 625] width 46 height 18
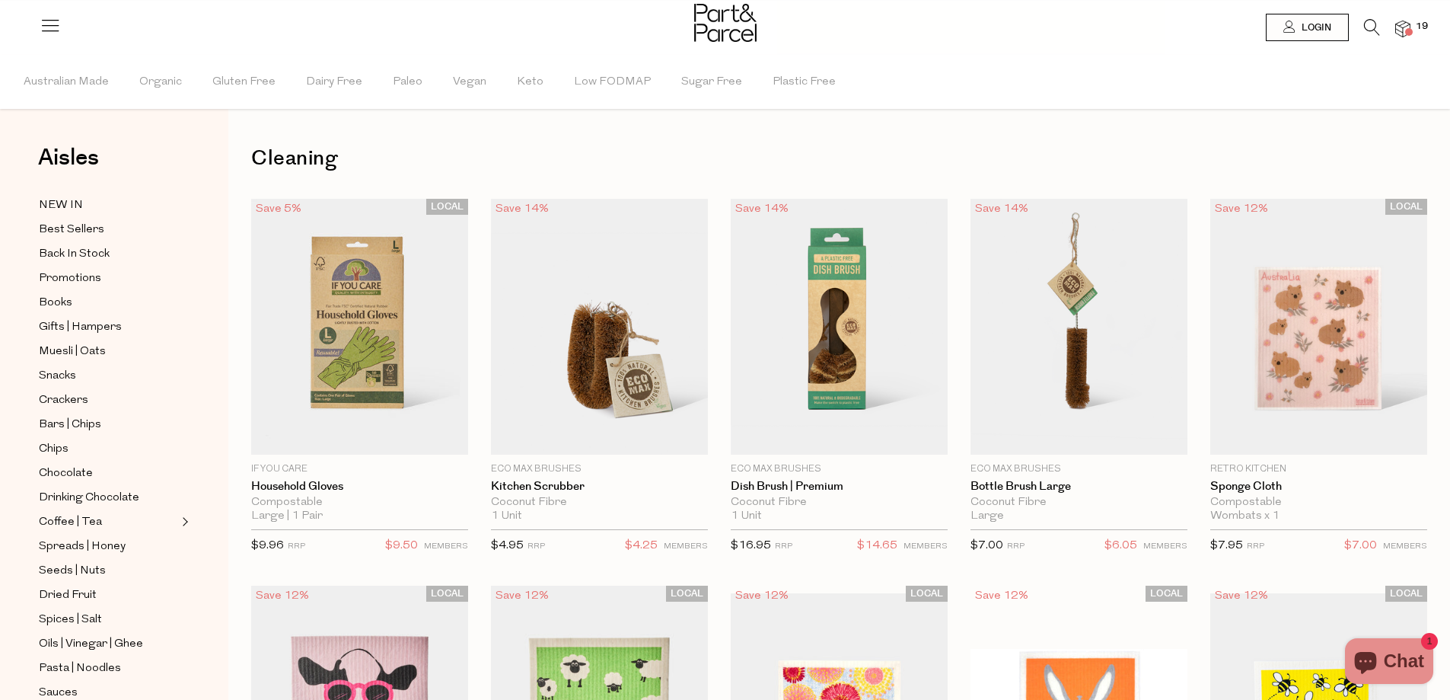
scroll to position [359, 0]
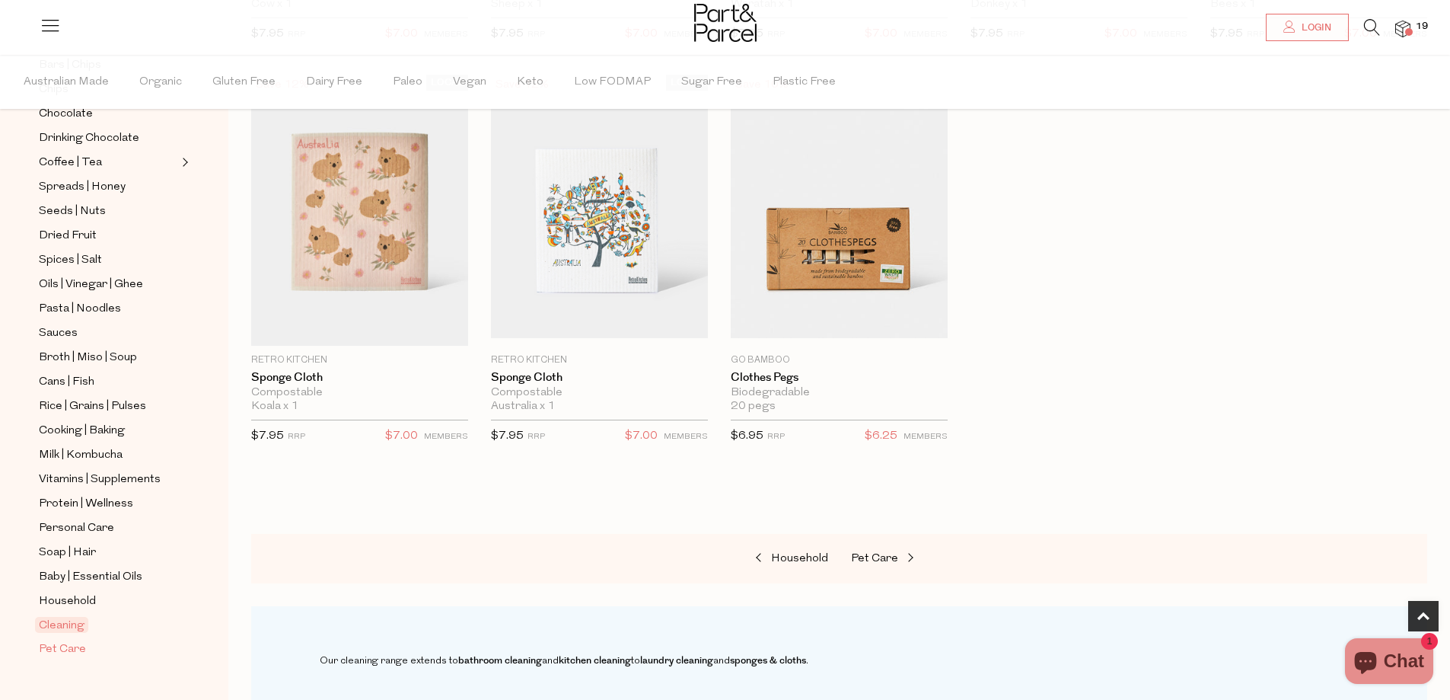
click at [76, 640] on span "Pet Care" at bounding box center [62, 649] width 47 height 18
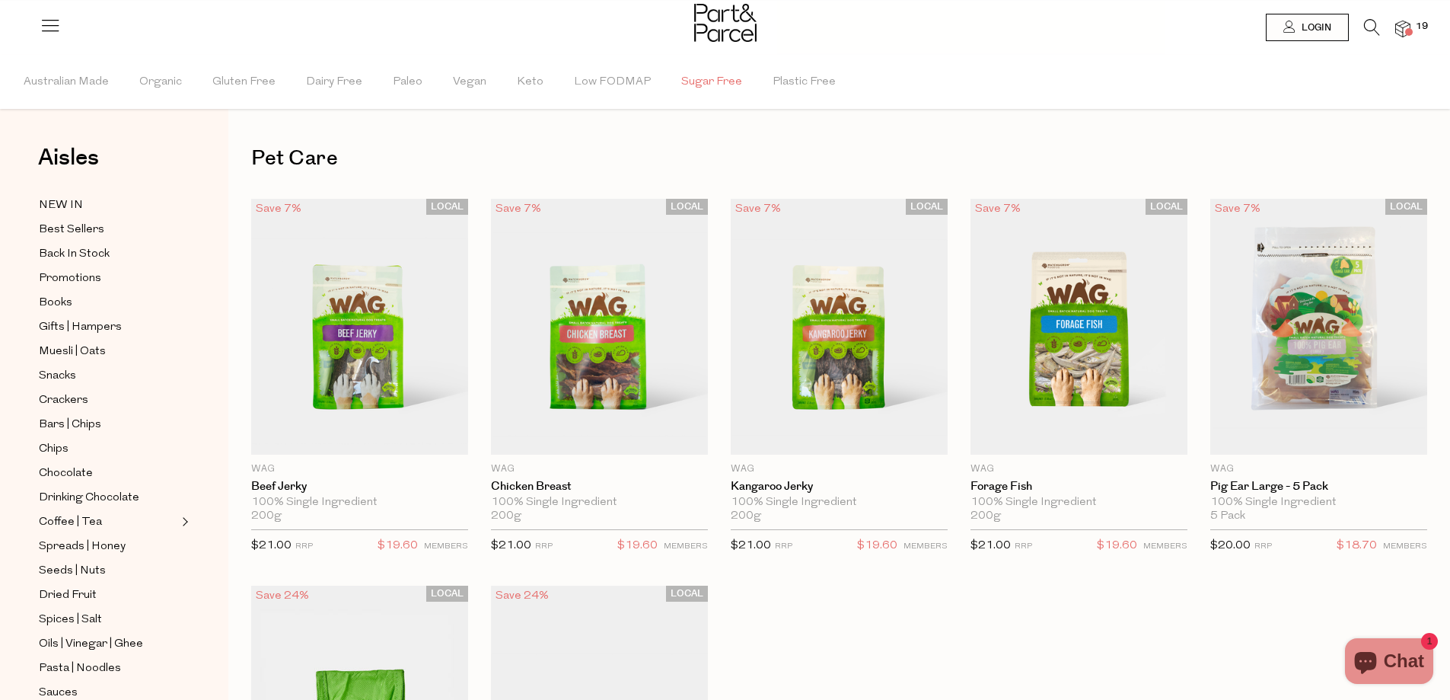
click at [691, 84] on span "Sugar Free" at bounding box center [711, 82] width 61 height 53
click at [67, 200] on span "NEW IN" at bounding box center [61, 205] width 44 height 18
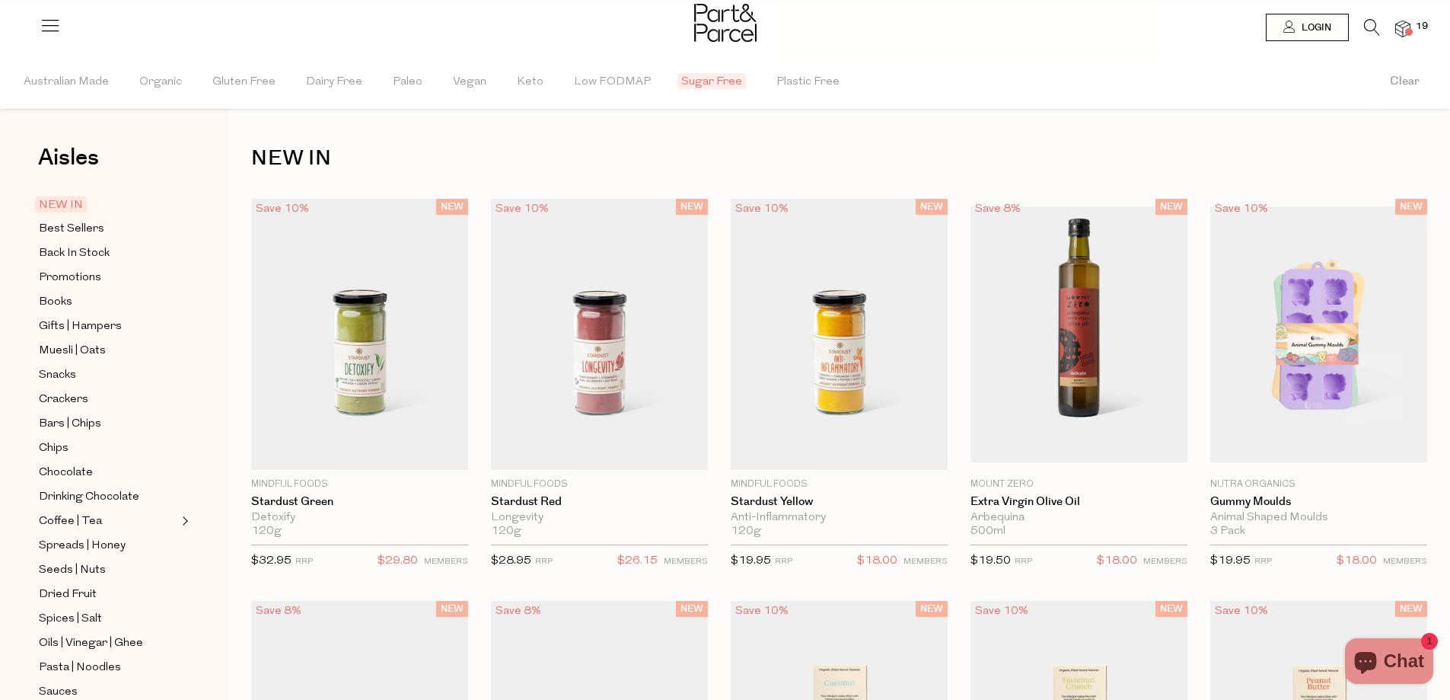
click at [687, 75] on span "Sugar Free" at bounding box center [712, 81] width 69 height 16
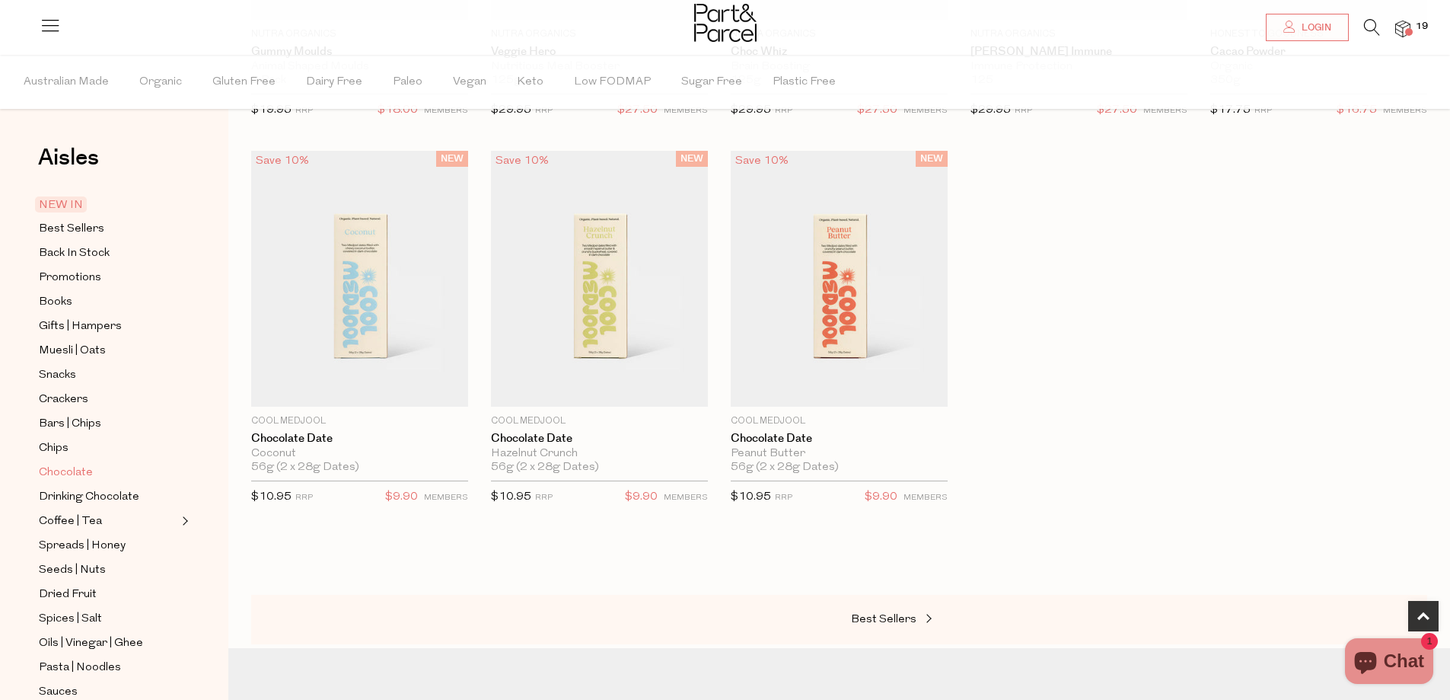
click at [84, 464] on span "Chocolate" at bounding box center [66, 473] width 54 height 18
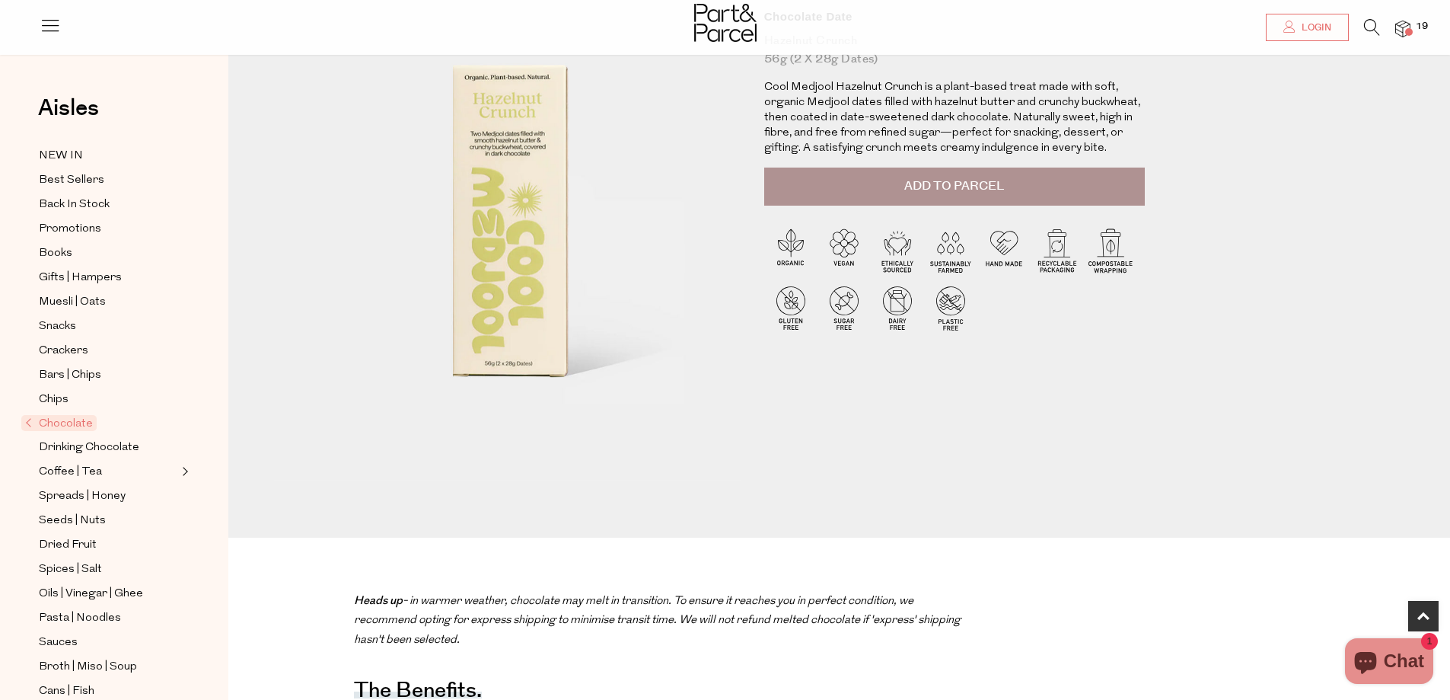
scroll to position [76, 0]
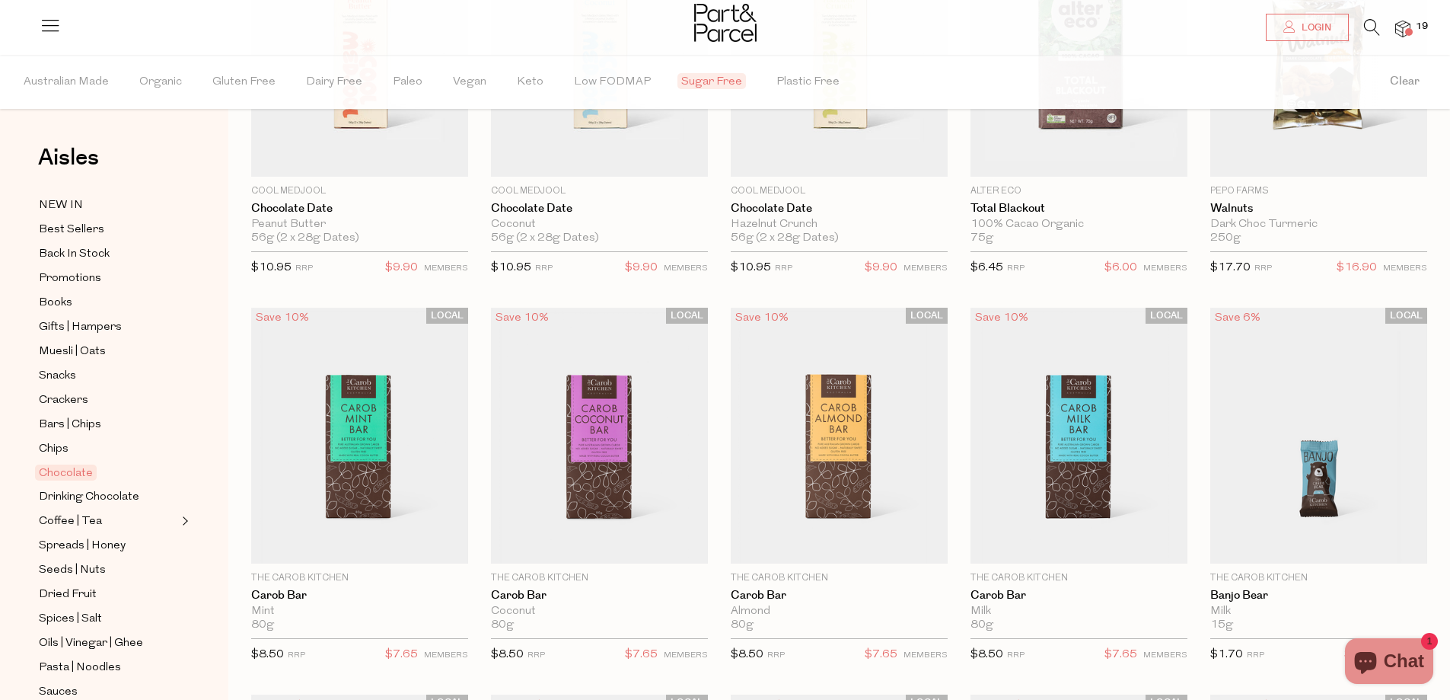
scroll to position [305, 0]
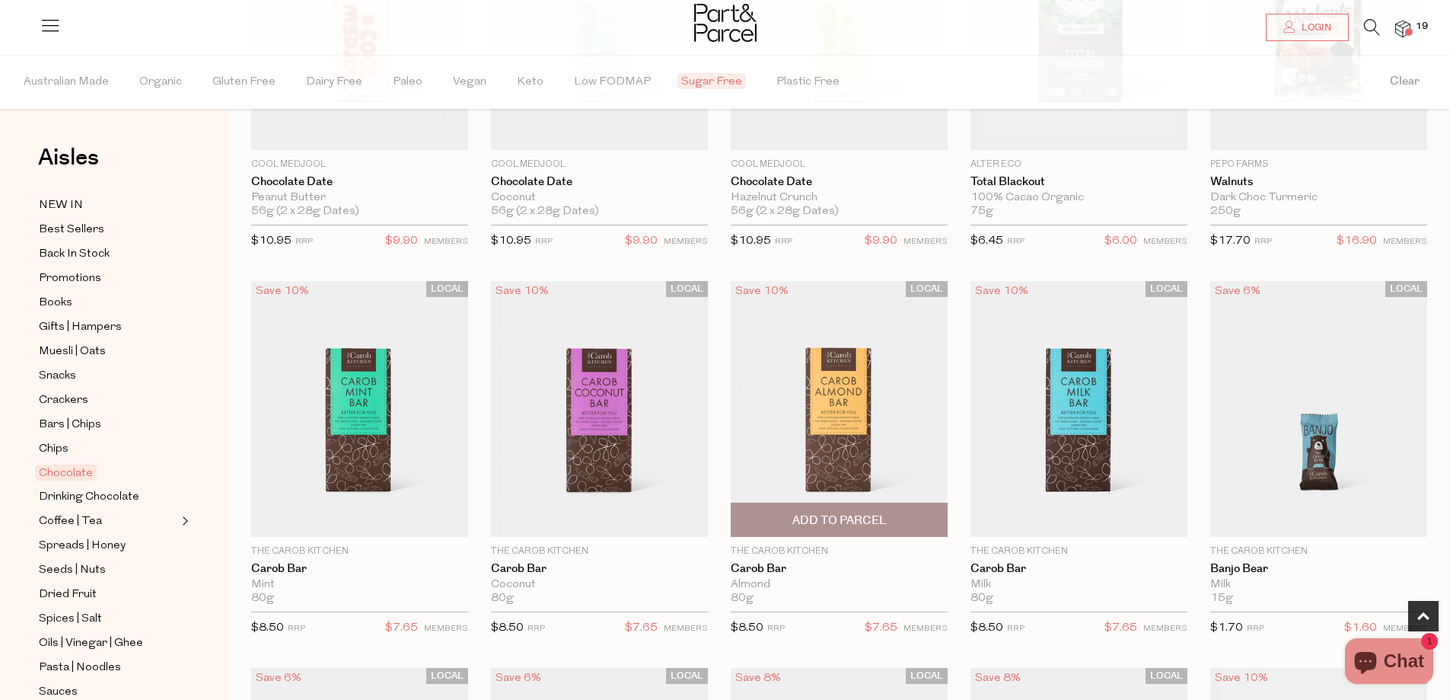
click at [847, 427] on img at bounding box center [839, 409] width 217 height 256
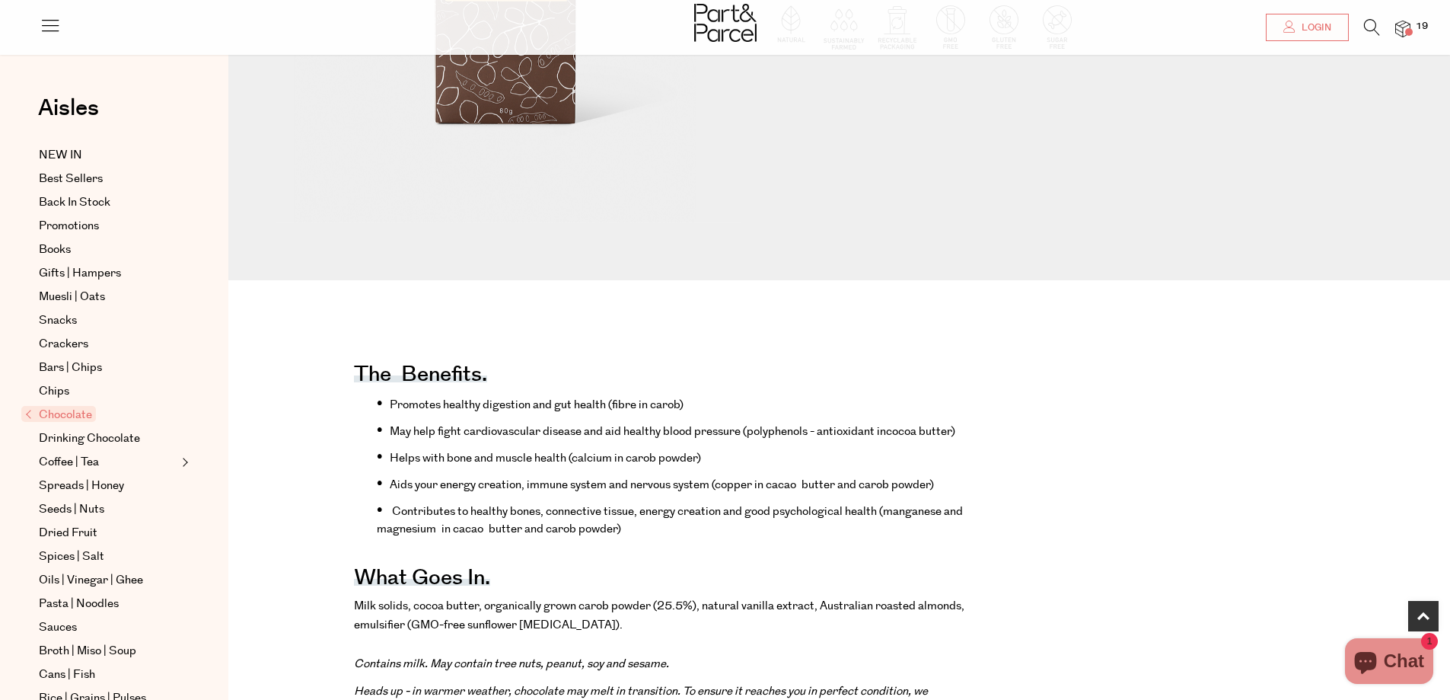
scroll to position [533, 0]
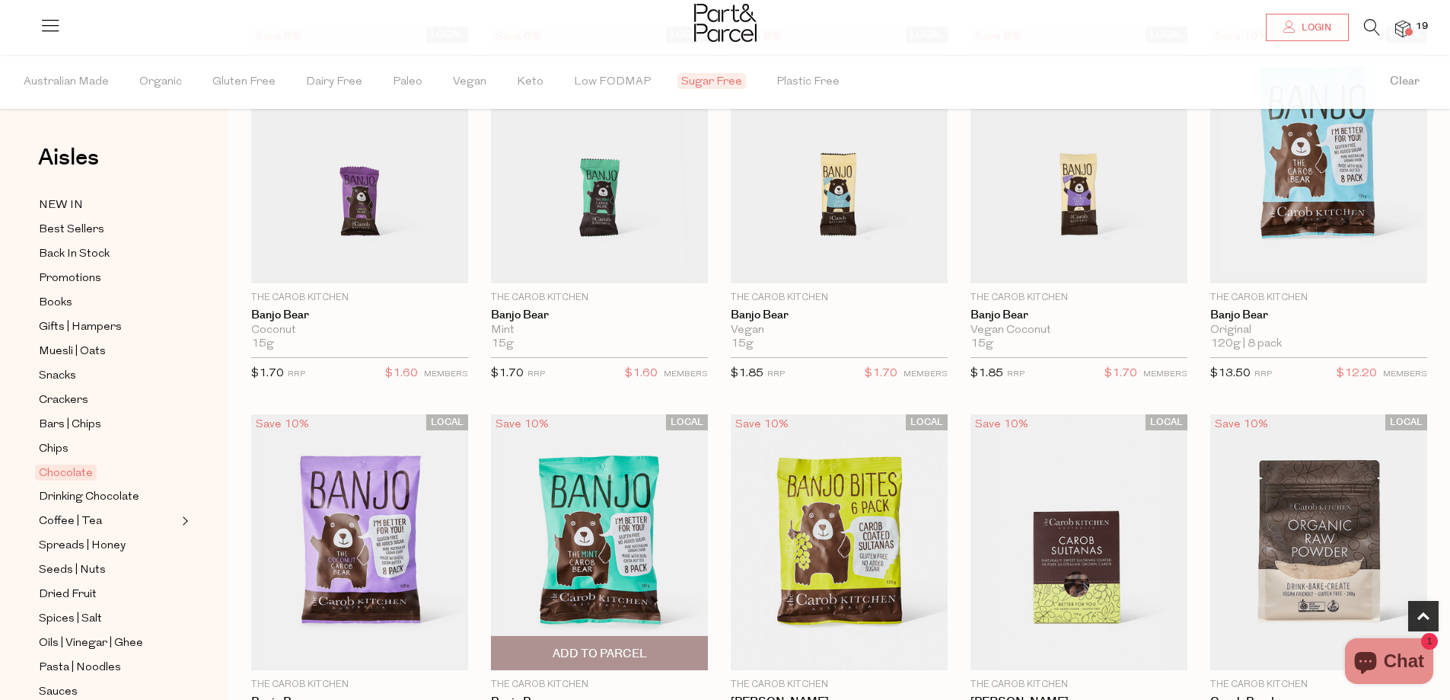
scroll to position [1014, 0]
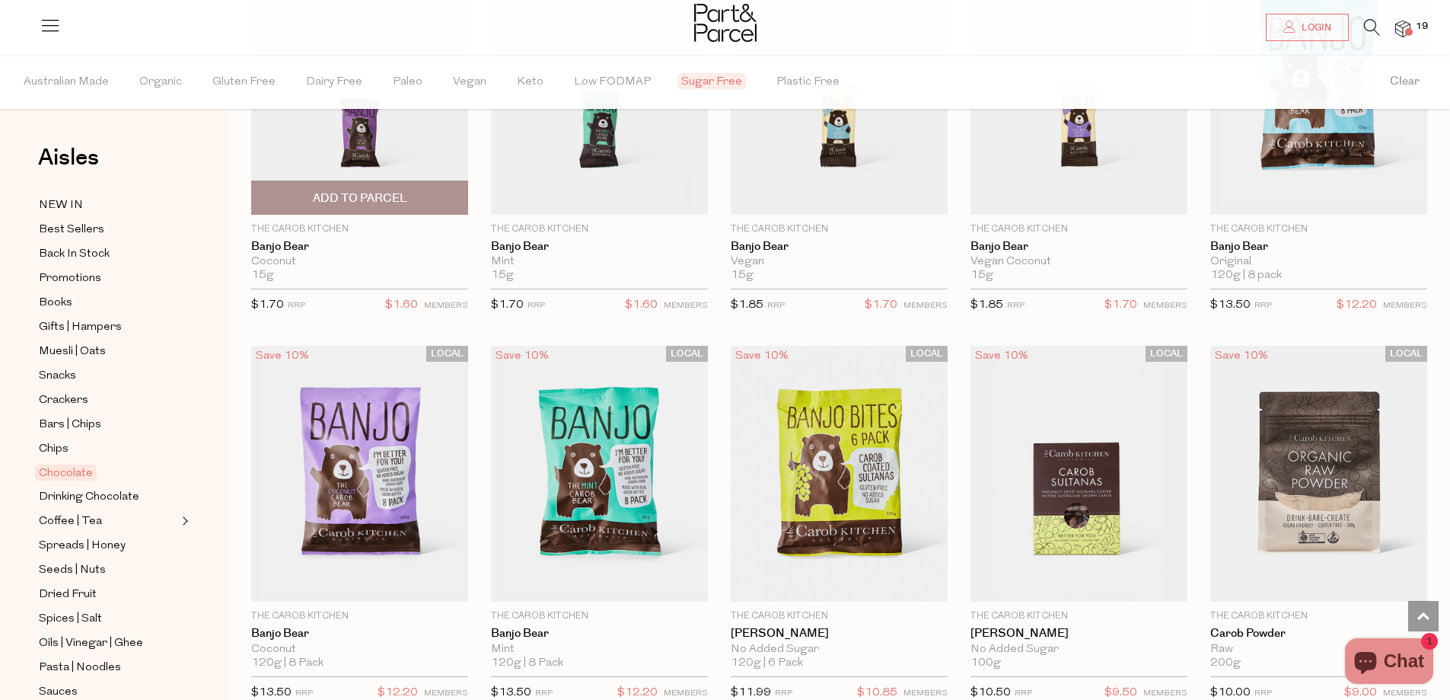
click at [389, 120] on img at bounding box center [359, 86] width 217 height 256
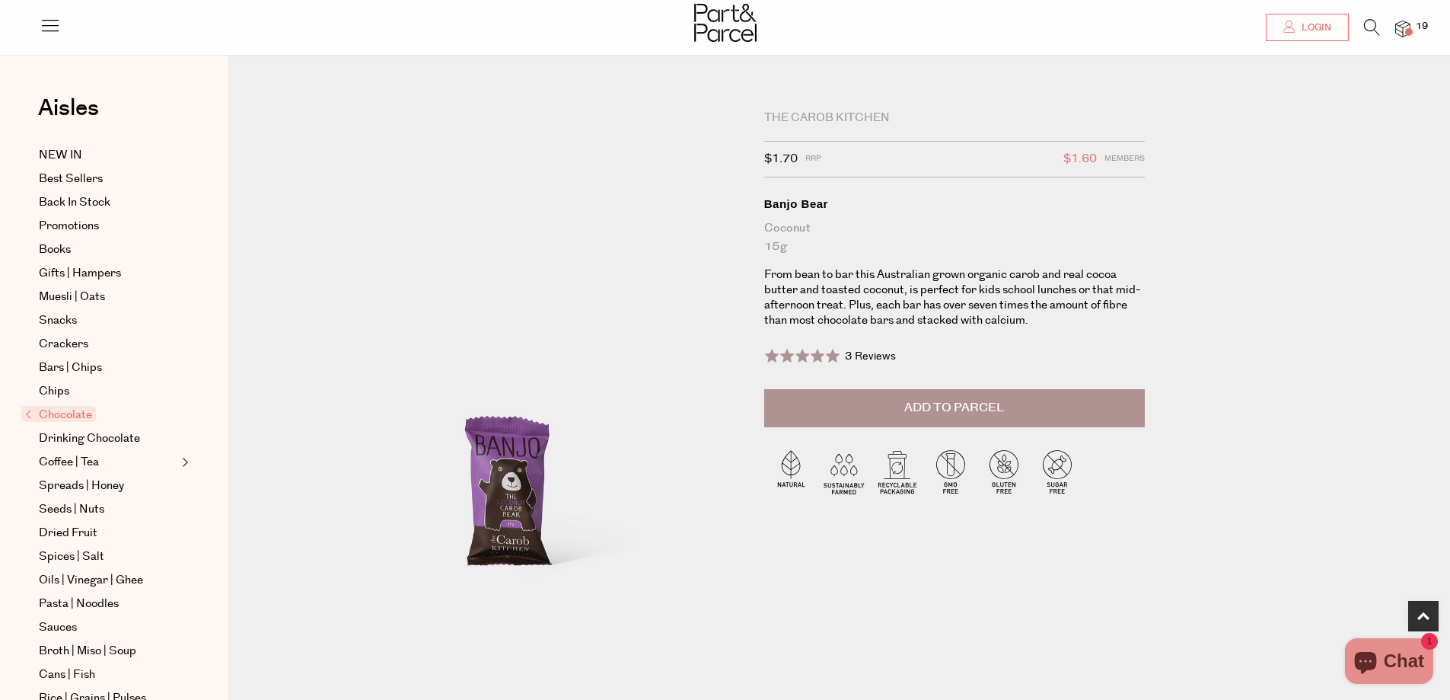
scroll to position [381, 0]
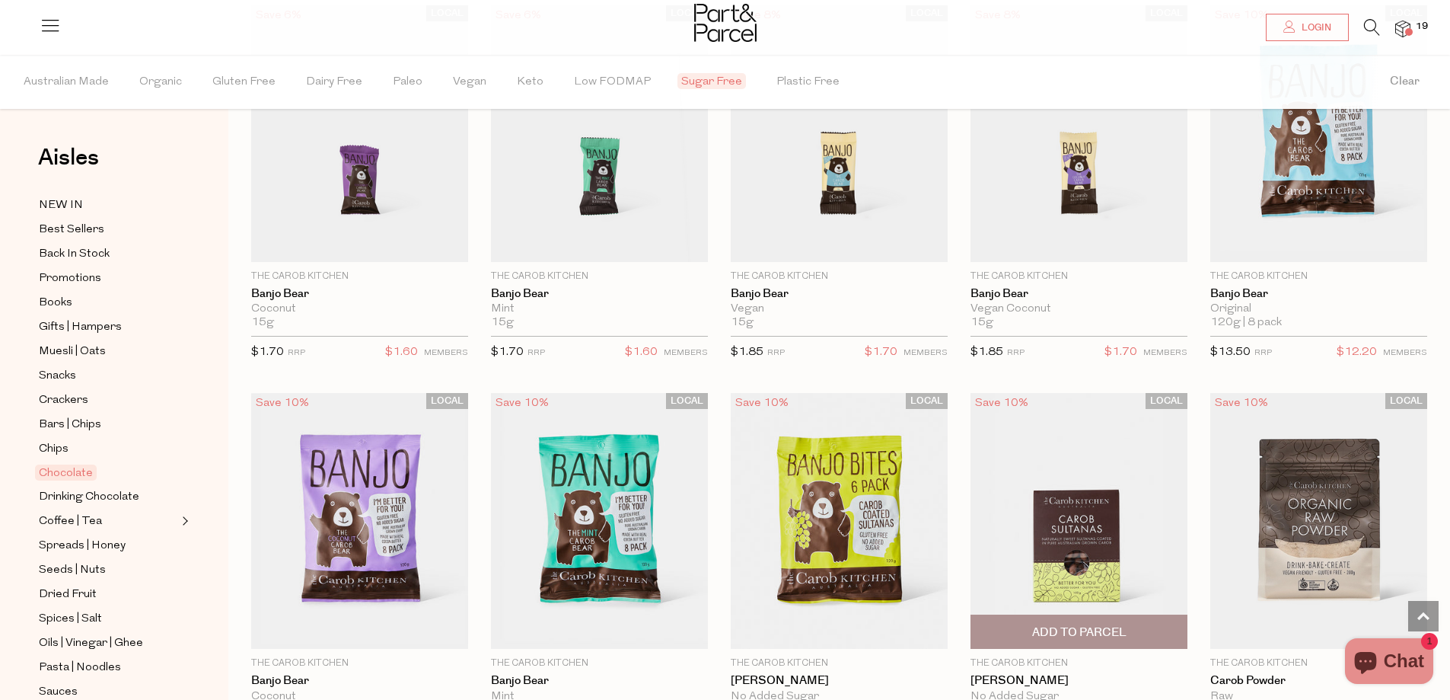
scroll to position [1279, 0]
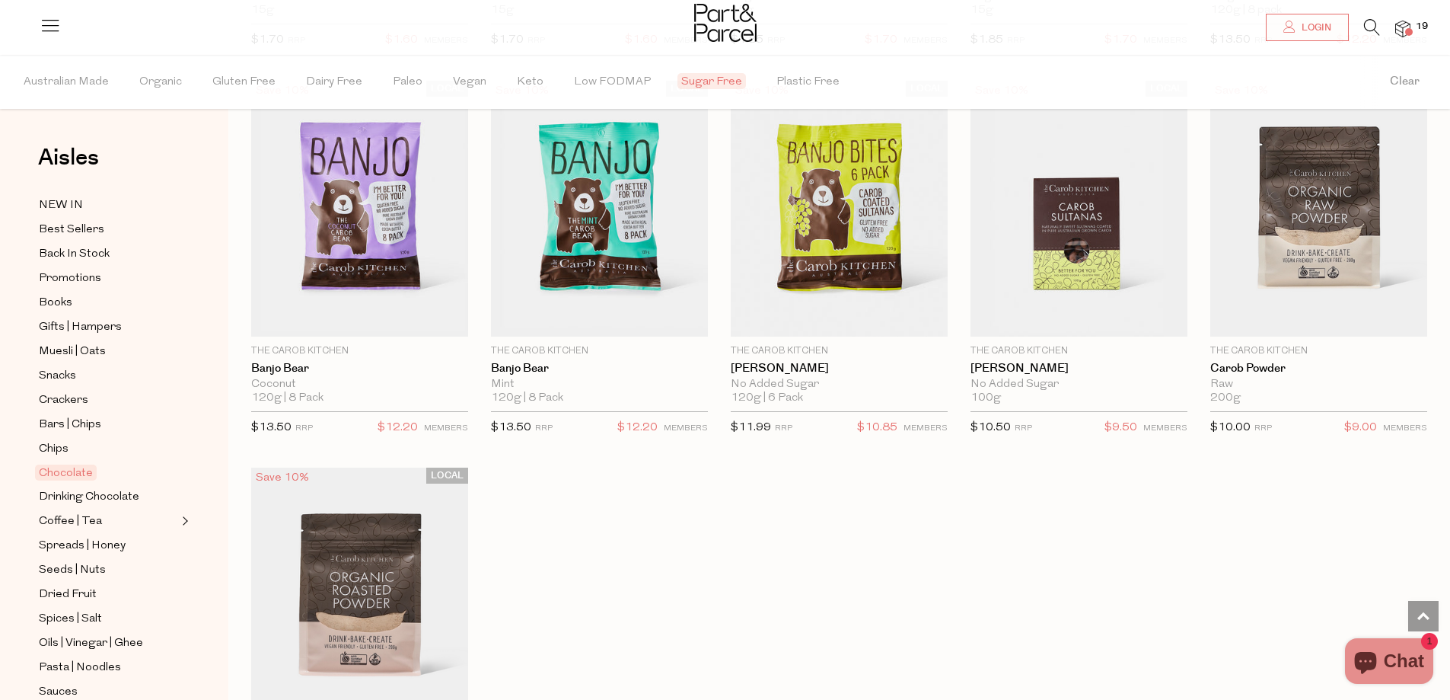
click at [1406, 24] on img at bounding box center [1403, 30] width 15 height 18
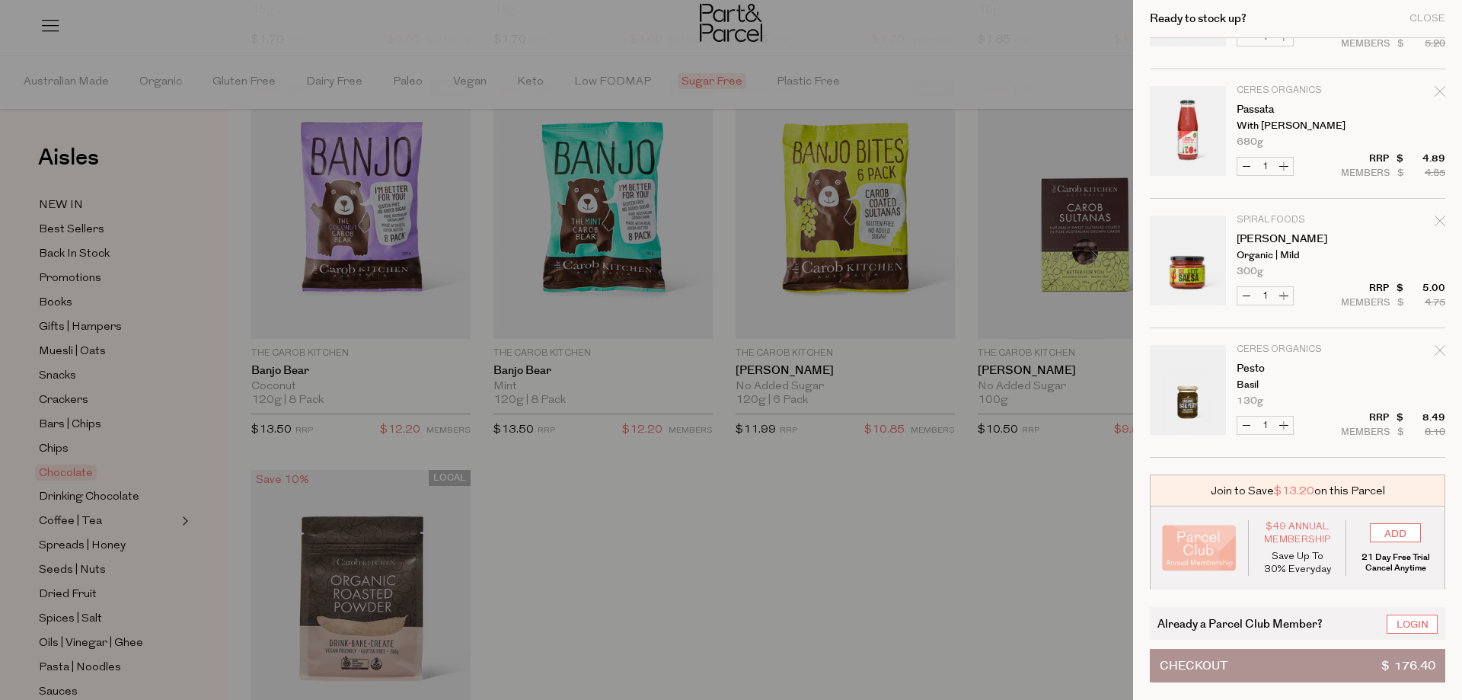
scroll to position [1911, 0]
click at [1268, 660] on button "Checkout $ 176.40" at bounding box center [1297, 665] width 295 height 33
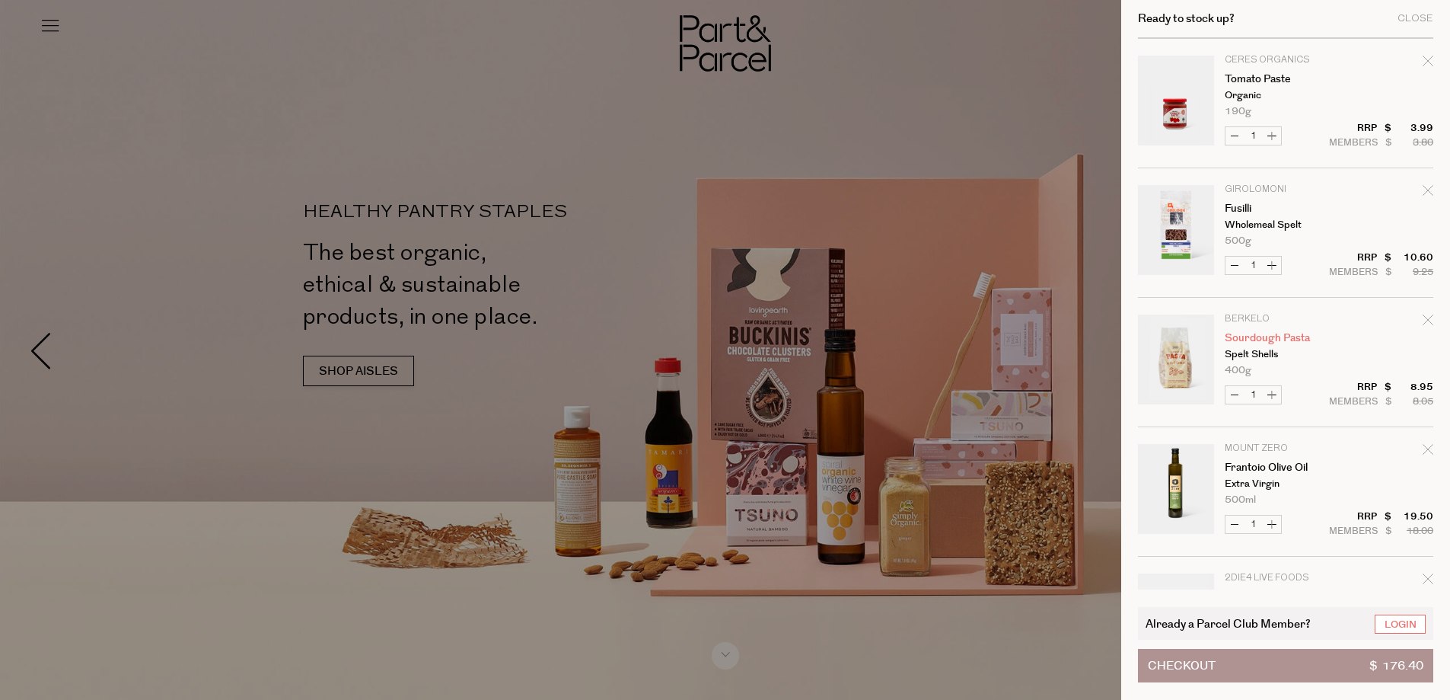
scroll to position [533, 0]
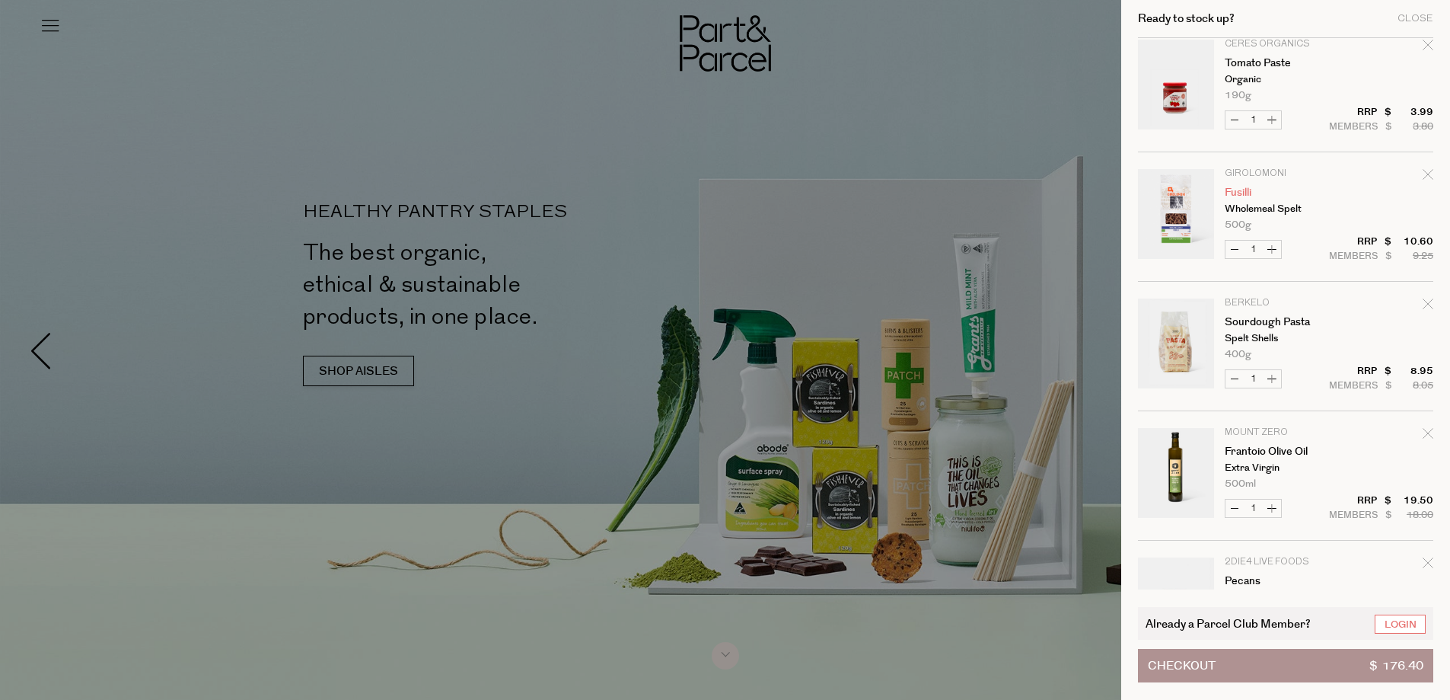
click at [1252, 193] on link "Fusilli" at bounding box center [1284, 192] width 118 height 11
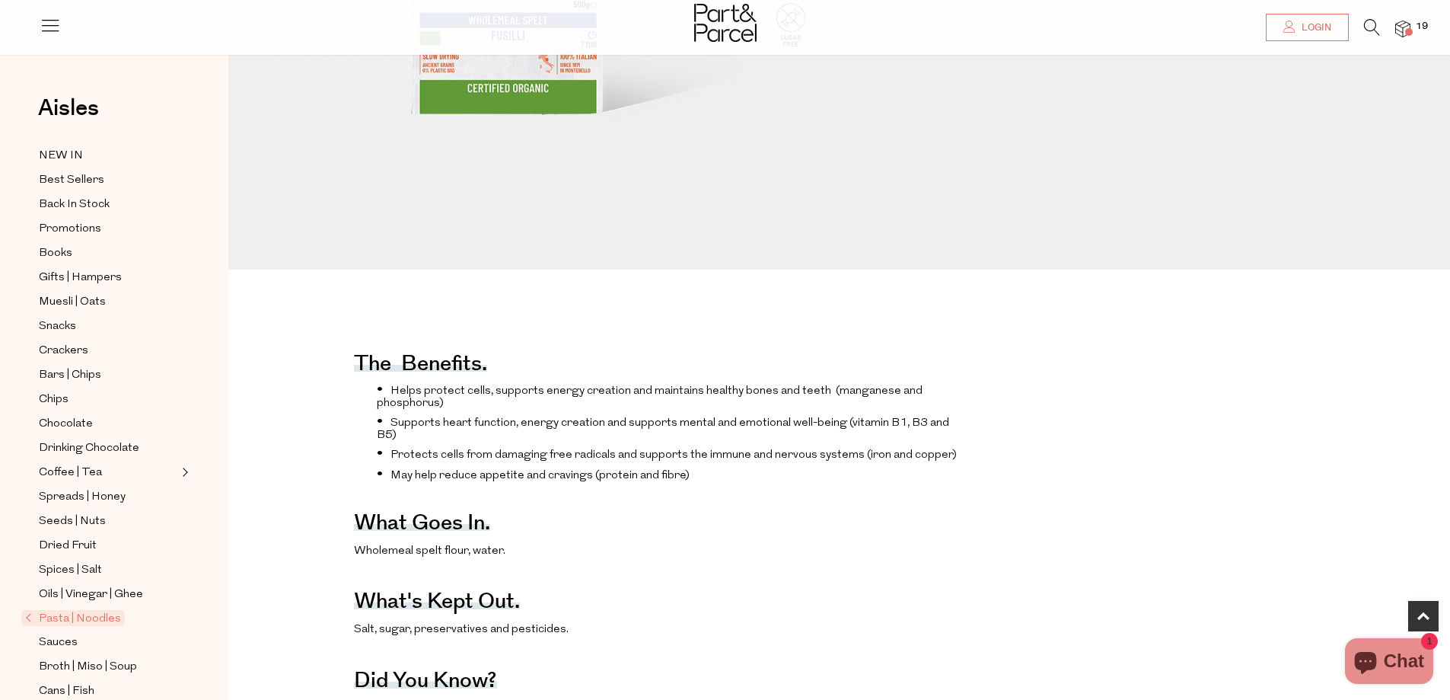
scroll to position [457, 0]
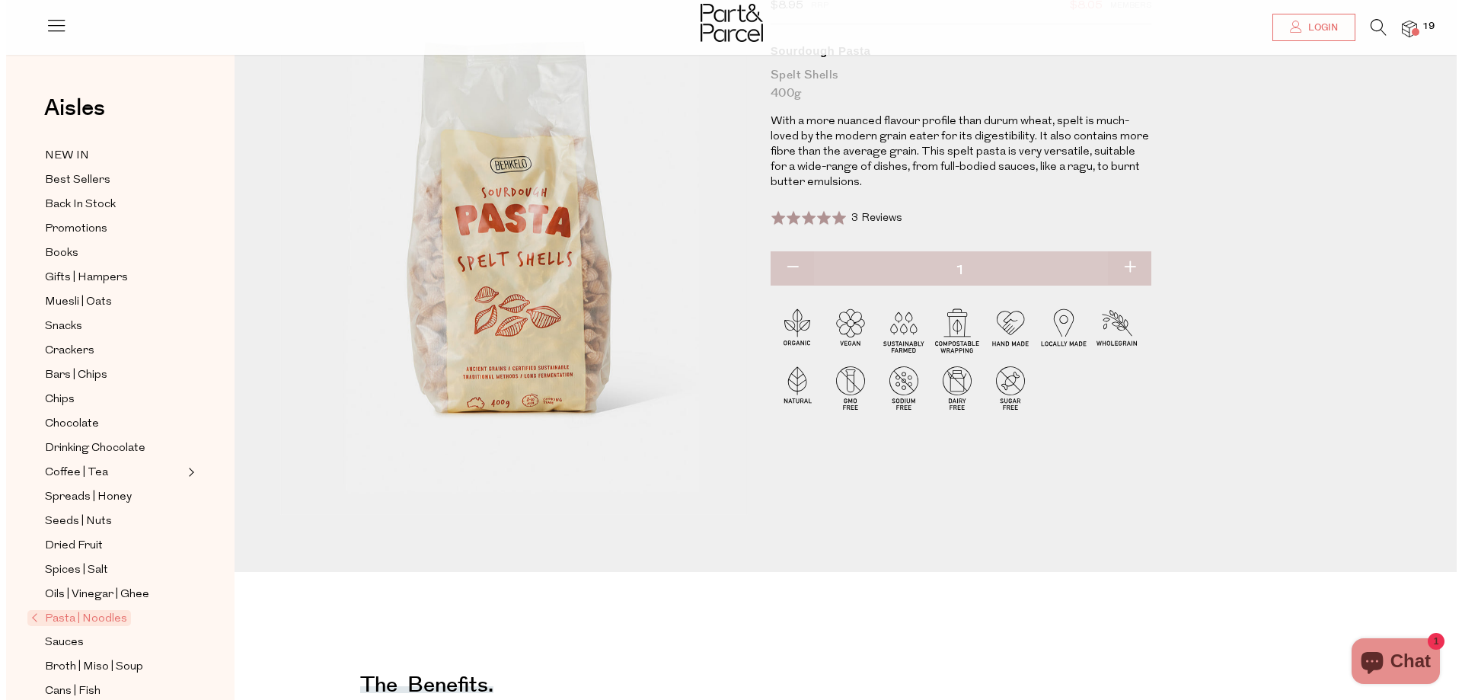
scroll to position [152, 0]
click at [1405, 21] on img at bounding box center [1403, 30] width 15 height 18
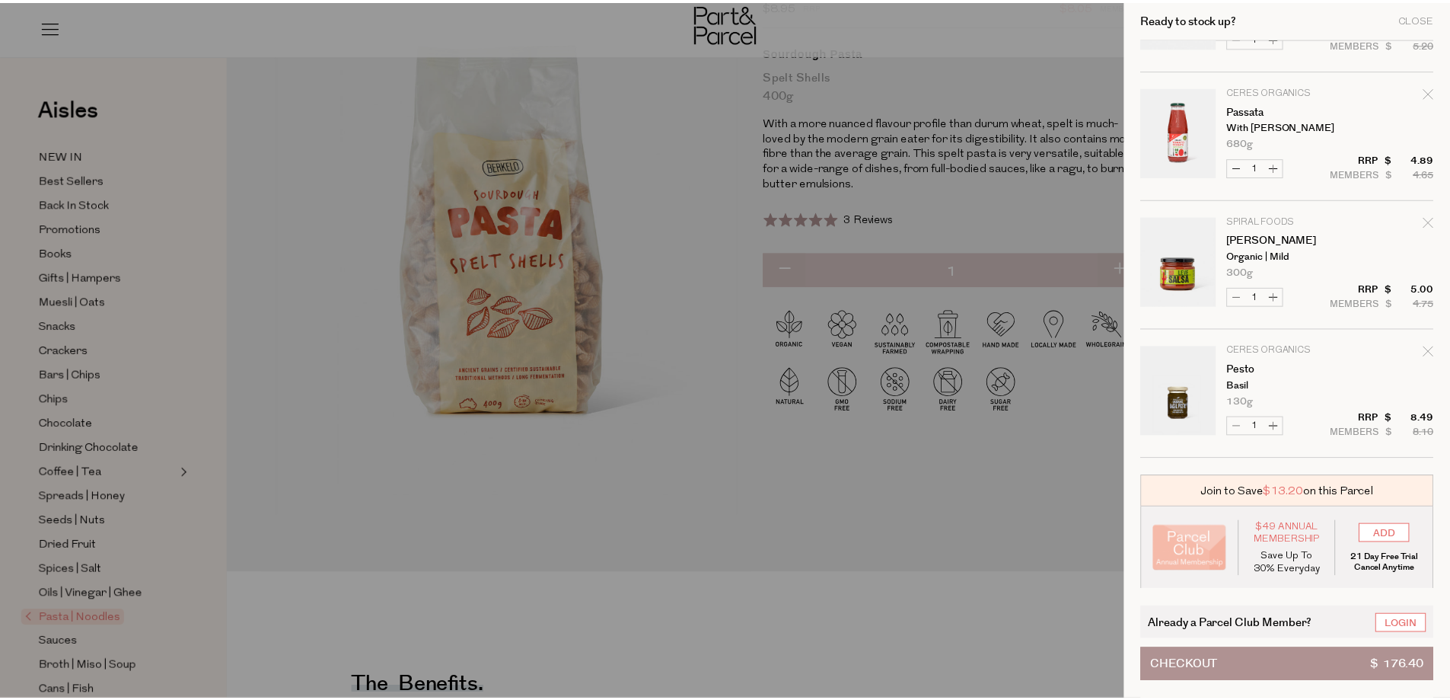
scroll to position [1911, 0]
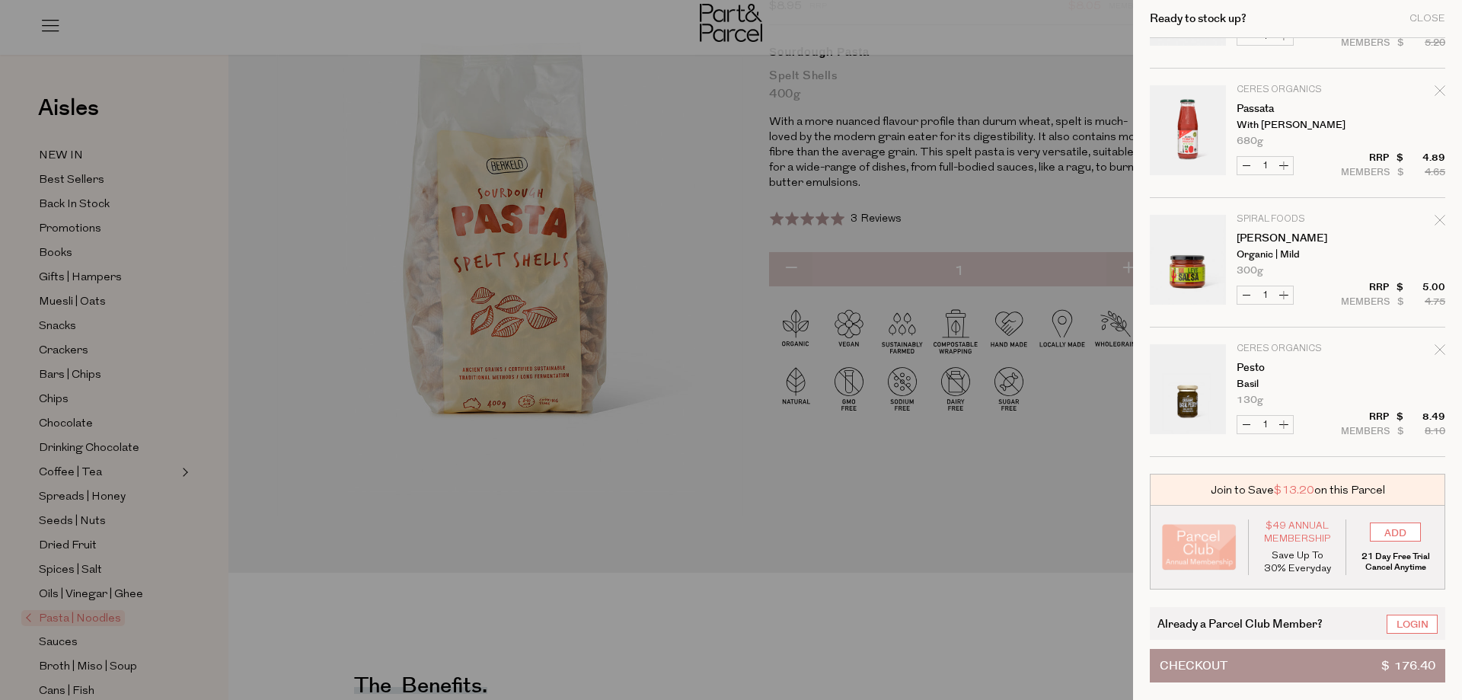
click at [860, 572] on div at bounding box center [731, 350] width 1462 height 700
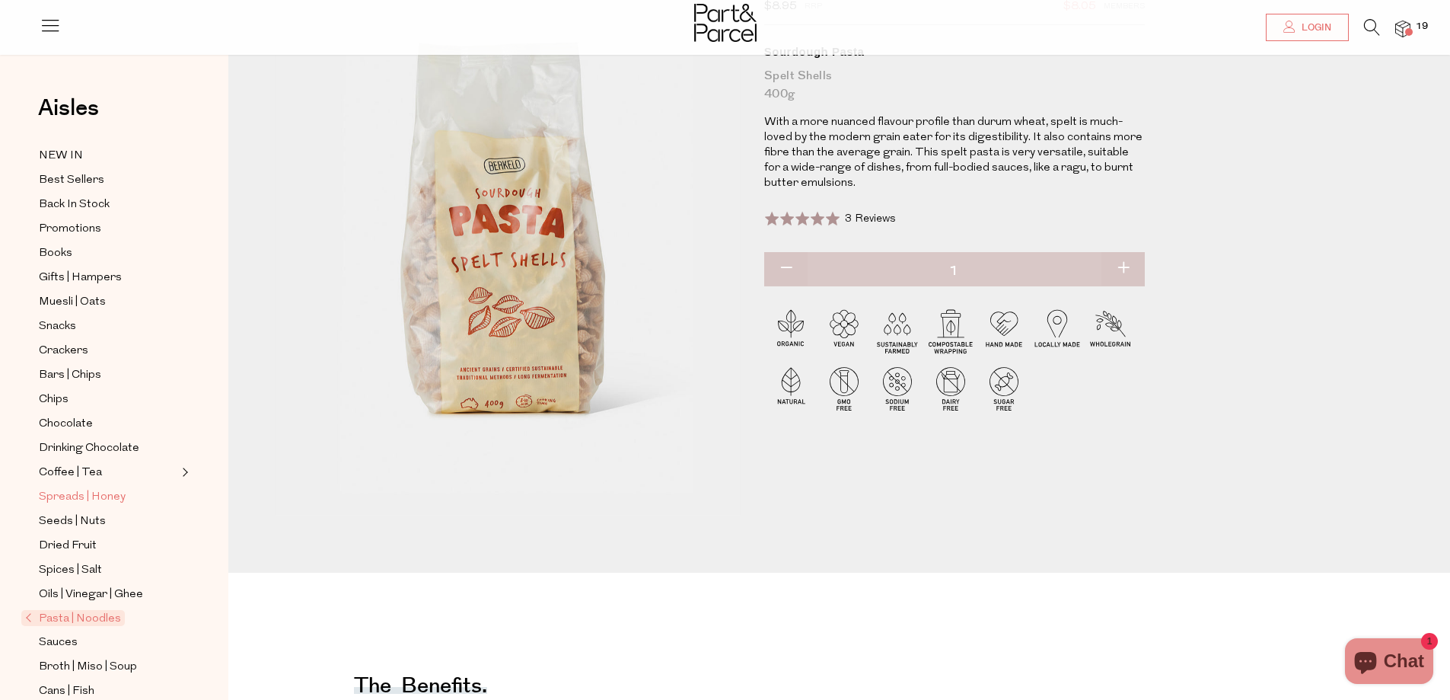
click at [100, 488] on span "Spreads | Honey" at bounding box center [82, 497] width 87 height 18
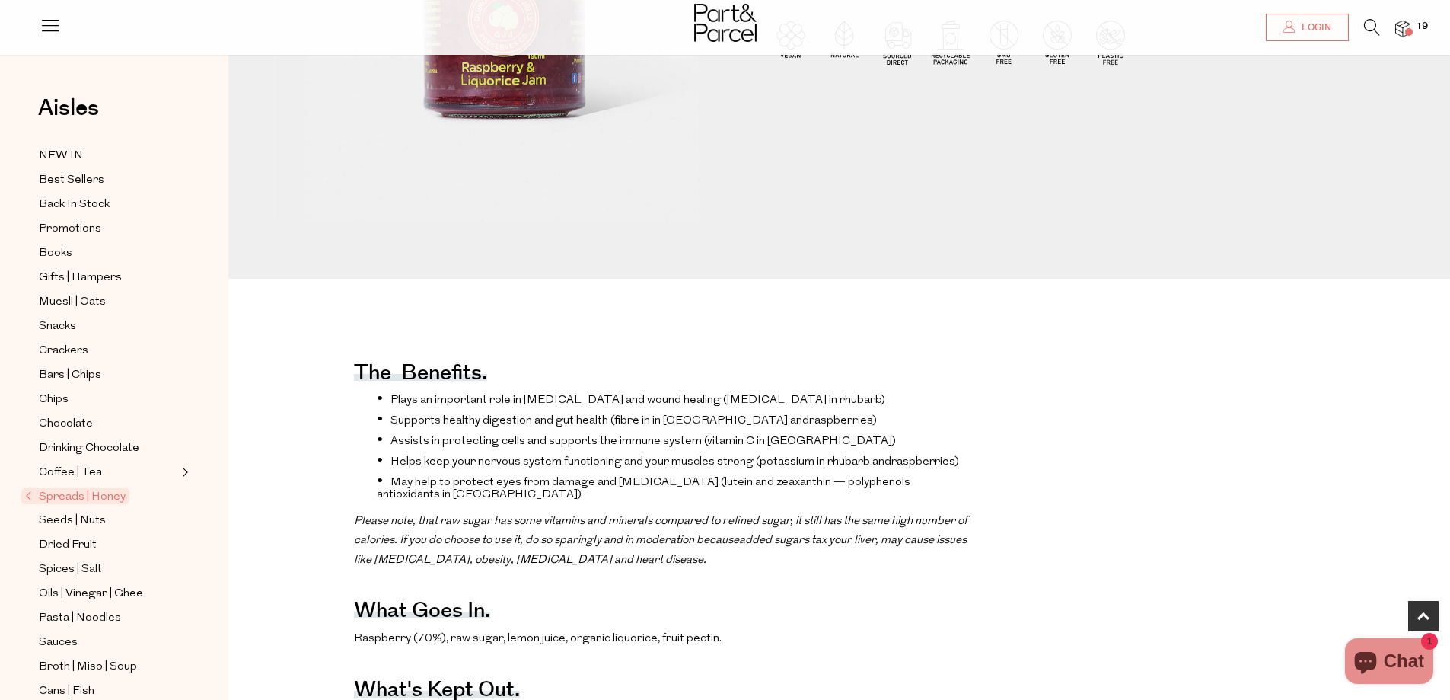
scroll to position [609, 0]
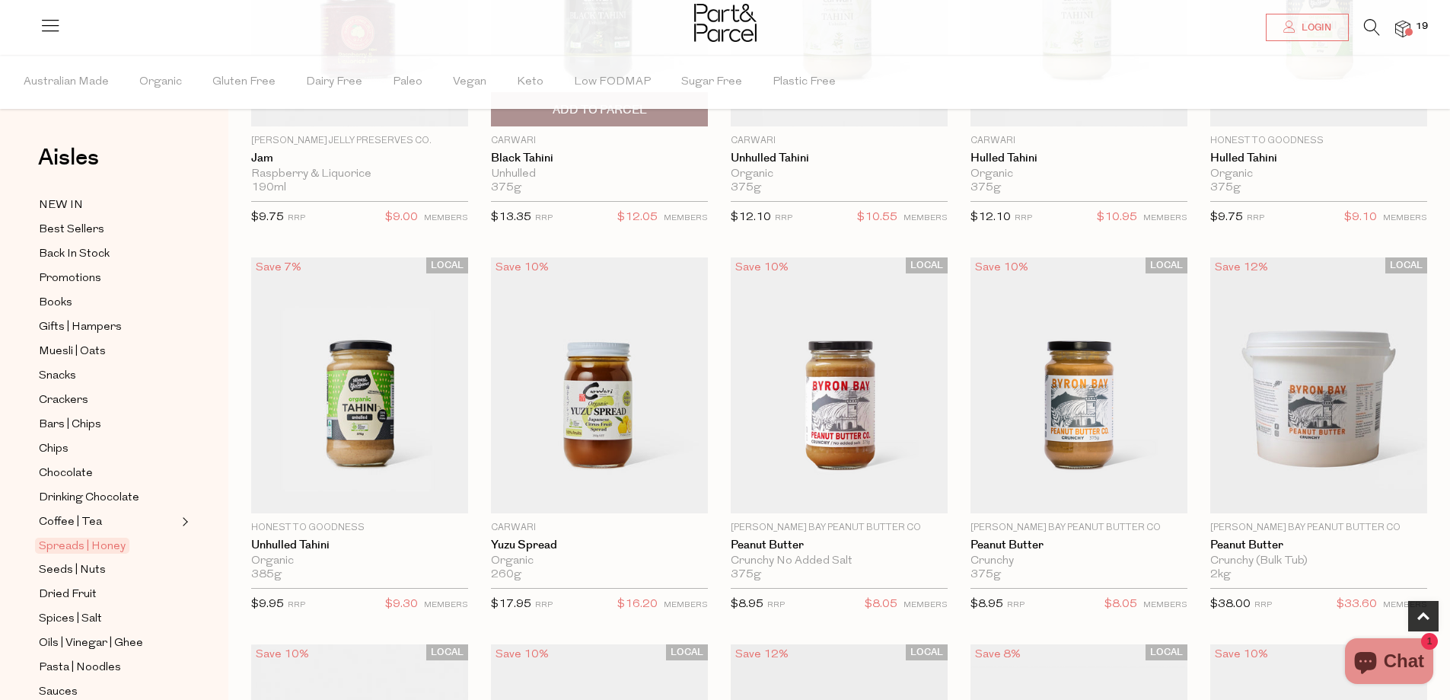
scroll to position [381, 0]
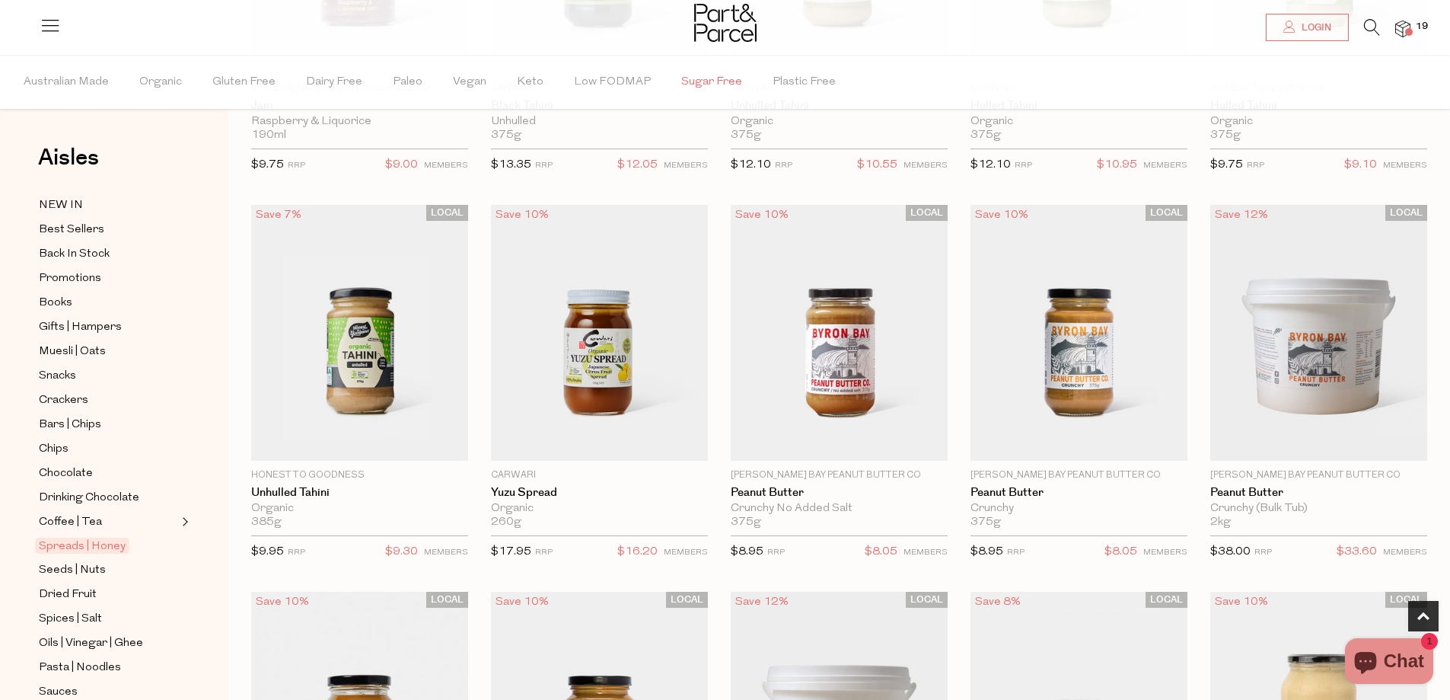
click at [696, 77] on span "Sugar Free" at bounding box center [711, 82] width 61 height 53
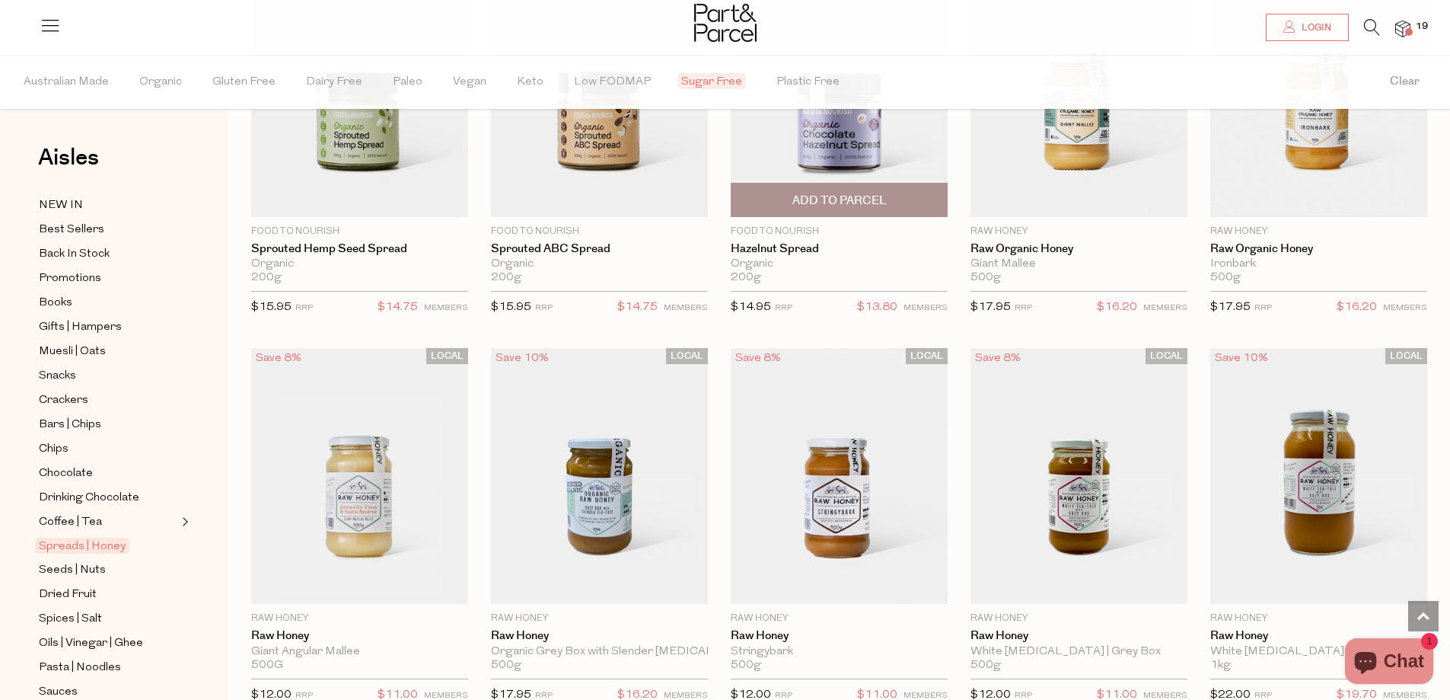
scroll to position [2589, 0]
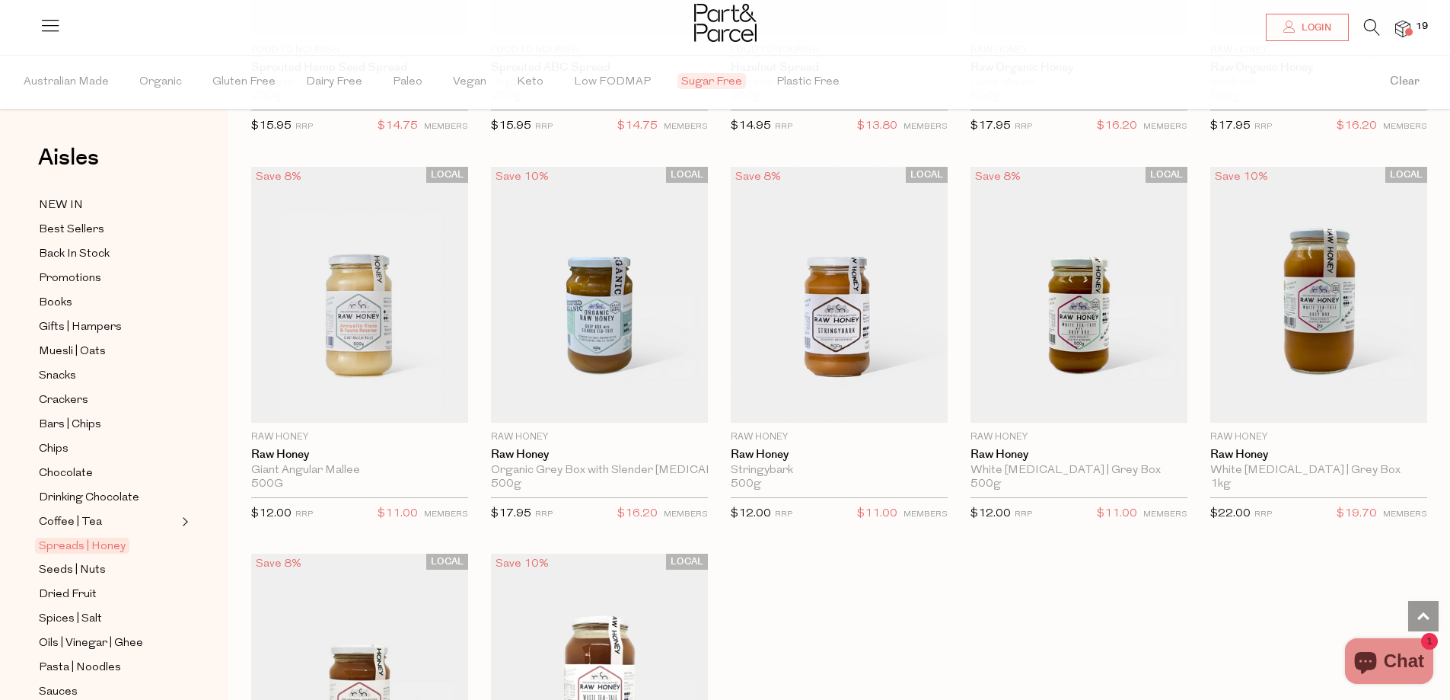
click at [711, 85] on span "Sugar Free" at bounding box center [712, 81] width 69 height 16
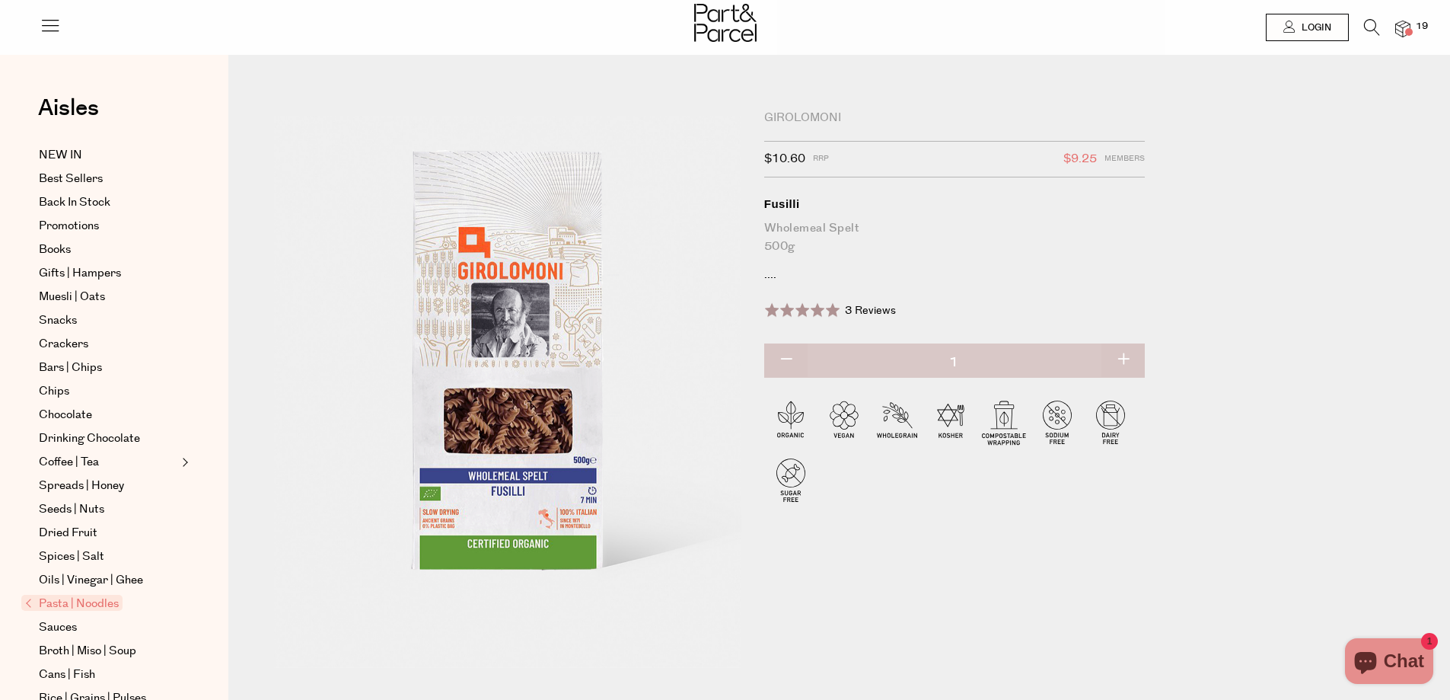
click at [817, 116] on div "Girolomoni" at bounding box center [954, 117] width 381 height 15
click at [813, 117] on div "Girolomoni" at bounding box center [954, 117] width 381 height 15
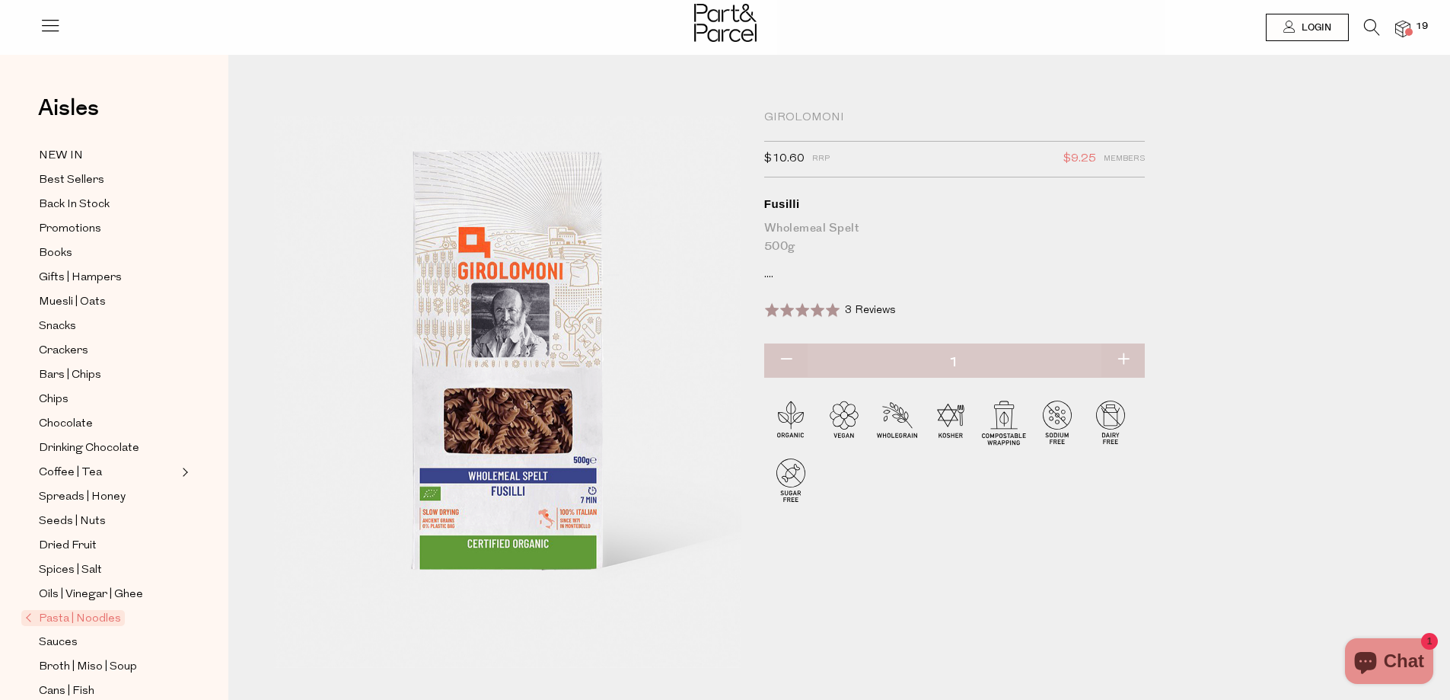
click at [813, 118] on div "Girolomoni" at bounding box center [954, 117] width 381 height 15
click at [809, 120] on div "Girolomoni" at bounding box center [954, 117] width 381 height 15
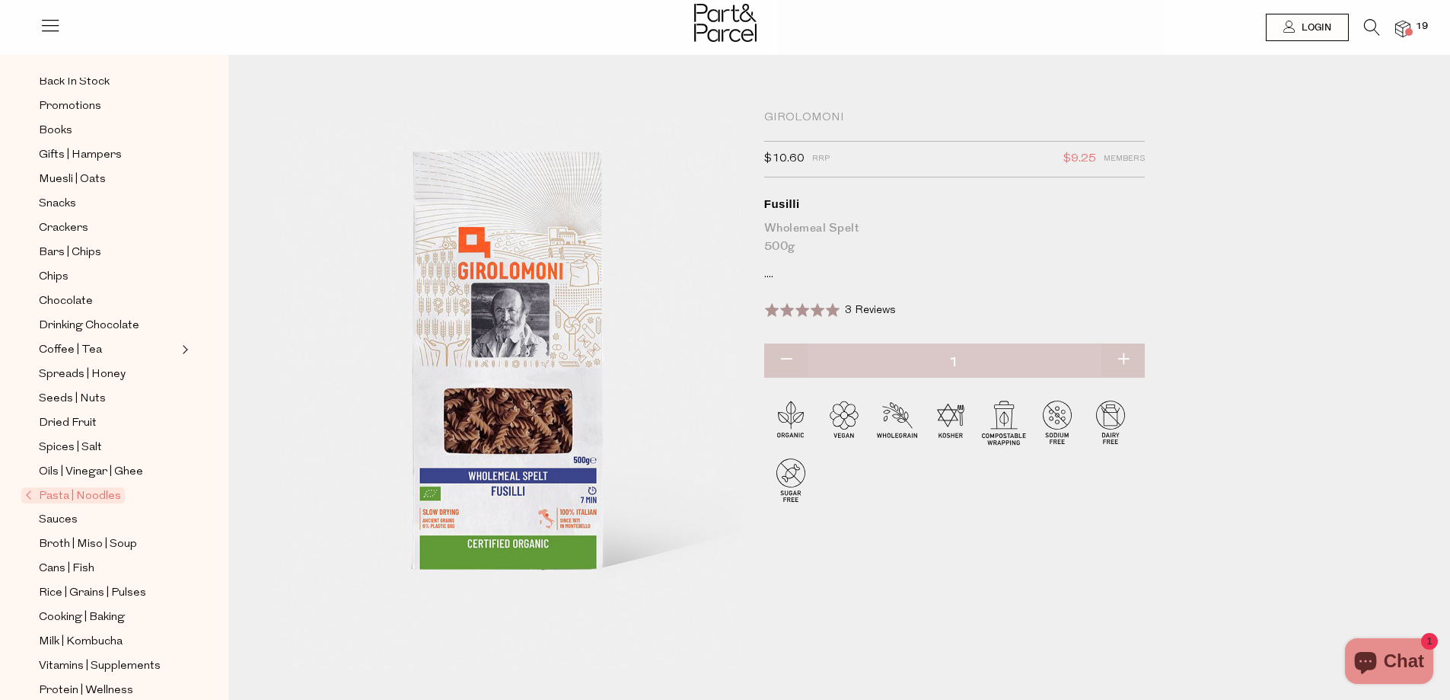
scroll to position [152, 0]
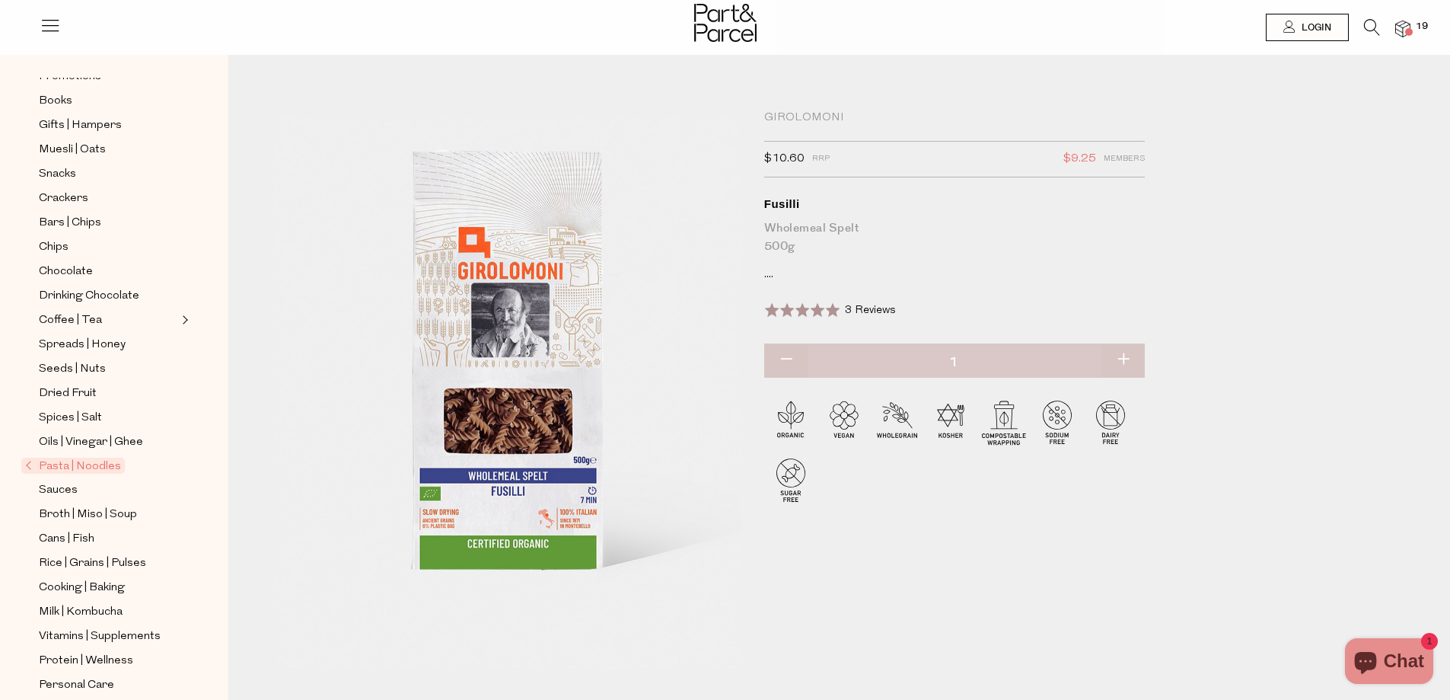
click at [81, 458] on span "Pasta | Noodles" at bounding box center [73, 466] width 104 height 16
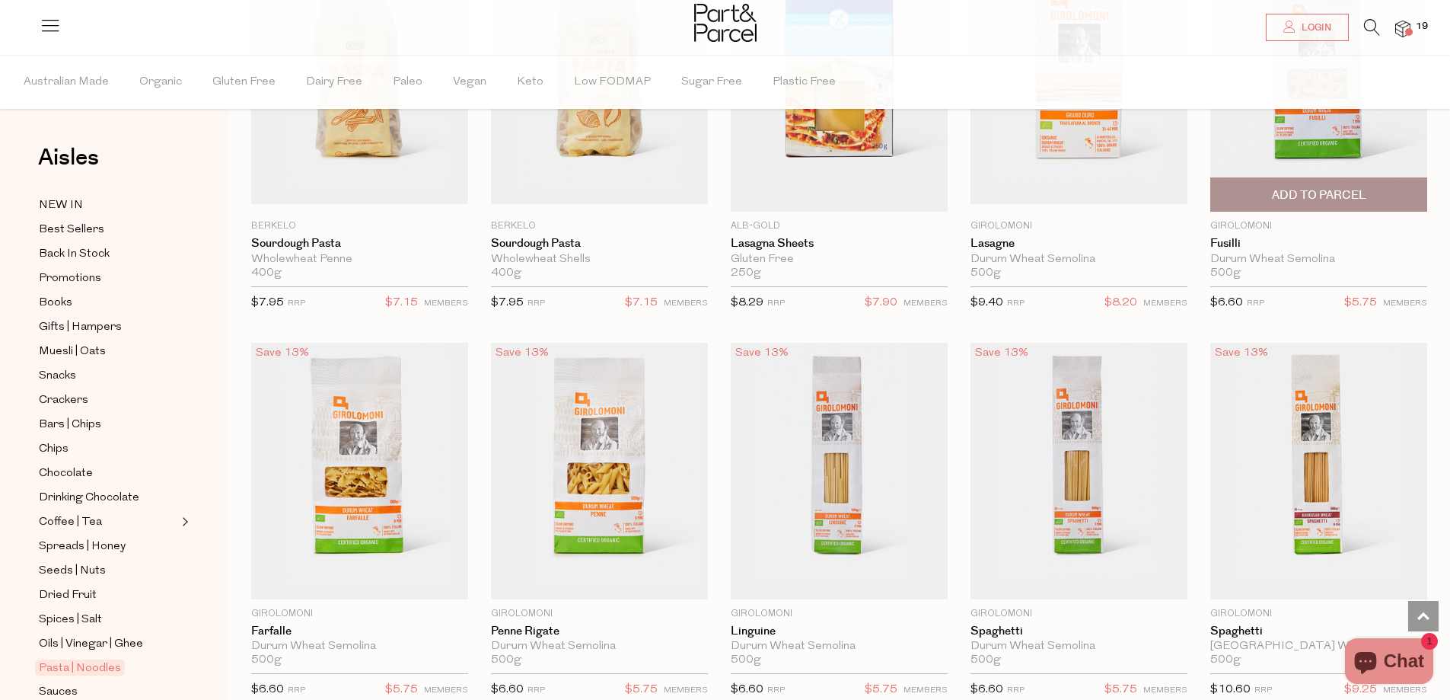
scroll to position [1751, 0]
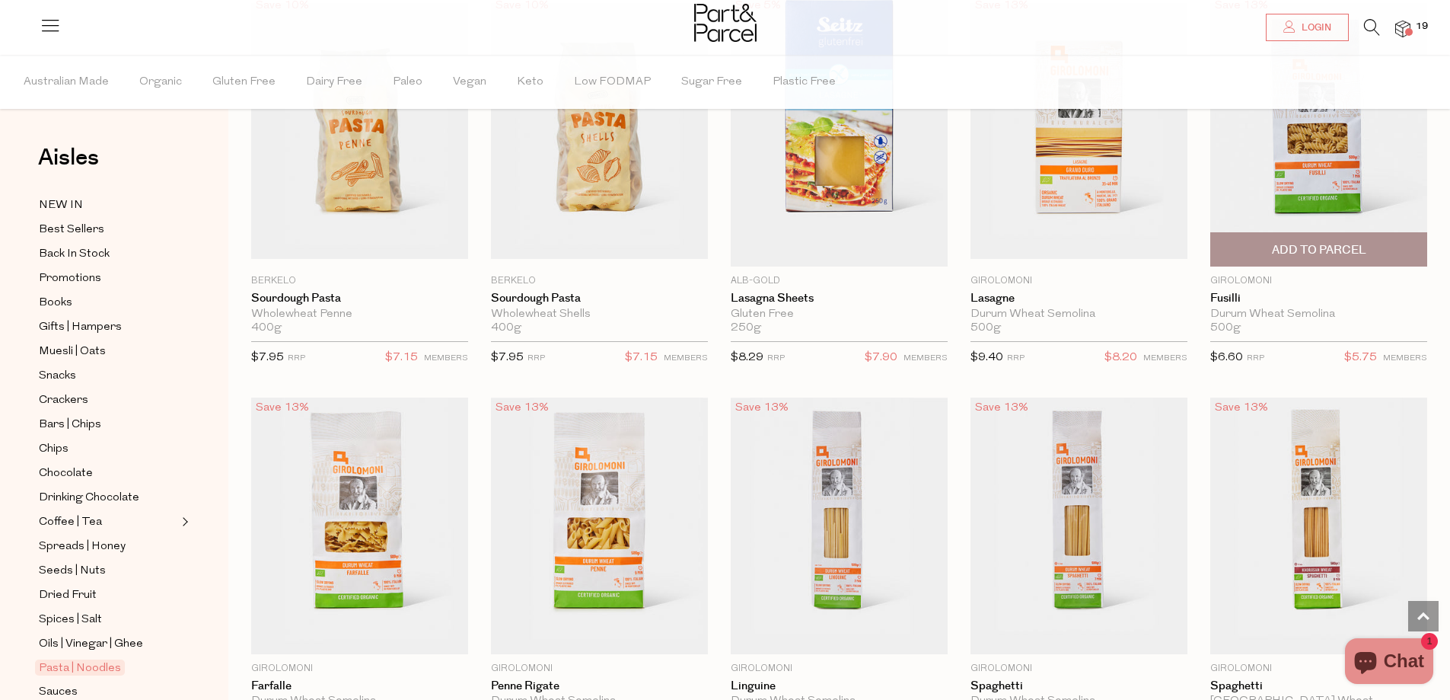
click at [1303, 242] on span "Add To Parcel" at bounding box center [1319, 250] width 94 height 16
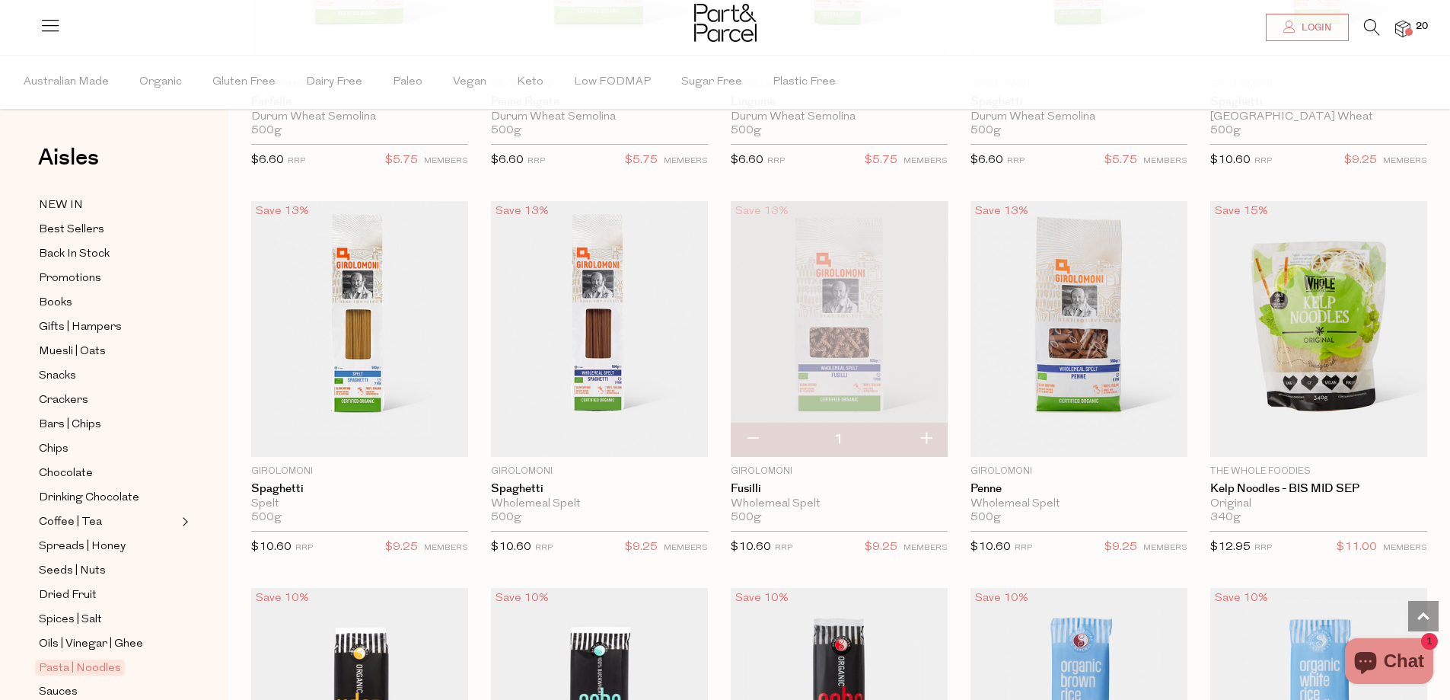
scroll to position [2436, 0]
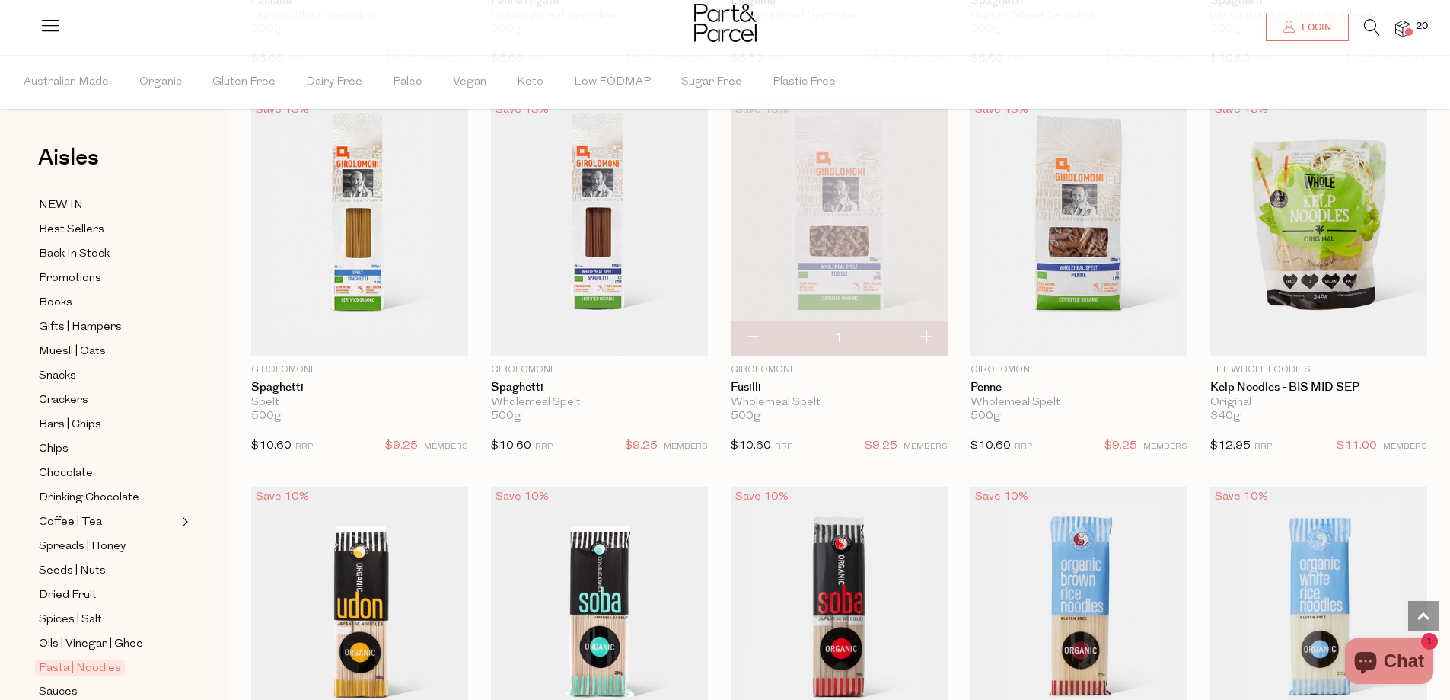
click at [1417, 23] on span "20" at bounding box center [1422, 27] width 20 height 14
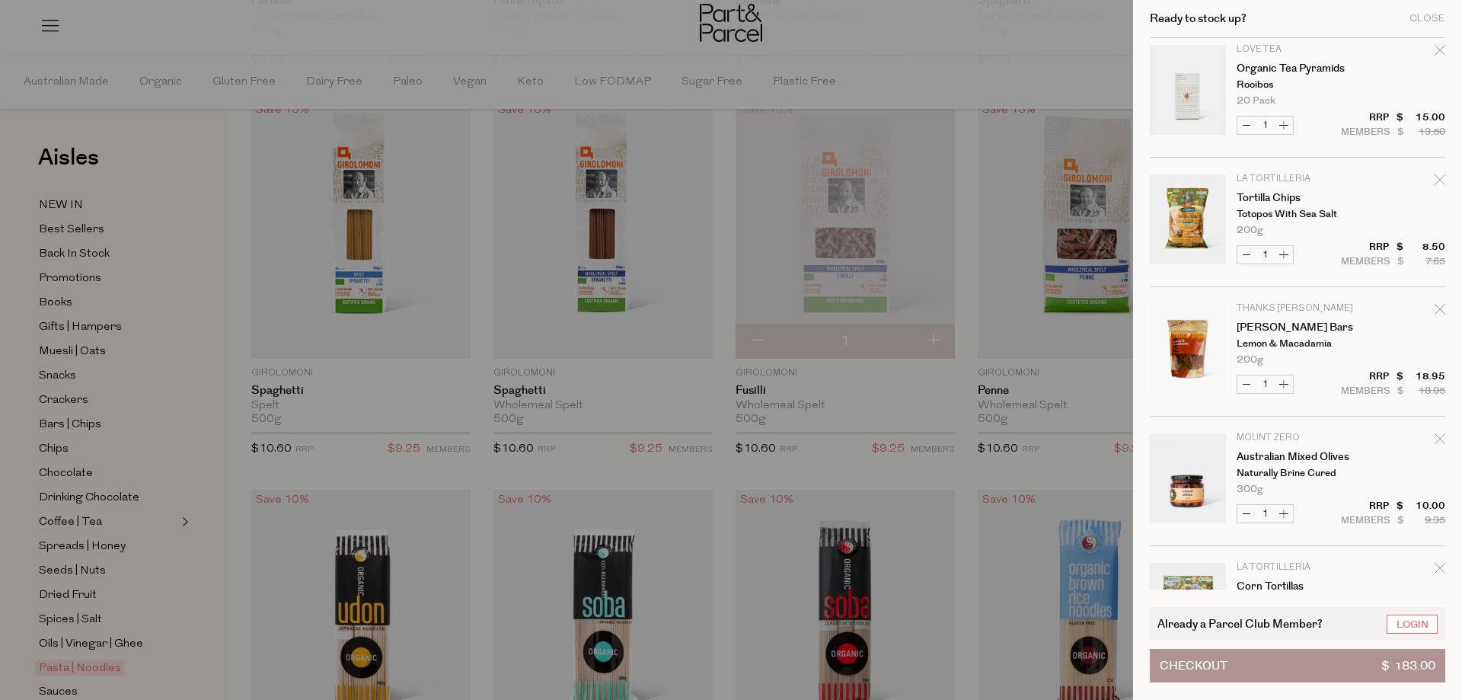
scroll to position [1447, 0]
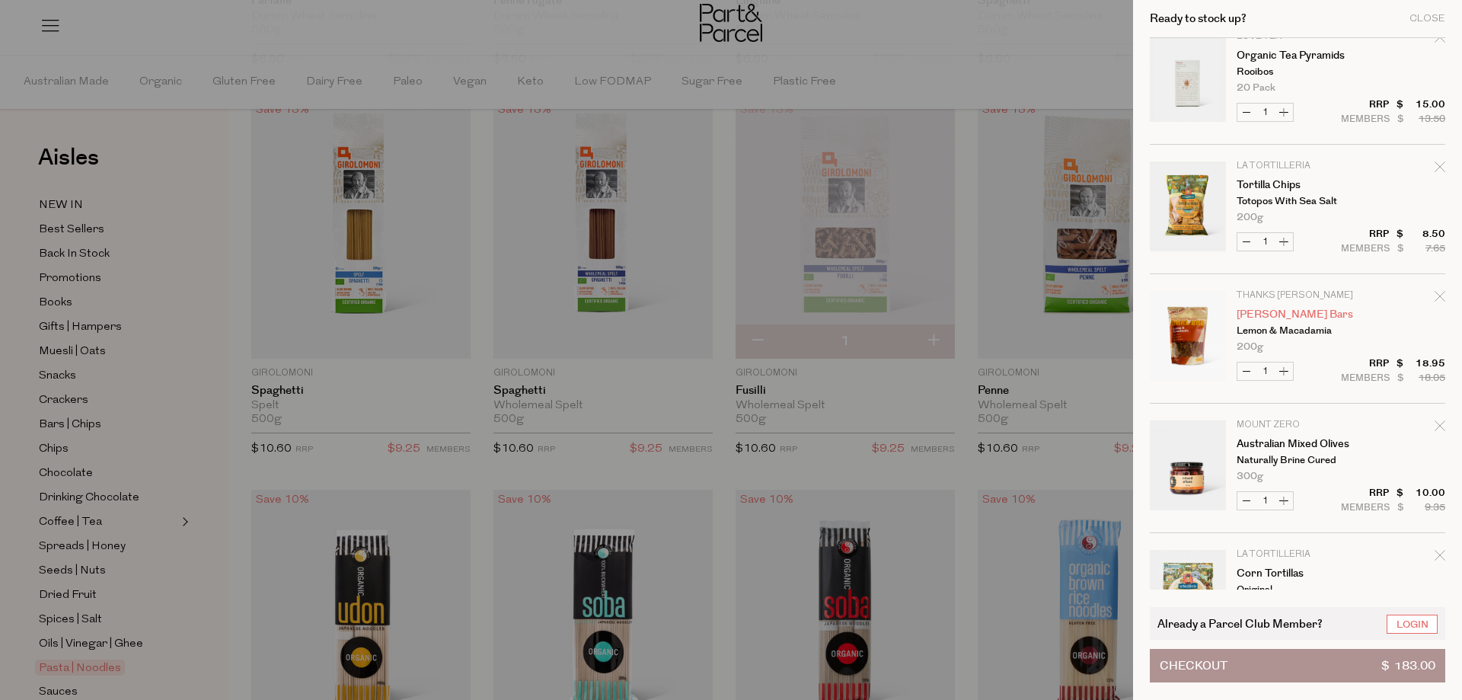
click at [1269, 316] on link "[PERSON_NAME] Bars" at bounding box center [1295, 314] width 118 height 11
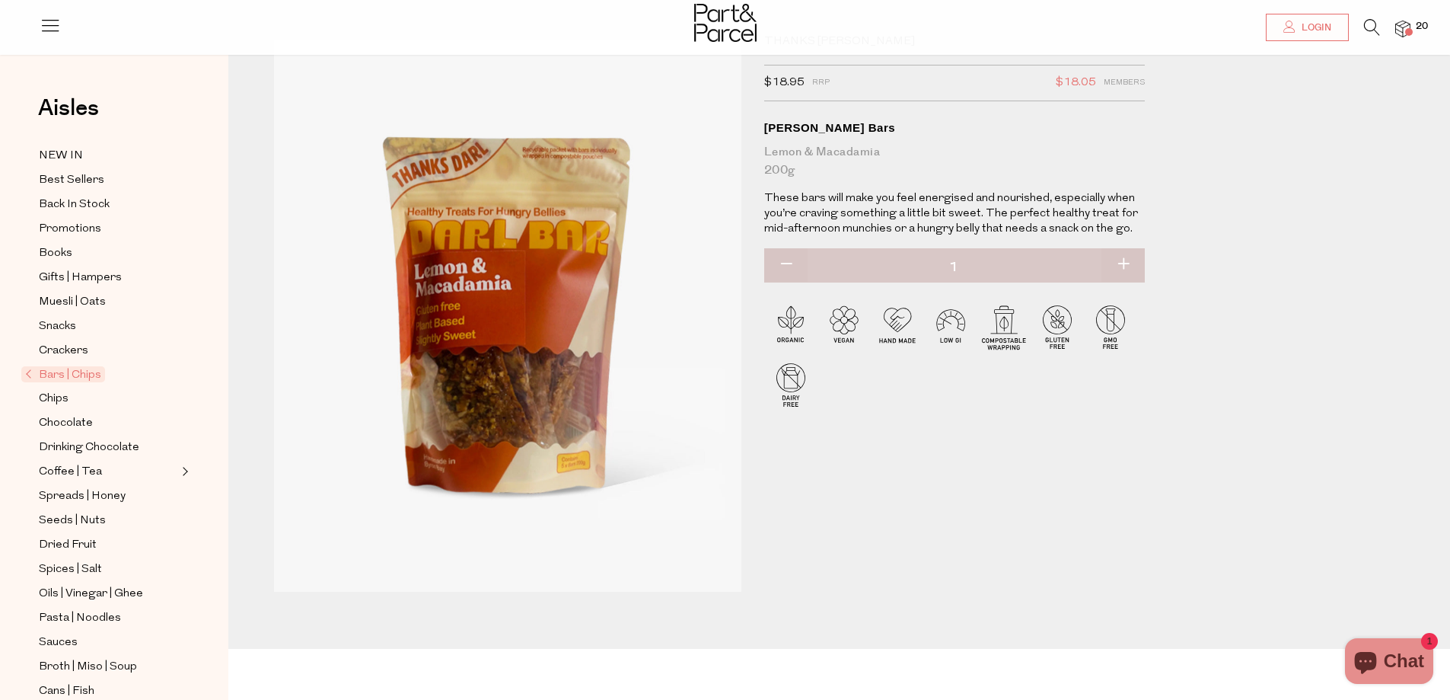
click at [1407, 29] on span at bounding box center [1409, 32] width 8 height 8
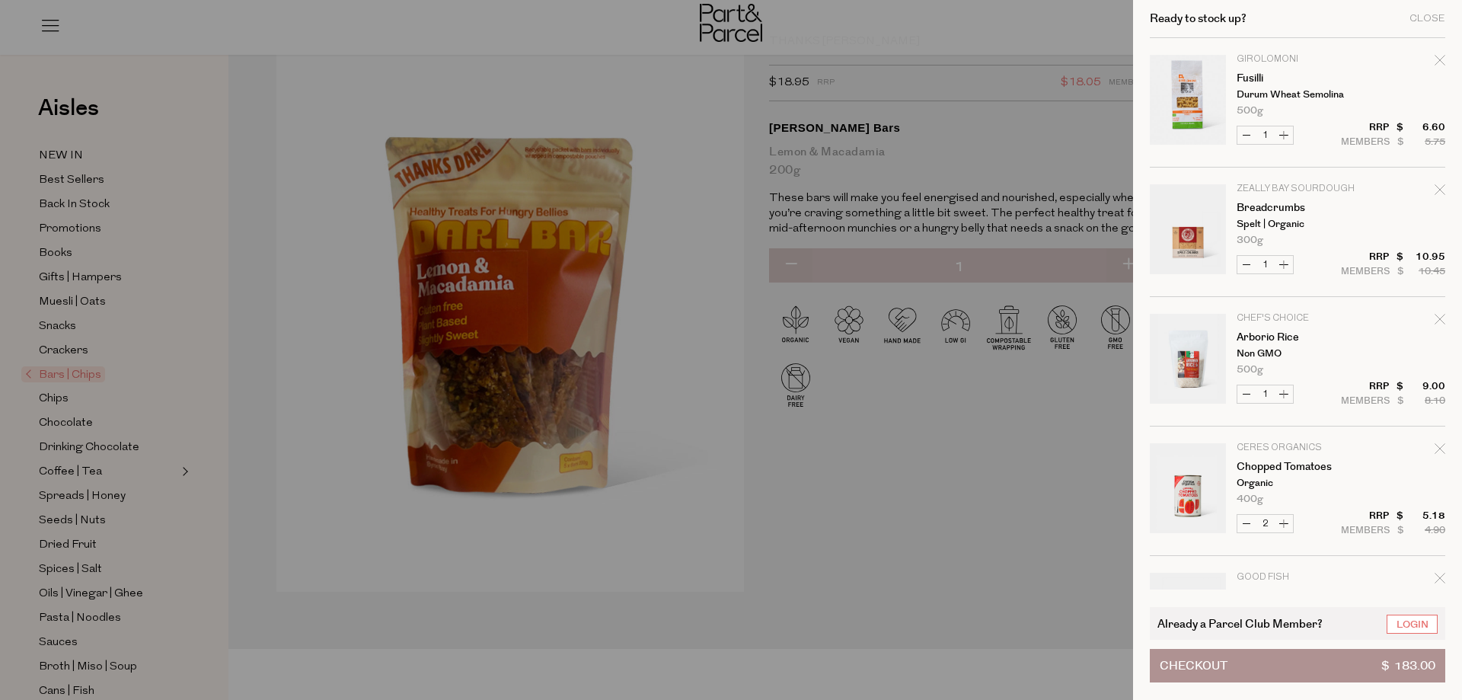
click at [967, 427] on div at bounding box center [731, 350] width 1462 height 700
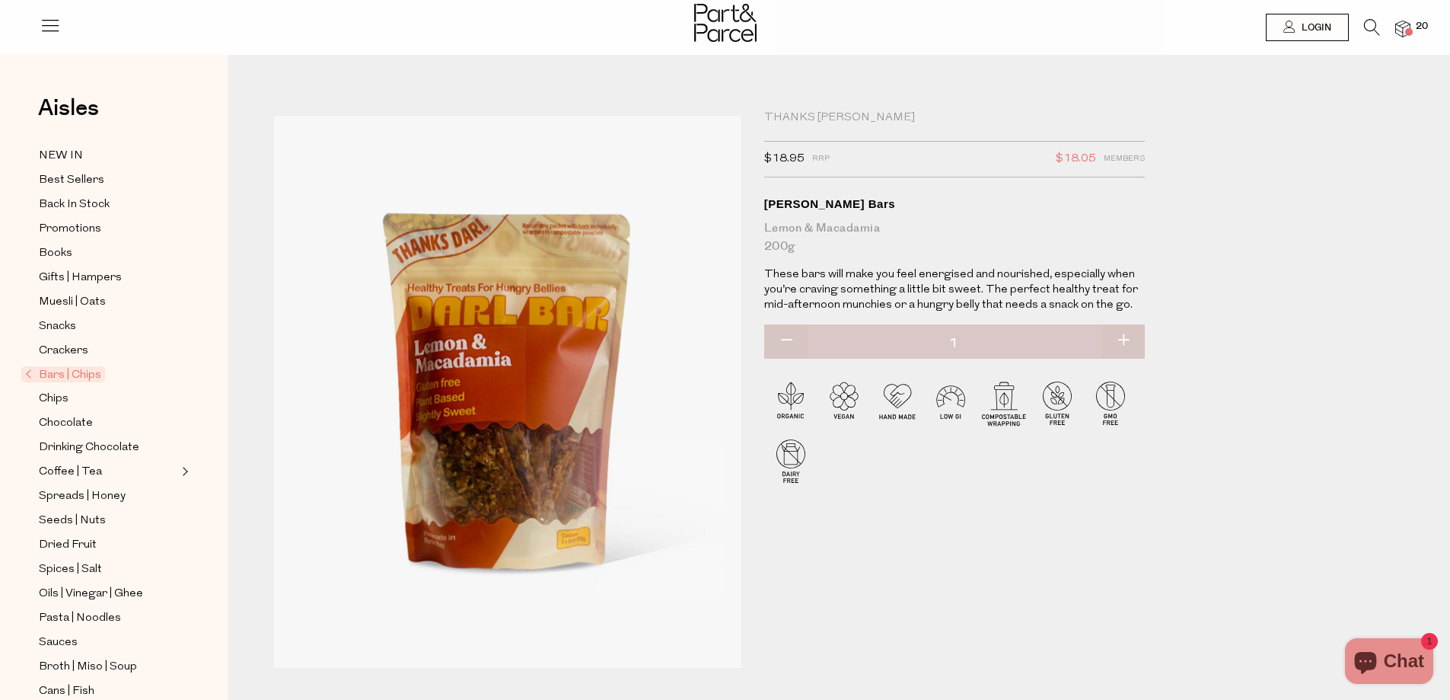
click at [1415, 23] on span "20" at bounding box center [1422, 27] width 20 height 14
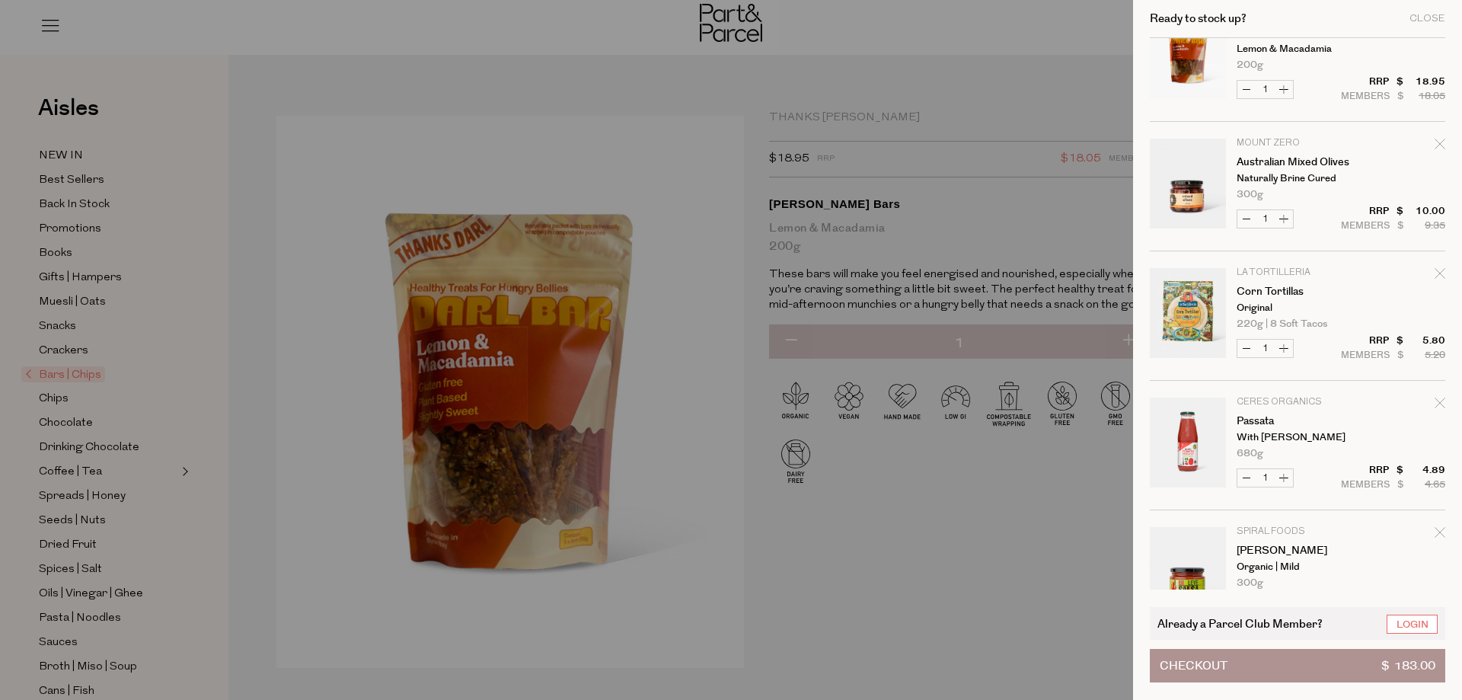
scroll to position [1827, 0]
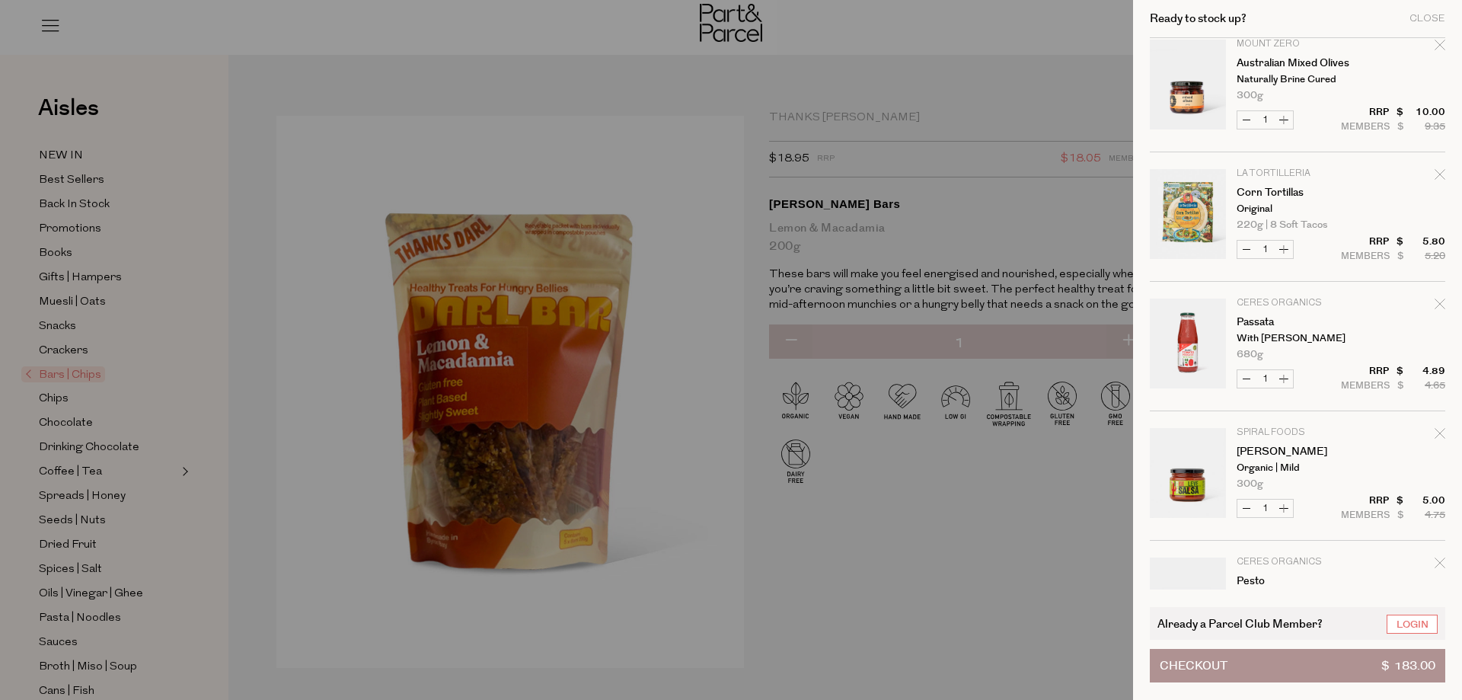
click at [1248, 75] on p "Naturally Brine Cured" at bounding box center [1295, 80] width 118 height 10
click at [1268, 65] on link "Australian Mixed Olives" at bounding box center [1295, 63] width 118 height 11
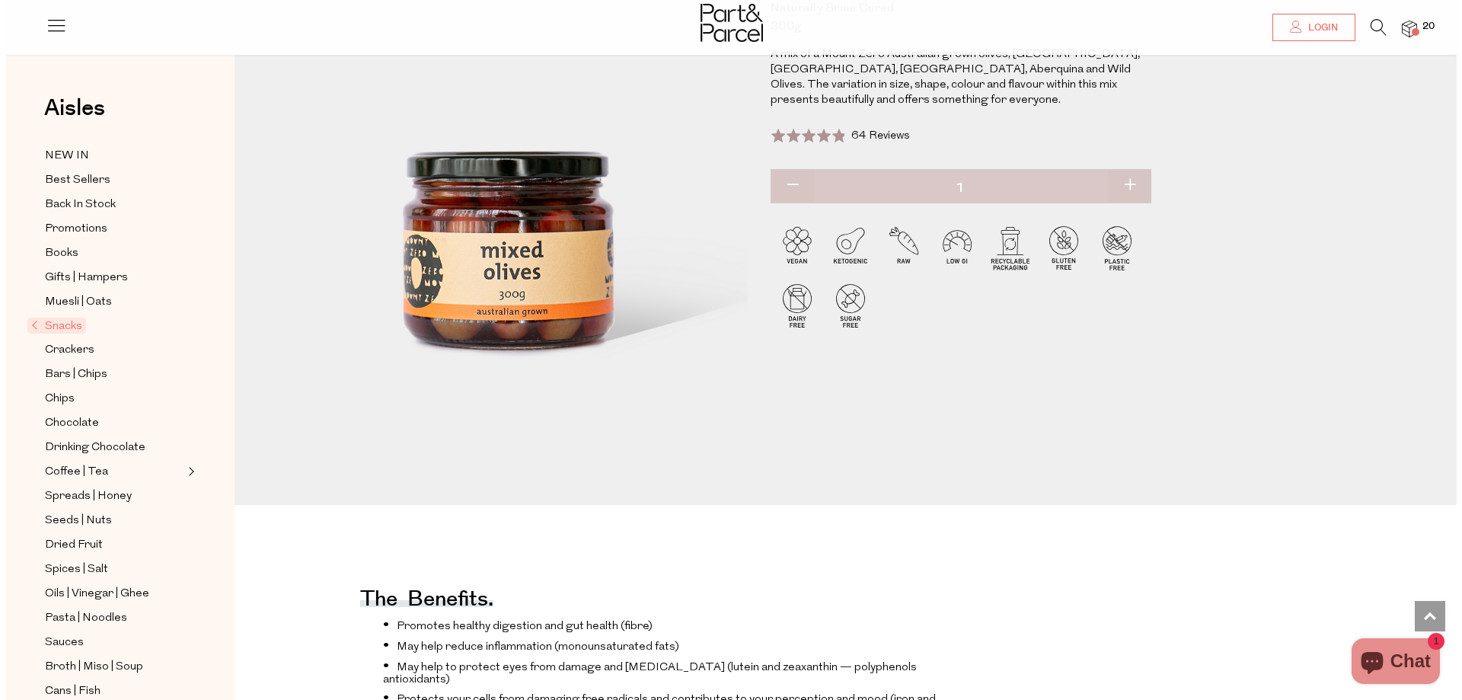
scroll to position [76, 0]
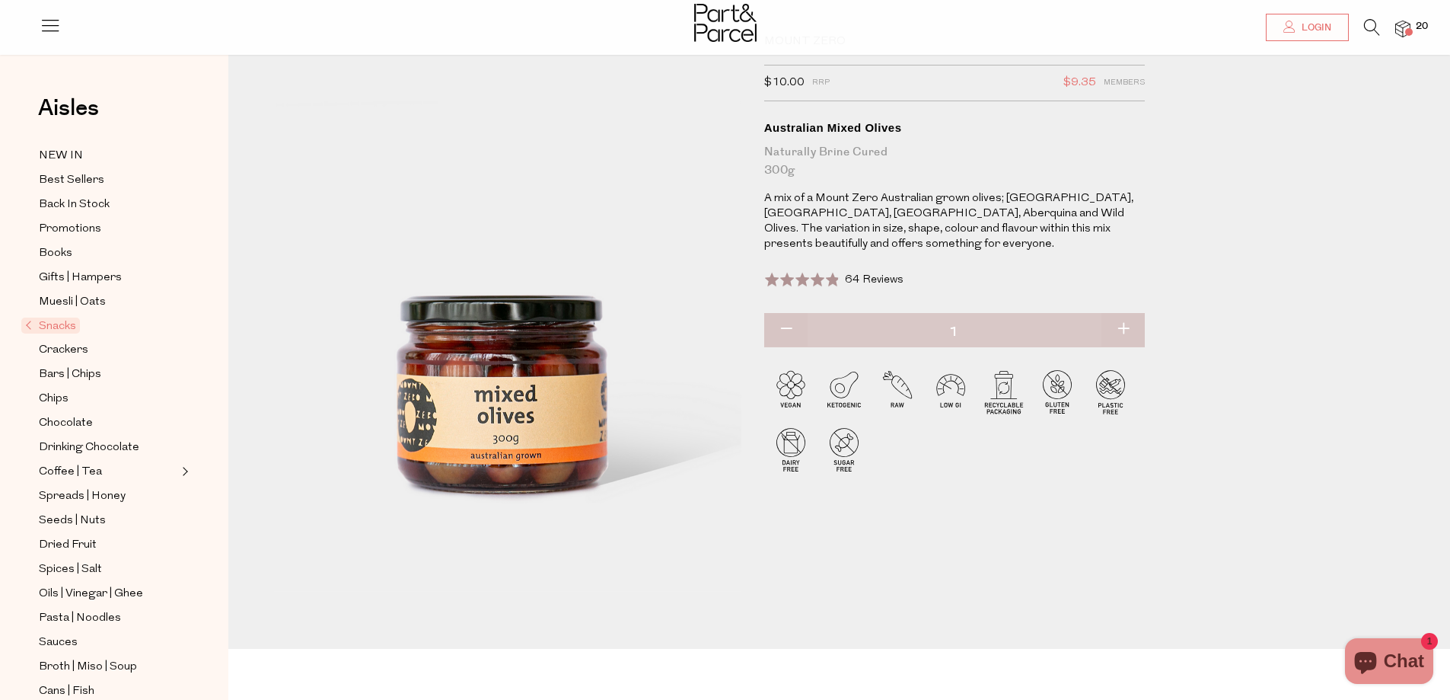
click at [1397, 32] on img at bounding box center [1403, 30] width 15 height 18
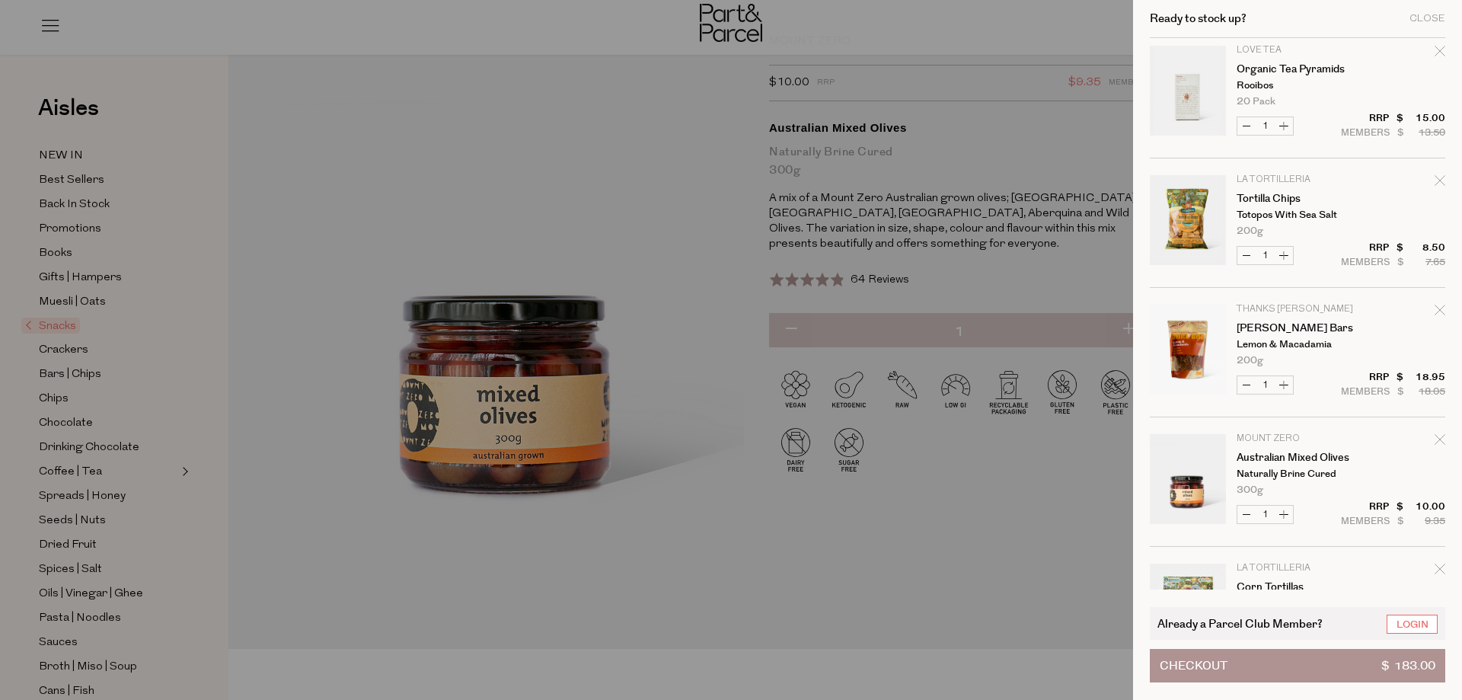
scroll to position [1447, 0]
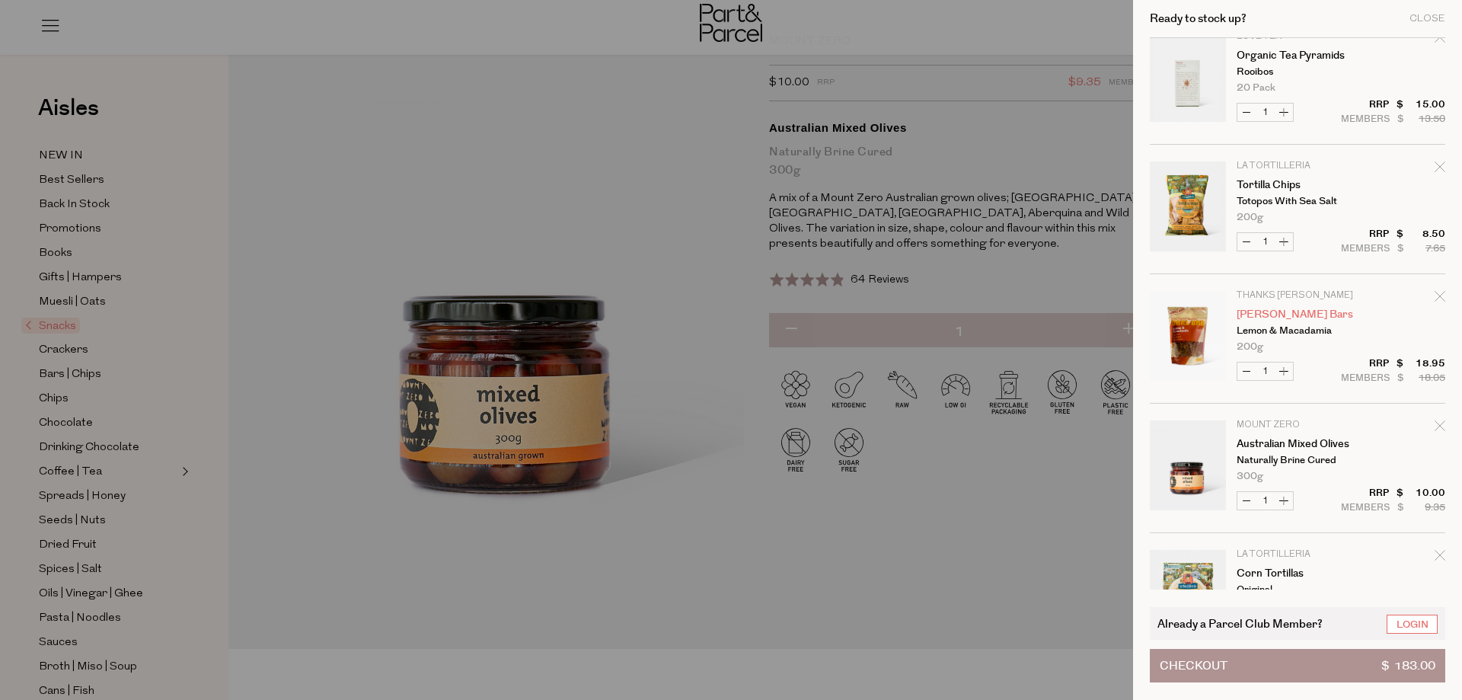
click at [1262, 313] on link "Darl Bars" at bounding box center [1295, 314] width 118 height 11
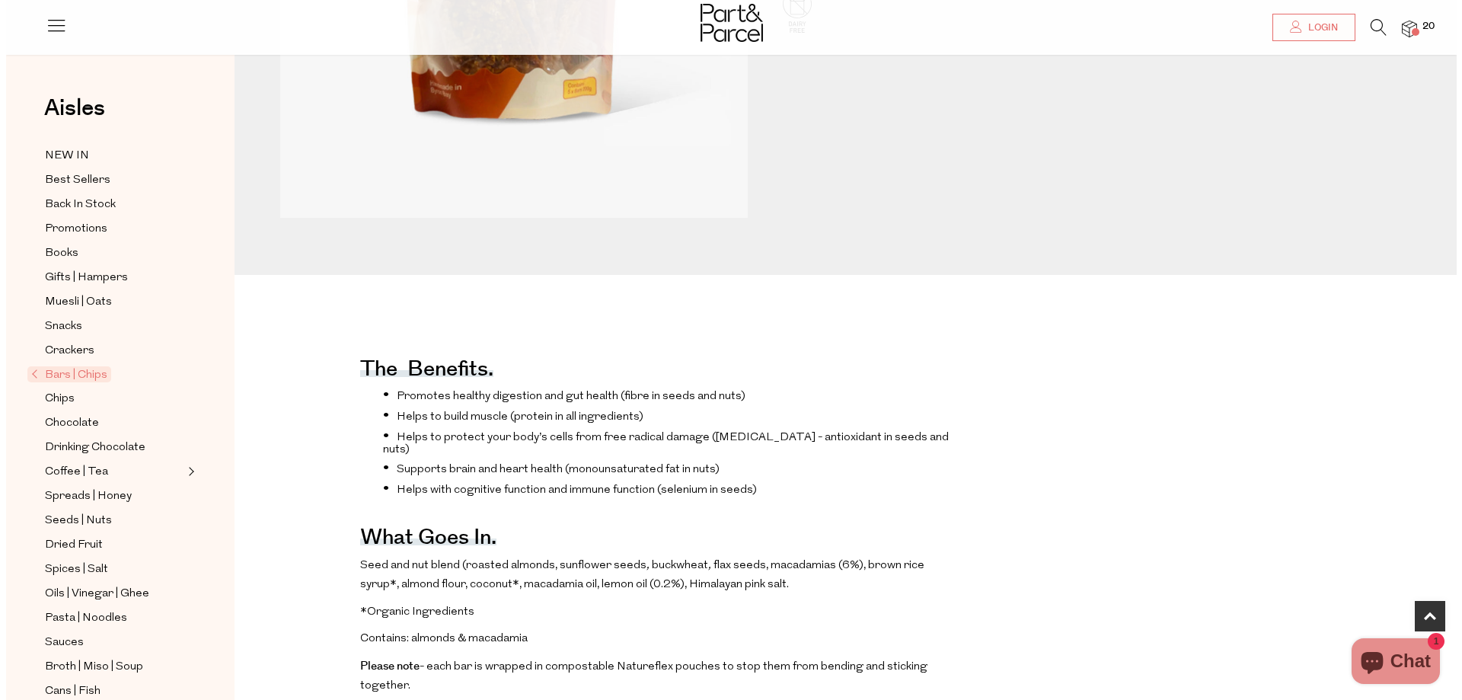
scroll to position [533, 0]
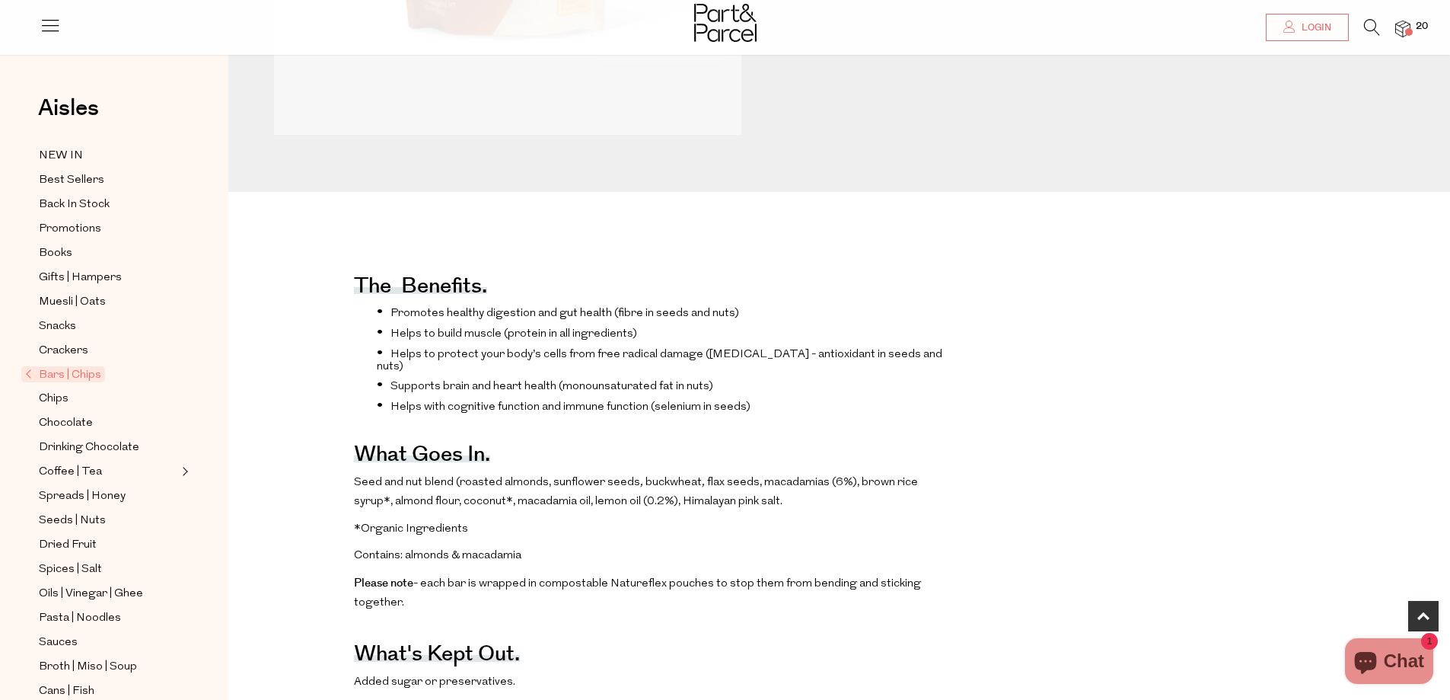
click at [1415, 26] on span "20" at bounding box center [1422, 27] width 20 height 14
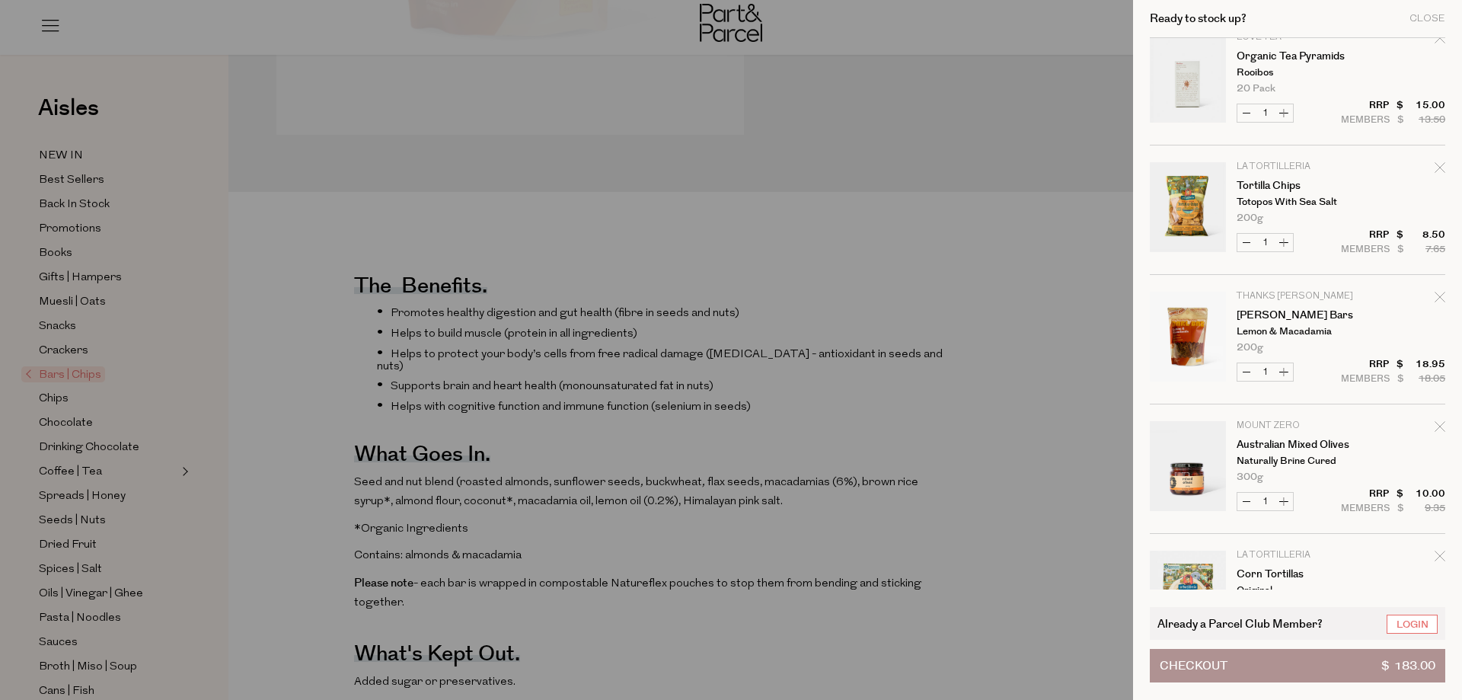
scroll to position [1447, 0]
click at [1438, 297] on icon "Remove Darl Bars" at bounding box center [1439, 296] width 11 height 11
type input "Add Membership"
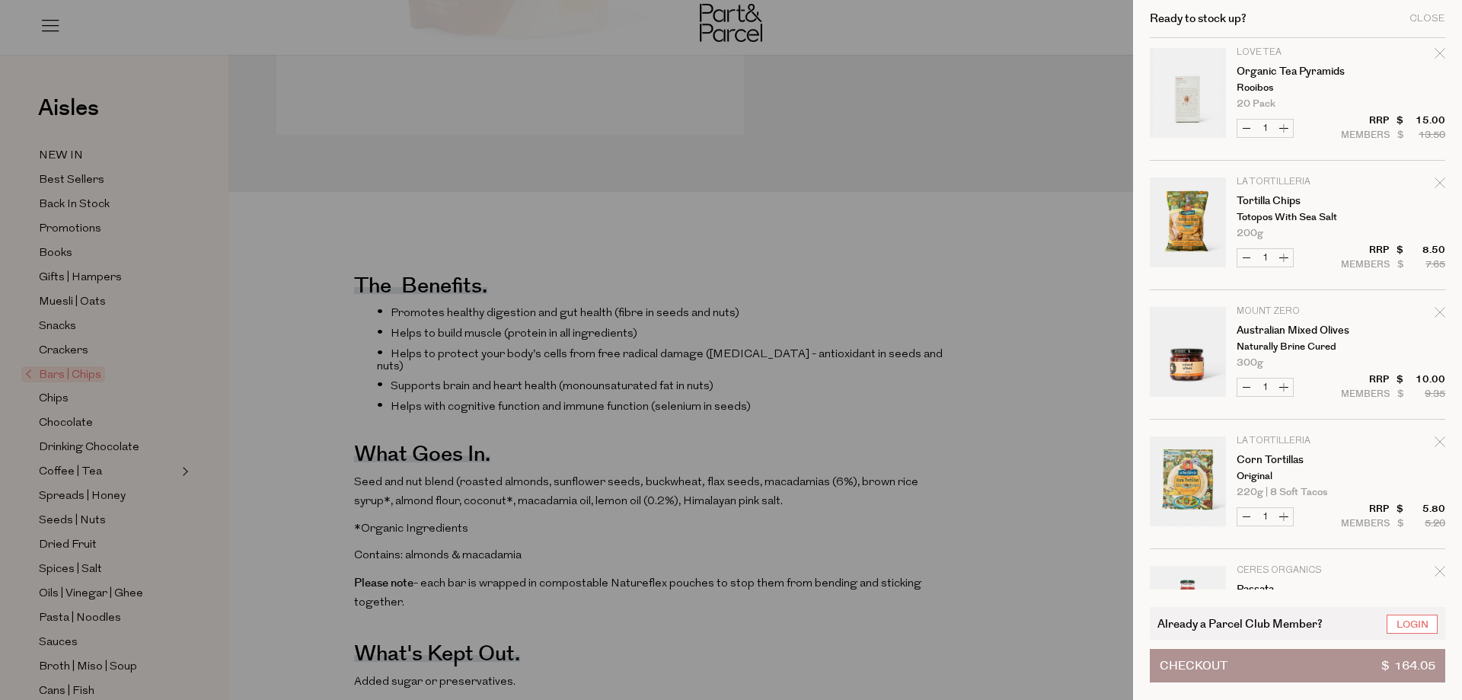
scroll to position [1599, 0]
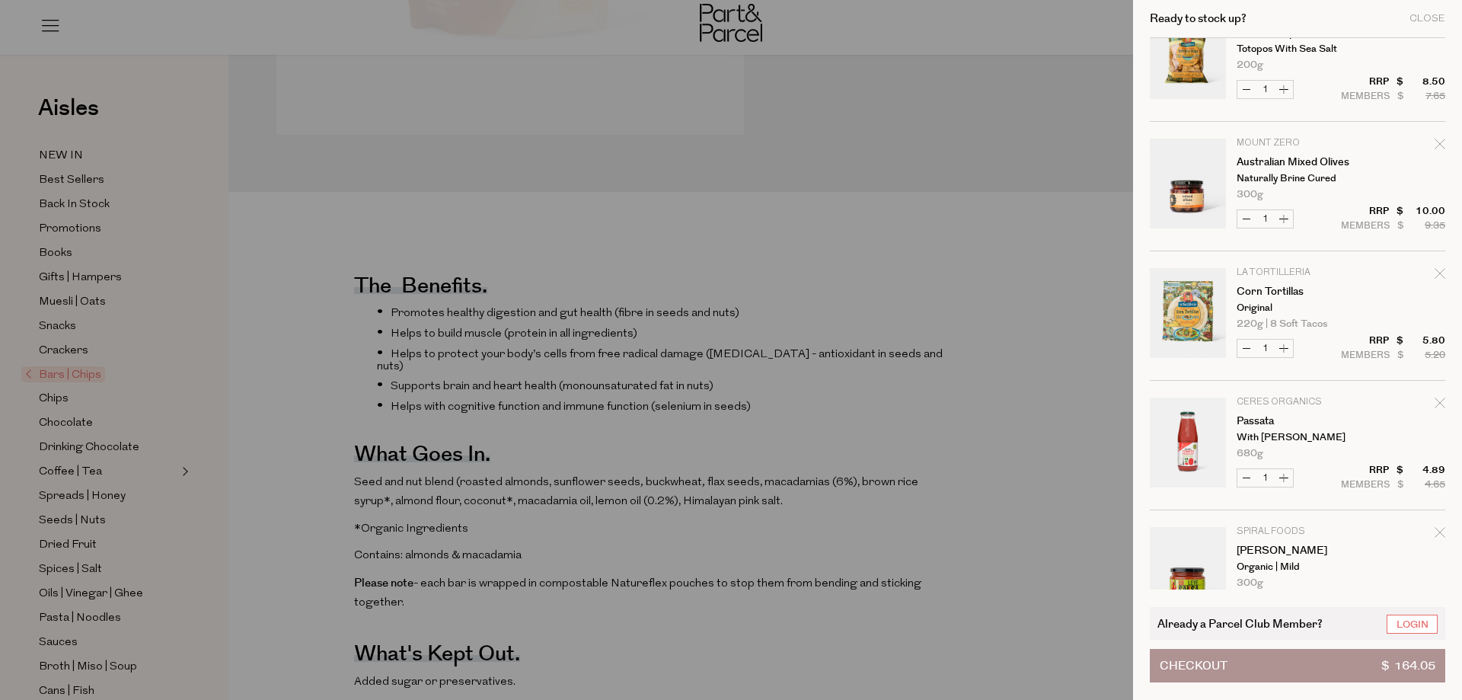
click at [1439, 145] on icon "Remove Australian Mixed Olives" at bounding box center [1439, 144] width 11 height 11
type input "Add Membership"
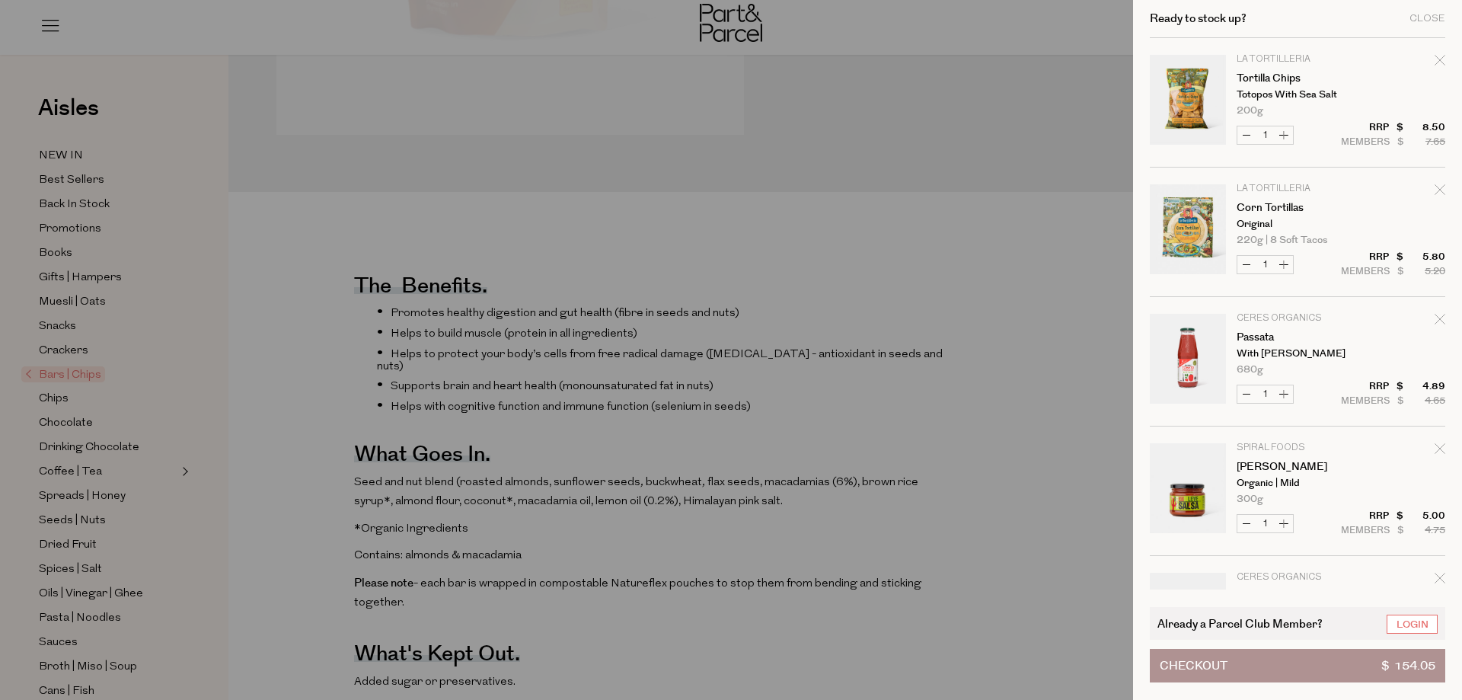
scroll to position [1477, 0]
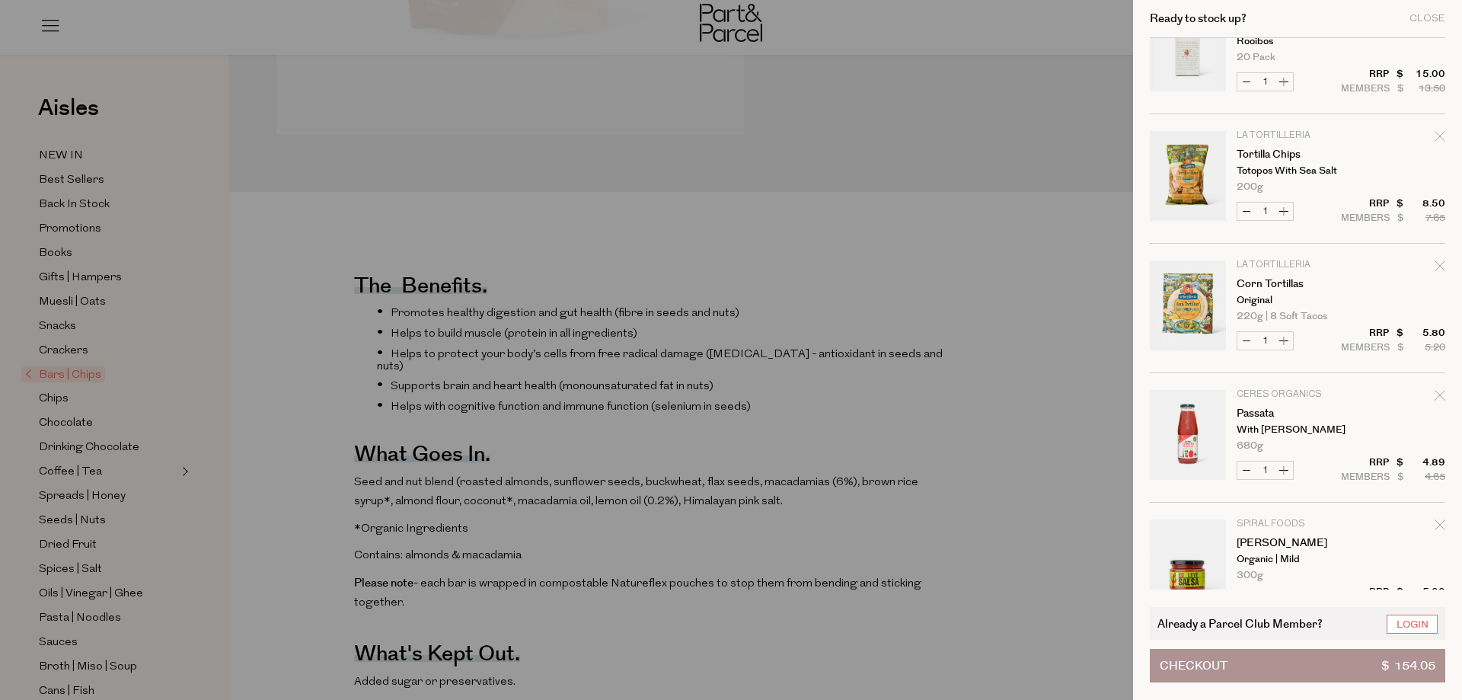
click at [1441, 269] on icon "Remove Corn Tortillas" at bounding box center [1439, 265] width 11 height 11
type input "Add Membership"
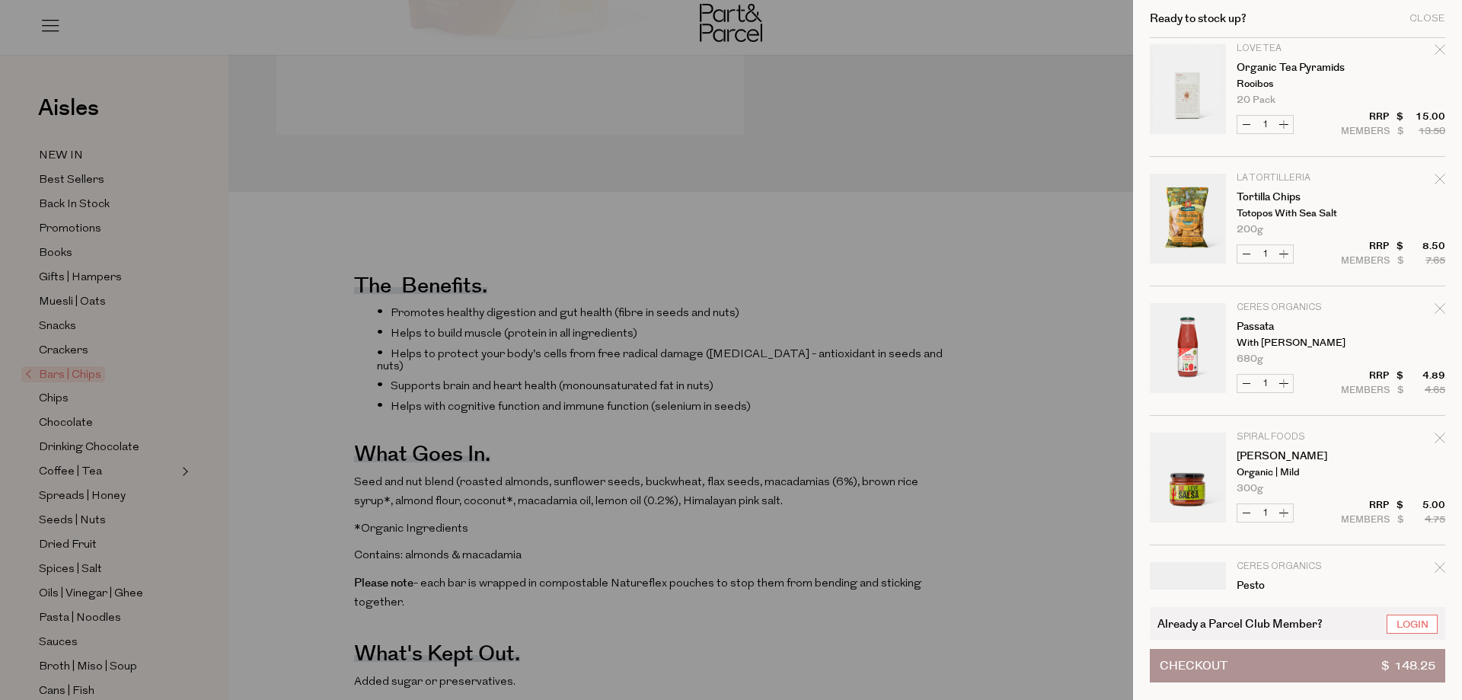
scroll to position [1447, 0]
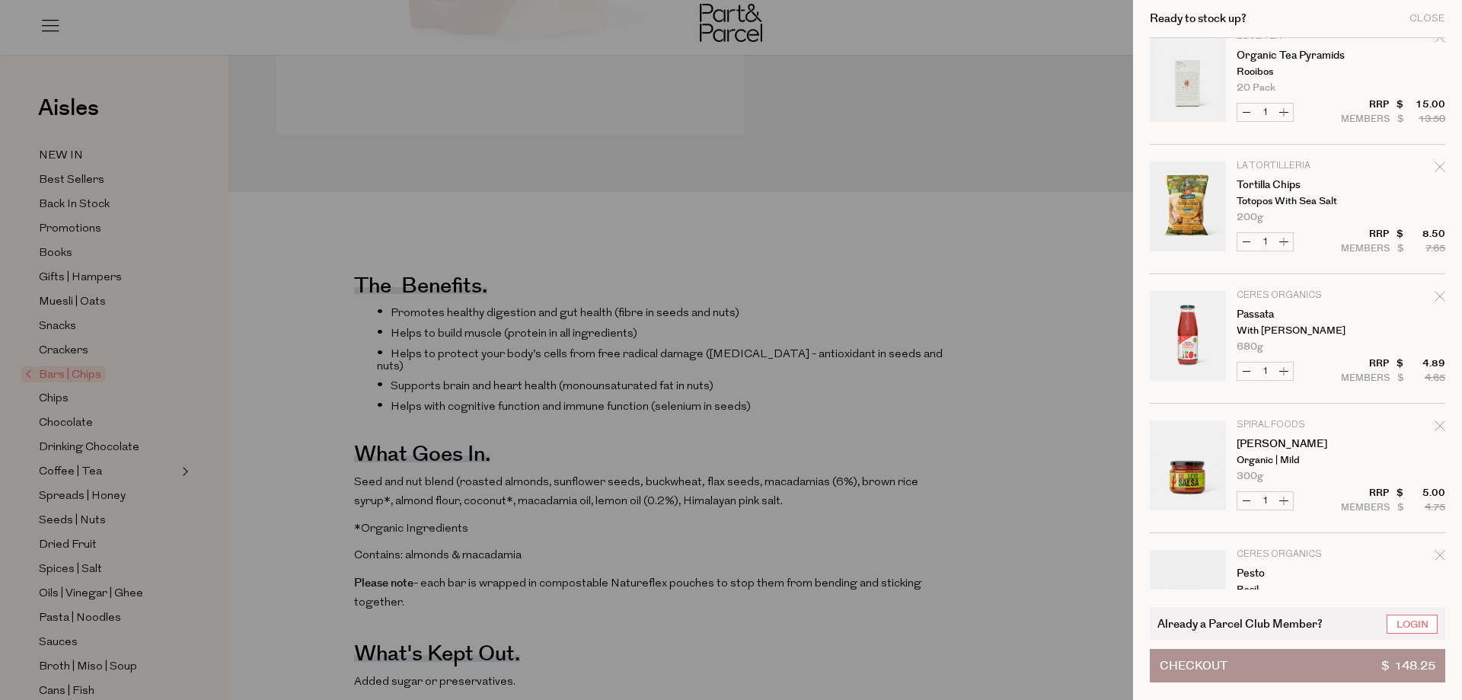
click at [1434, 166] on icon "Remove Tortilla Chips" at bounding box center [1439, 166] width 11 height 11
type input "Add Membership"
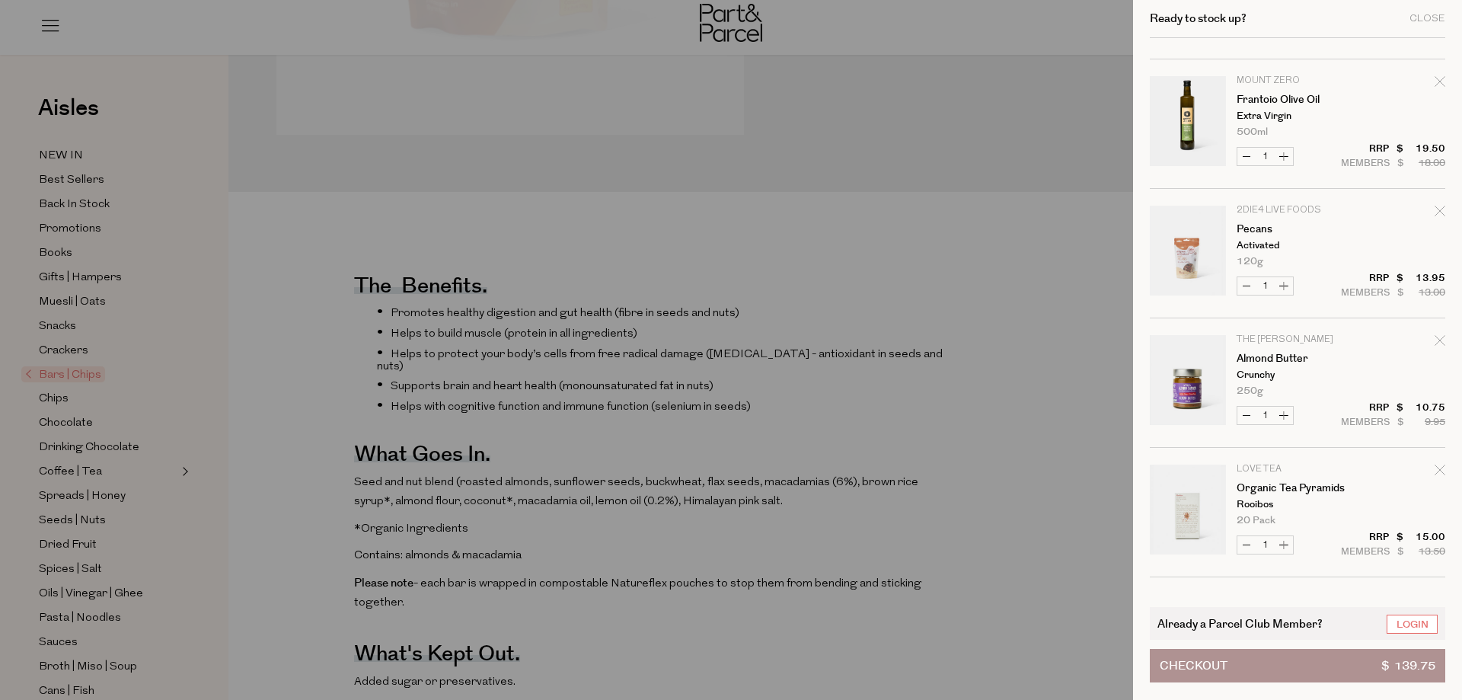
scroll to position [990, 0]
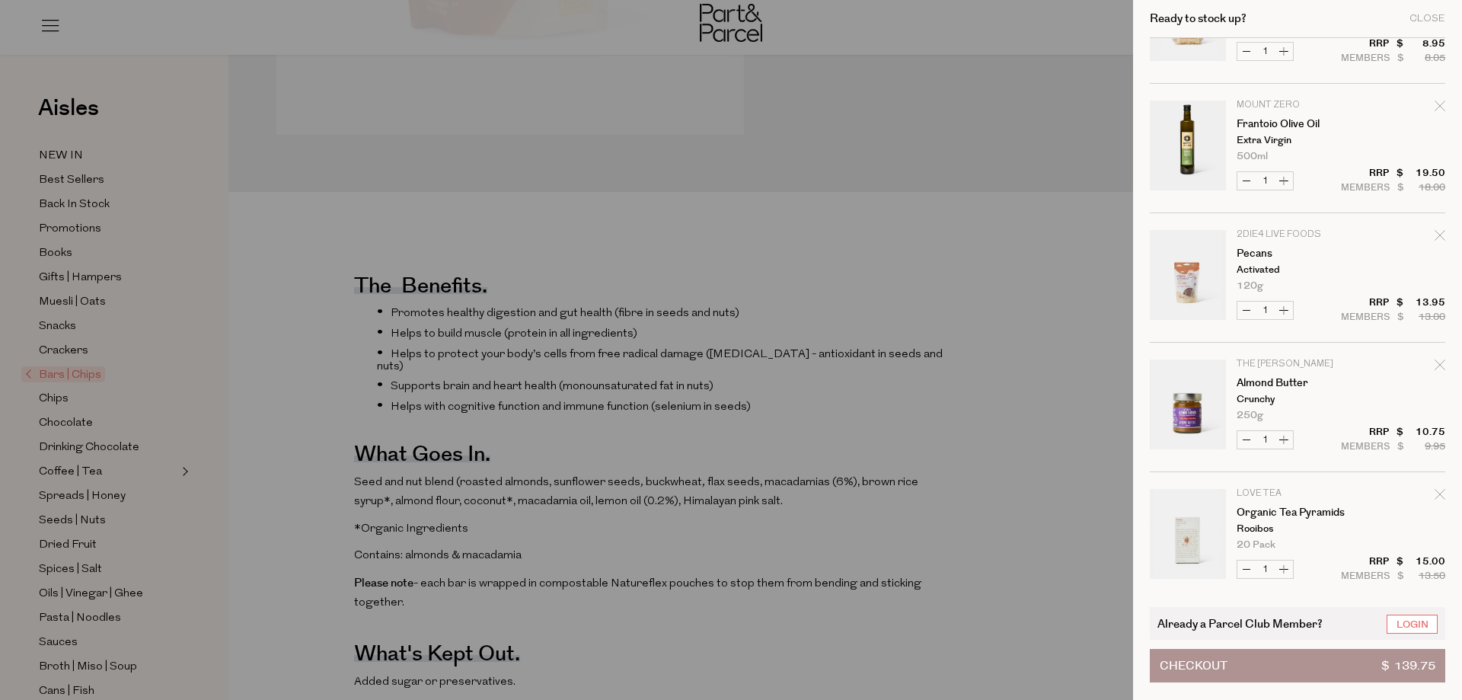
click at [1434, 104] on icon "Remove Frantoio Olive Oil" at bounding box center [1439, 105] width 11 height 11
type input "Add Membership"
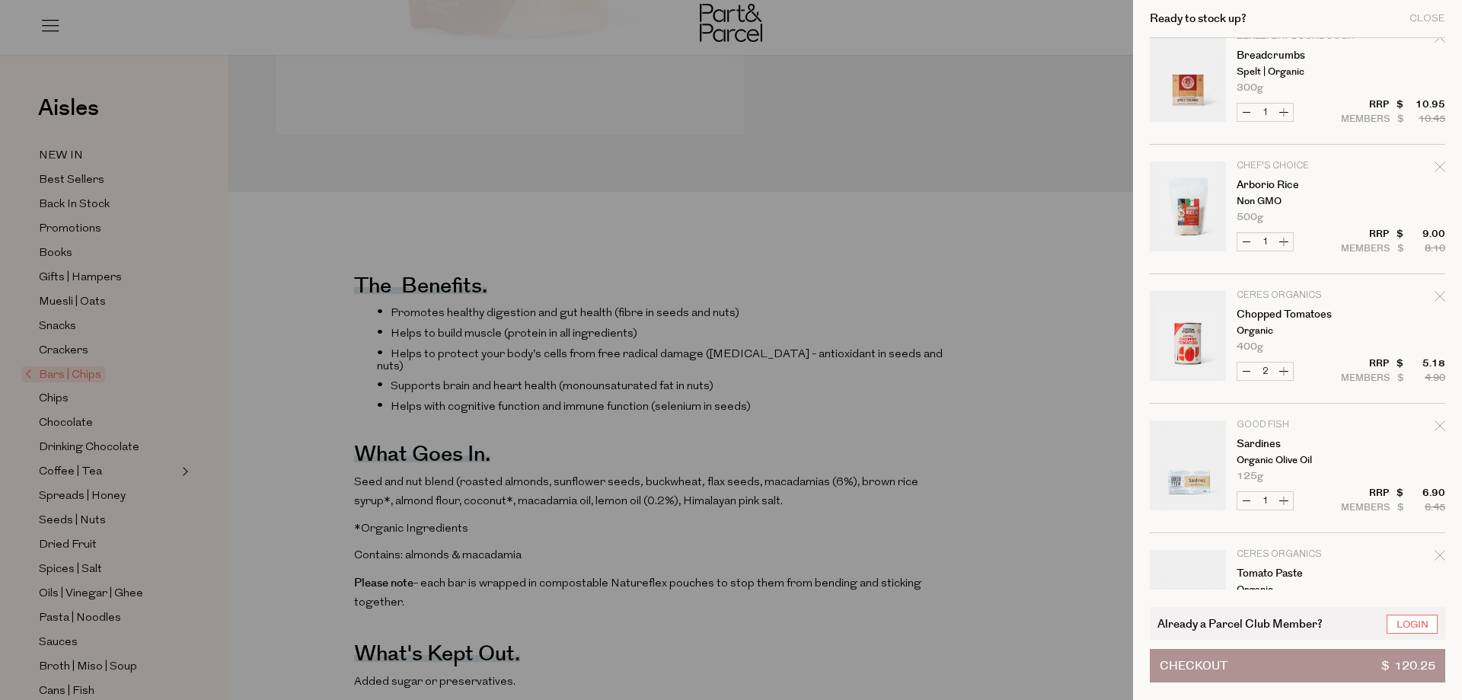
scroll to position [305, 0]
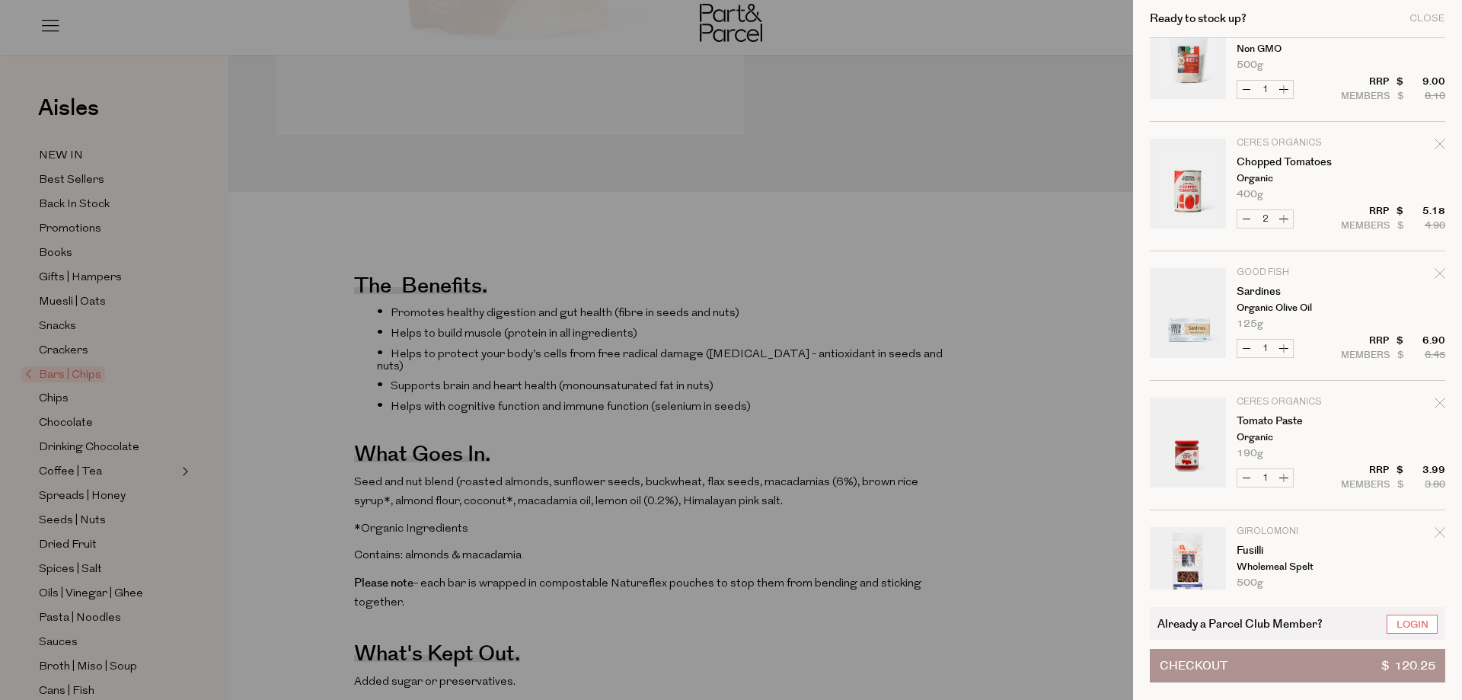
click at [1436, 147] on icon "Remove Chopped Tomatoes" at bounding box center [1439, 144] width 11 height 11
type input "Add Membership"
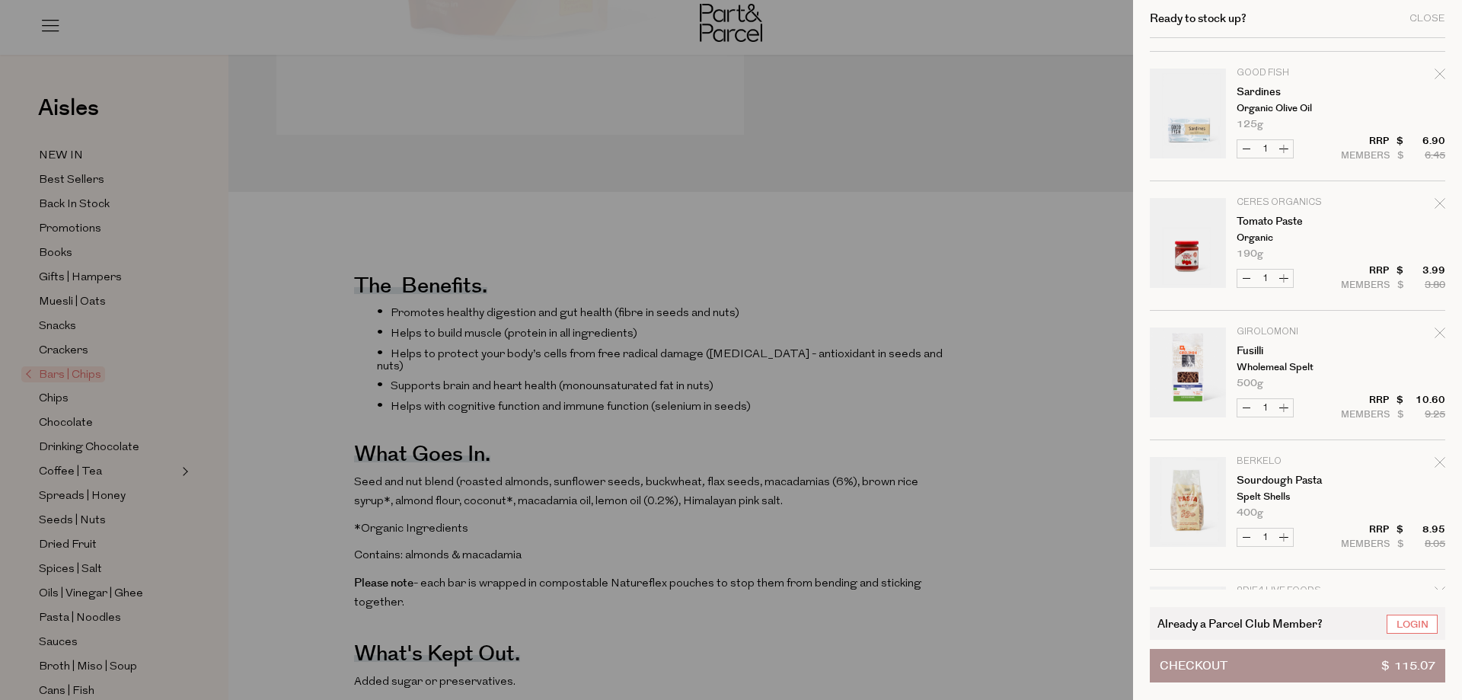
scroll to position [381, 0]
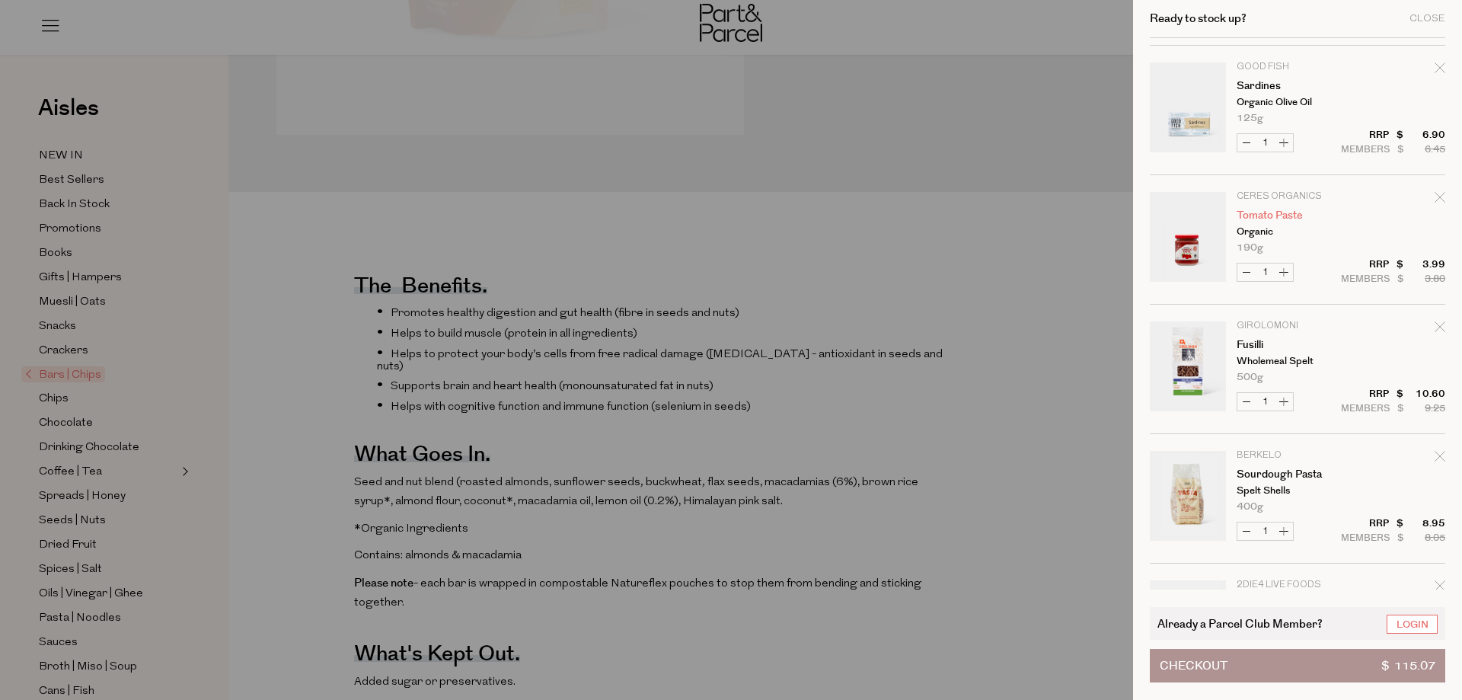
click at [1246, 219] on link "Tomato Paste" at bounding box center [1295, 215] width 118 height 11
